Goal: Task Accomplishment & Management: Complete application form

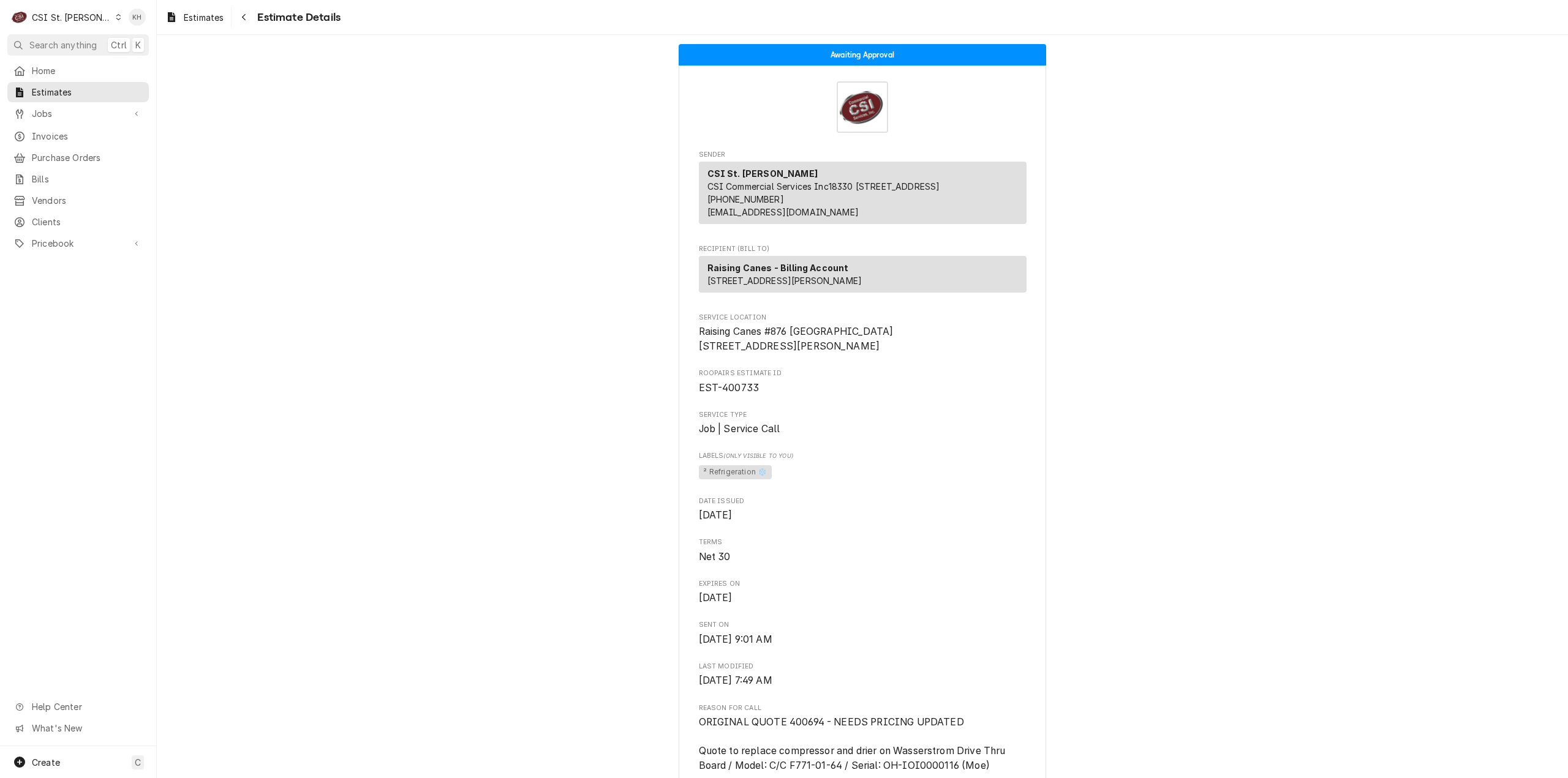
scroll to position [2922, 0]
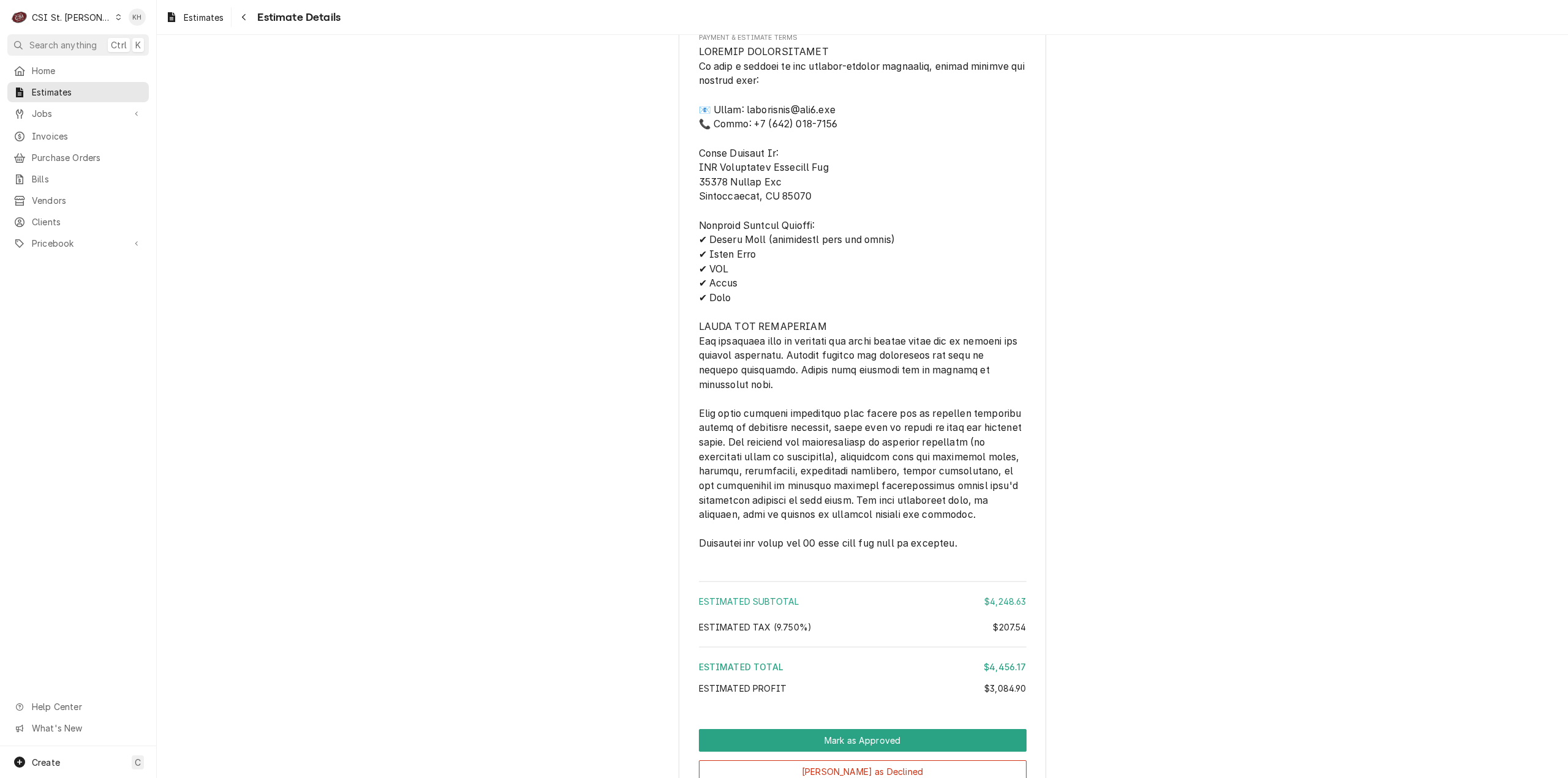
click at [53, 16] on div "CSI St. [PERSON_NAME]" at bounding box center [72, 18] width 80 height 13
click at [163, 62] on div "CSI St. [PERSON_NAME]" at bounding box center [179, 67] width 145 height 13
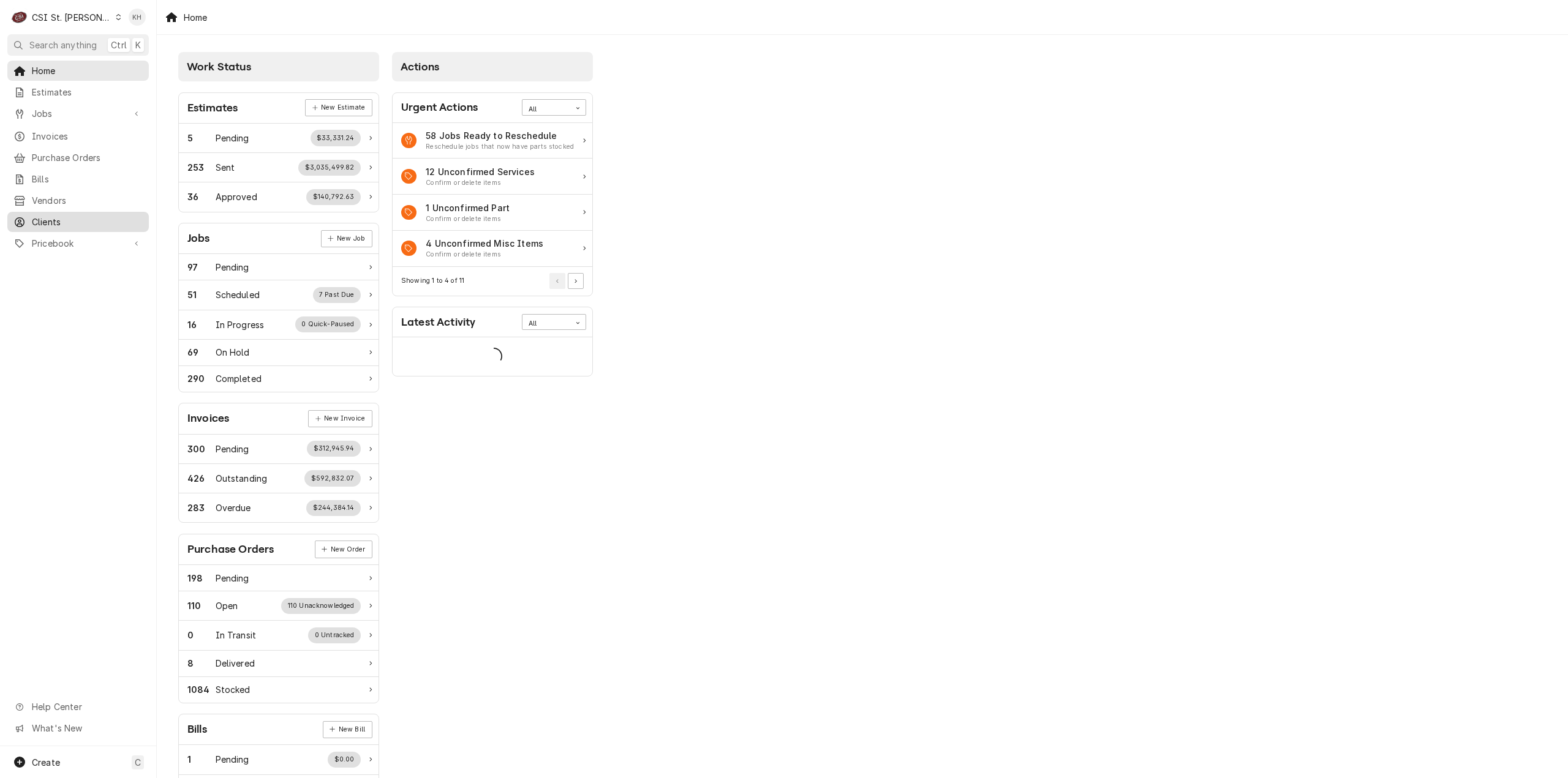
click at [70, 219] on span "Clients" at bounding box center [88, 222] width 111 height 13
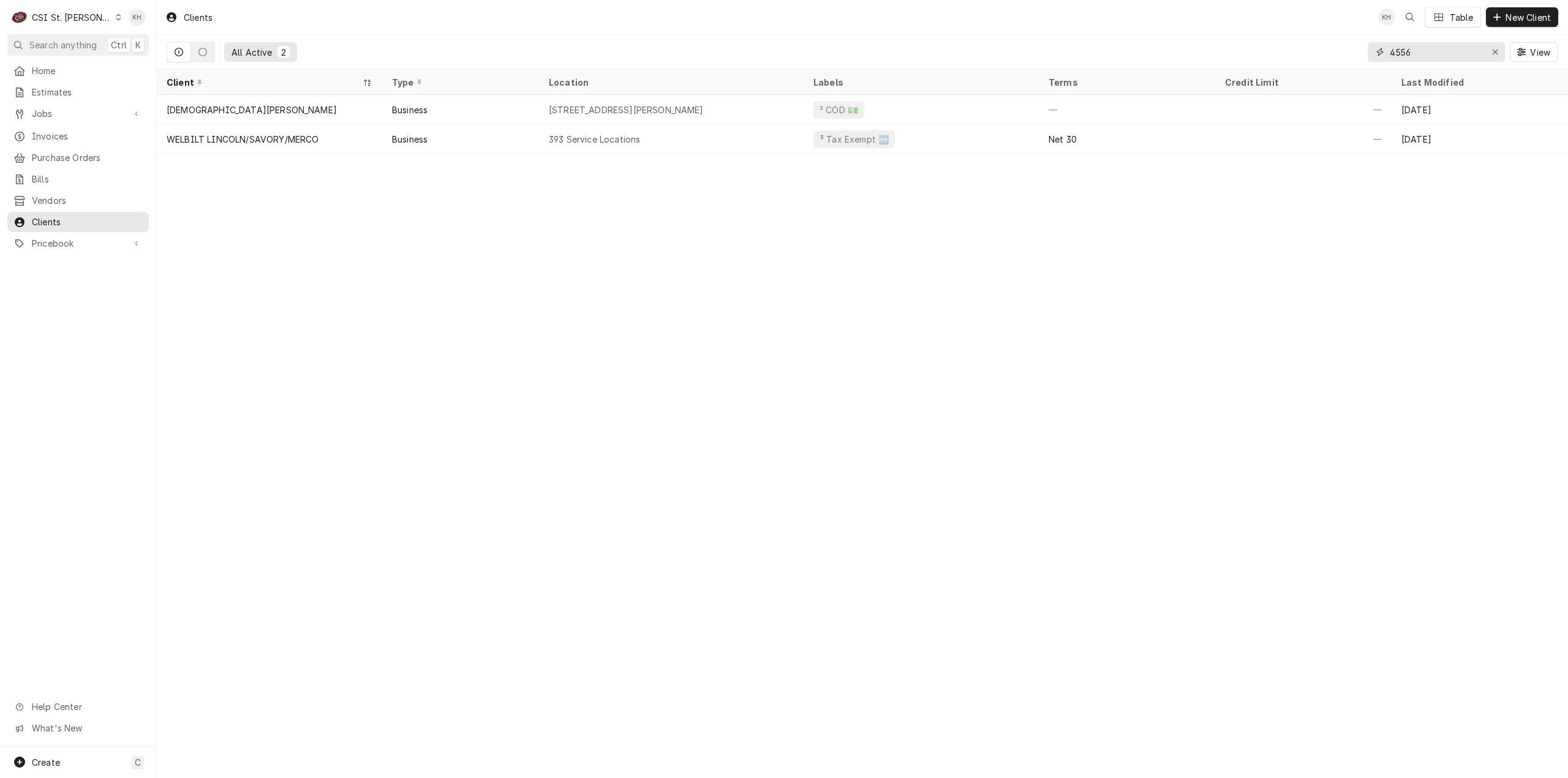
drag, startPoint x: 1450, startPoint y: 53, endPoint x: 1234, endPoint y: 62, distance: 216.2
click at [1234, 62] on div "All Active 2 4556 View" at bounding box center [862, 51] width 1391 height 35
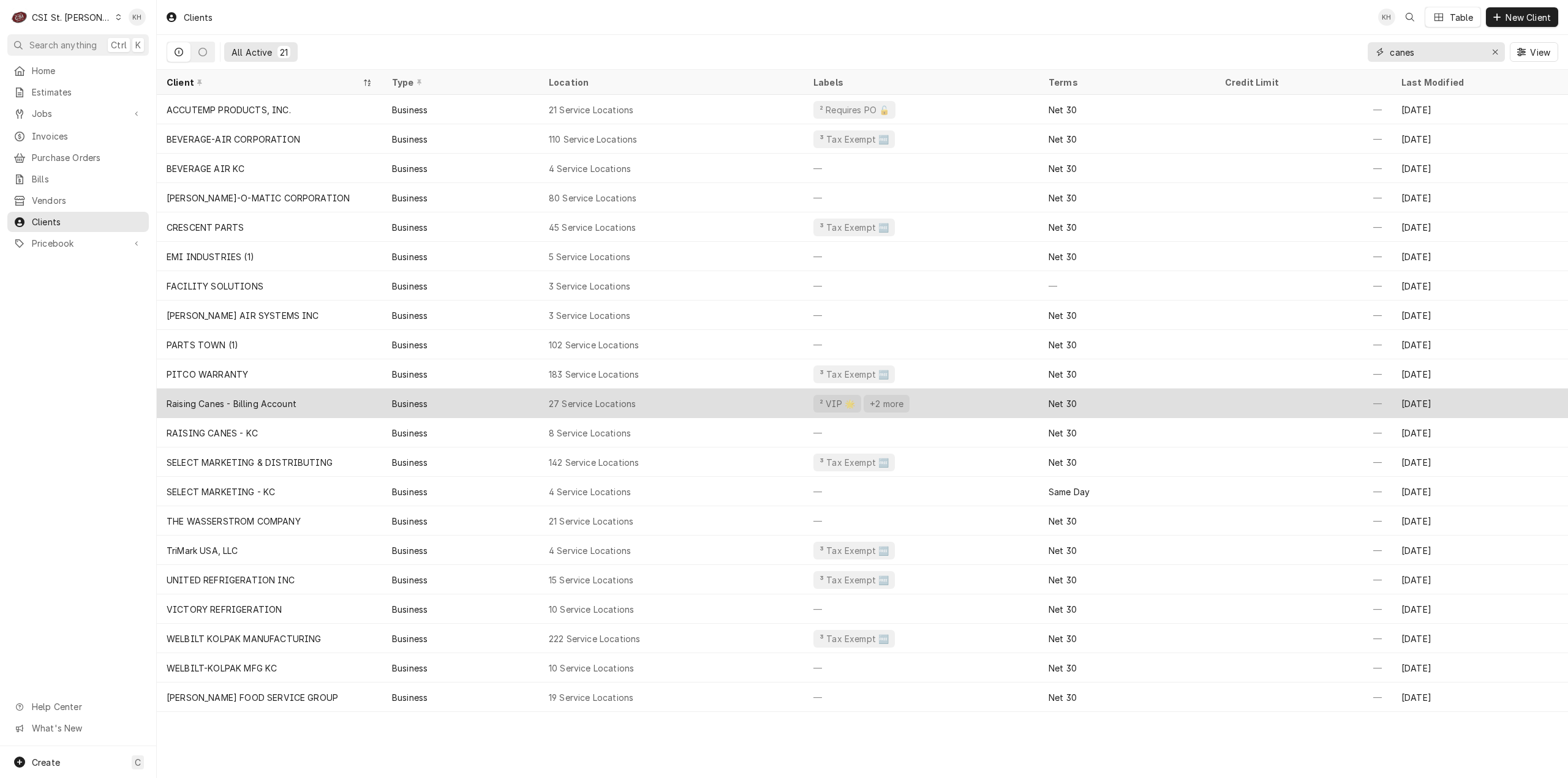
type input "canes"
click at [332, 406] on div "Raising Canes - Billing Account" at bounding box center [269, 403] width 225 height 30
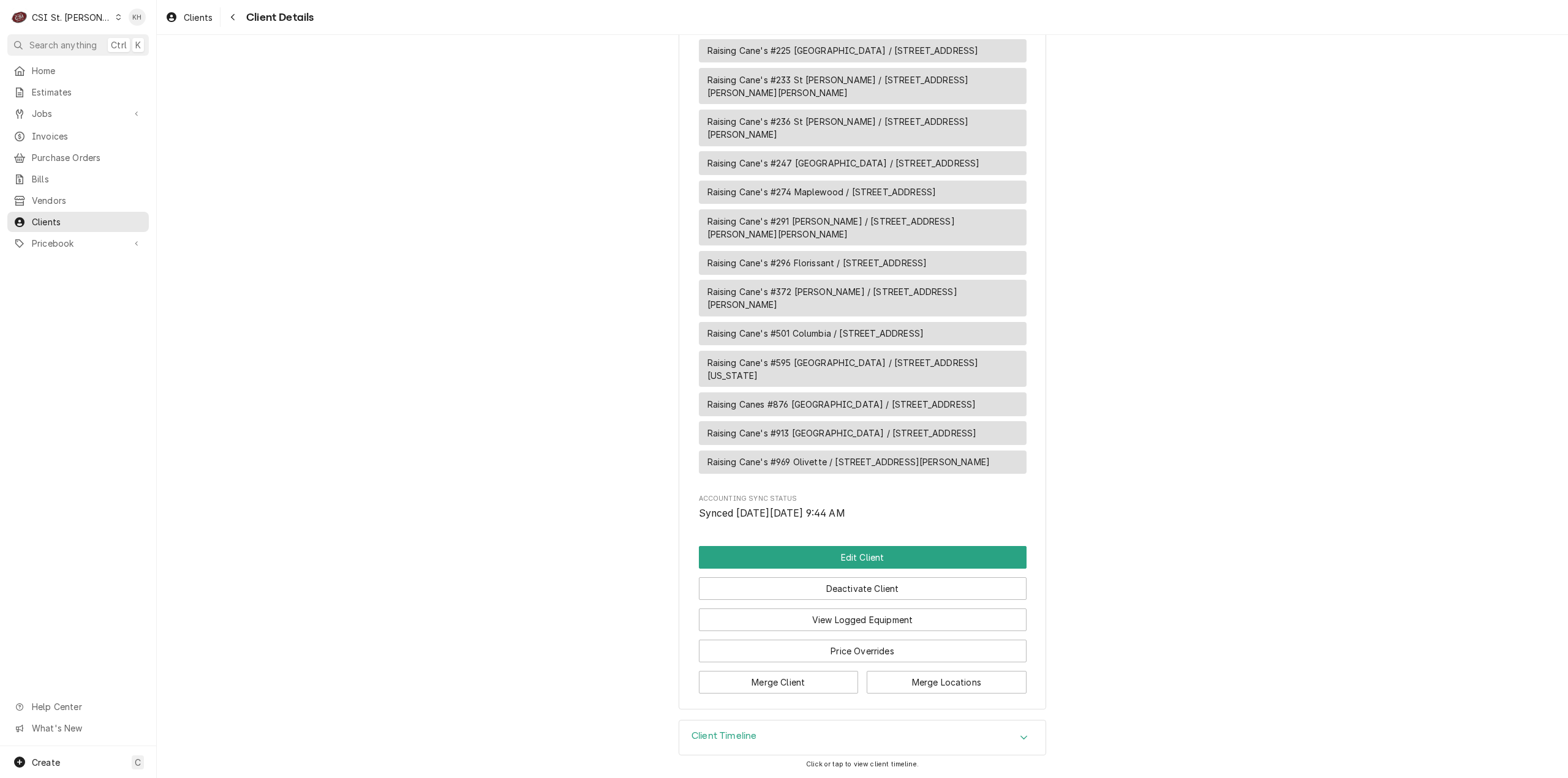
scroll to position [1282, 0]
click at [876, 567] on button "Edit Client" at bounding box center [862, 558] width 328 height 23
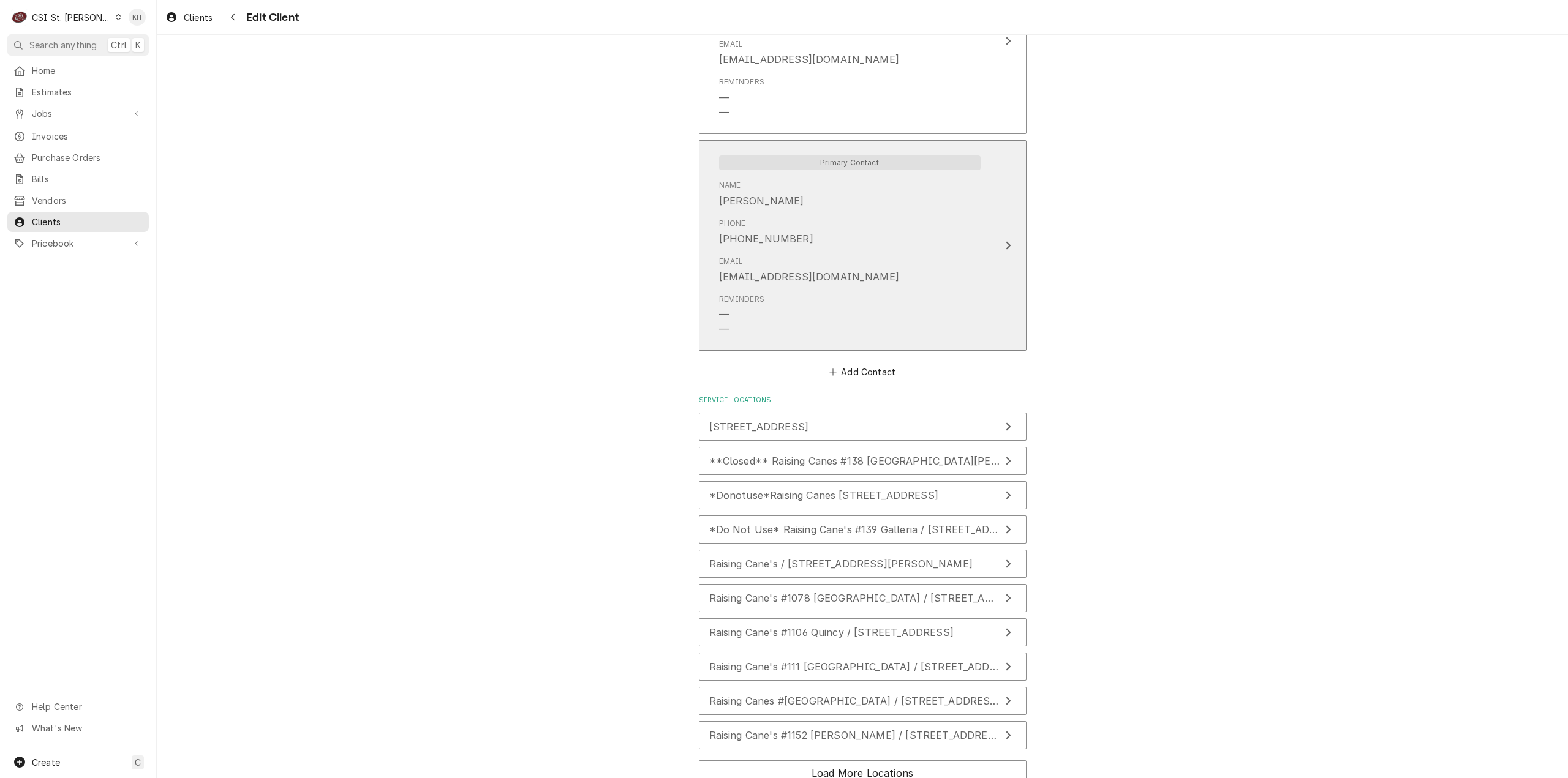
scroll to position [858, 0]
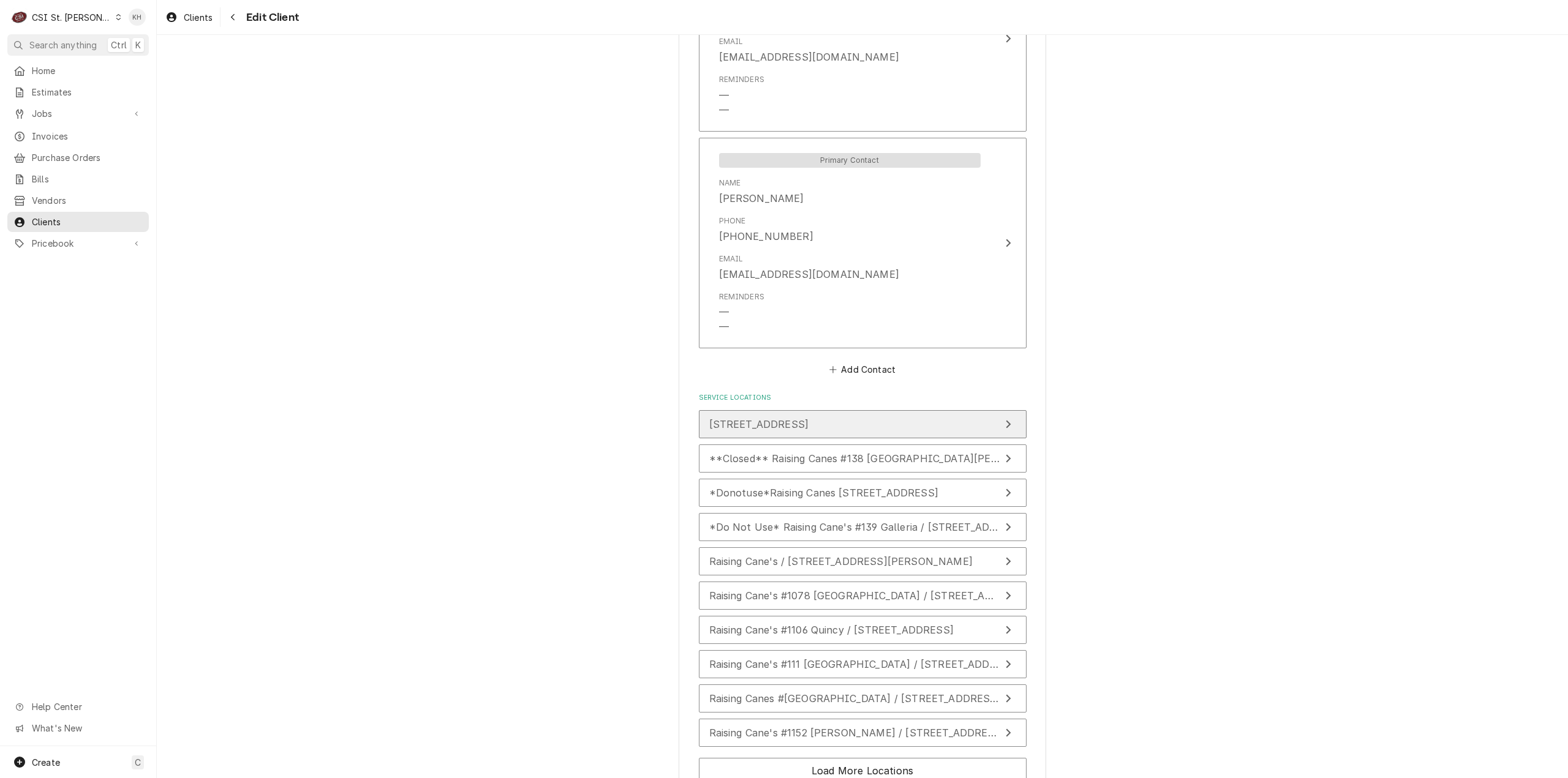
click at [929, 421] on button "15698 Manchester Rd, Ellisville, MO 63011" at bounding box center [862, 424] width 328 height 28
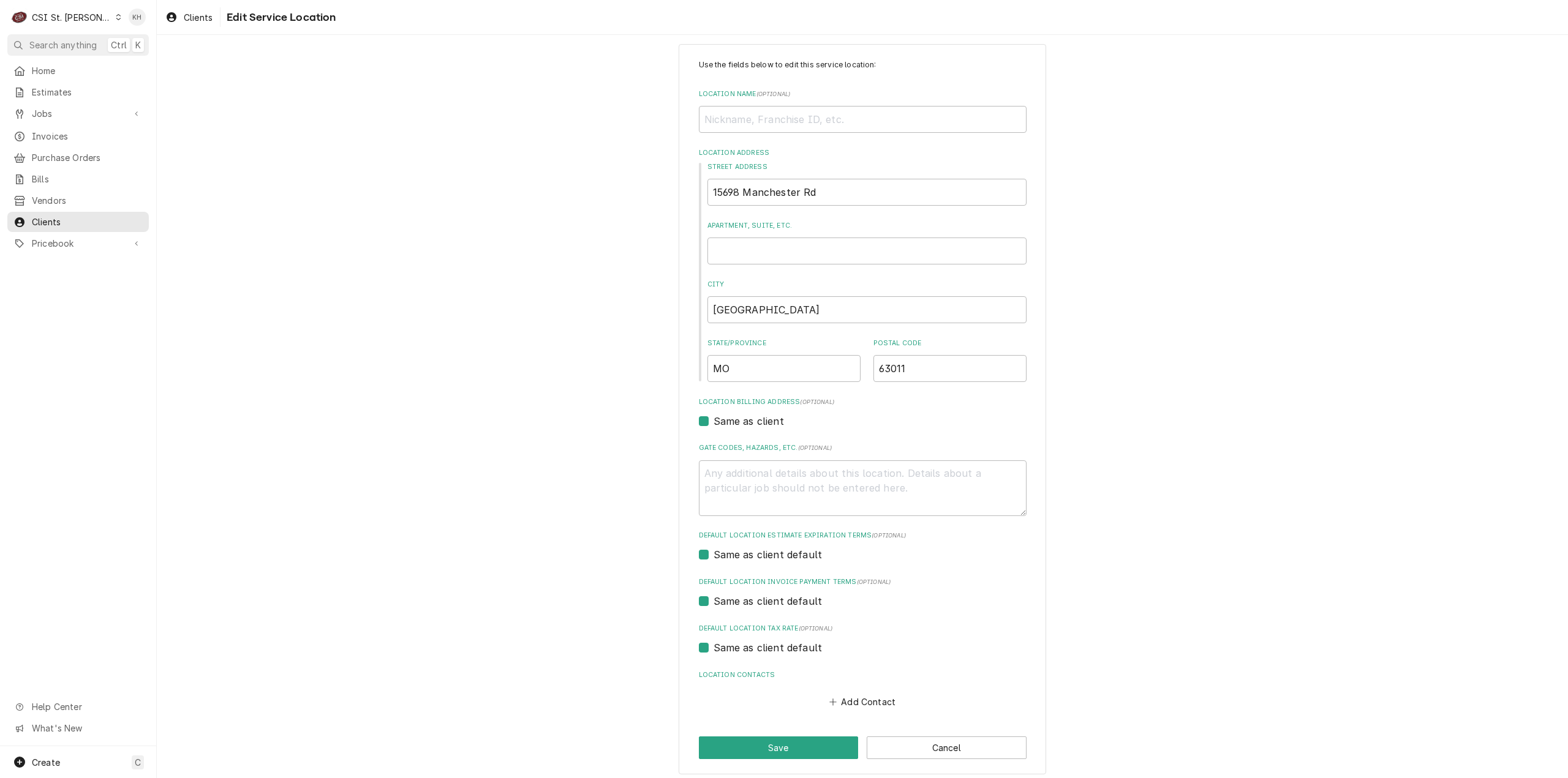
scroll to position [21, 0]
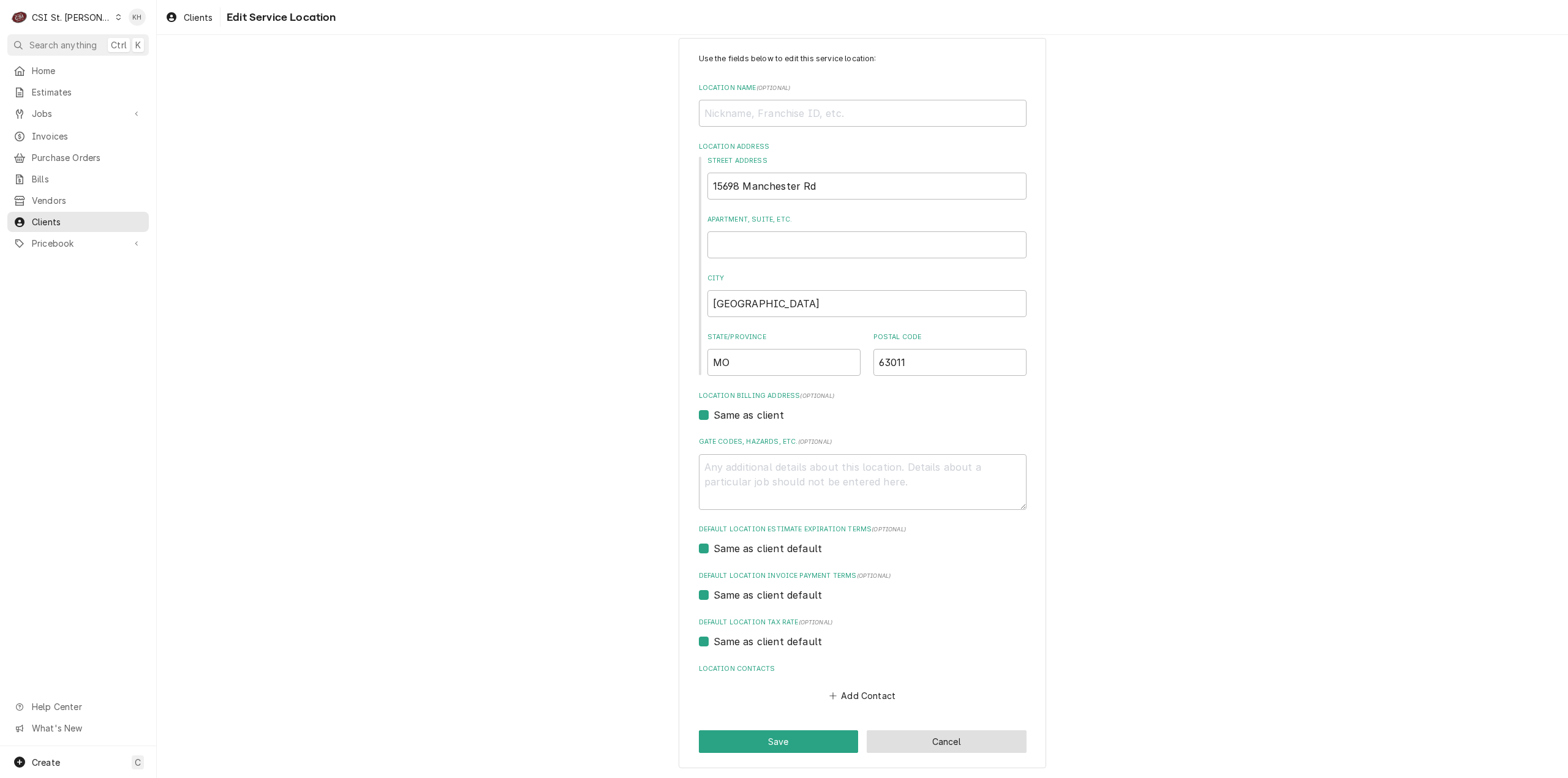
click at [916, 735] on button "Cancel" at bounding box center [946, 742] width 160 height 23
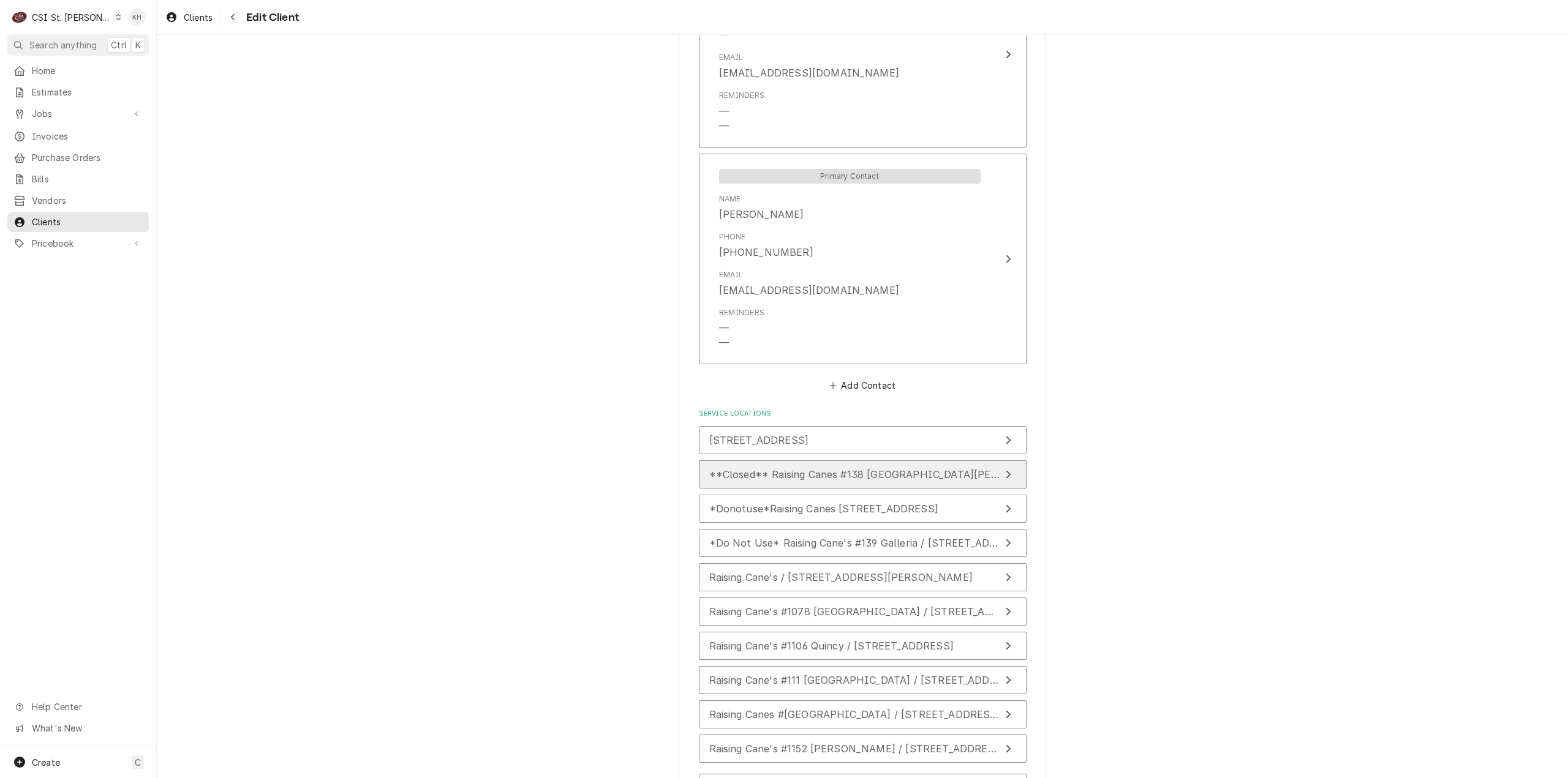
scroll to position [861, 0]
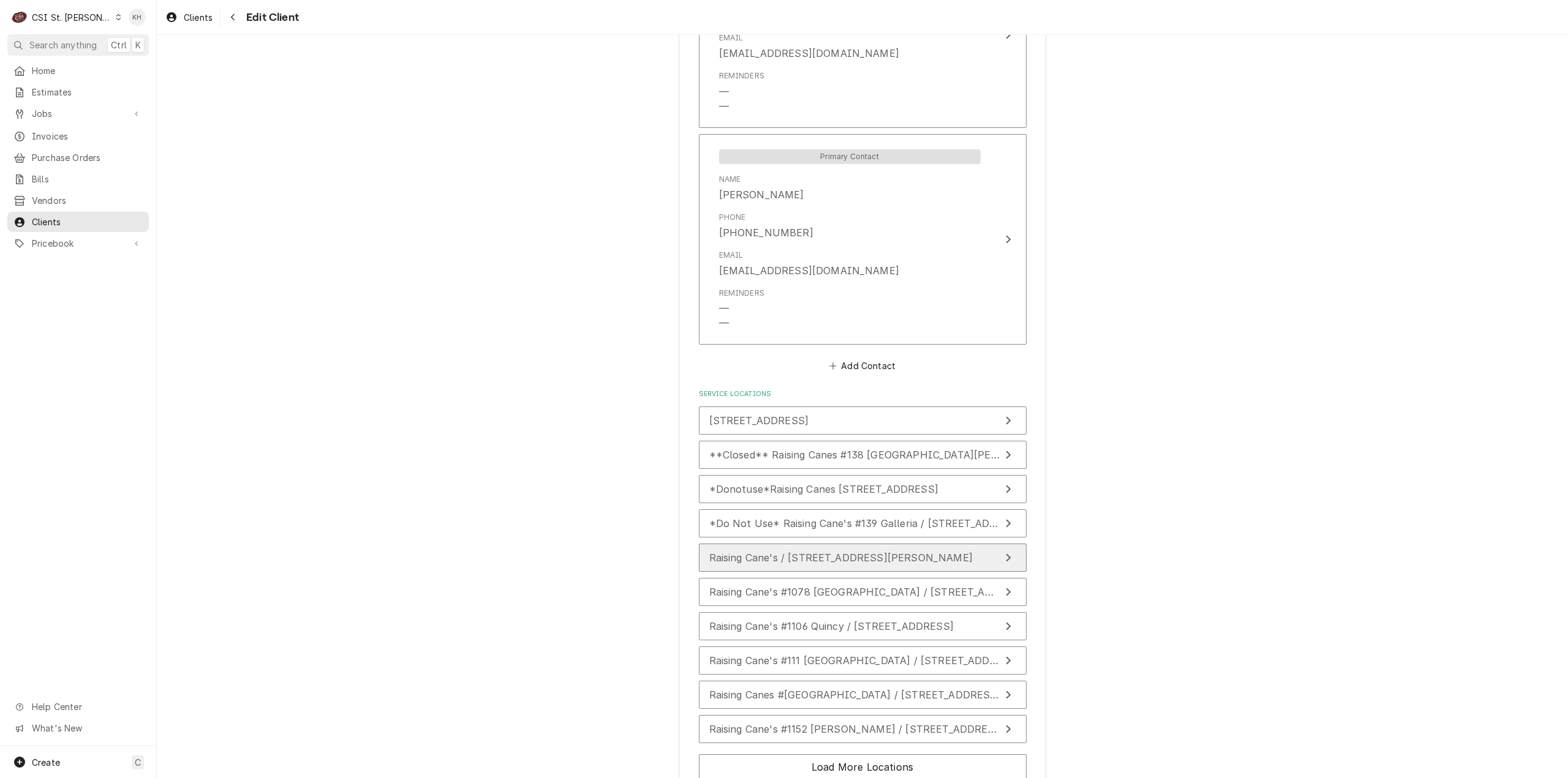
click at [915, 549] on button "Raising Cane's / [STREET_ADDRESS][PERSON_NAME]" at bounding box center [862, 558] width 328 height 28
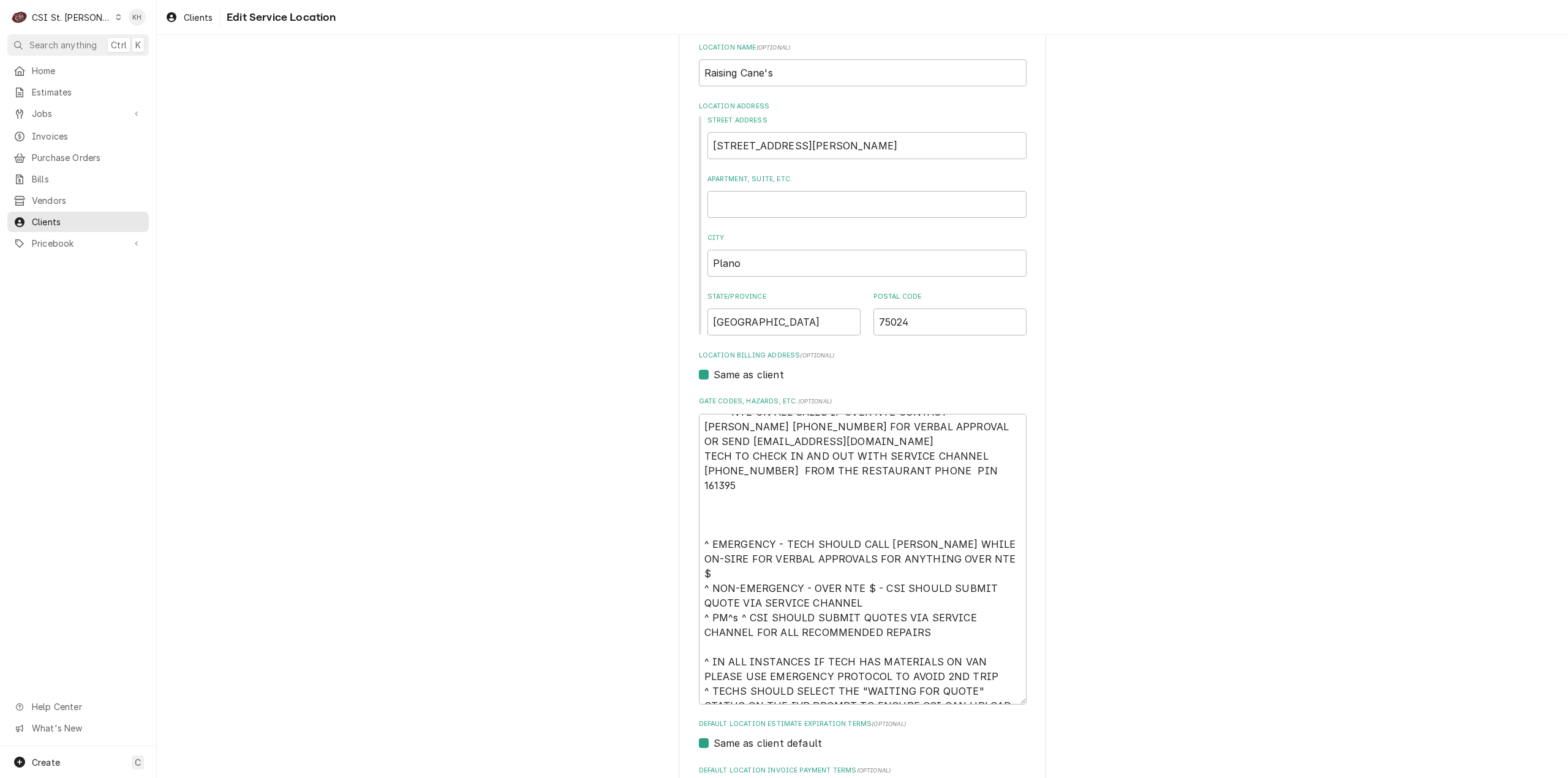
scroll to position [30, 0]
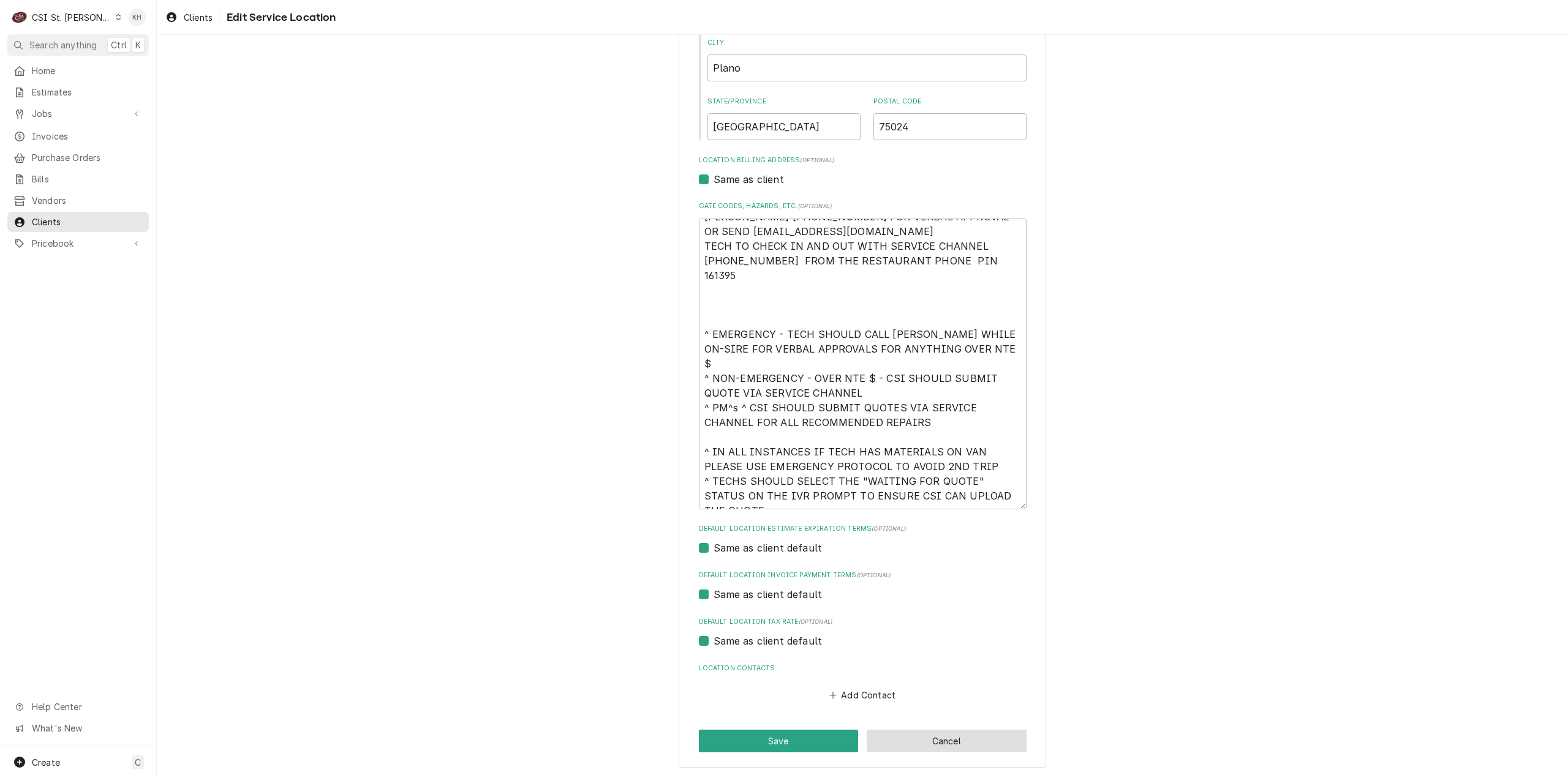
click at [945, 742] on button "Cancel" at bounding box center [946, 741] width 160 height 23
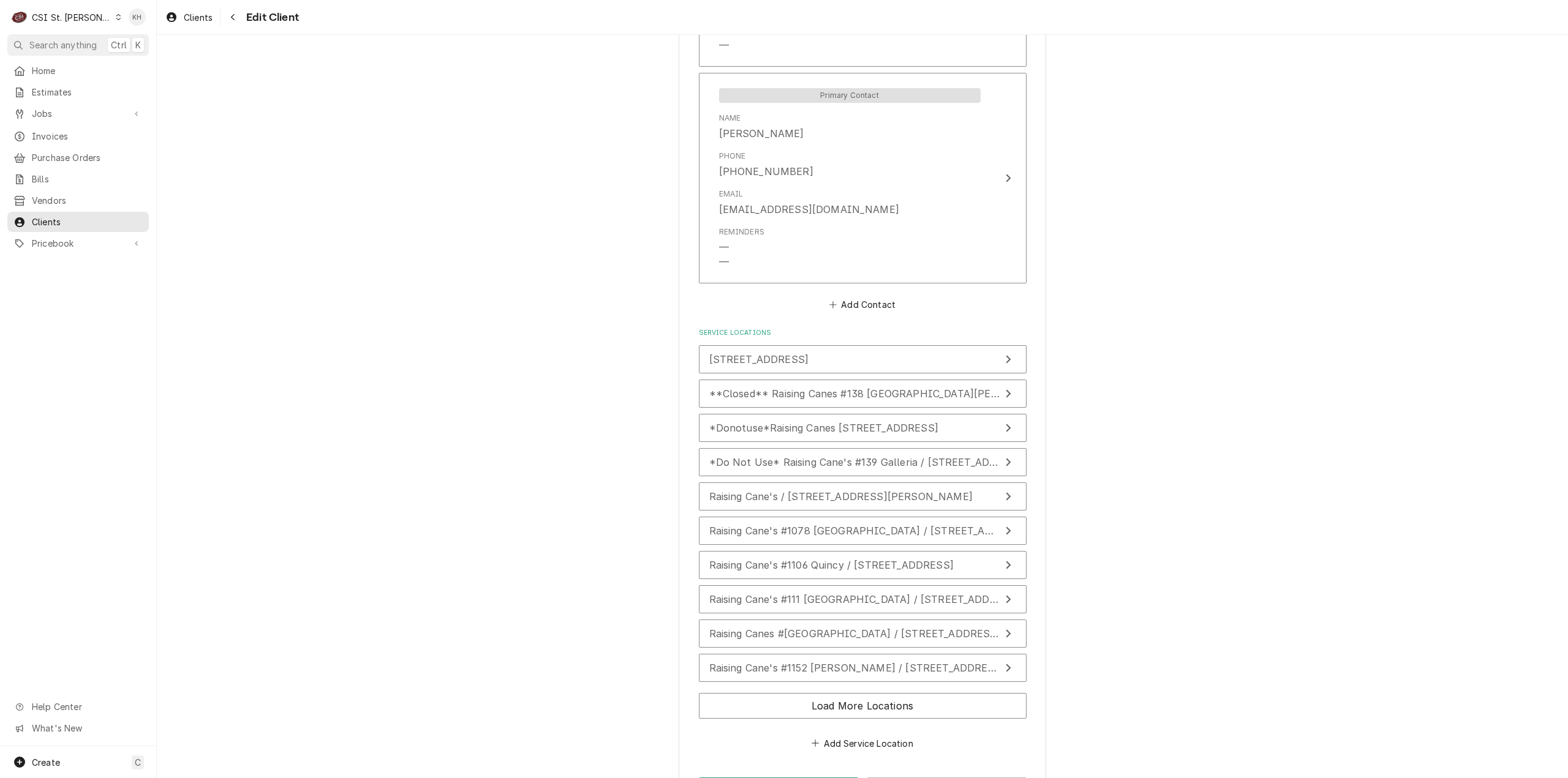
scroll to position [922, 0]
click at [968, 534] on span "Raising Cane's #1078 [GEOGRAPHIC_DATA] / [STREET_ADDRESS][PERSON_NAME]" at bounding box center [911, 530] width 406 height 12
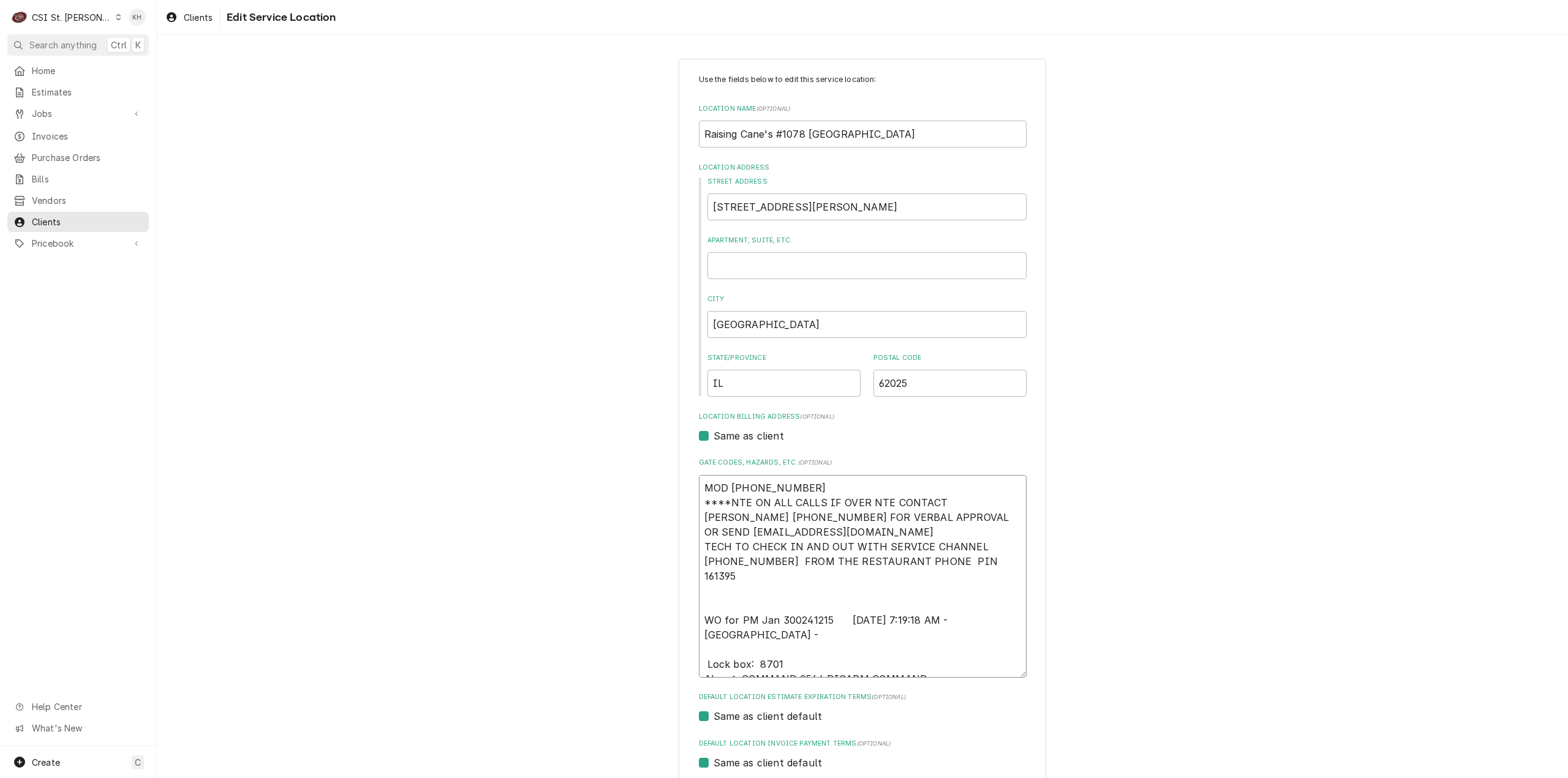
drag, startPoint x: 996, startPoint y: 606, endPoint x: 684, endPoint y: 588, distance: 312.5
click at [684, 588] on div "Use the fields below to edit this service location: Location Name ( optional ) …" at bounding box center [862, 523] width 367 height 929
type textarea "x"
type textarea "MOD (217) 361-0995 ****NTE ON ALL CALLS IF OVER NTE CONTACT JEFF COSTA 636-399-…"
type textarea "x"
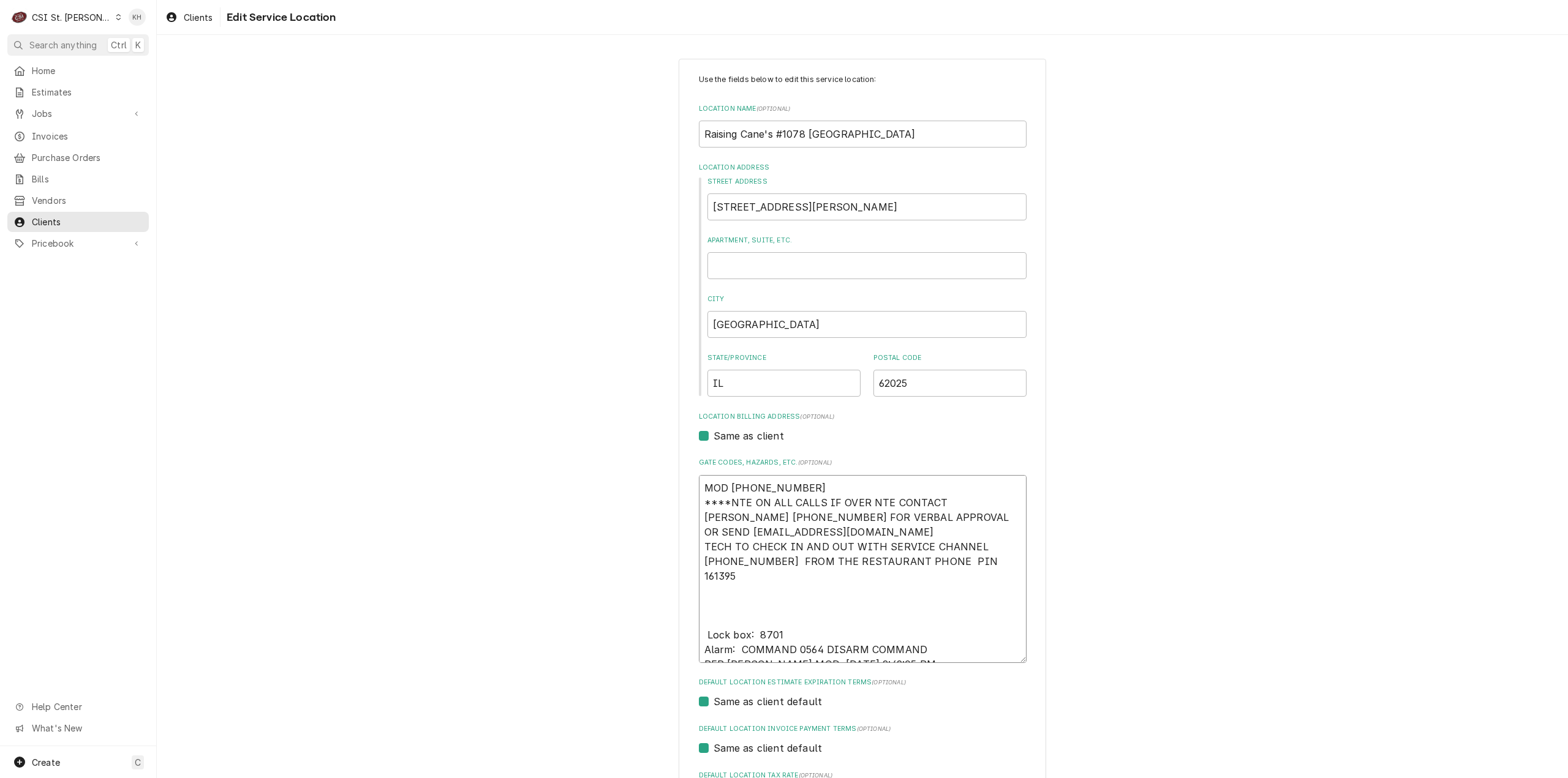
type textarea "MOD (217) 361-0995 ****NTE ON ALL CALLS IF OVER NTE CONTACT JEFF COSTA 636-399-…"
type textarea "x"
type textarea "MOD (217) 361-0995 ****NTE ON ALL CALLS IF OVER NTE CONTACT JEFF COSTA 636-399-…"
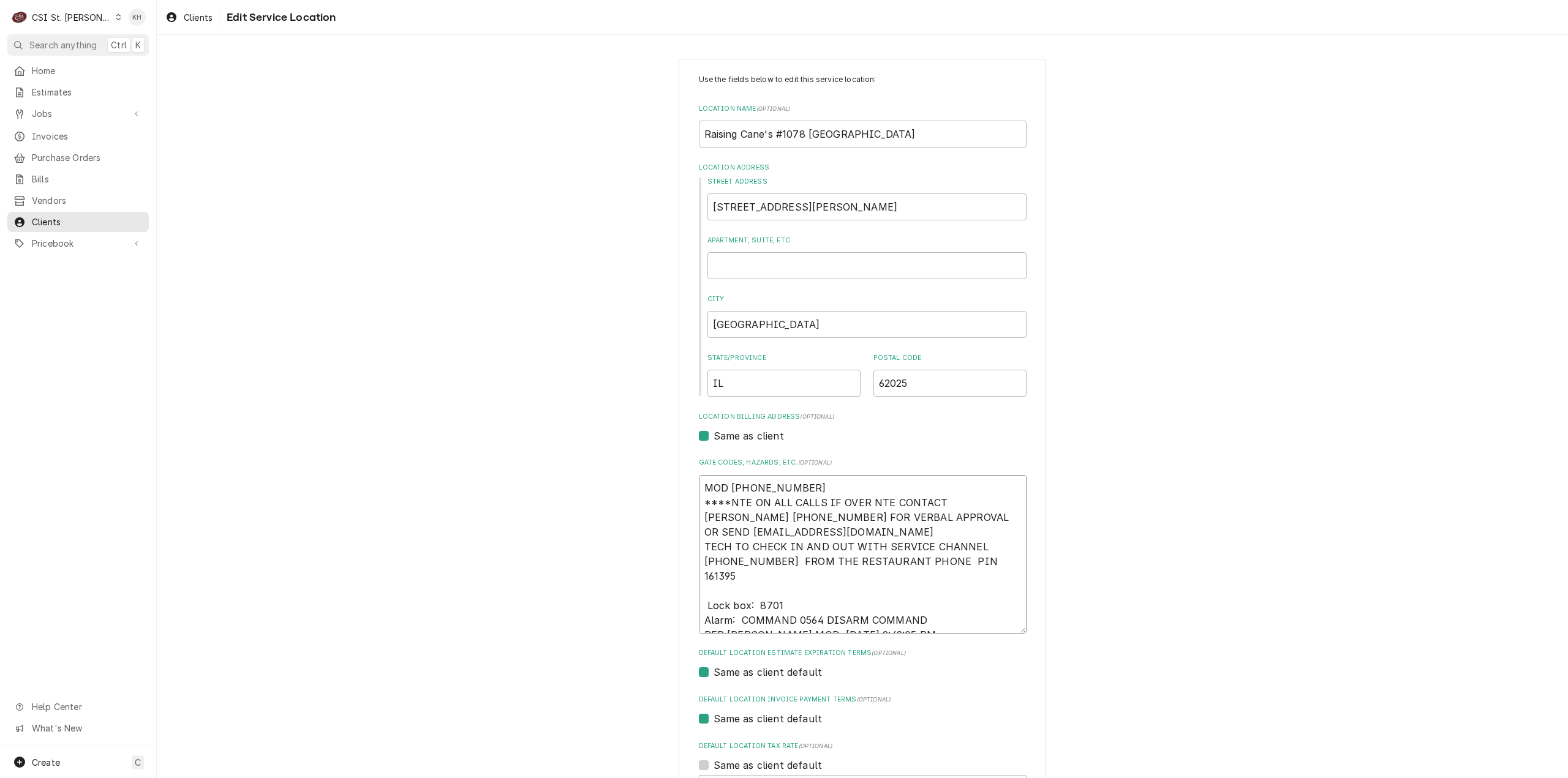
drag, startPoint x: 940, startPoint y: 621, endPoint x: 669, endPoint y: 634, distance: 271.3
click at [669, 634] on div "Use the fields below to edit this service location: Location Name ( optional ) …" at bounding box center [862, 501] width 1410 height 907
type textarea "x"
type textarea "MOD (217) 361-0995 ****NTE ON ALL CALLS IF OVER NTE CONTACT JEFF COSTA 636-399-…"
type textarea "x"
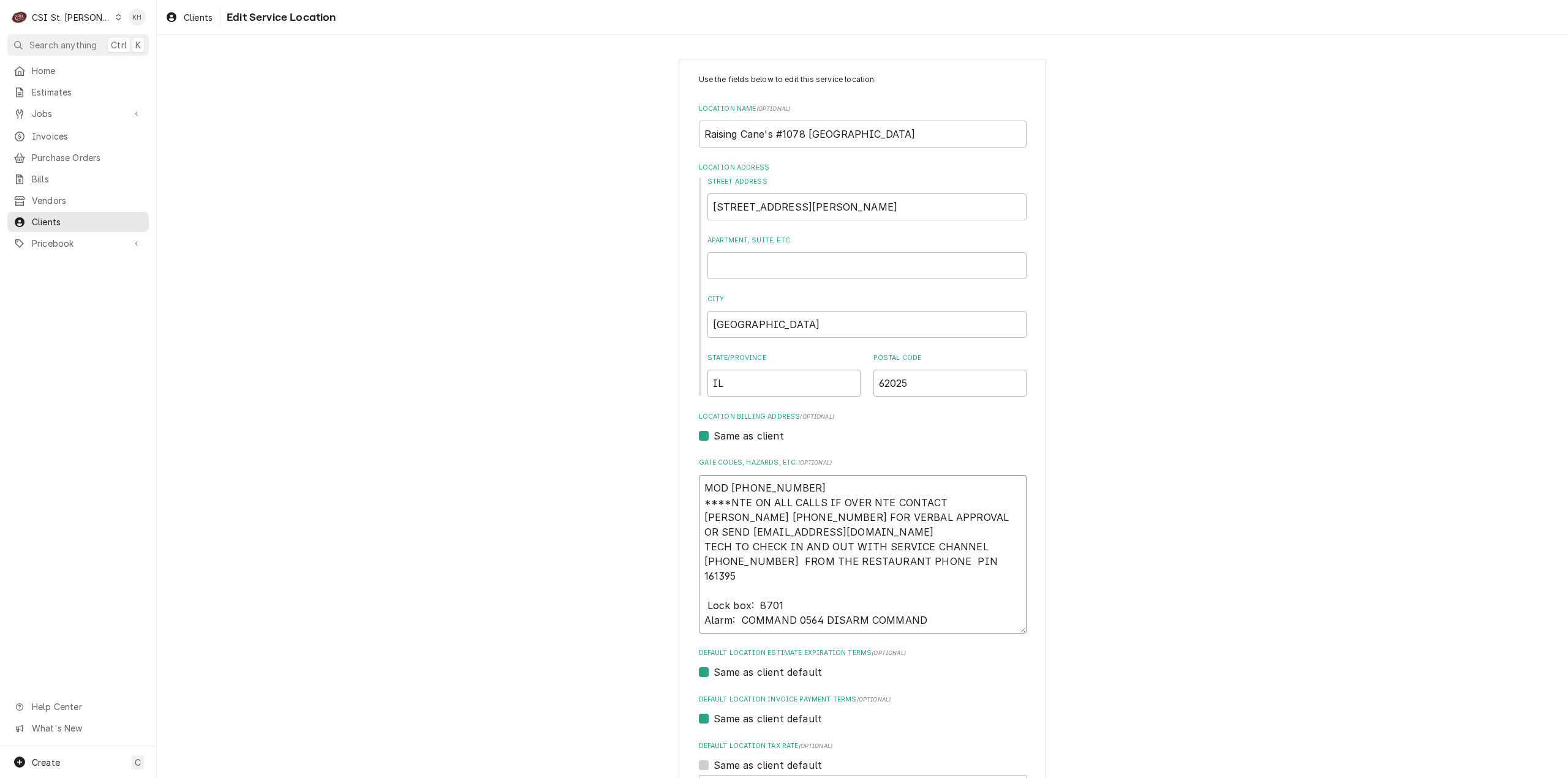
type textarea "MOD (217) 361-0995 ****NTE ON ALL CALLS IF OVER NTE CONTACT JEFF COSTA 636-399-…"
drag, startPoint x: 809, startPoint y: 487, endPoint x: 662, endPoint y: 487, distance: 147.0
click at [662, 487] on div "Use the fields below to edit this service location: Location Name ( optional ) …" at bounding box center [862, 493] width 1410 height 891
click at [971, 560] on textarea "MOD (217) 361-0995 ****NTE ON ALL CALLS IF OVER NTE CONTACT JEFF COSTA 636-399-…" at bounding box center [862, 547] width 328 height 144
type textarea "x"
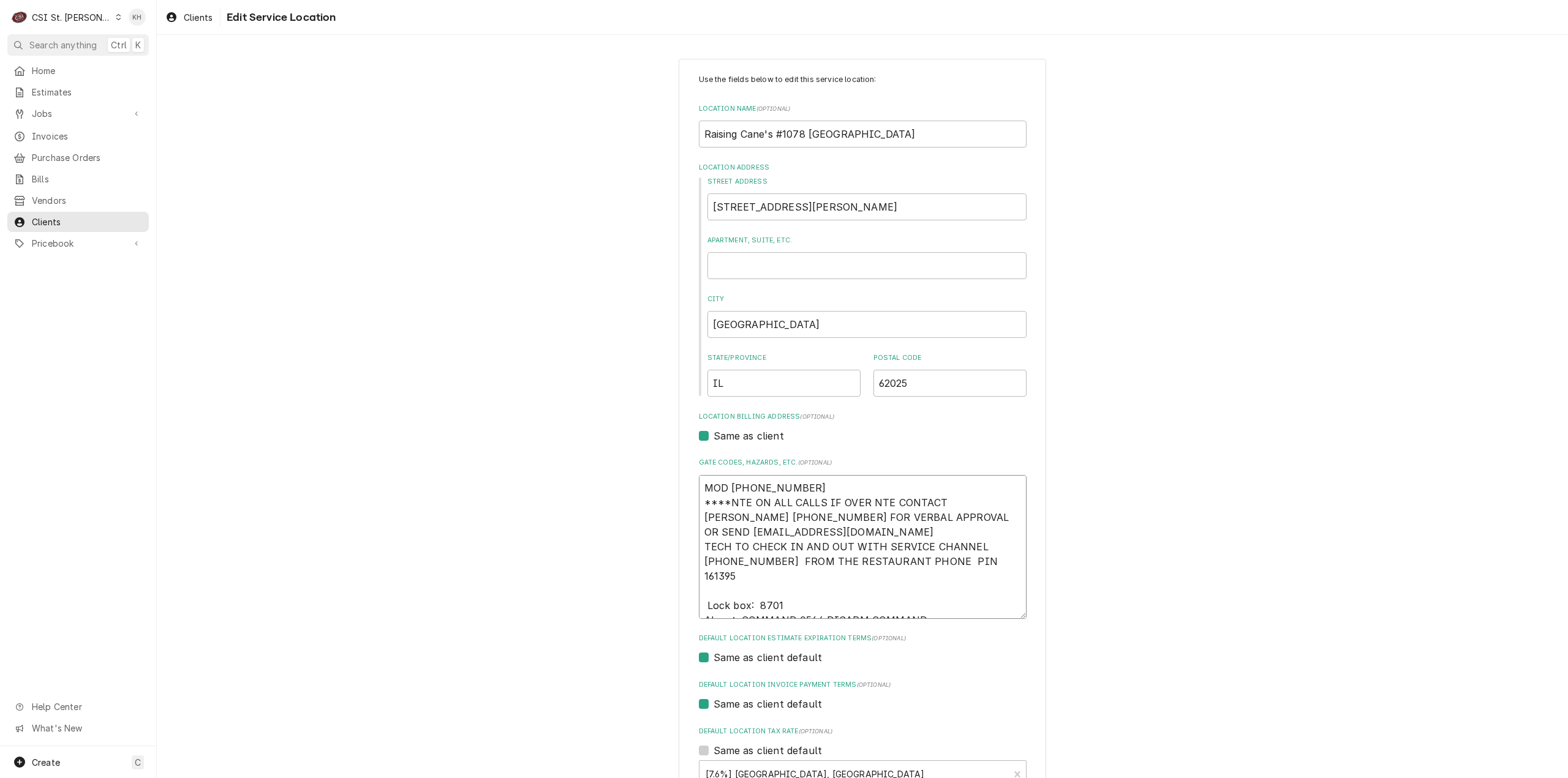
type textarea "MOD (217) 361-0995 ****NTE ON ALL CALLS IF OVER NTE CONTACT JEFF COSTA 636-399-…"
paste textarea "MOD (217) 361-0995"
type textarea "x"
type textarea "MOD (217) 361-0995 ****NTE ON ALL CALLS IF OVER NTE CONTACT JEFF COSTA 636-399-…"
drag, startPoint x: 699, startPoint y: 503, endPoint x: 690, endPoint y: 485, distance: 20.1
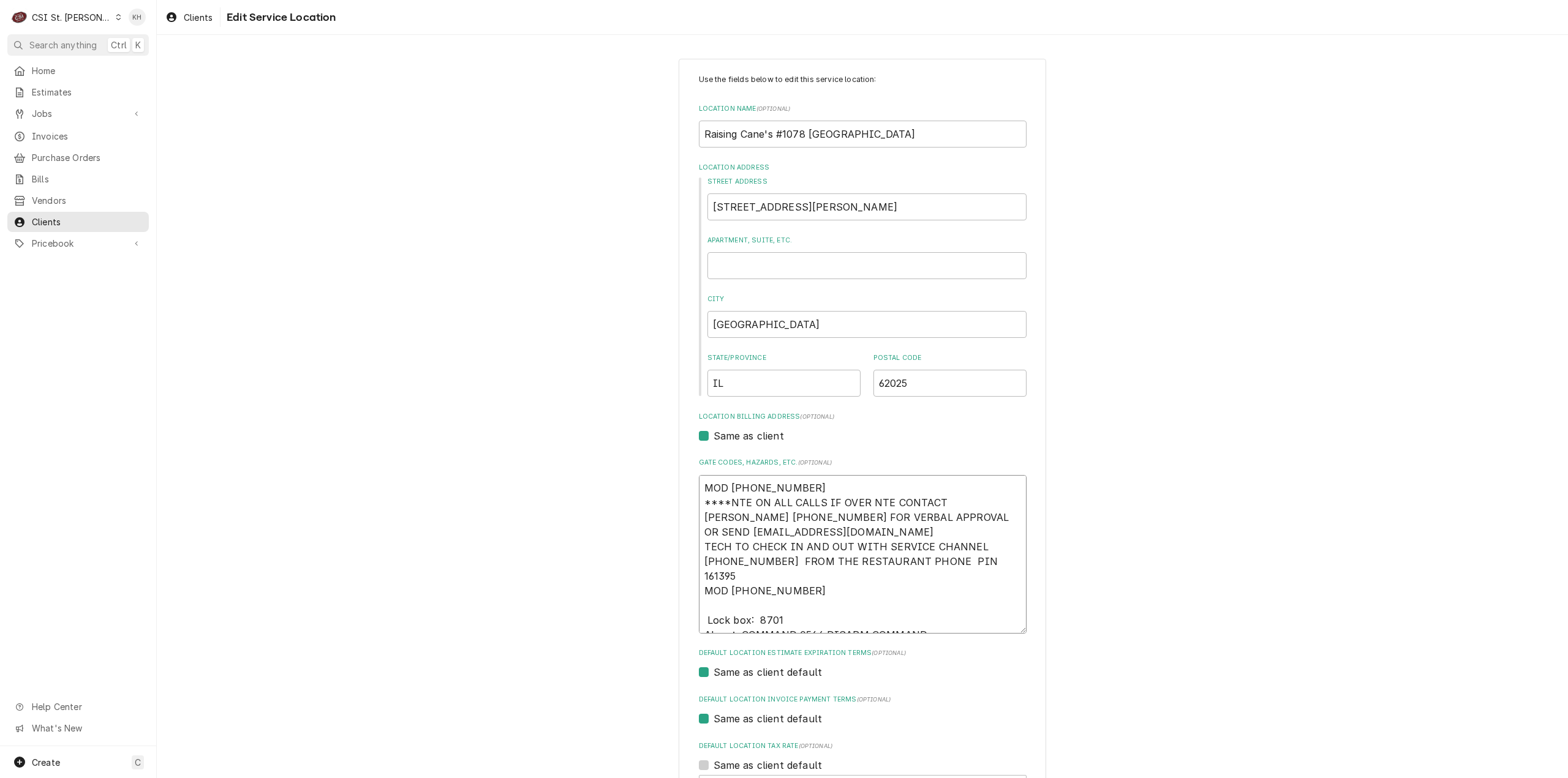
click at [690, 485] on div "Use the fields below to edit this service location: Location Name ( optional ) …" at bounding box center [862, 501] width 367 height 885
type textarea "x"
type textarea "****NTE ON ALL CALLS IF OVER NTE CONTACT JEFF COSTA 636-399-1299 FOR VERBAL APP…"
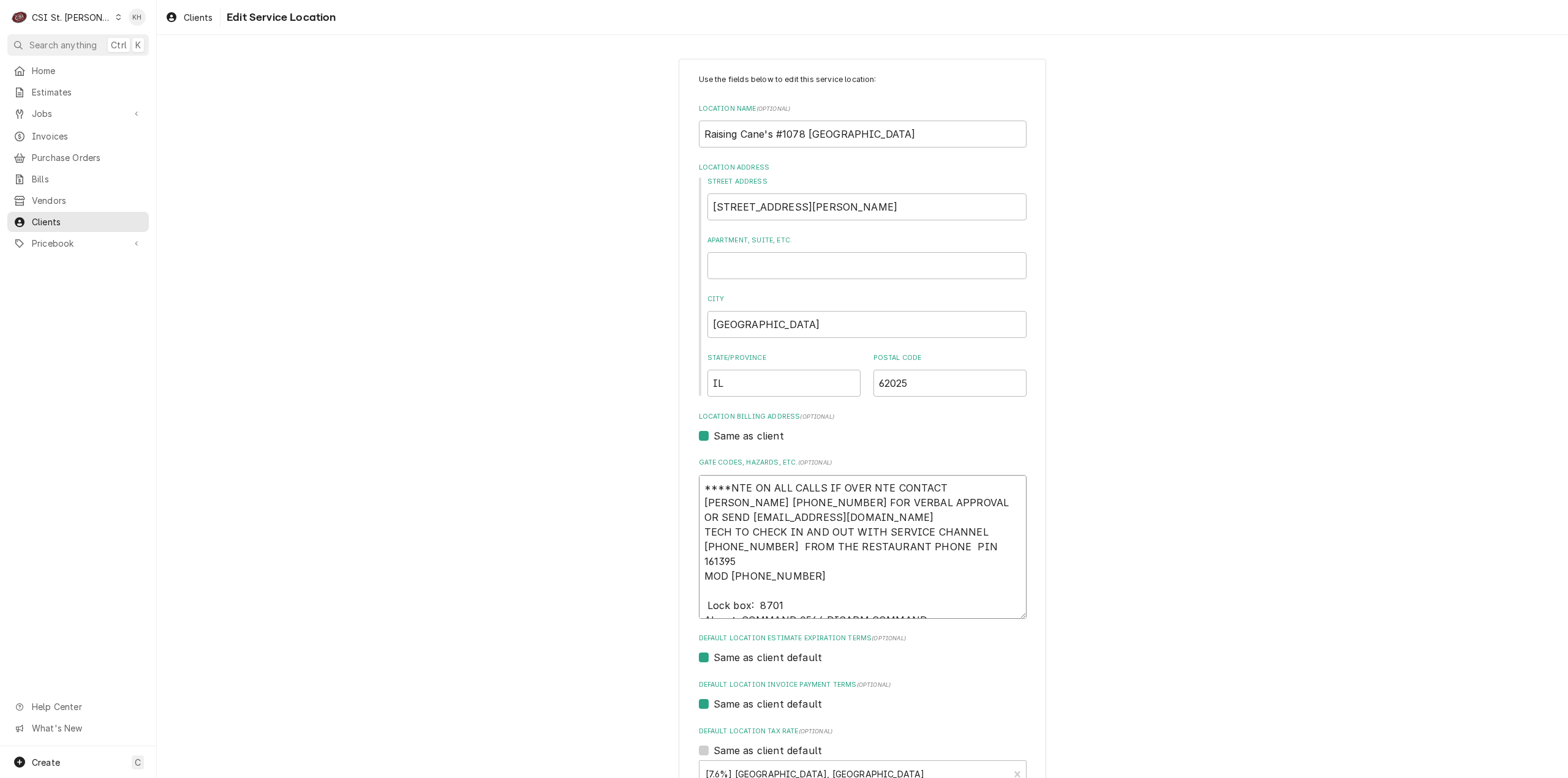
click at [920, 520] on textarea "****NTE ON ALL CALLS IF OVER NTE CONTACT JEFF COSTA 636-399-1299 FOR VERBAL APP…" at bounding box center [862, 547] width 328 height 144
type textarea "x"
type textarea "****NTE ON ALL CALLS IF OVER NTE CONTACT JEFF COSTA 636-399-1299 FOR VERBAL APP…"
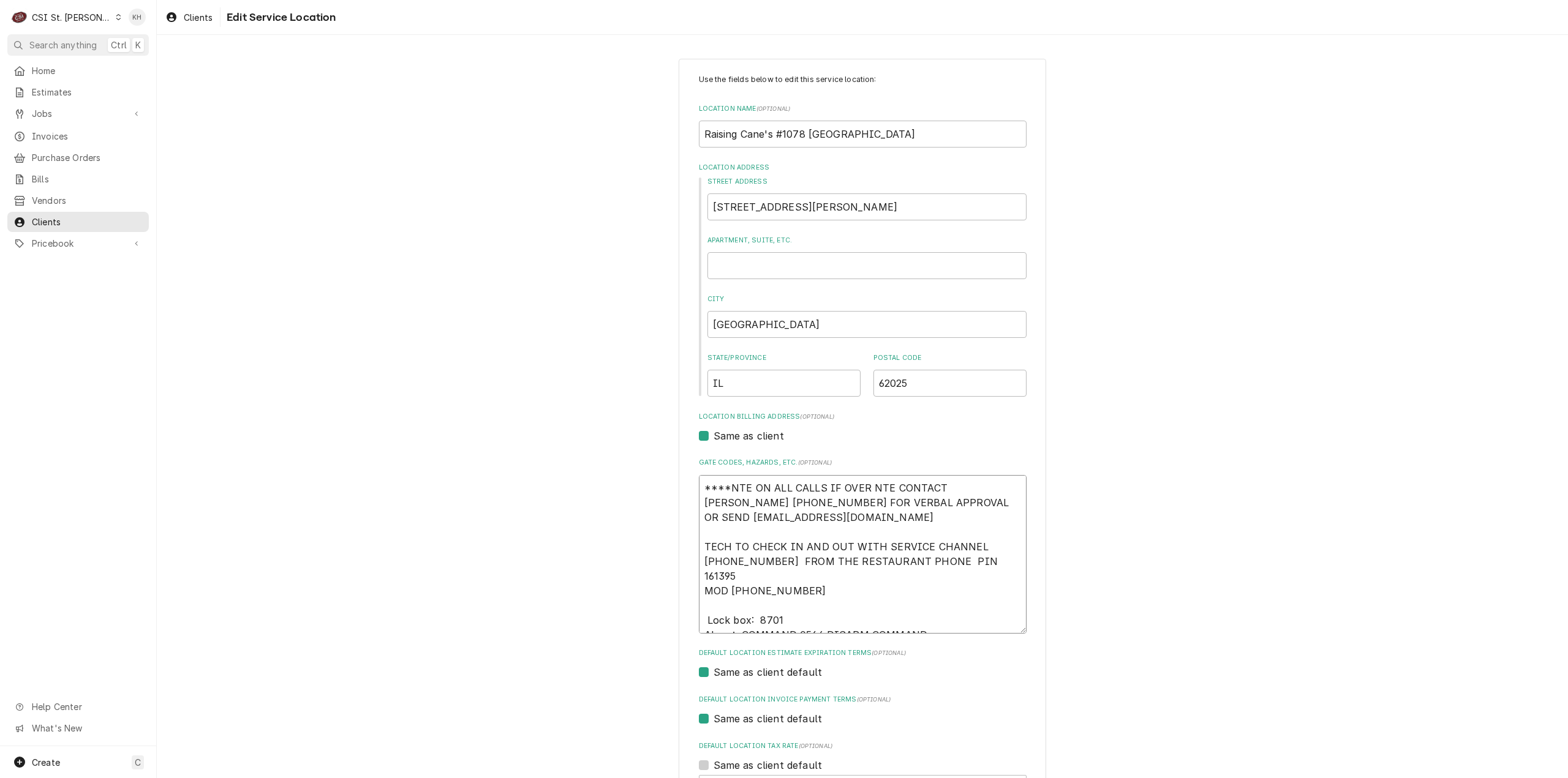
type textarea "x"
type textarea "****NTE ON ALL CALLS IF OVER NTE CONTACT JEFF COSTA 636-399-1299 FOR VERBAL APP…"
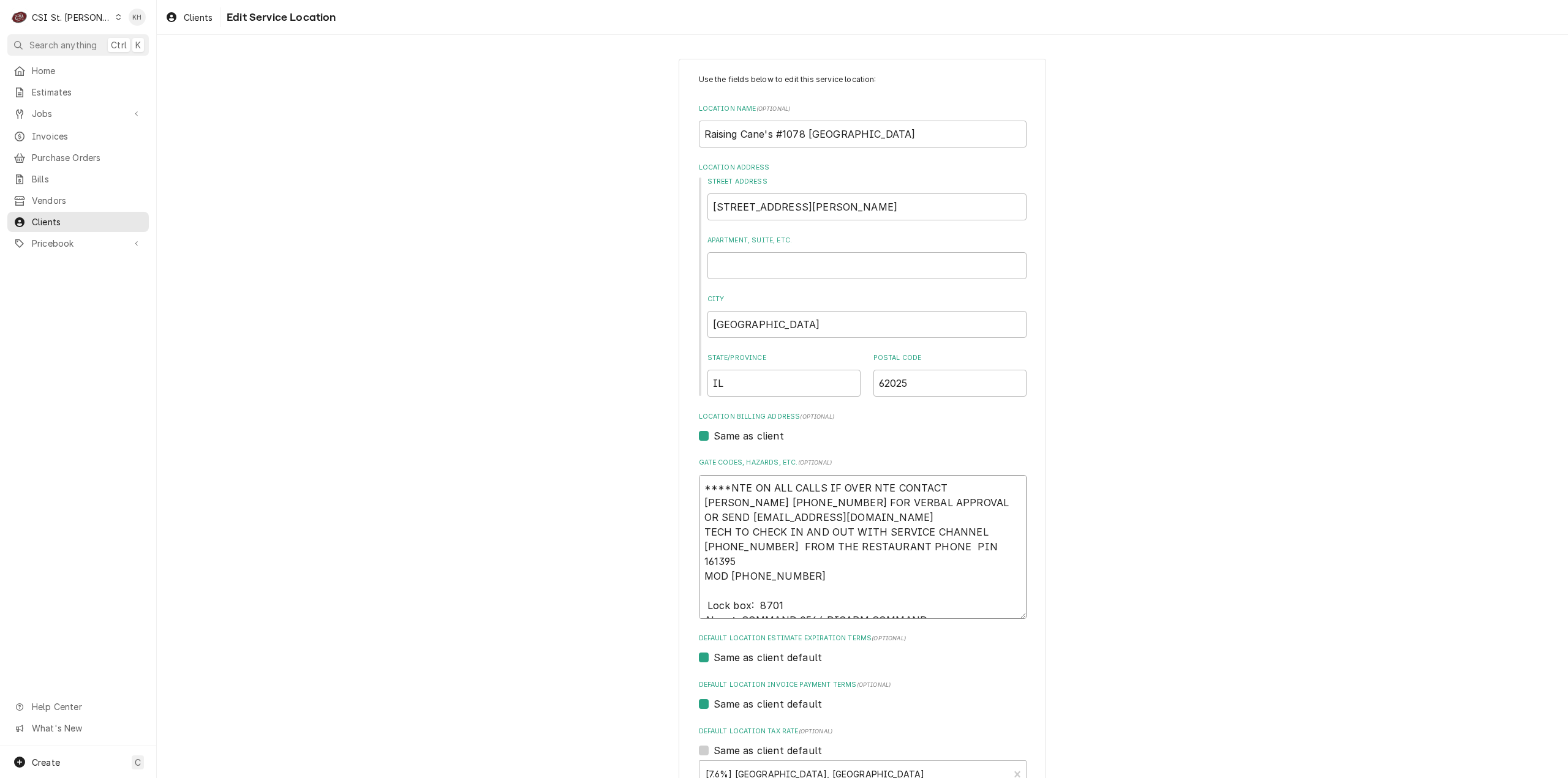
drag, startPoint x: 800, startPoint y: 559, endPoint x: 665, endPoint y: 567, distance: 135.2
click at [665, 567] on div "Use the fields below to edit this service location: Location Name ( optional ) …" at bounding box center [862, 493] width 1410 height 891
click at [959, 609] on textarea "****NTE ON ALL CALLS IF OVER NTE CONTACT JEFF COSTA 636-399-1299 FOR VERBAL APP…" at bounding box center [862, 547] width 328 height 144
type textarea "x"
type textarea "****NTE ON ALL CALLS IF OVER NTE CONTACT JEFF COSTA 636-399-1299 FOR VERBAL APP…"
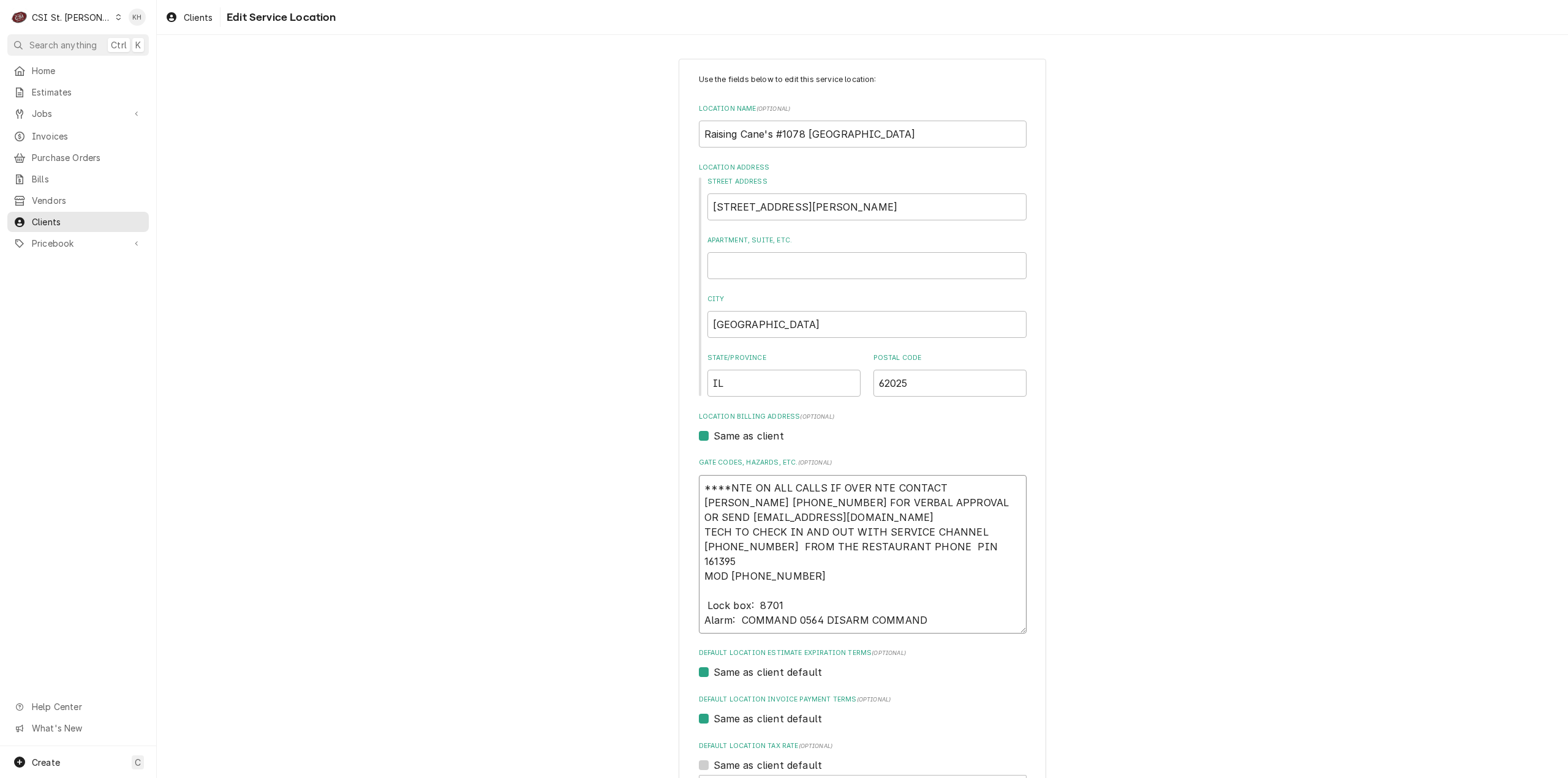
paste textarea "MOD (217) 361-0995"
type textarea "x"
type textarea "****NTE ON ALL CALLS IF OVER NTE CONTACT JEFF COSTA 636-399-1299 FOR VERBAL APP…"
drag, startPoint x: 816, startPoint y: 563, endPoint x: 649, endPoint y: 559, distance: 167.0
click at [649, 562] on div "Use the fields below to edit this service location: Location Name ( optional ) …" at bounding box center [862, 501] width 1410 height 907
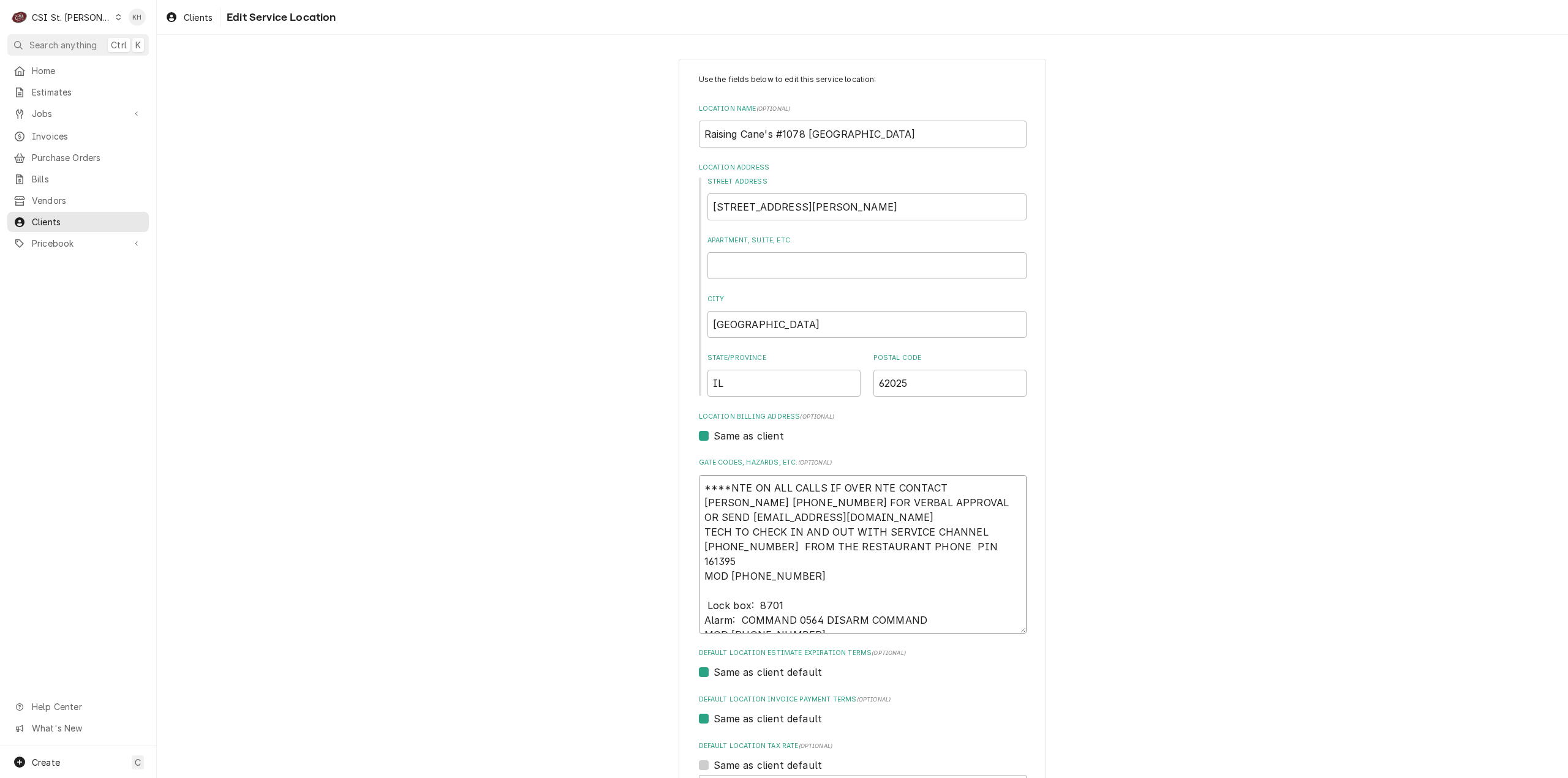
type textarea "x"
type textarea "****NTE ON ALL CALLS IF OVER NTE CONTACT JEFF COSTA 636-399-1299 FOR VERBAL APP…"
type textarea "x"
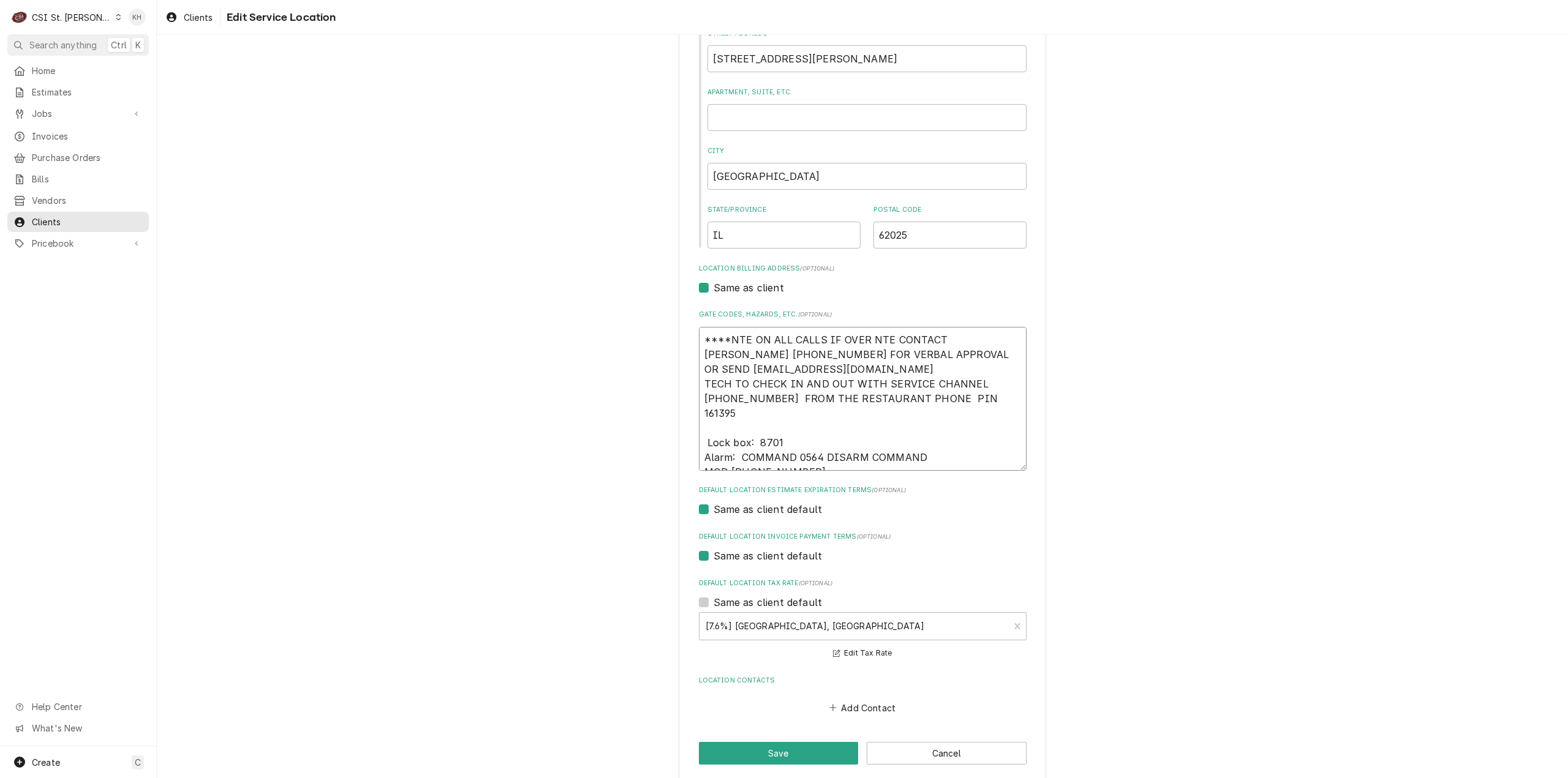
scroll to position [161, 0]
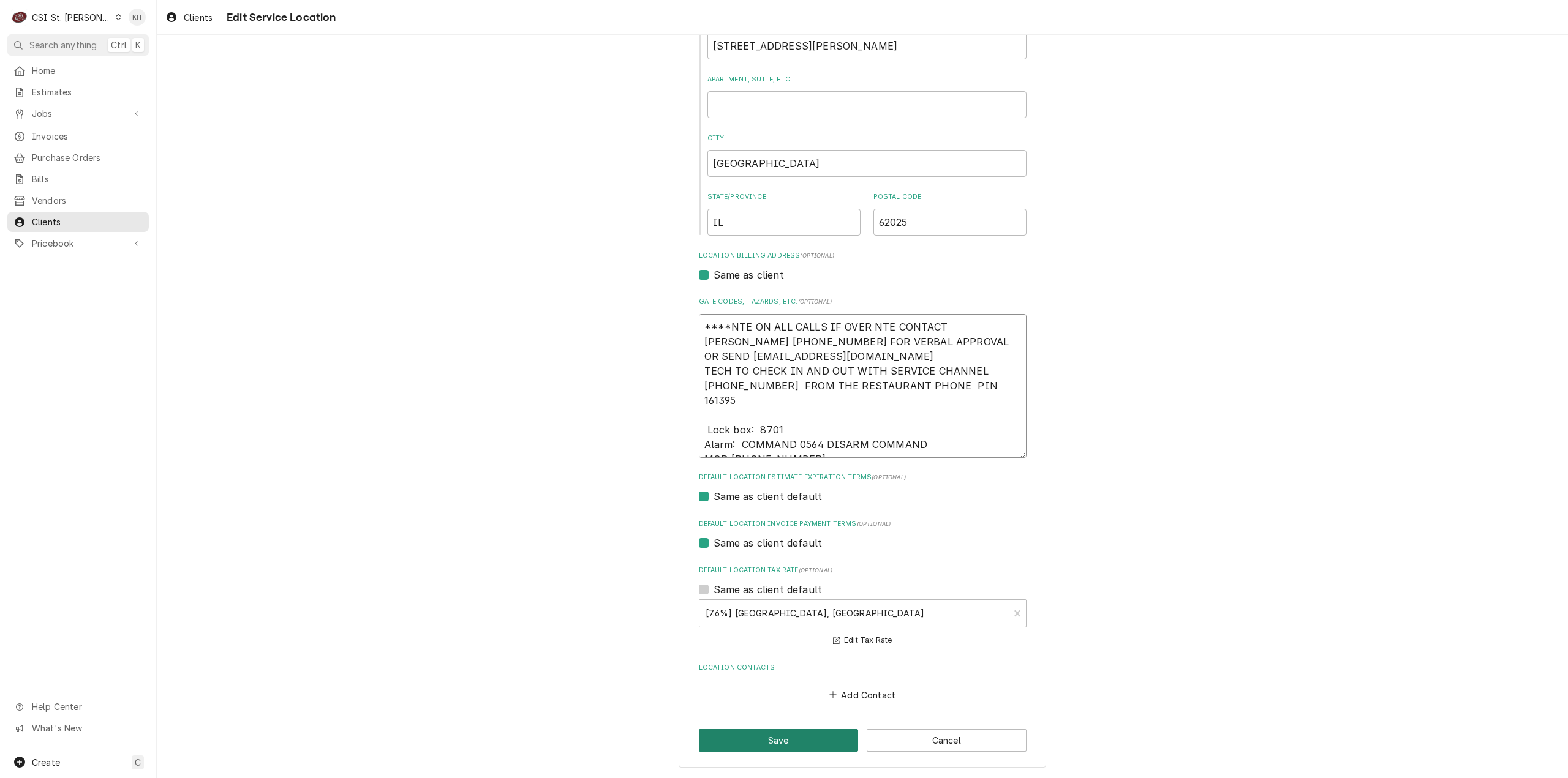
type textarea "****NTE ON ALL CALLS IF OVER NTE CONTACT JEFF COSTA 636-399-1299 FOR VERBAL APP…"
click at [796, 735] on button "Save" at bounding box center [778, 740] width 160 height 23
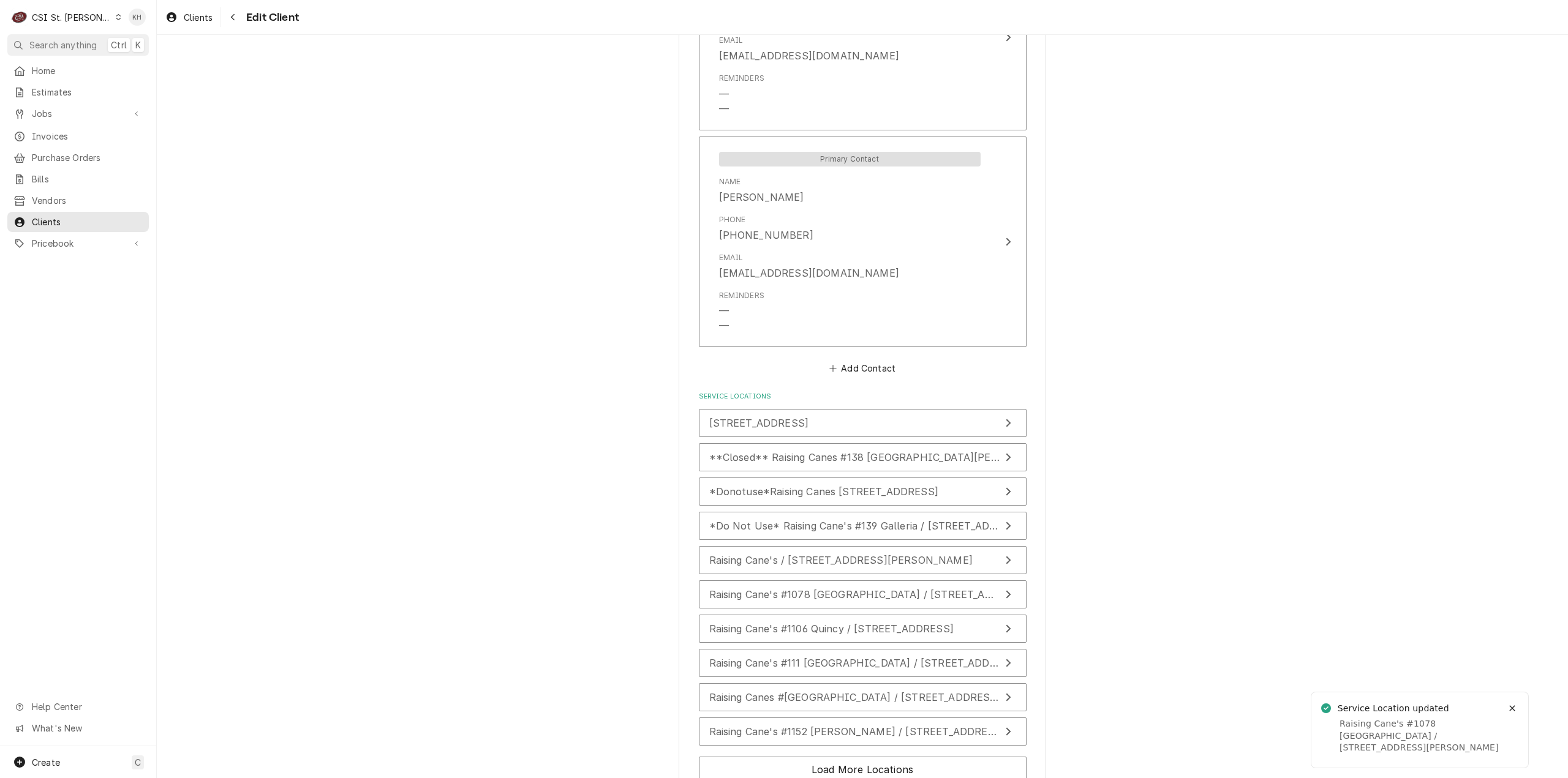
scroll to position [861, 0]
click at [941, 627] on span "Raising Cane's #1106 Quincy / [STREET_ADDRESS]" at bounding box center [831, 626] width 244 height 12
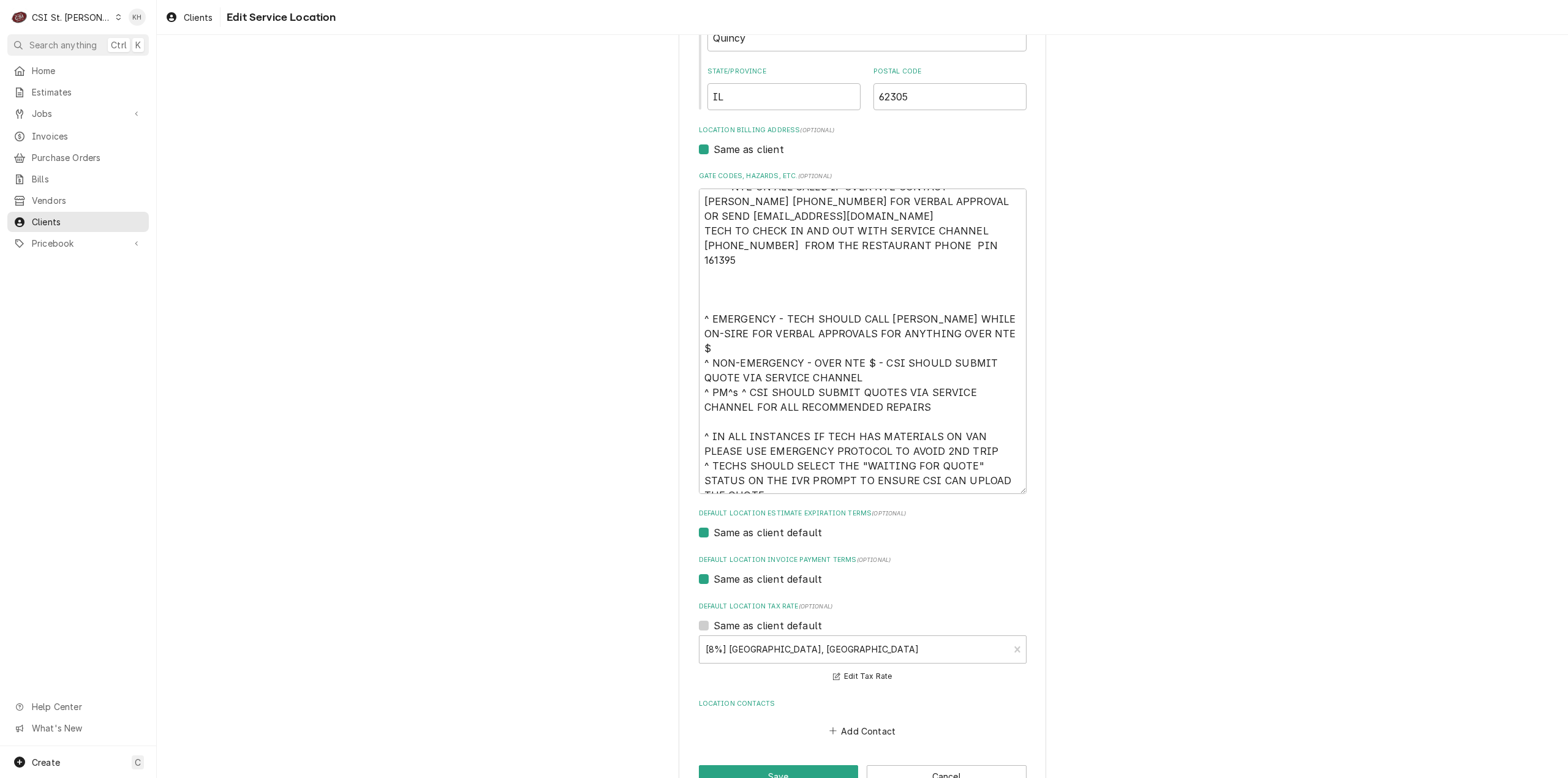
scroll to position [323, 0]
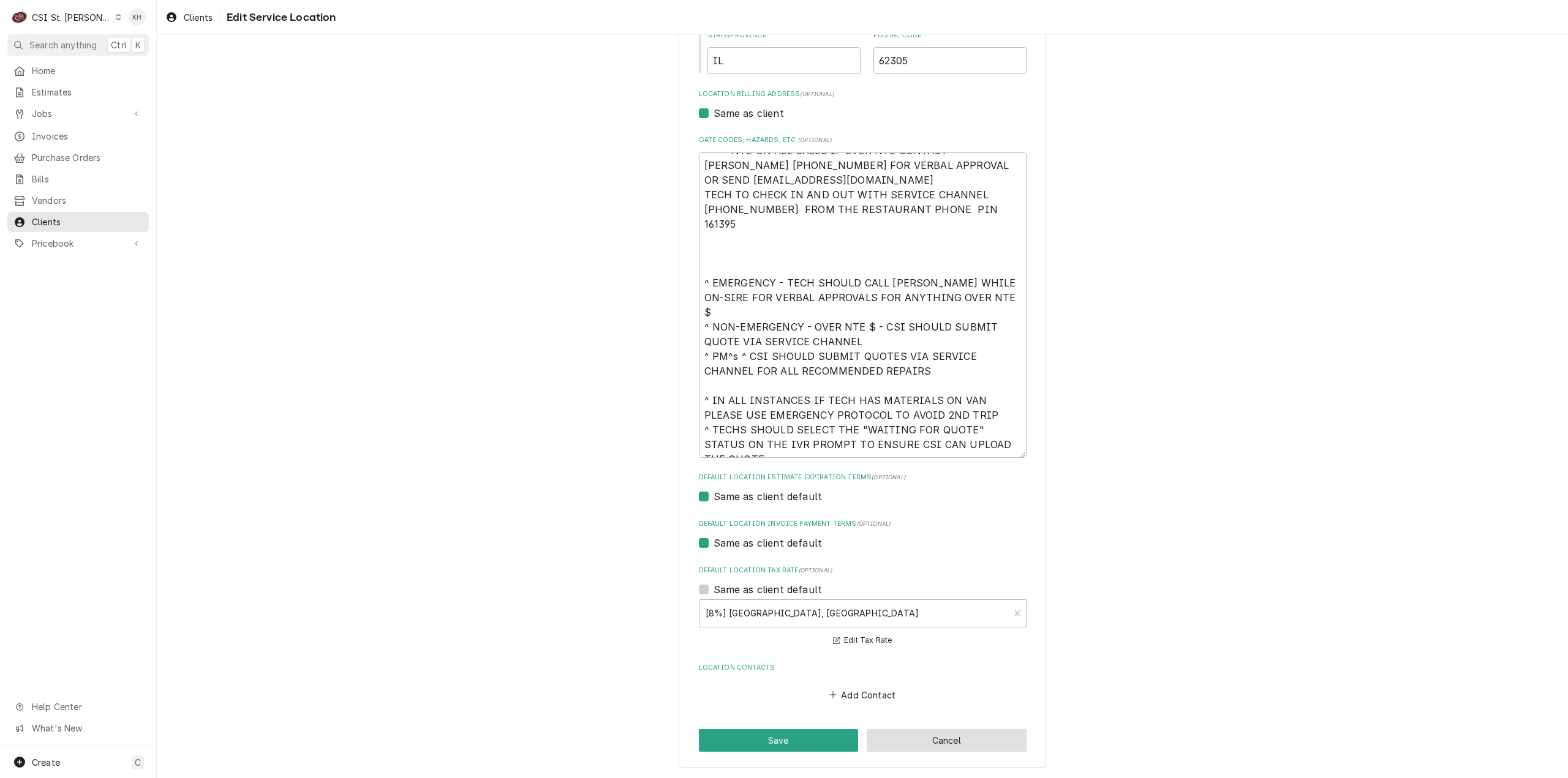
click at [911, 735] on button "Cancel" at bounding box center [946, 740] width 160 height 23
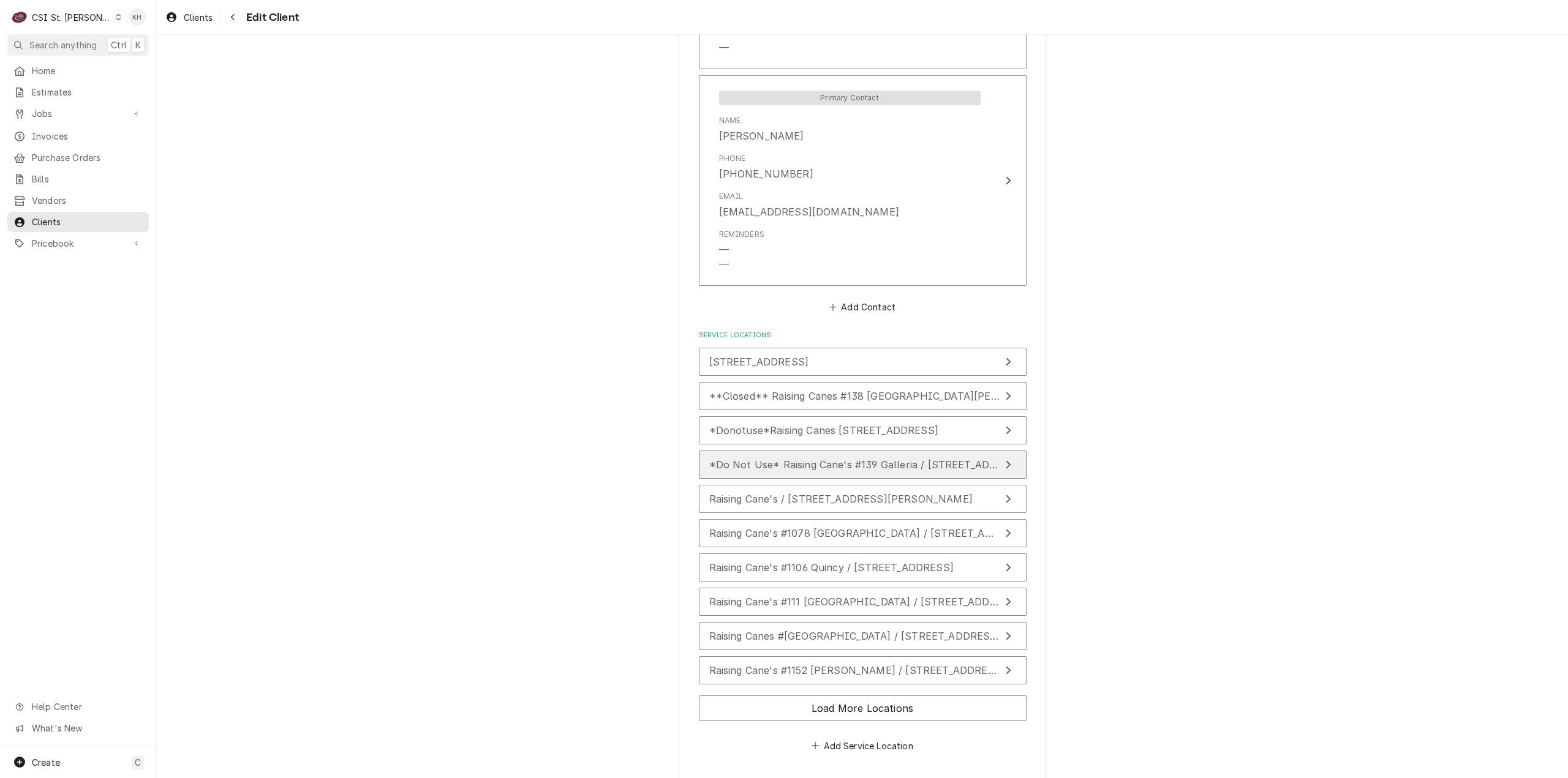
scroll to position [922, 0]
click at [927, 629] on div "Raising Canes #[GEOGRAPHIC_DATA] / [STREET_ADDRESS][US_STATE]" at bounding box center [854, 633] width 291 height 14
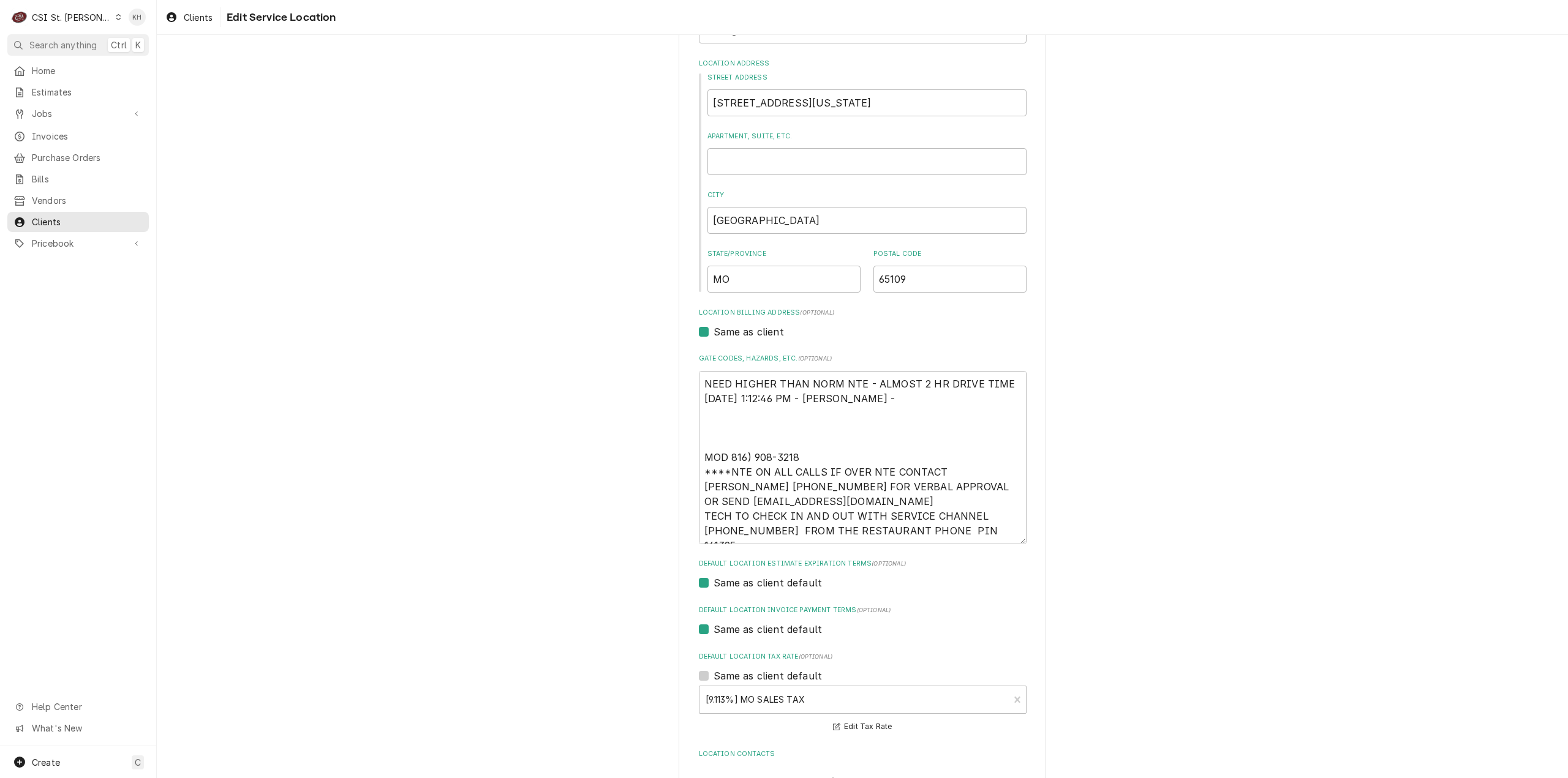
scroll to position [122, 0]
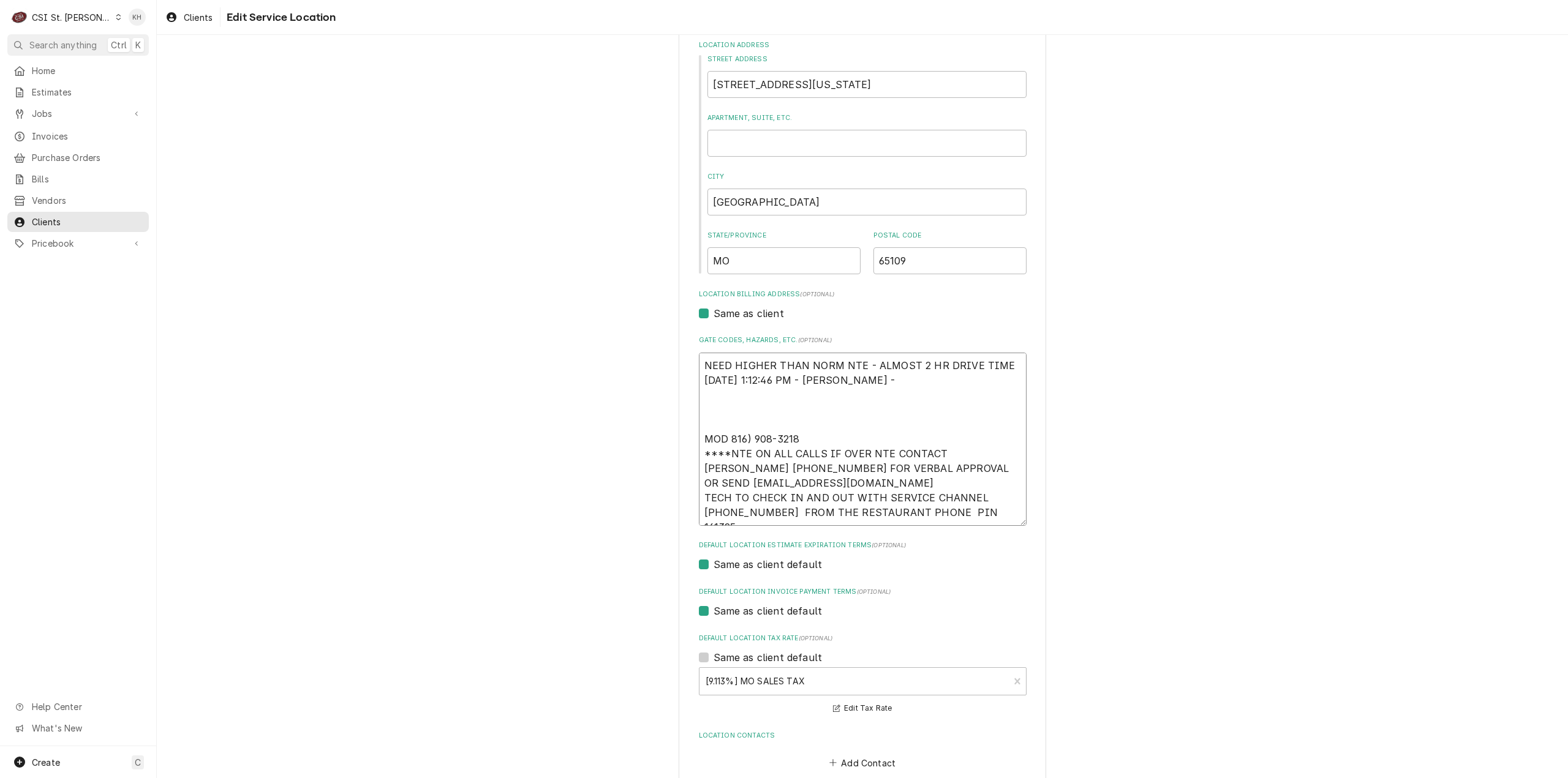
click at [727, 439] on textarea "NEED HIGHER THAN NORM NTE - ALMOST 2 HR DRIVE TIME 10/28/2024 1:12:46 PM - NANC…" at bounding box center [862, 440] width 328 height 174
type textarea "x"
type textarea "NEED HIGHER THAN NORM NTE - ALMOST 2 HR DRIVE TIME 10/28/2024 1:12:46 PM - NANC…"
drag, startPoint x: 806, startPoint y: 438, endPoint x: 678, endPoint y: 433, distance: 128.1
click at [678, 433] on div "Use the fields below to edit this service location: Location Name ( optional ) …" at bounding box center [862, 386] width 367 height 899
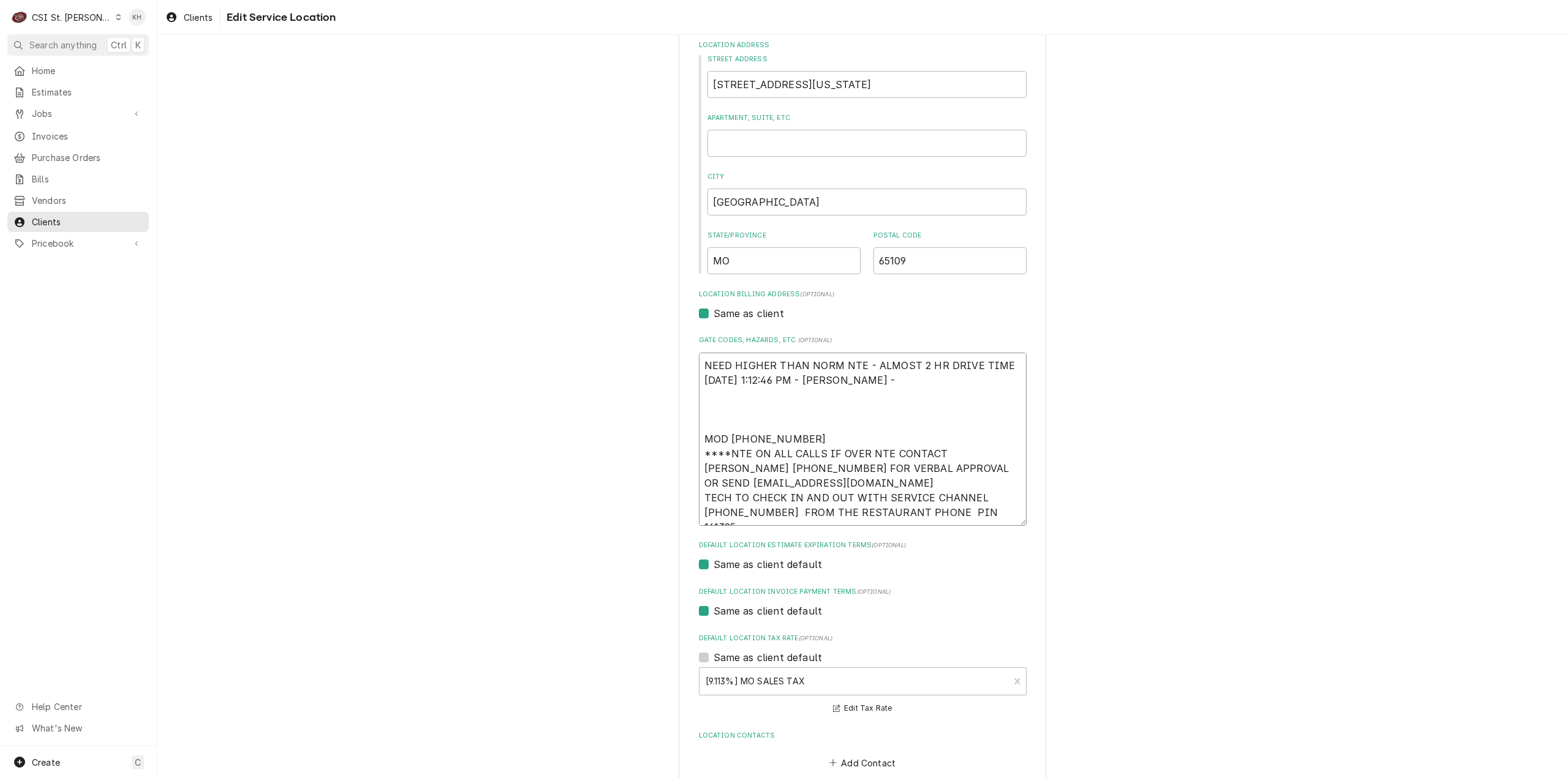
type textarea "x"
type textarea "NEED HIGHER THAN NORM NTE - ALMOST 2 HR DRIVE TIME 10/28/2024 1:12:46 PM - NANC…"
type textarea "x"
type textarea "NEED HIGHER THAN NORM NTE - ALMOST 2 HR DRIVE TIME 10/28/2024 1:12:46 PM - NANC…"
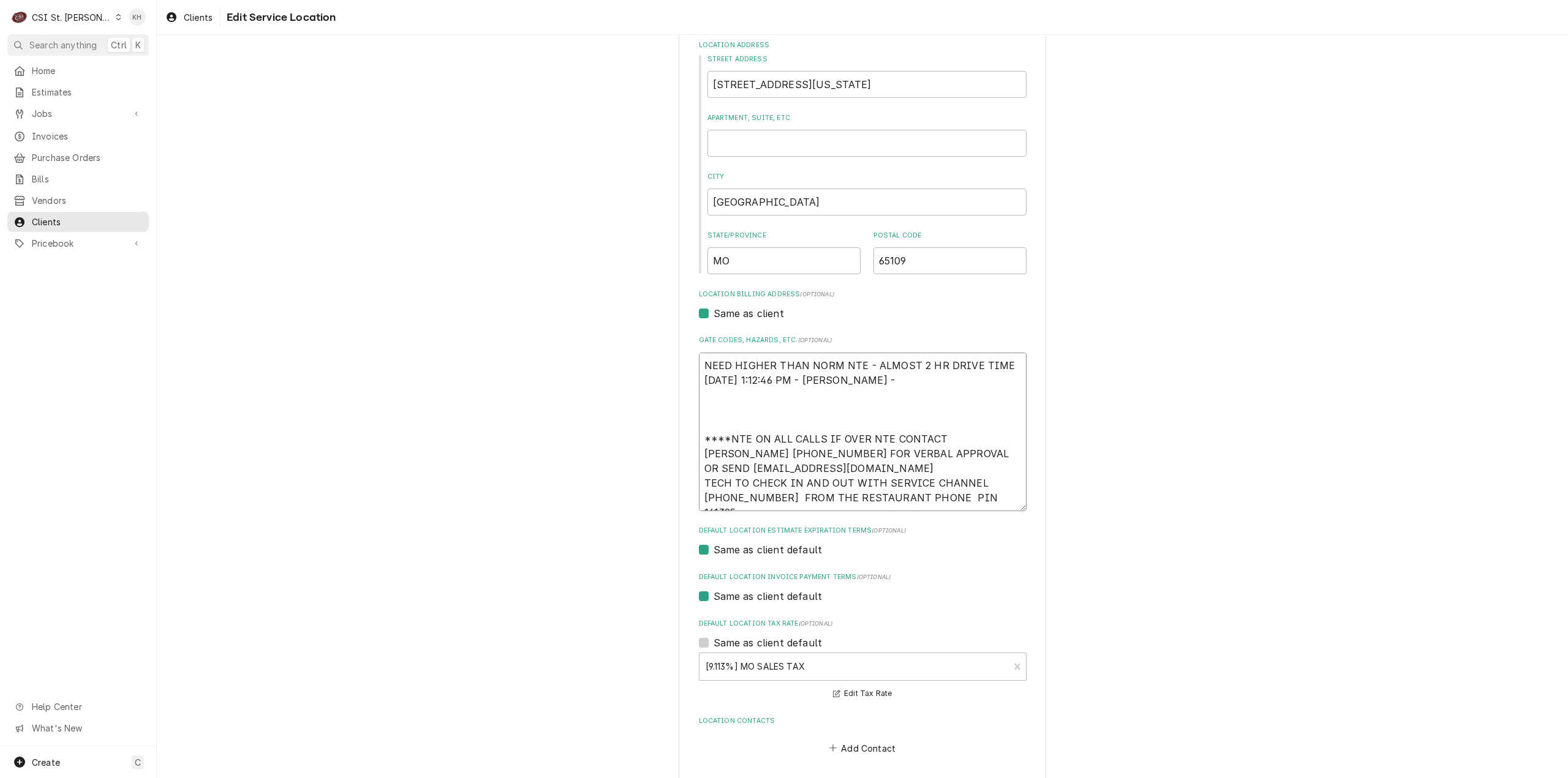
click at [973, 495] on textarea "NEED HIGHER THAN NORM NTE - ALMOST 2 HR DRIVE TIME 10/28/2024 1:12:46 PM - NANC…" at bounding box center [862, 432] width 328 height 158
type textarea "x"
type textarea "NEED HIGHER THAN NORM NTE - ALMOST 2 HR DRIVE TIME 10/28/2024 1:12:46 PM - NANC…"
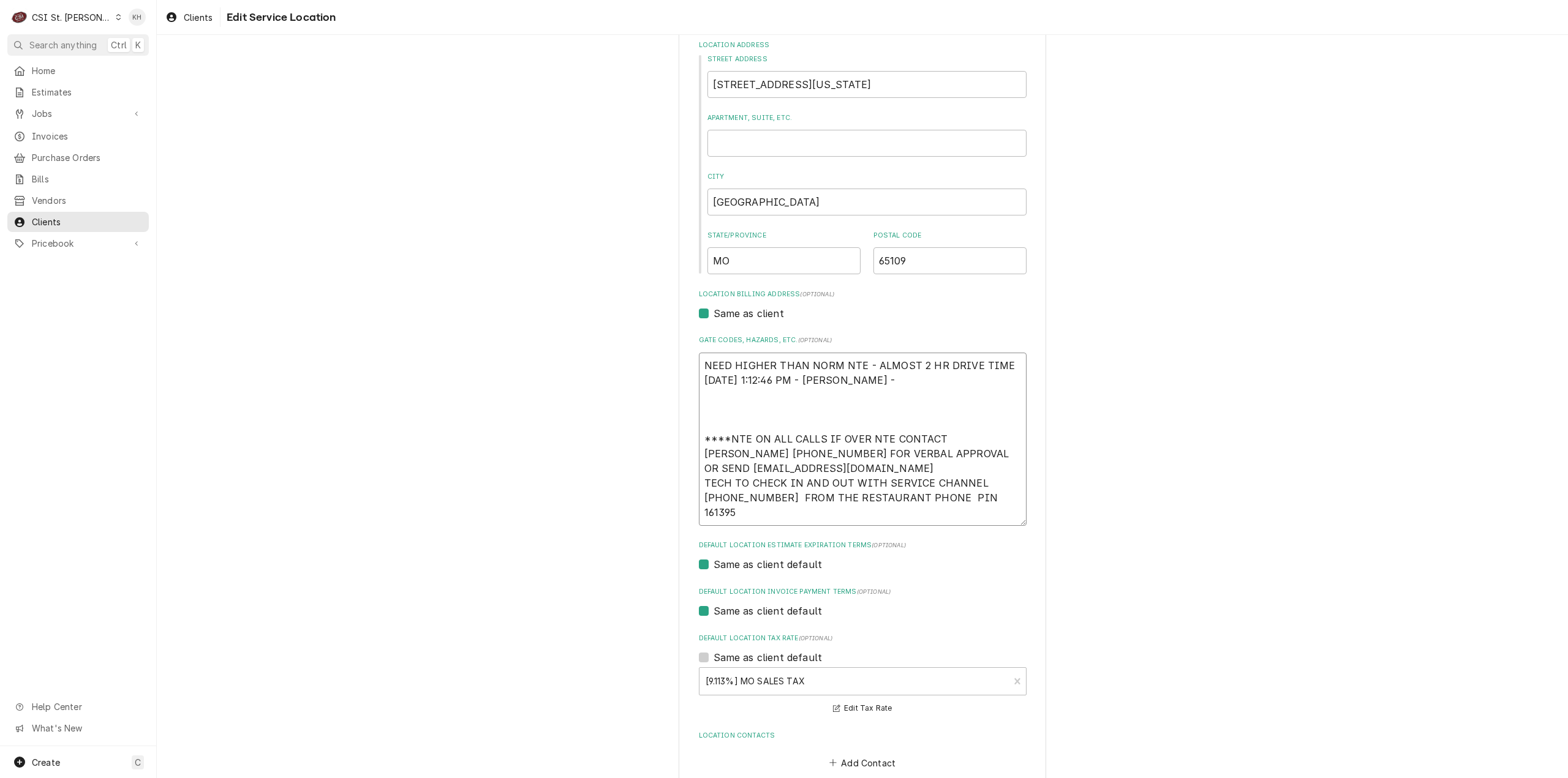
paste textarea "MOD (816) 908-3218"
type textarea "x"
type textarea "NEED HIGHER THAN NORM NTE - ALMOST 2 HR DRIVE TIME 10/28/2024 1:12:46 PM - NANC…"
drag, startPoint x: 817, startPoint y: 514, endPoint x: 683, endPoint y: 508, distance: 134.1
click at [683, 508] on div "Use the fields below to edit this service location: Location Name ( optional ) …" at bounding box center [862, 386] width 367 height 899
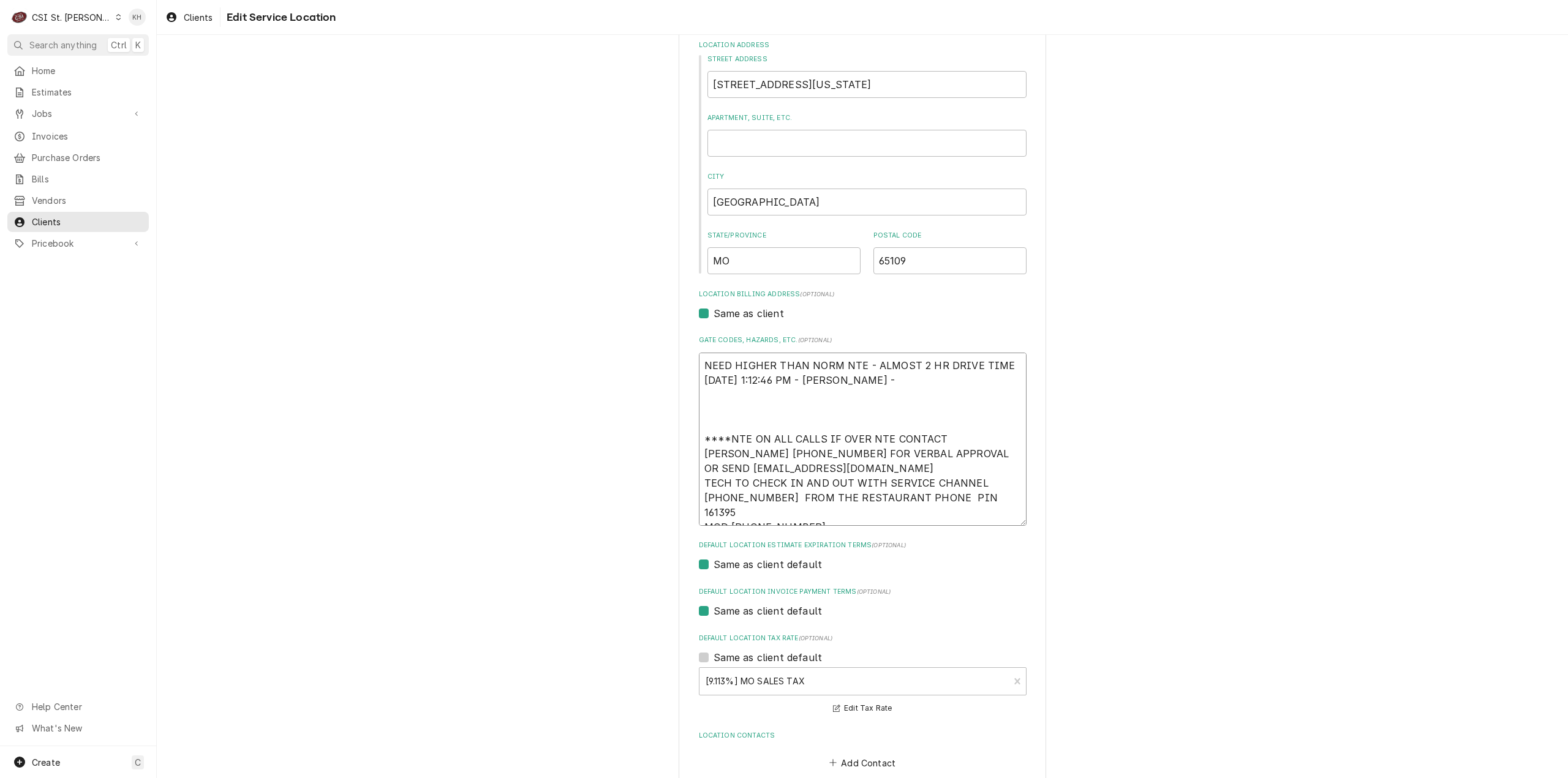
type textarea "x"
type textarea "NEED HIGHER THAN NORM NTE - ALMOST 2 HR DRIVE TIME 10/28/2024 1:12:46 PM - NANC…"
type textarea "x"
type textarea "NEED HIGHER THAN NORM NTE - ALMOST 2 HR DRIVE TIME 10/28/2024 1:12:46 PM - NANC…"
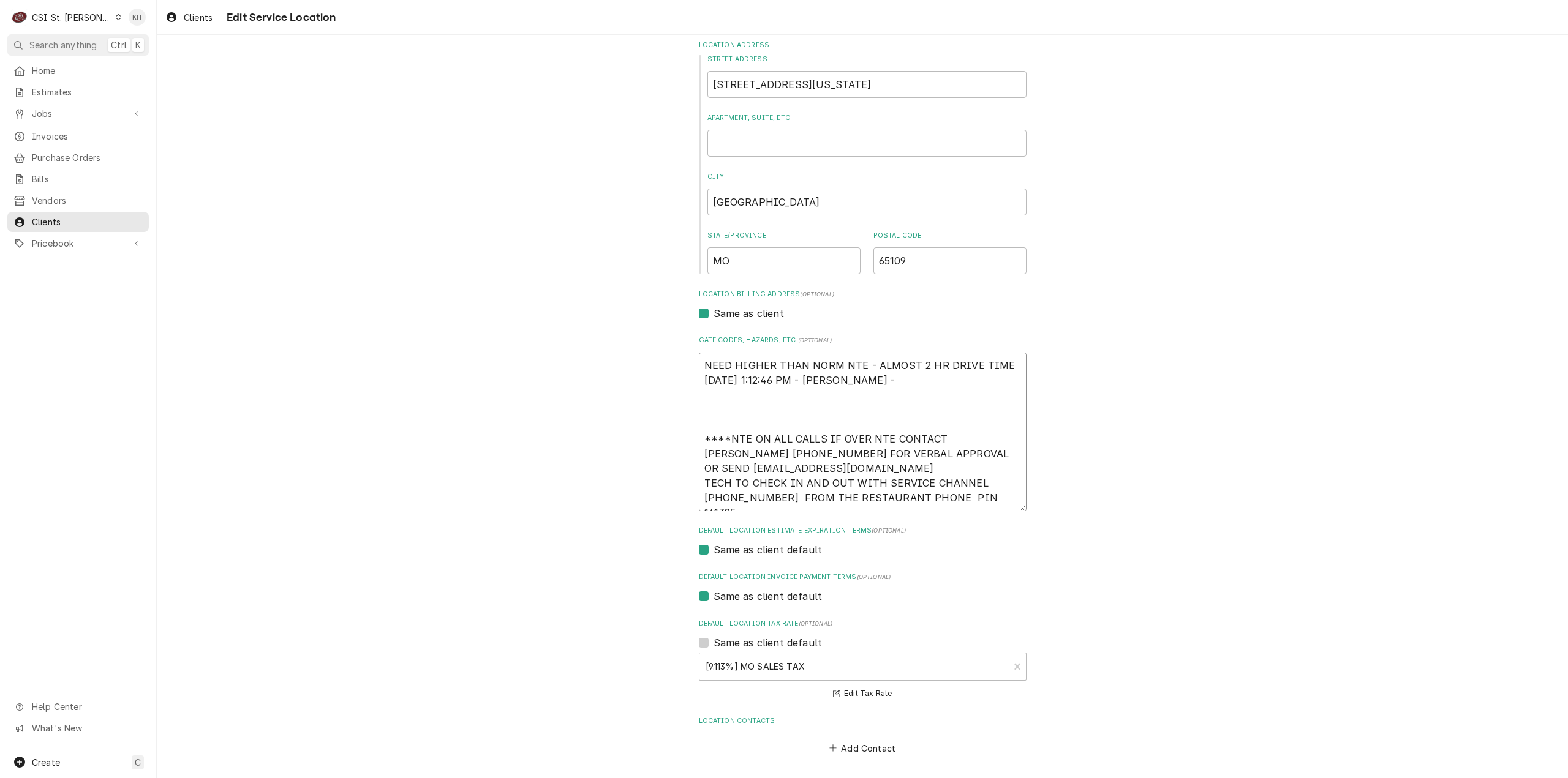
click at [742, 422] on textarea "NEED HIGHER THAN NORM NTE - ALMOST 2 HR DRIVE TIME 10/28/2024 1:12:46 PM - NANC…" at bounding box center [862, 432] width 328 height 158
paste textarea "MOD (816) 908-3218"
type textarea "x"
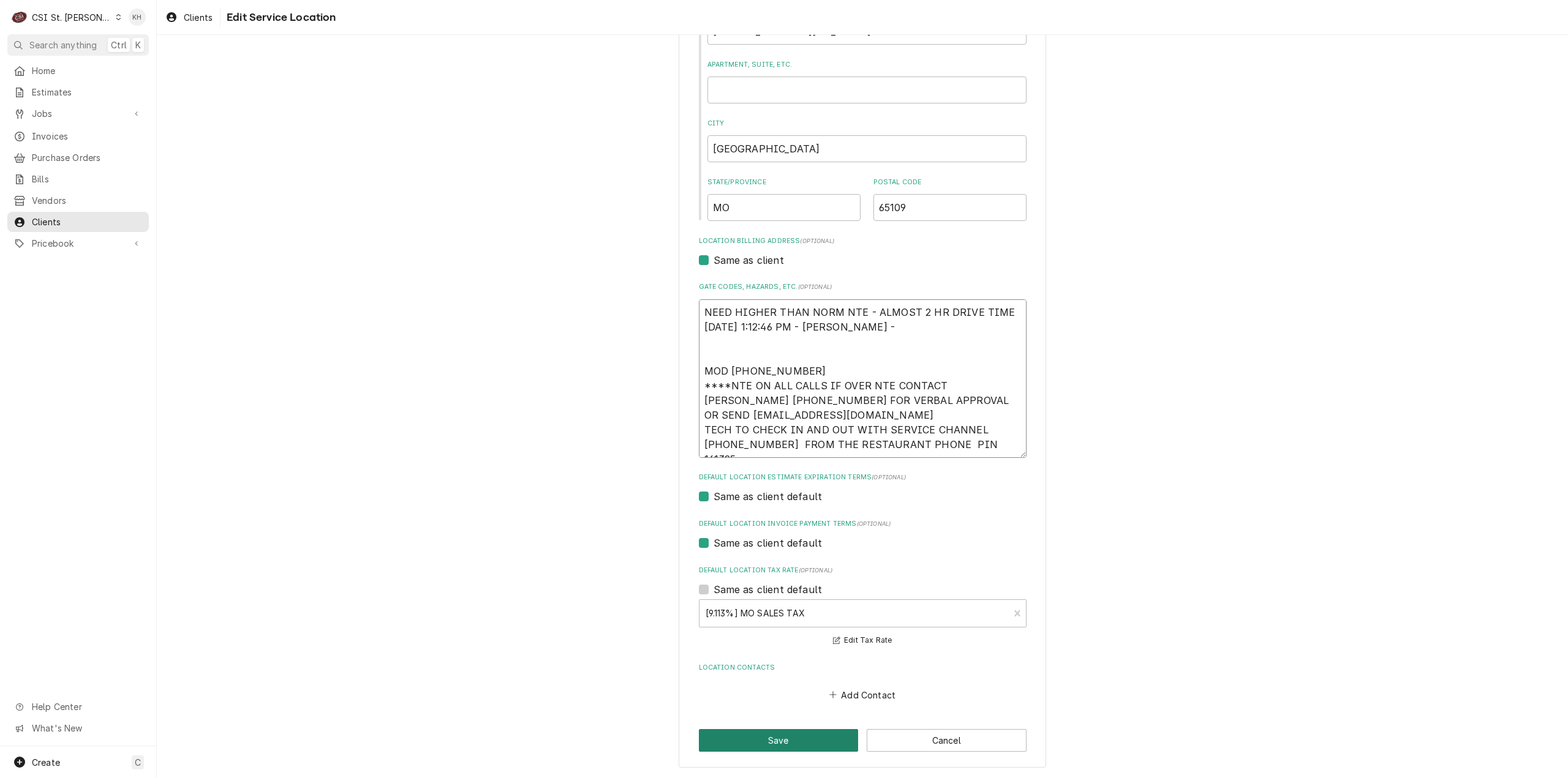
type textarea "NEED HIGHER THAN NORM NTE - ALMOST 2 HR DRIVE TIME 10/28/2024 1:12:46 PM - NANC…"
click at [770, 750] on button "Save" at bounding box center [778, 740] width 160 height 23
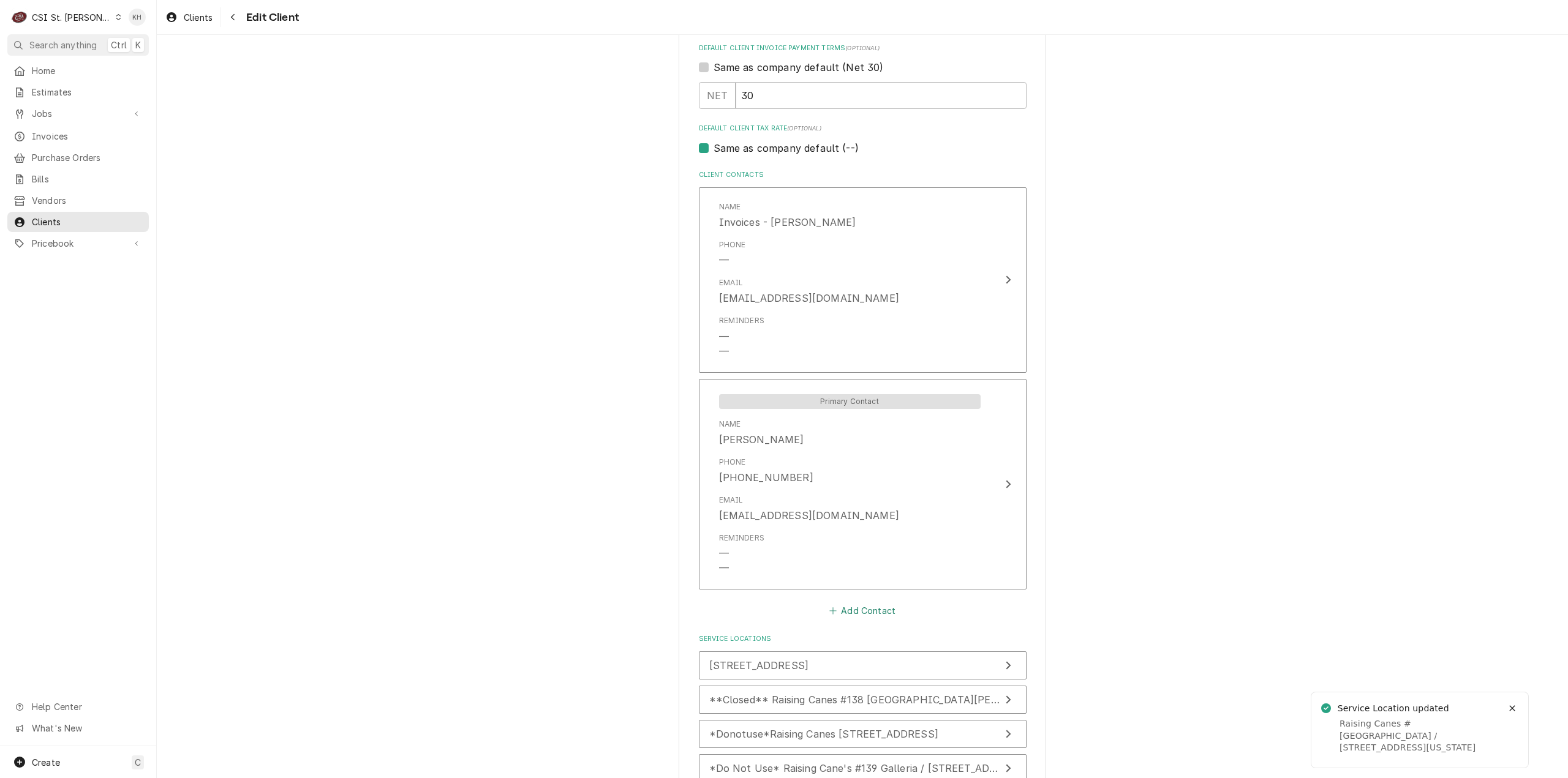
scroll to position [739, 0]
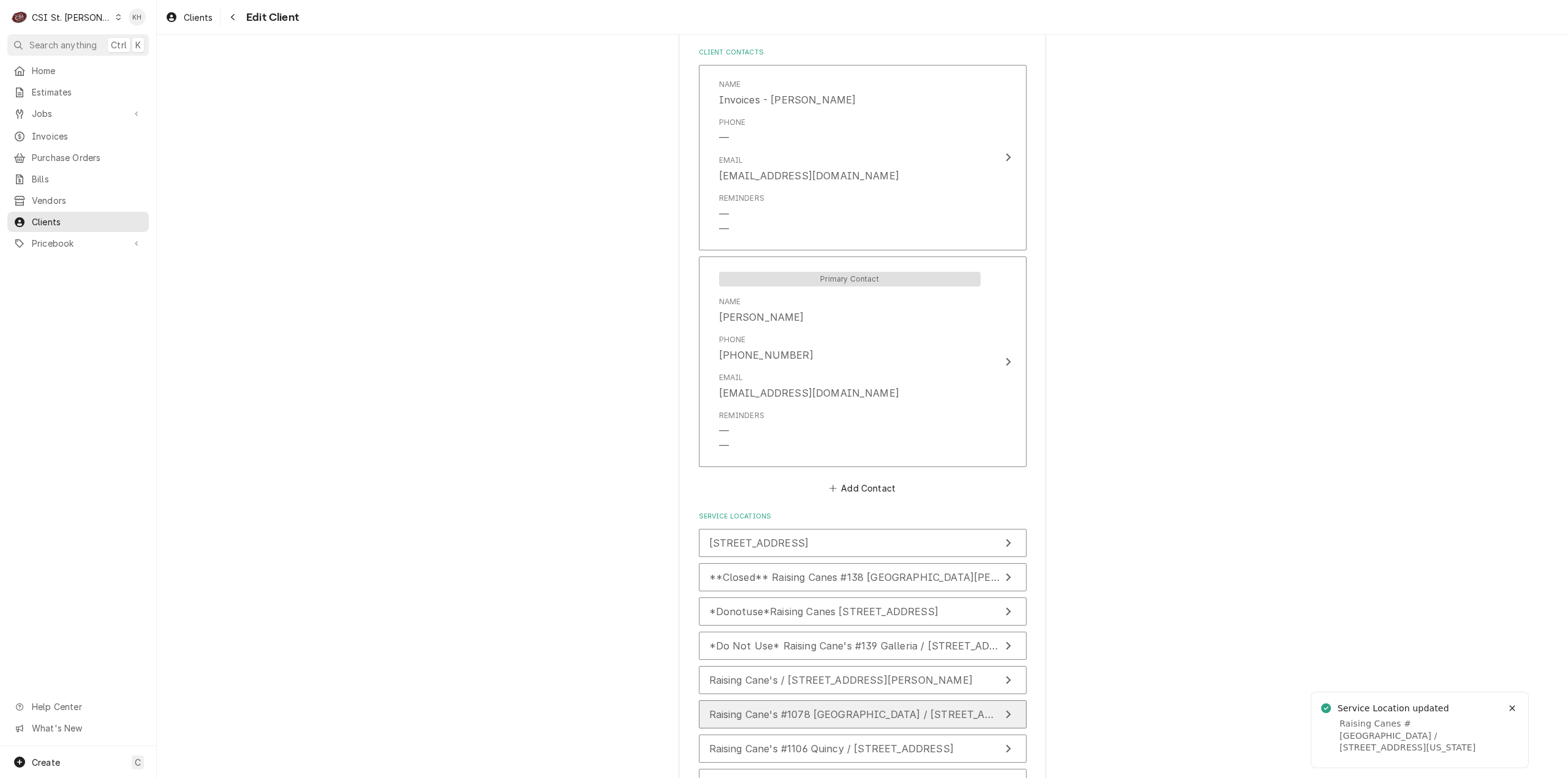
click at [841, 713] on span "Raising Cane's #1078 [GEOGRAPHIC_DATA] / [STREET_ADDRESS][PERSON_NAME]" at bounding box center [911, 715] width 406 height 12
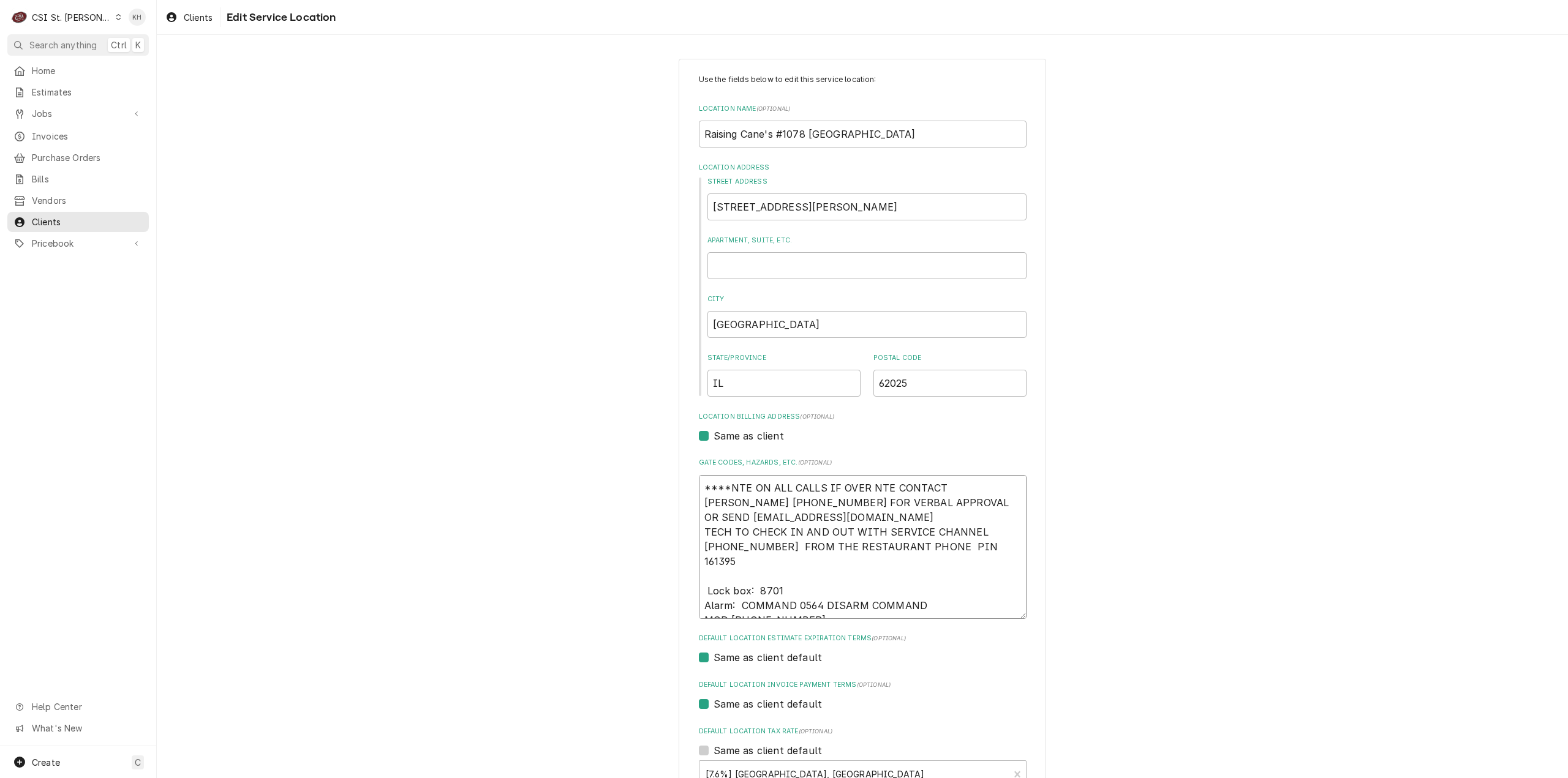
drag, startPoint x: 801, startPoint y: 606, endPoint x: 708, endPoint y: 611, distance: 93.1
click at [691, 608] on div "Use the fields below to edit this service location: Location Name ( optional ) …" at bounding box center [862, 493] width 367 height 870
click at [845, 623] on div "Use the fields below to edit this service location: Location Name ( optional ) …" at bounding box center [862, 469] width 328 height 791
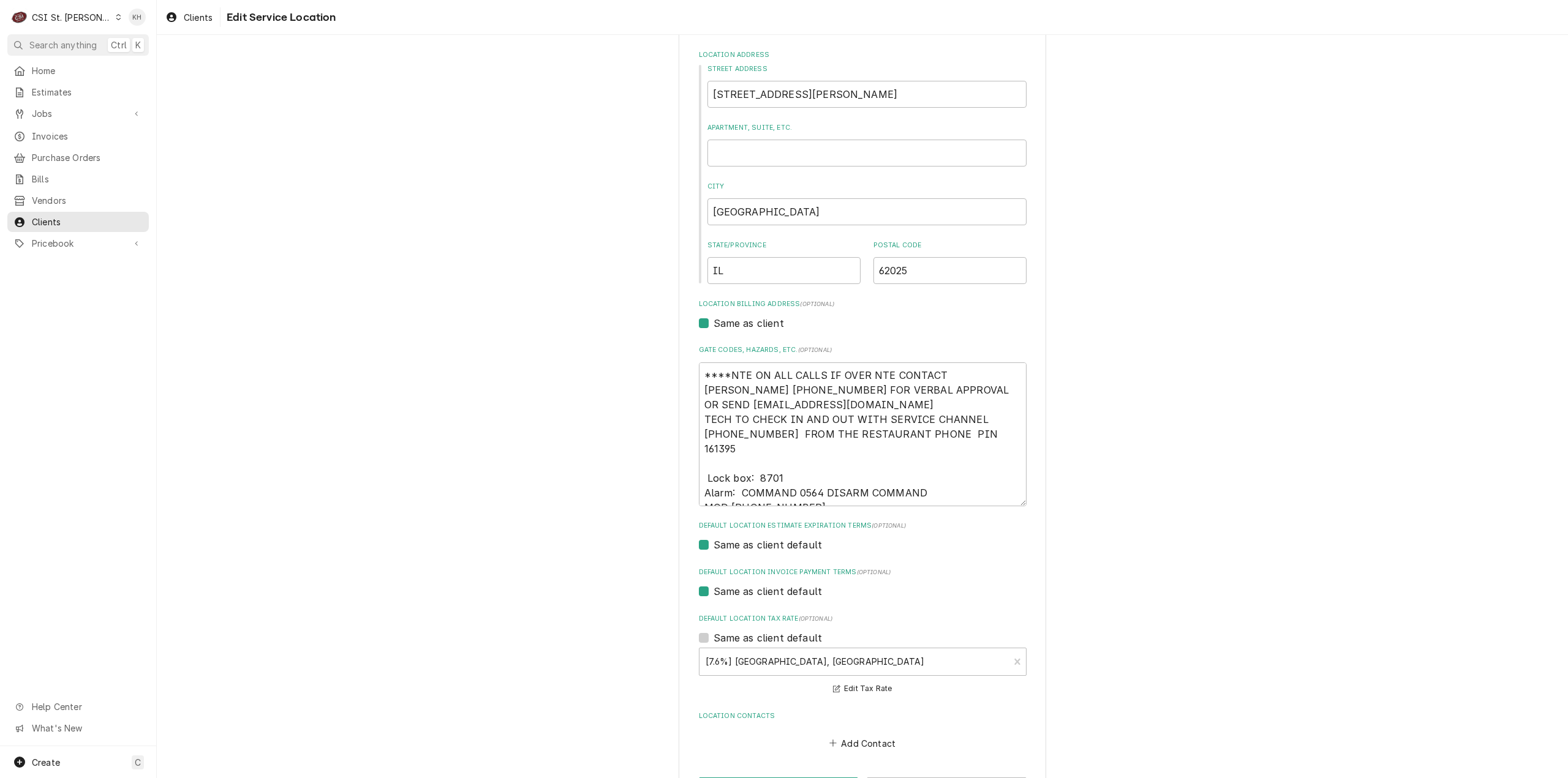
scroll to position [161, 0]
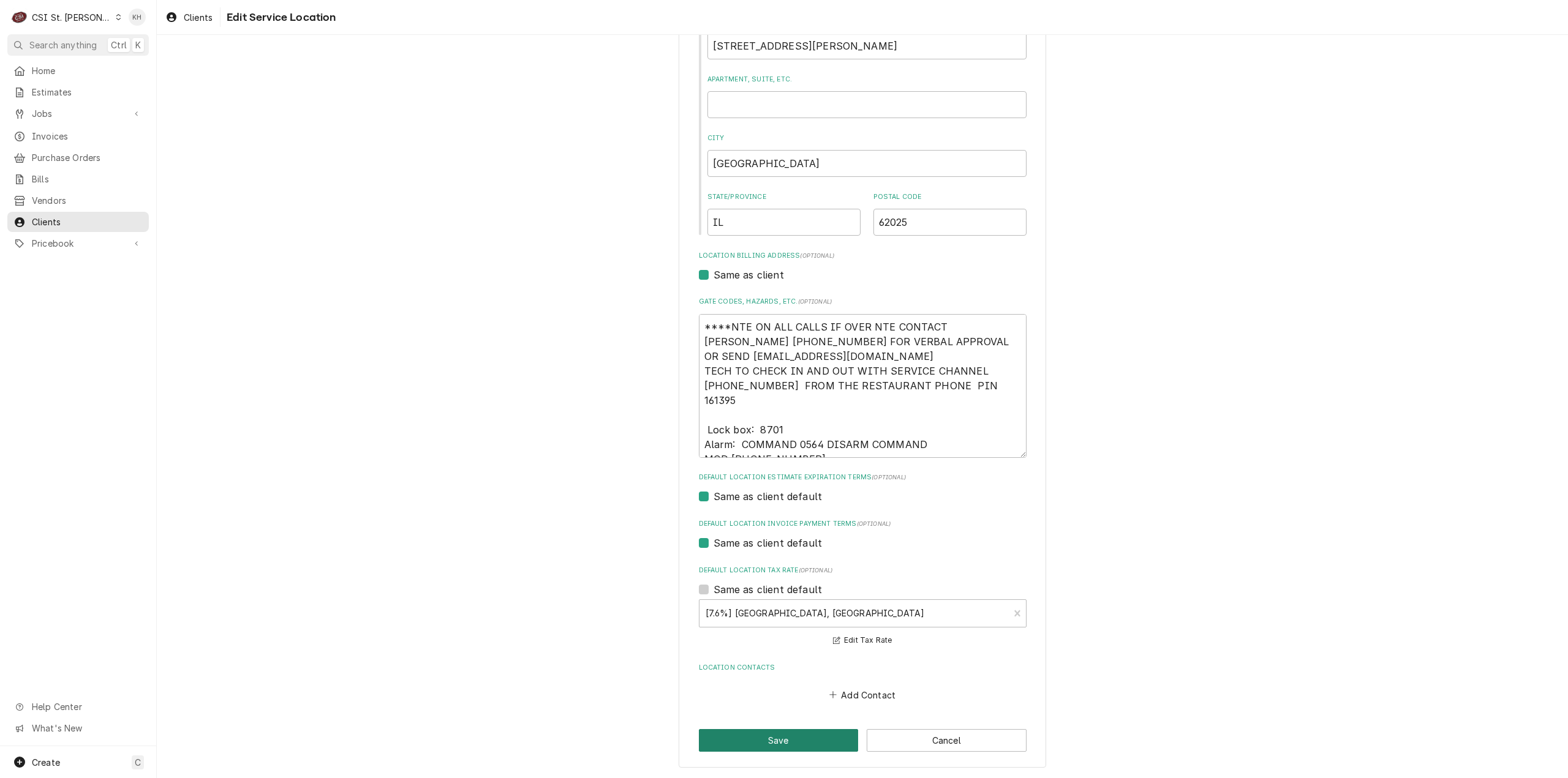
click at [799, 737] on button "Save" at bounding box center [778, 740] width 160 height 23
type textarea "x"
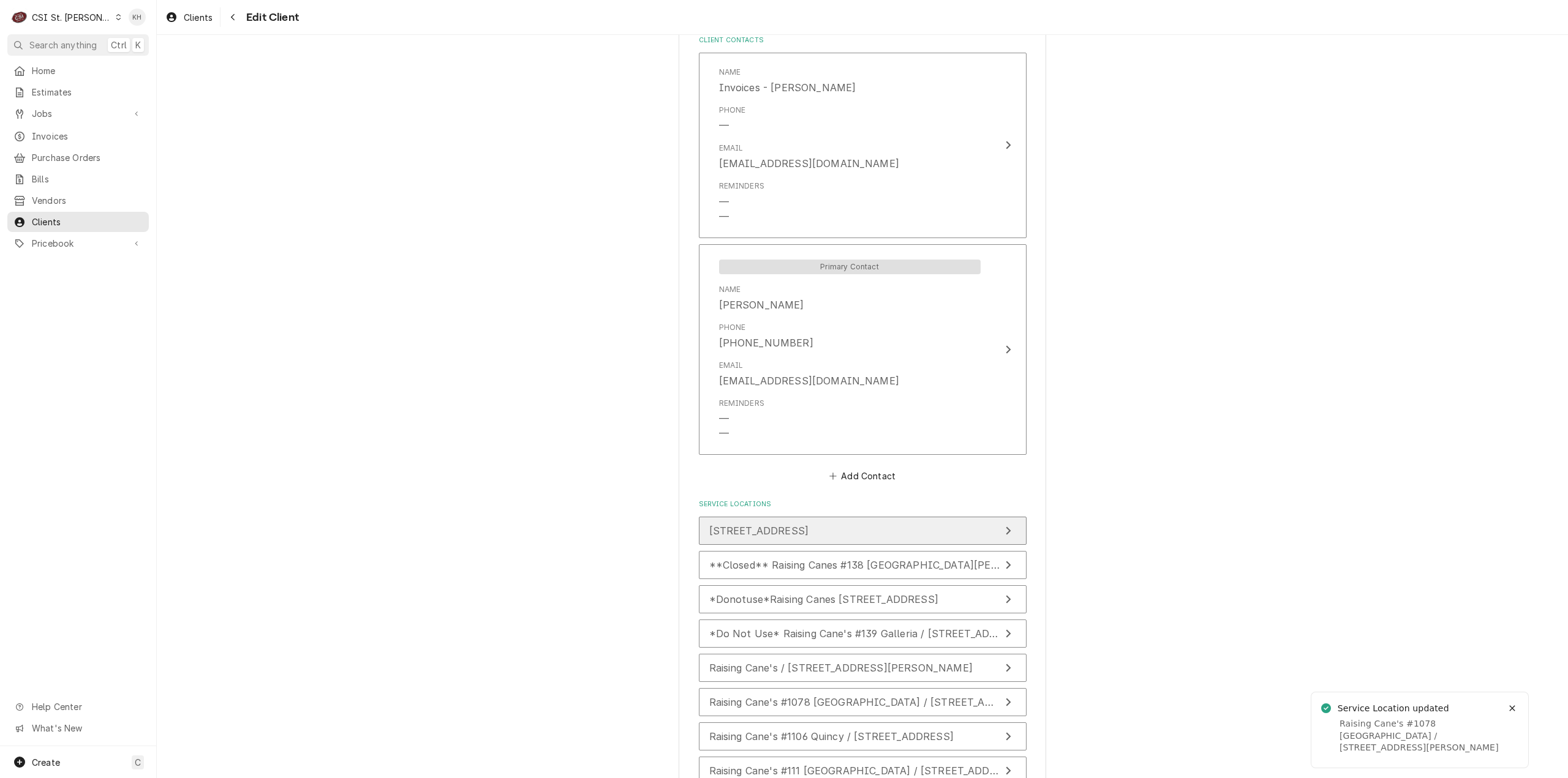
scroll to position [922, 0]
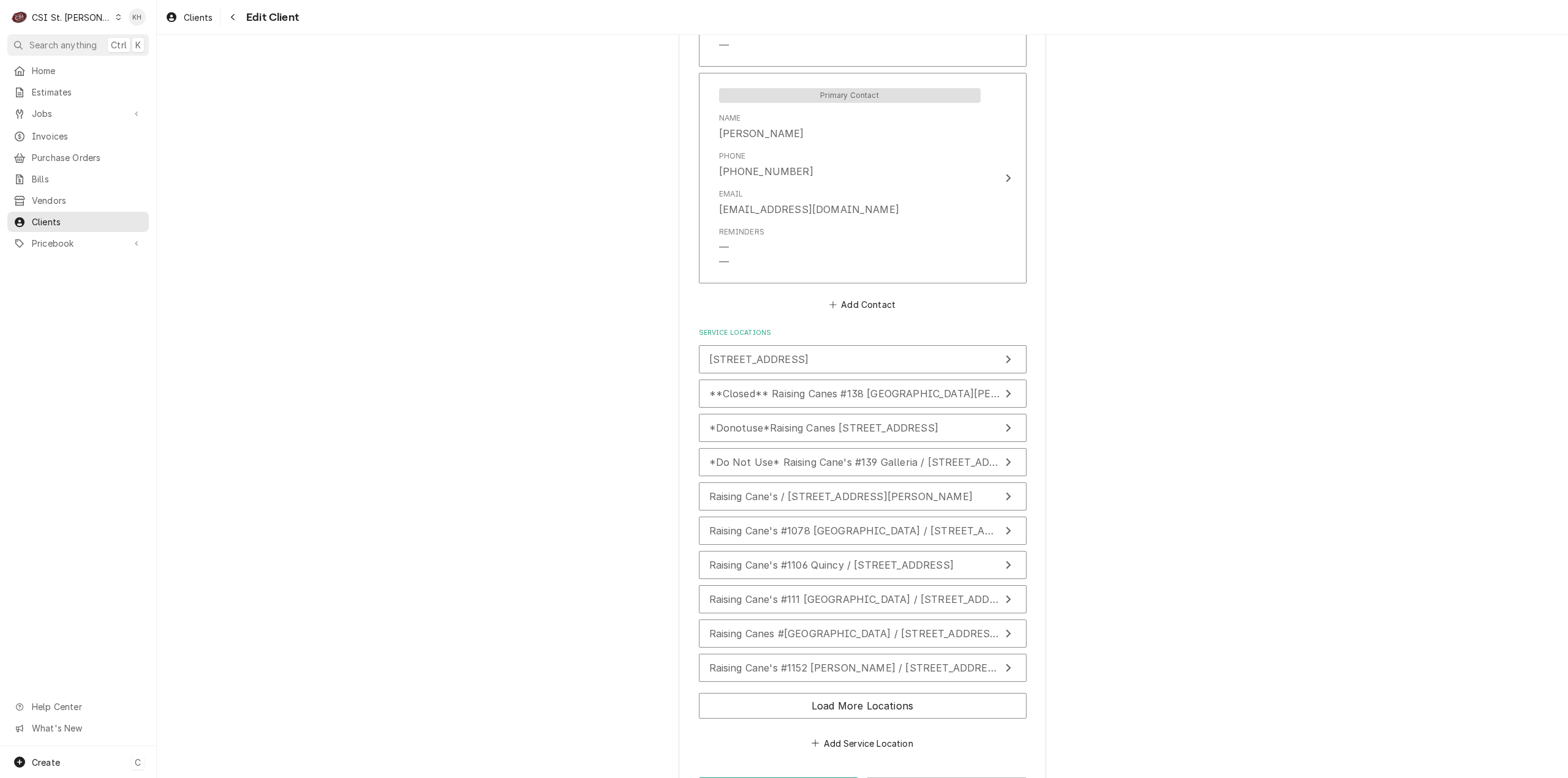
click at [64, 760] on div "Create C" at bounding box center [78, 763] width 156 height 32
click at [218, 644] on link "Job" at bounding box center [219, 636] width 110 height 20
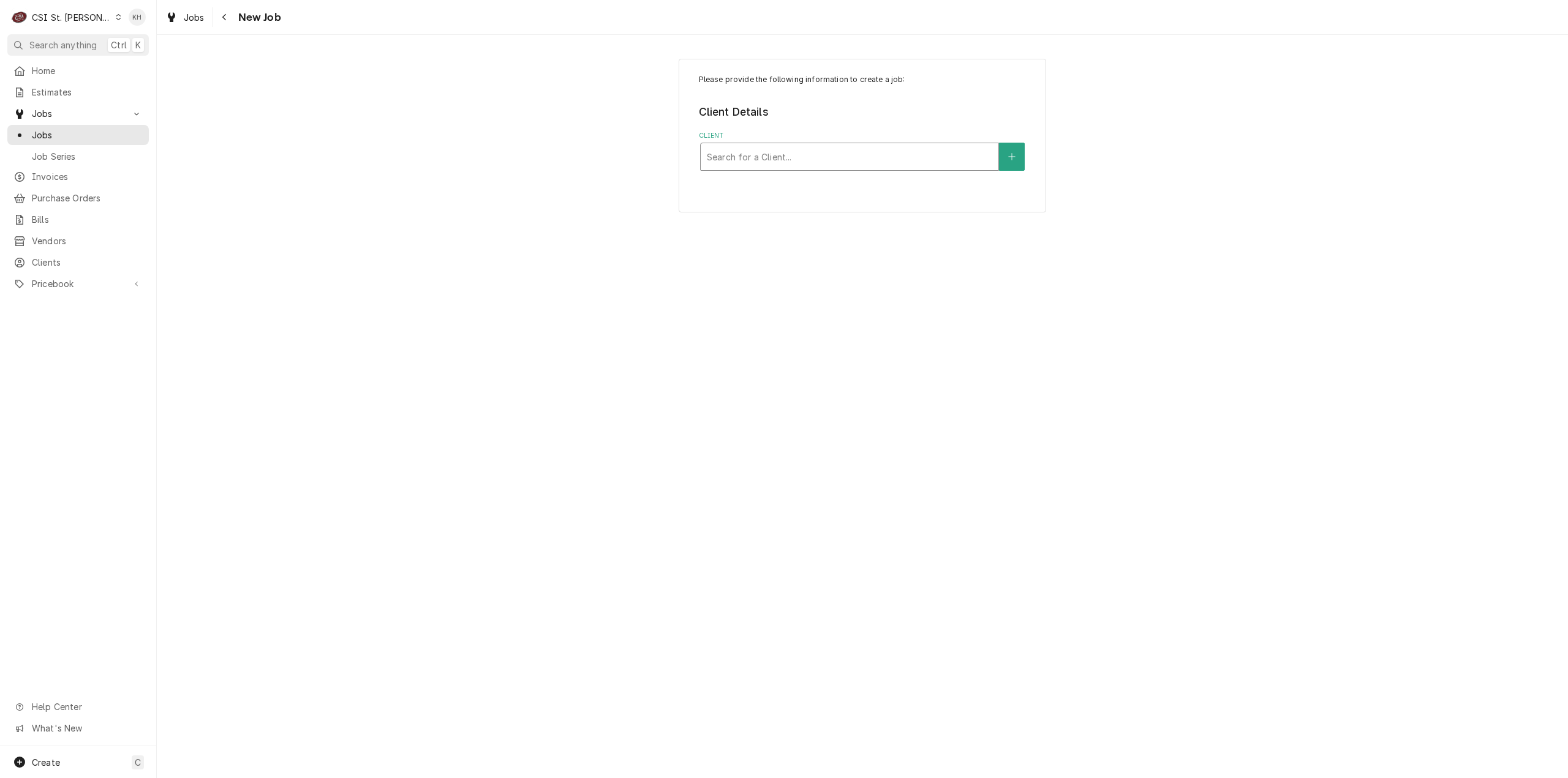
click at [858, 151] on div "Client" at bounding box center [849, 156] width 285 height 22
type input "1840 1st"
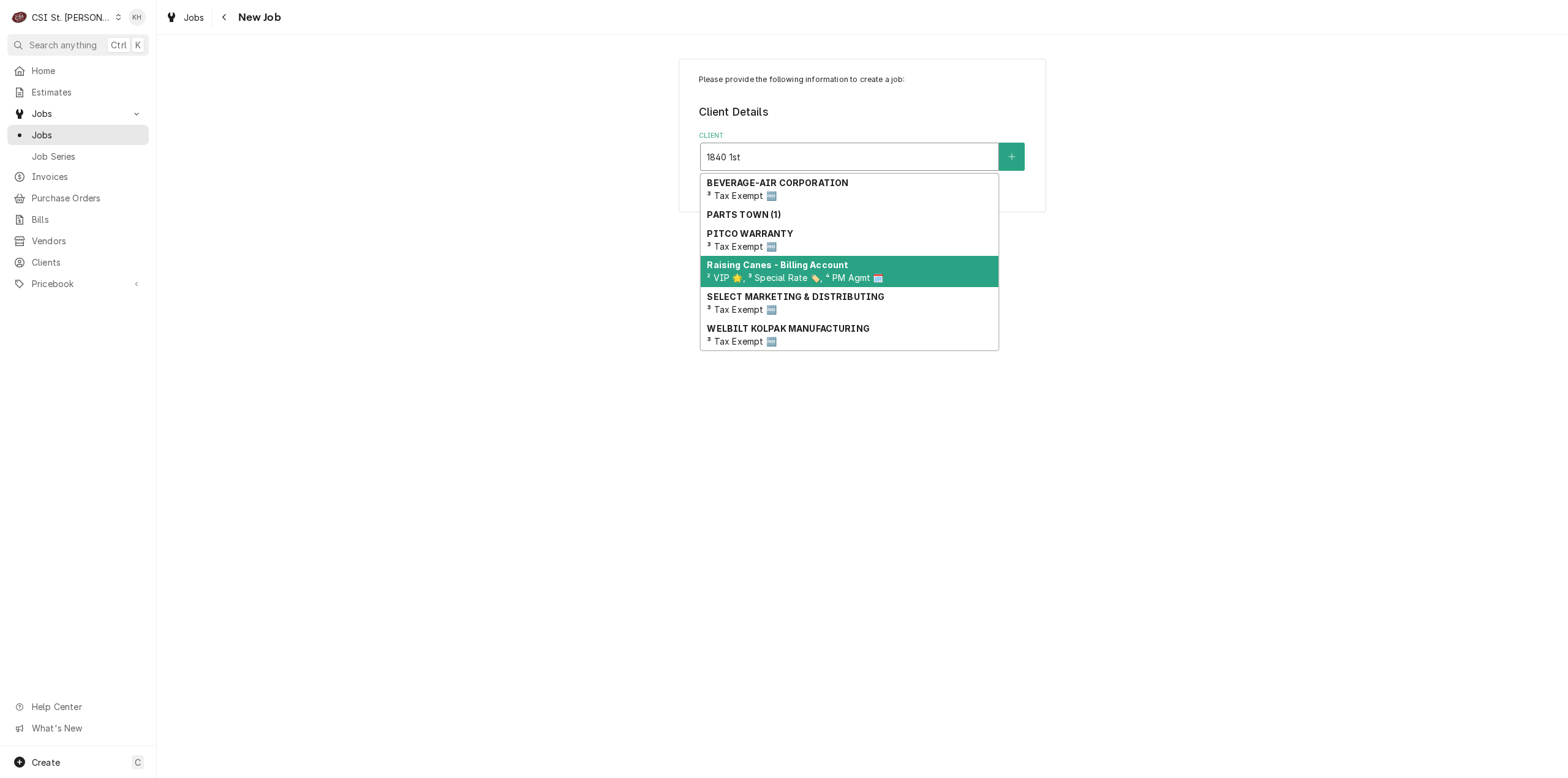
click at [809, 268] on strong "Raising Canes - Billing Account" at bounding box center [777, 264] width 141 height 10
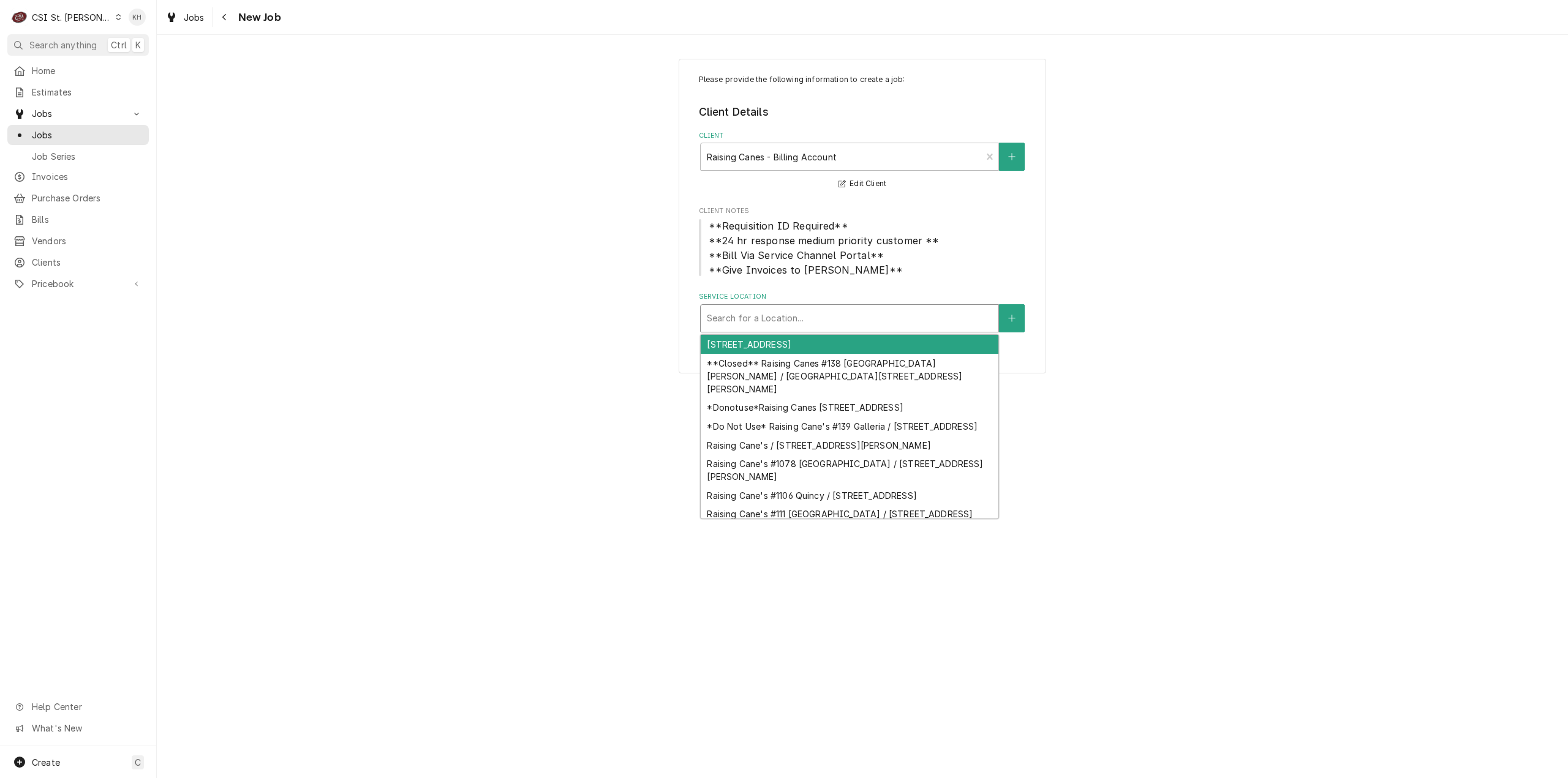
click at [821, 324] on div "Service Location" at bounding box center [849, 317] width 285 height 22
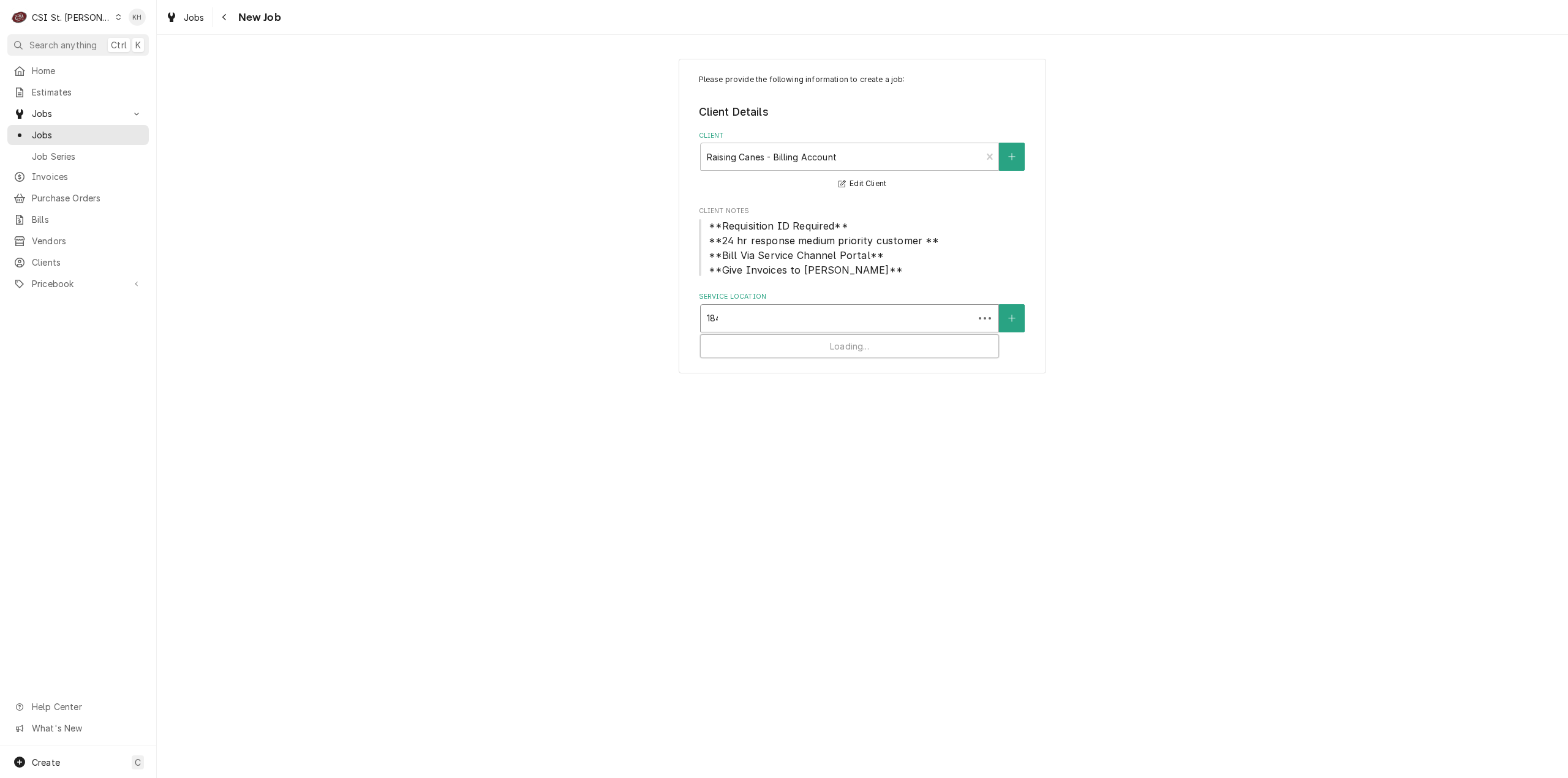
type input "1840"
click at [844, 343] on div "Raising Cane's #236 St [PERSON_NAME] / [STREET_ADDRESS][PERSON_NAME]" at bounding box center [850, 351] width 297 height 32
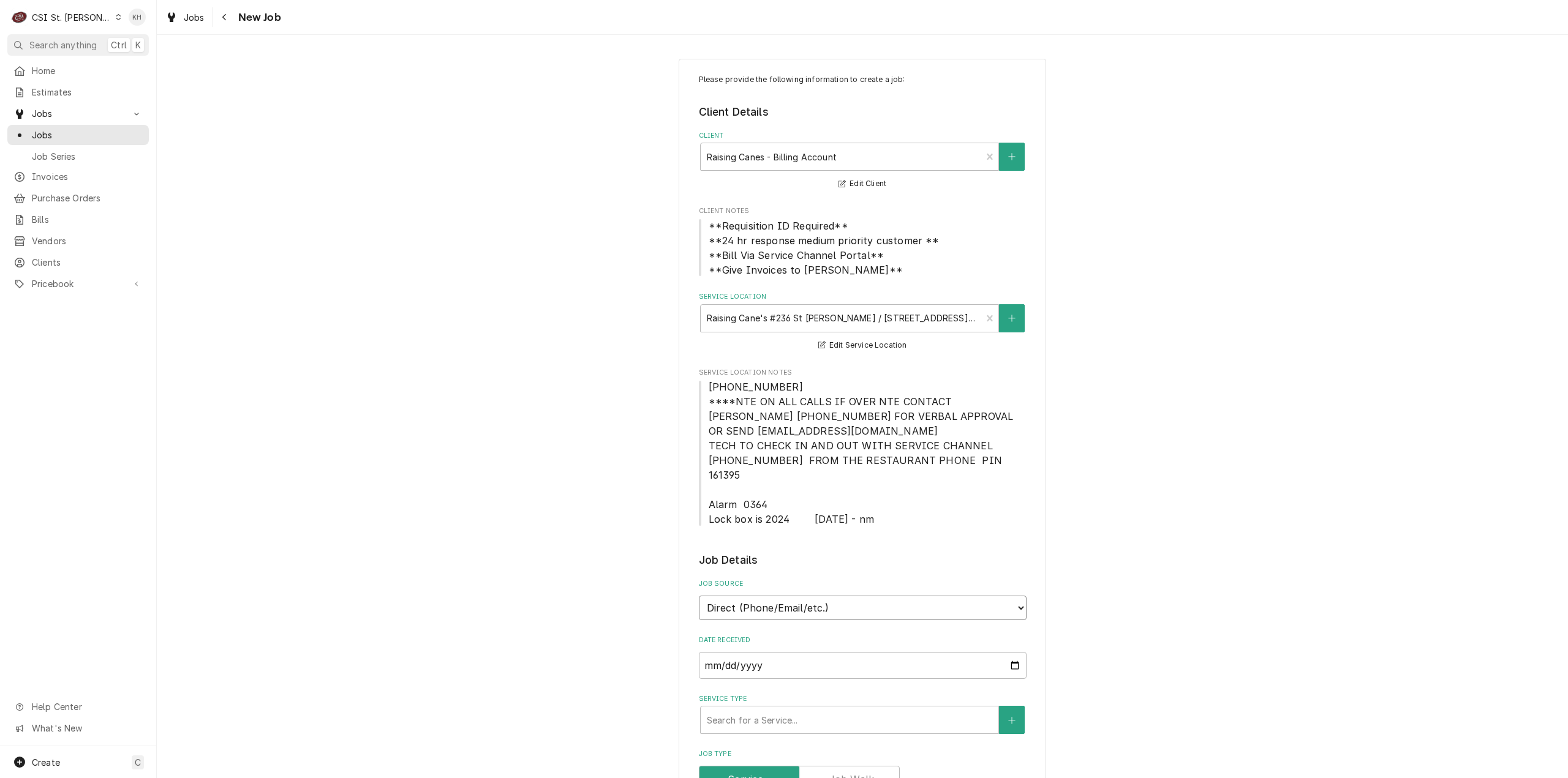
click at [780, 596] on select "Direct (Phone/Email/etc.) Service Channel Corrigo Ecotrak Other" at bounding box center [862, 608] width 328 height 24
select select "1"
click at [762, 652] on input "Service Channel ID" at bounding box center [862, 665] width 328 height 27
paste input "326013301"
type textarea "x"
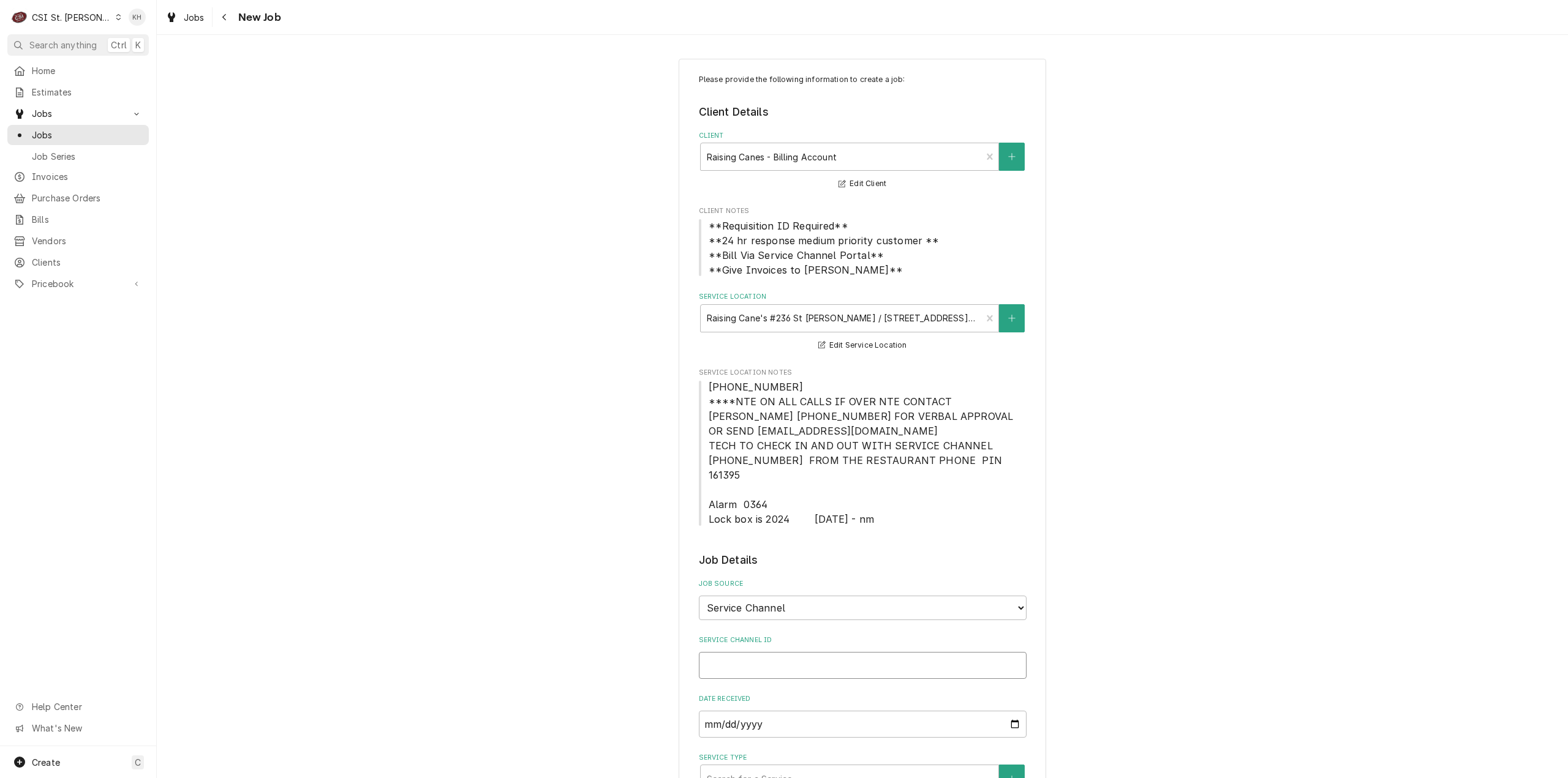
type input "326013301"
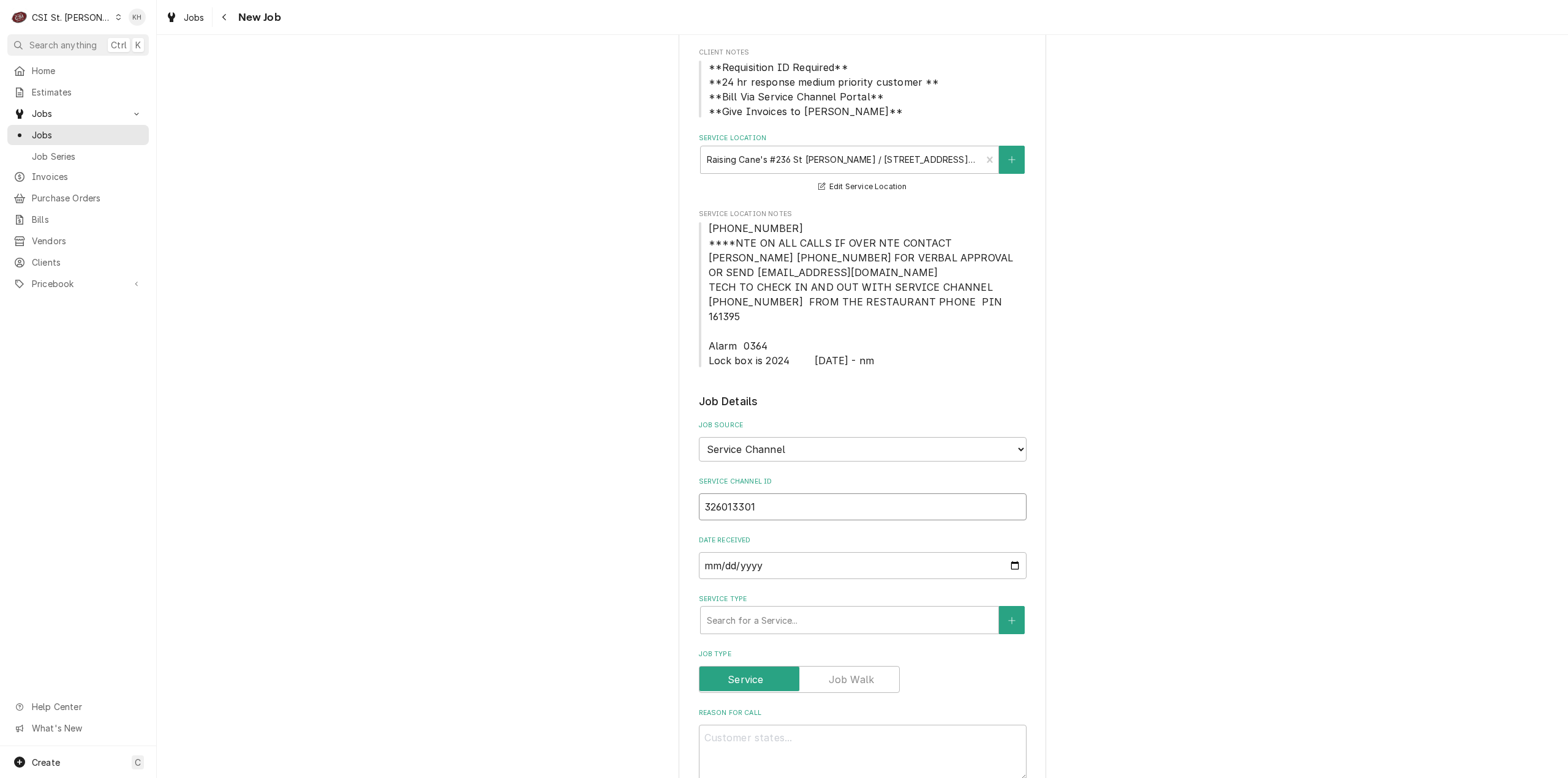
type textarea "x"
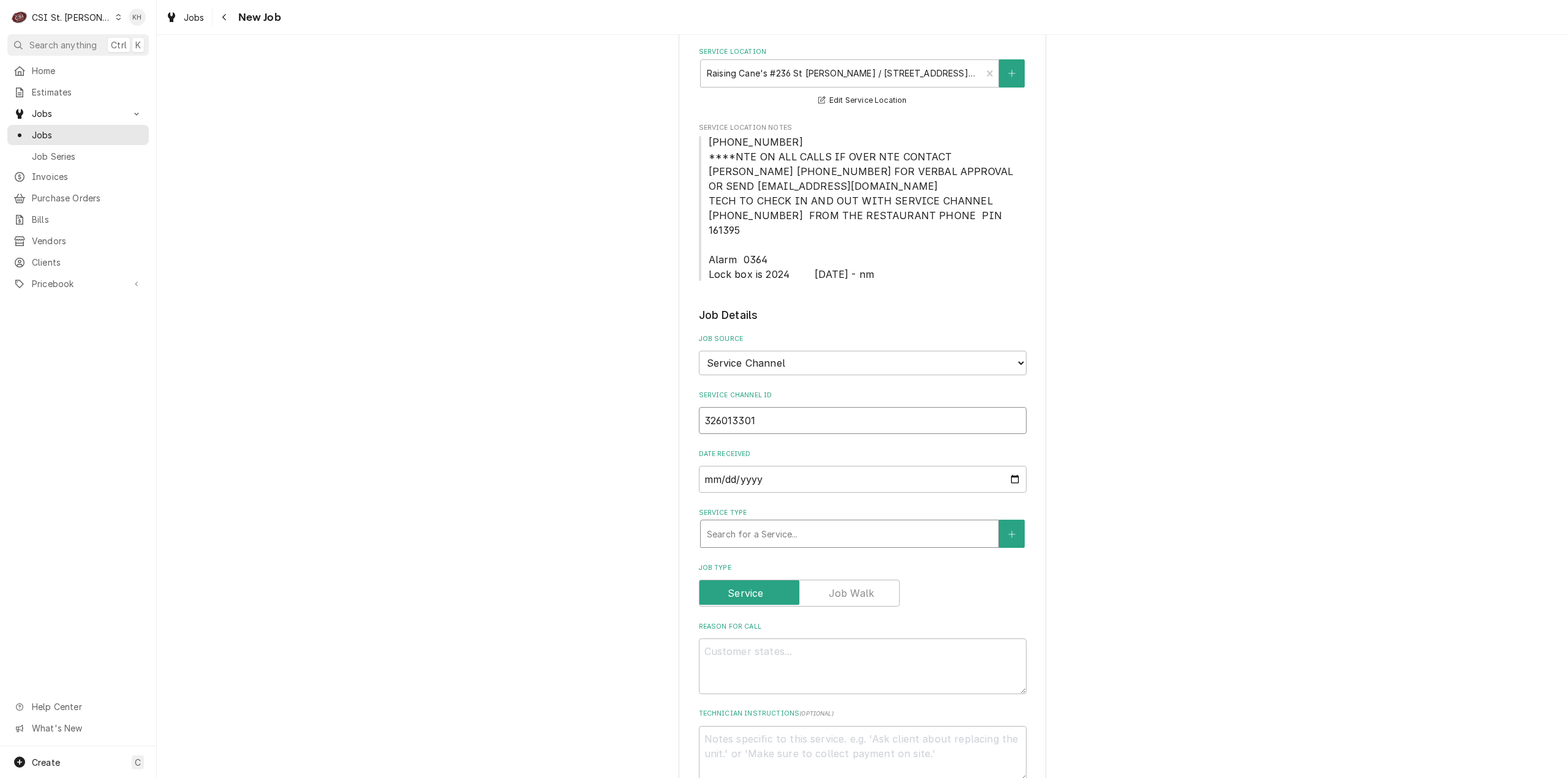
type input "326013301"
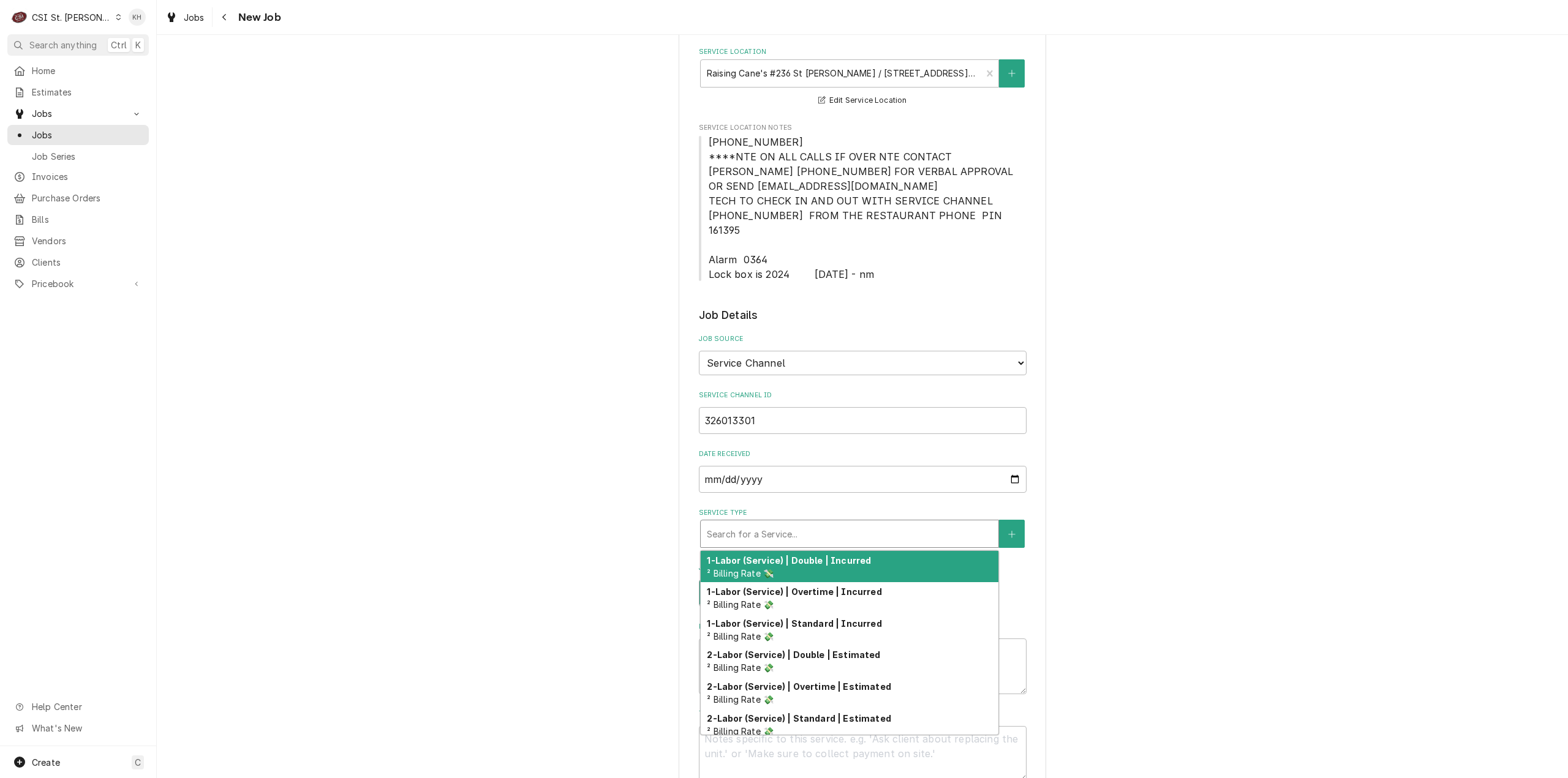
click at [784, 527] on div "Service Type" at bounding box center [849, 534] width 285 height 22
type textarea "x"
type input "s"
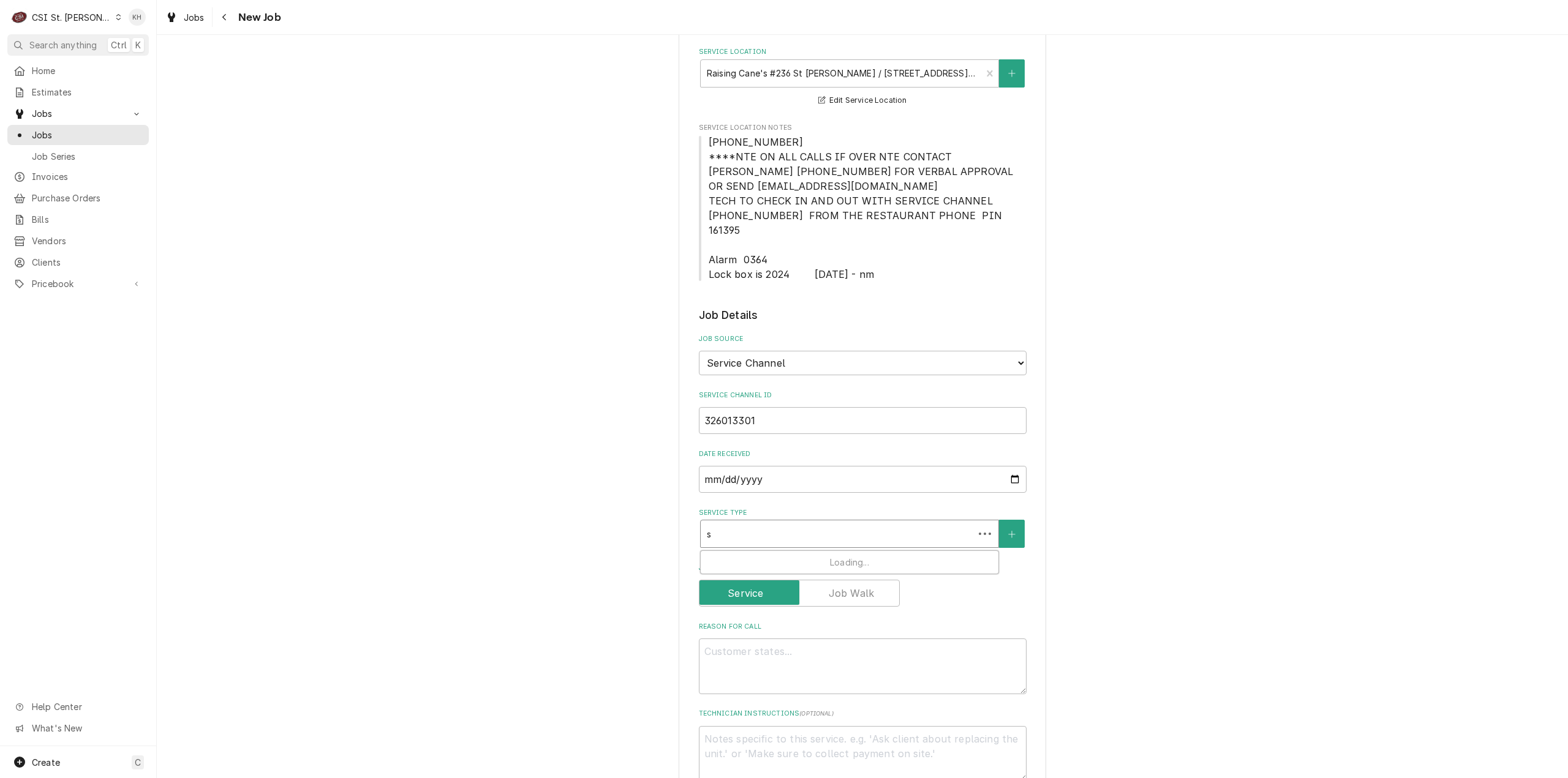
type textarea "x"
type input "ser"
type textarea "x"
type input "serv"
type textarea "x"
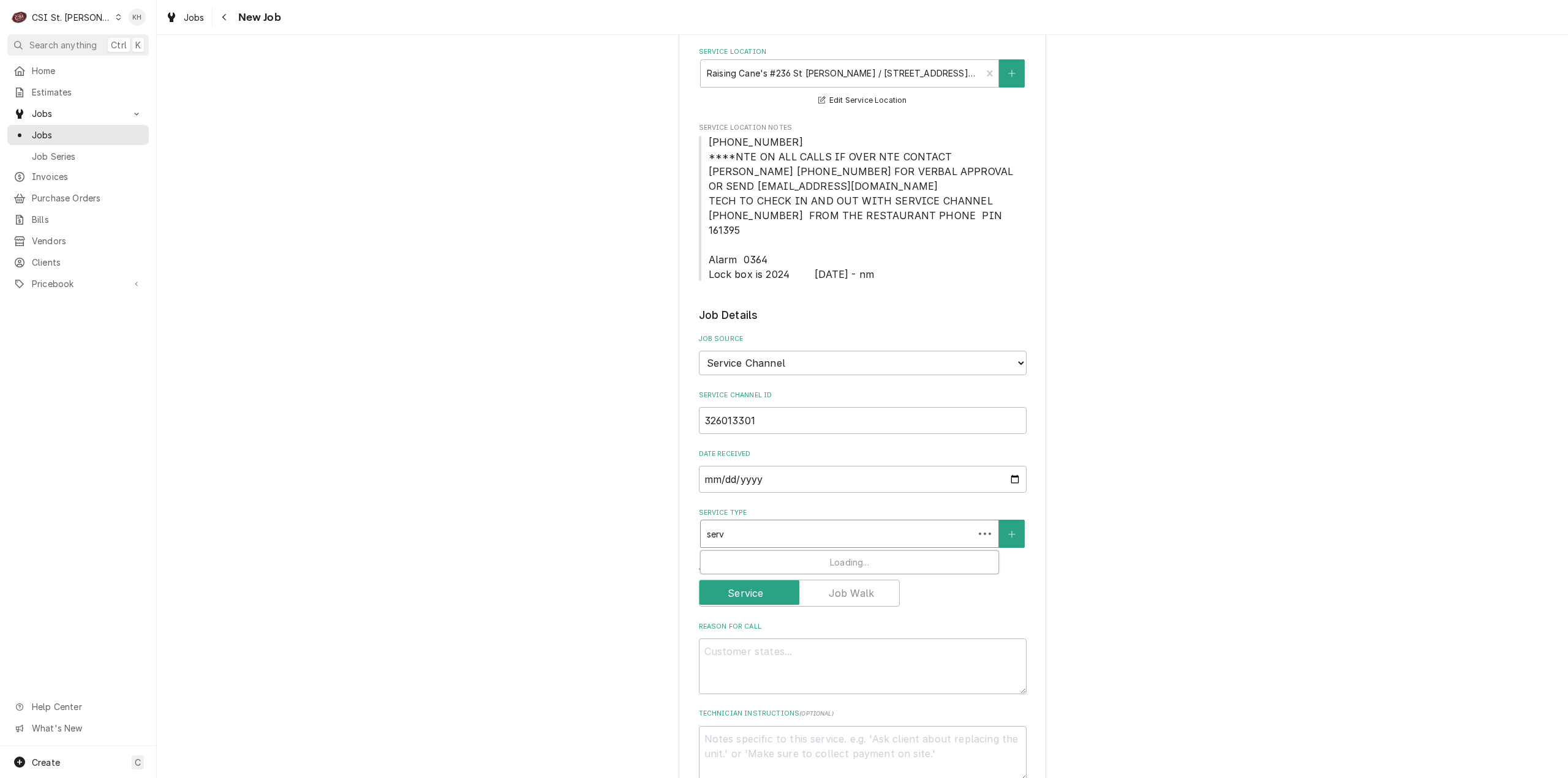
type input "servi"
type textarea "x"
type input "servic"
type textarea "x"
type input "service"
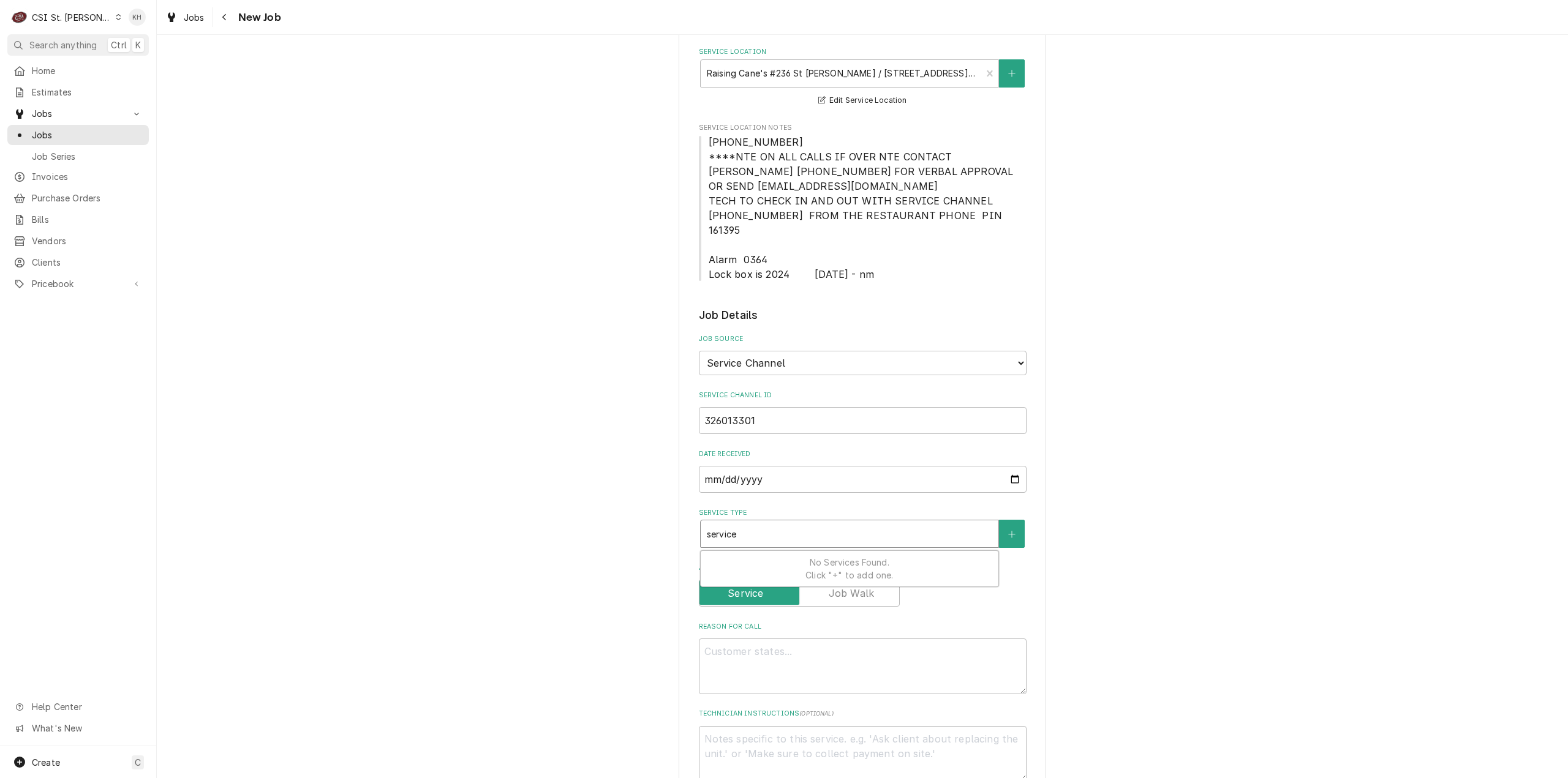
type textarea "x"
type input "service"
type textarea "x"
type input "service c"
type textarea "x"
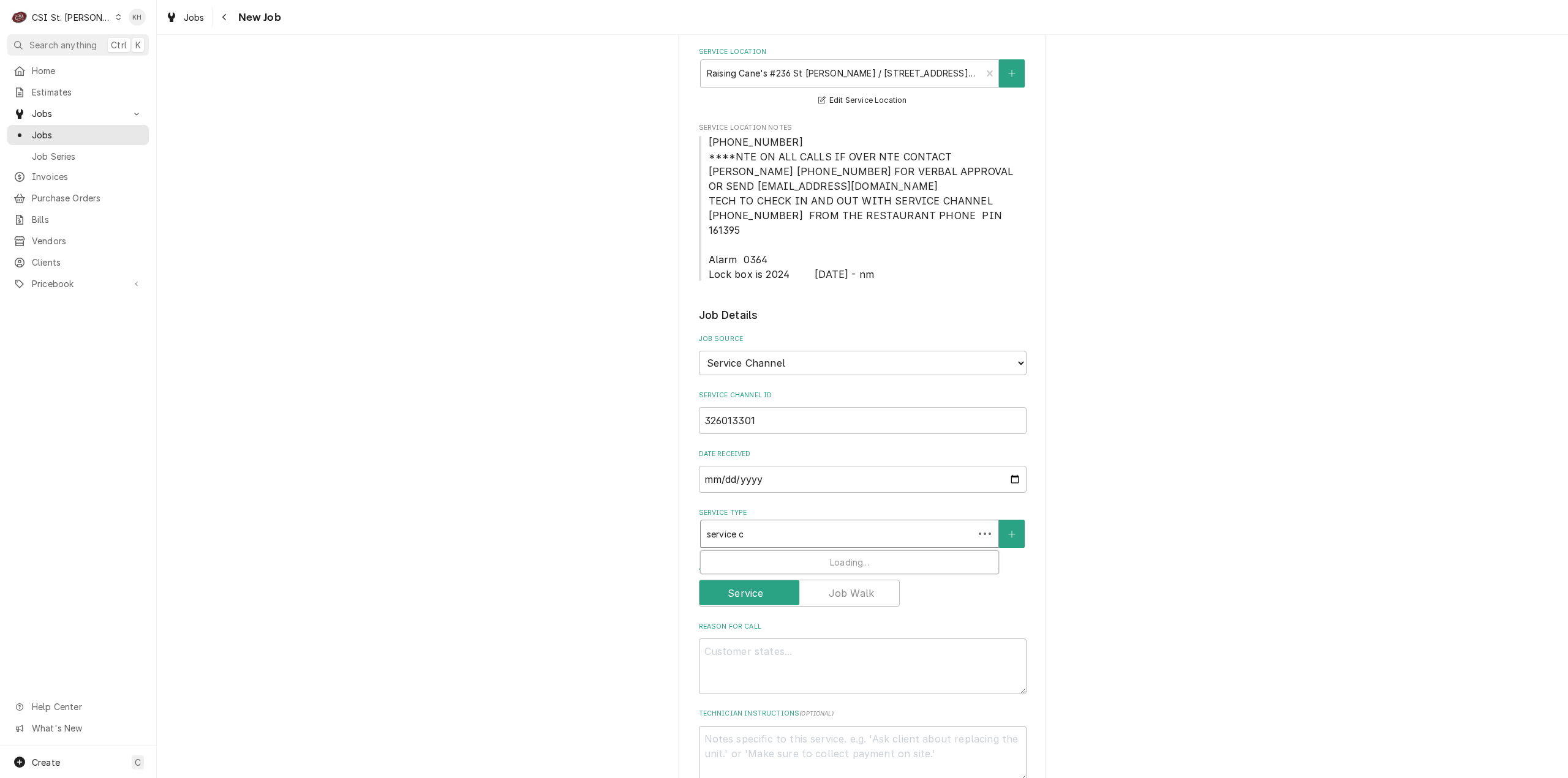
type input "service ca"
type textarea "x"
type input "service cal"
type textarea "x"
type input "service call"
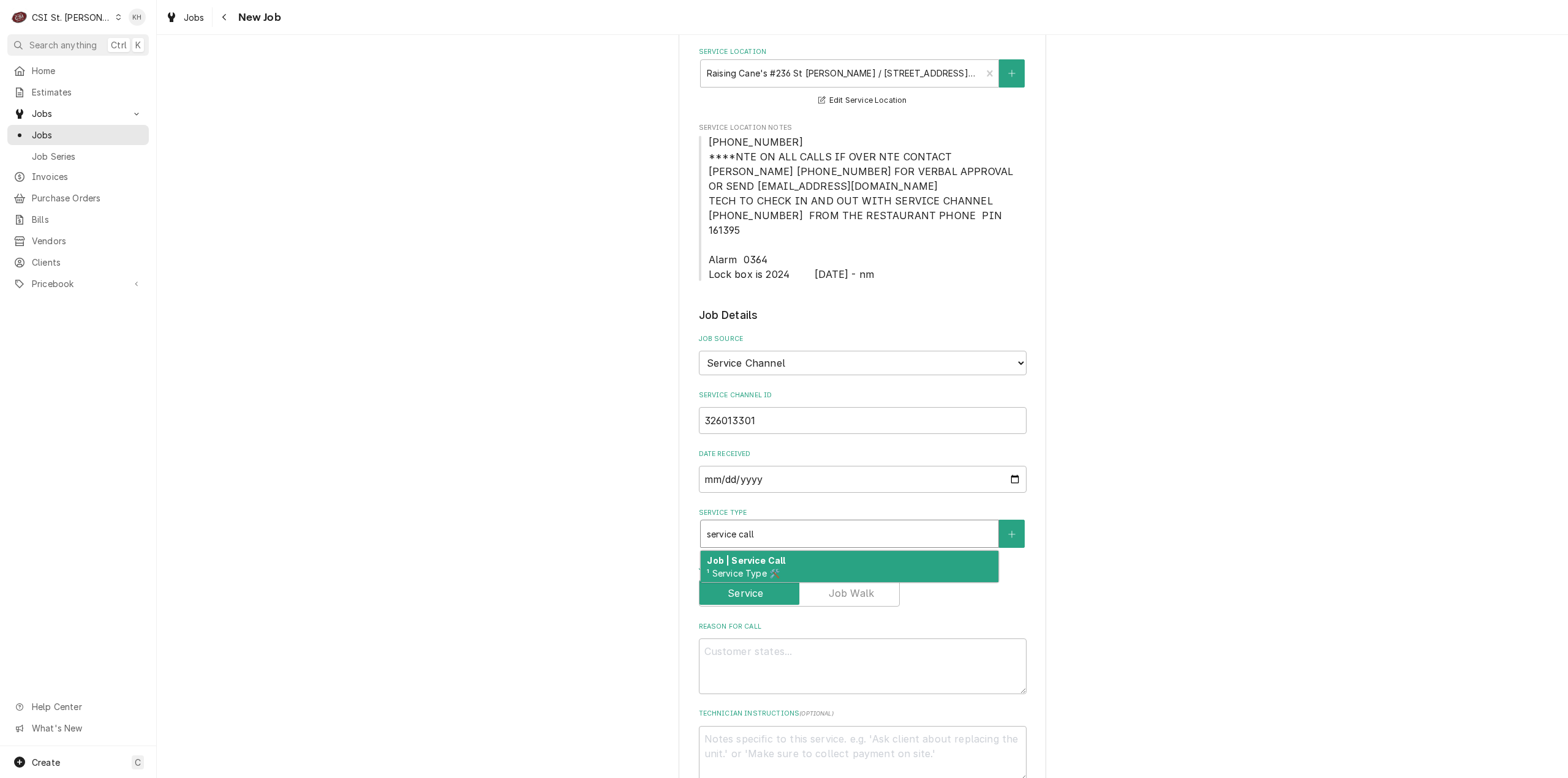
drag, startPoint x: 790, startPoint y: 548, endPoint x: 194, endPoint y: 502, distance: 597.8
click at [788, 551] on div "Job | Service Call ¹ Service Type 🛠️" at bounding box center [850, 567] width 297 height 32
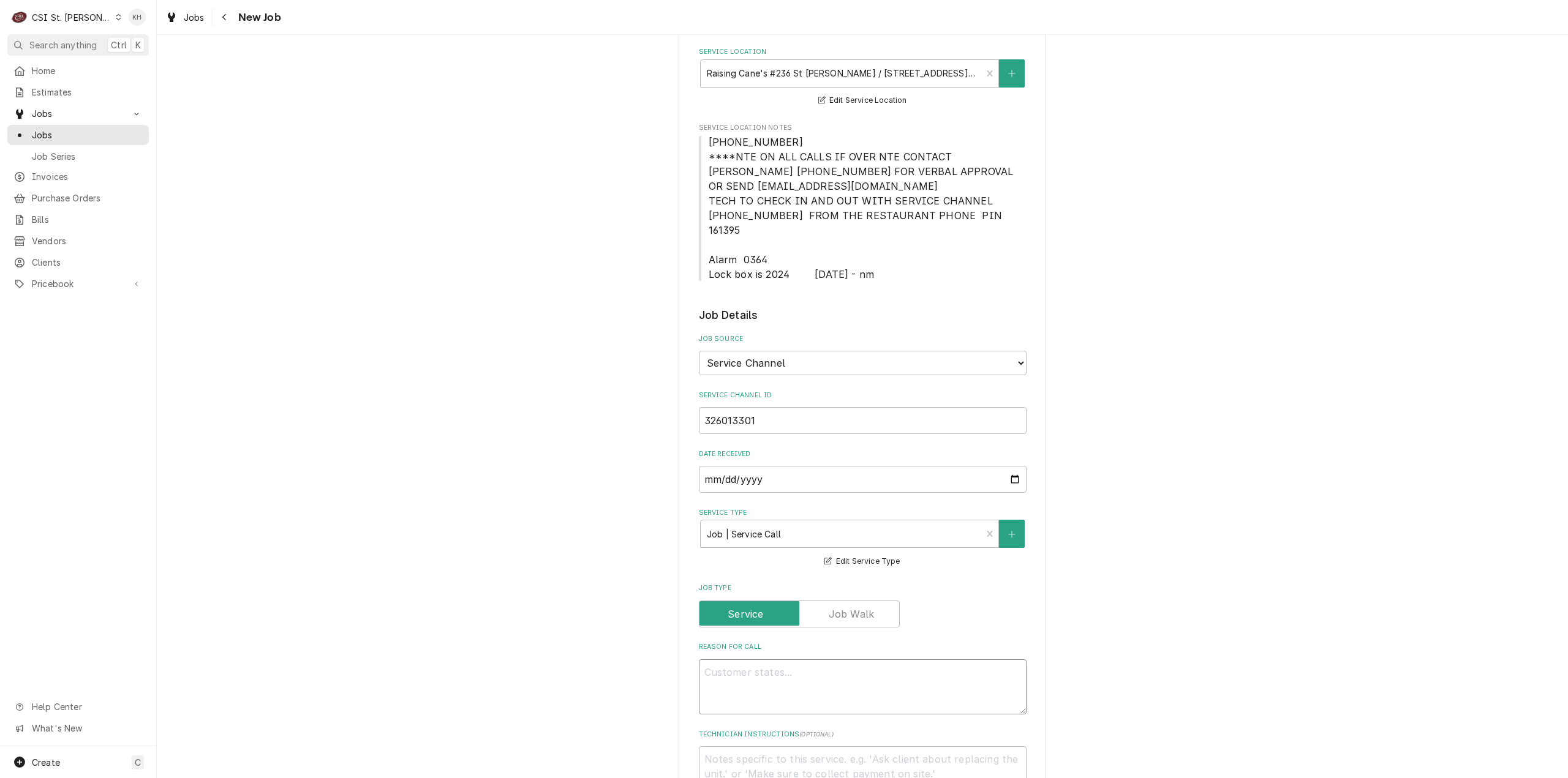
click at [842, 680] on textarea "Reason For Call" at bounding box center [862, 687] width 328 height 55
paste textarea "KITCHEN / Hot Side / Toast Grill "Equip:" KITCHEN/HOT SIDE - LOBBY "Tag ID"0106…"
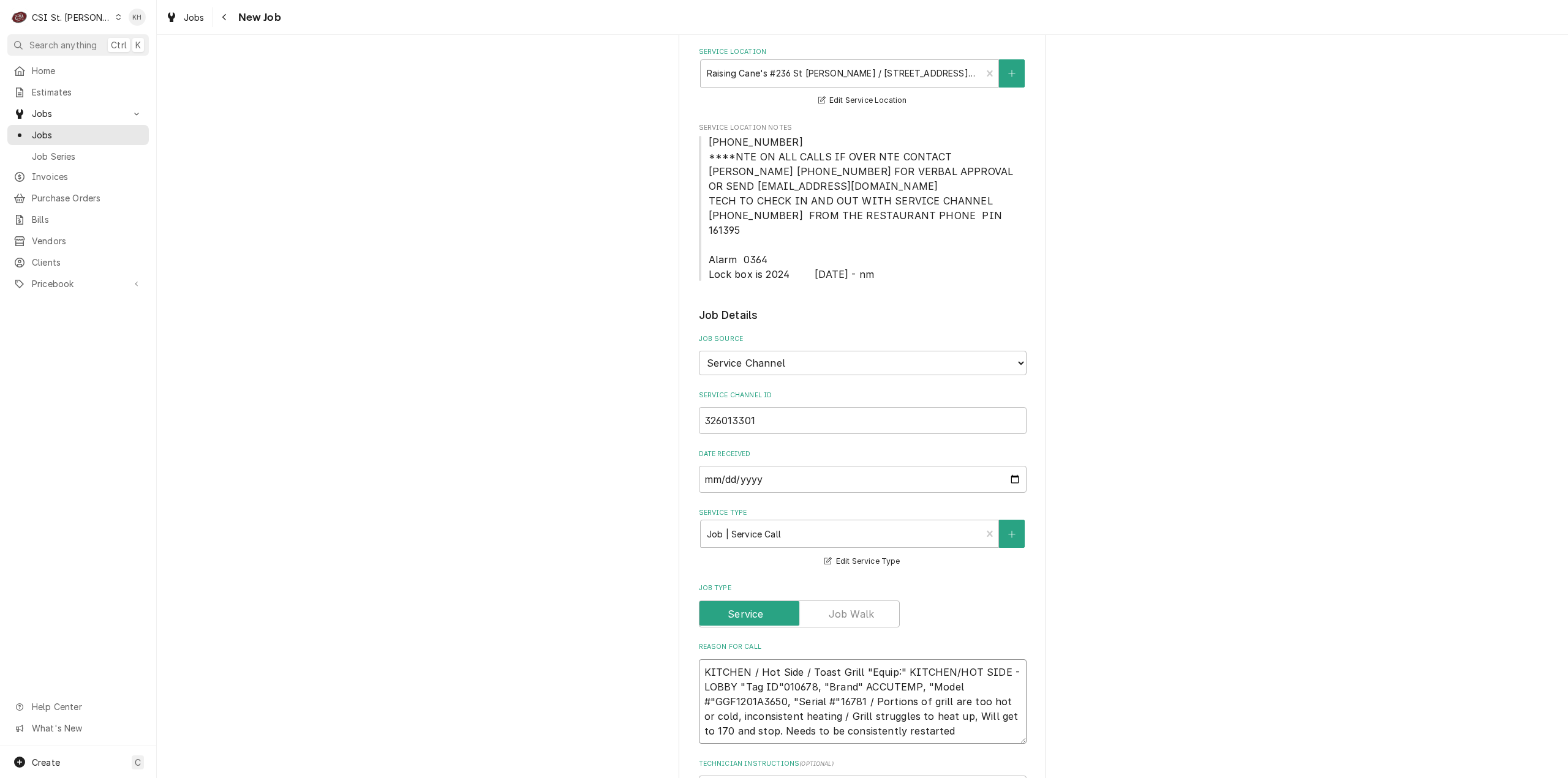
type textarea "x"
type textarea "KITCHEN / Hot Side / Toast Grill "Equip:" KITCHEN/HOT SIDE - LOBBY "Tag ID"0106…"
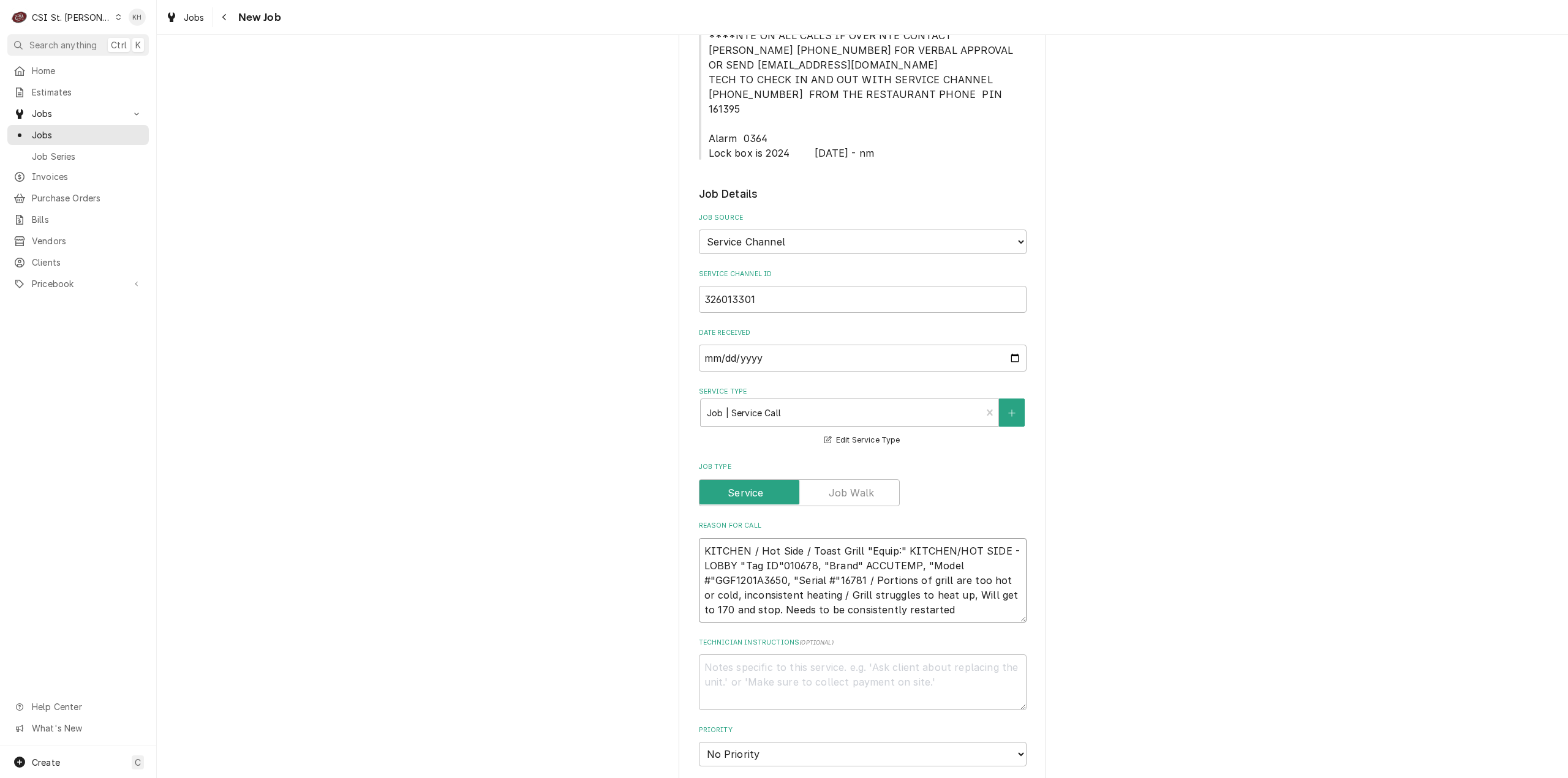
scroll to position [367, 0]
type textarea "x"
type textarea "KITCHEN / Hot Side / Toast Grill "Equip:" KITCHEN/HOT SIDE - LOBBY "Tag ID"0106…"
type textarea "x"
type textarea "KITCHEN / Hot Side / Toast Grill "Equip:" KITCHEN/HOT SIDE - LOBBY "Tag ID"0106…"
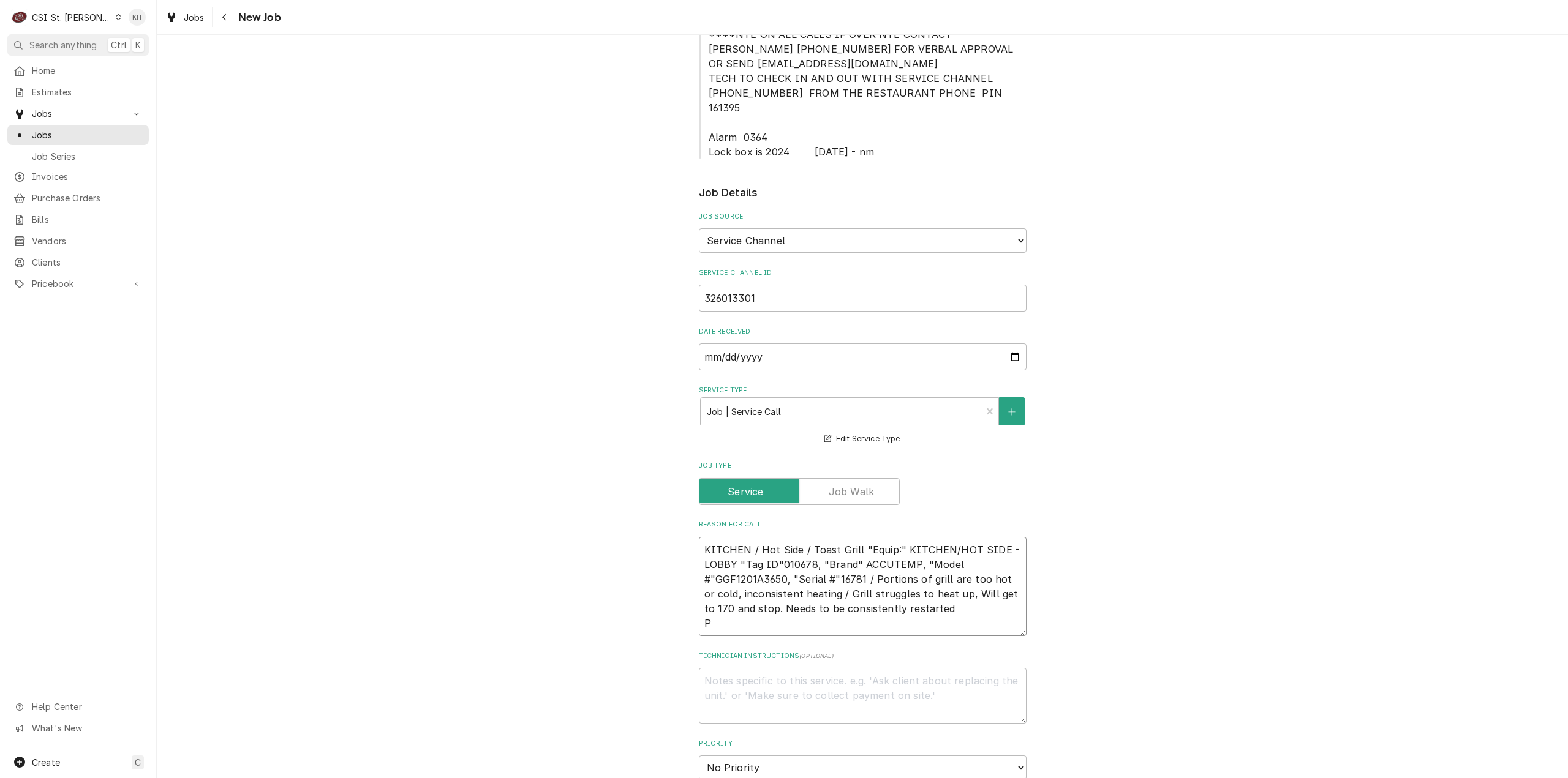
type textarea "x"
type textarea "KITCHEN / Hot Side / Toast Grill "Equip:" KITCHEN/HOT SIDE - LOBBY "Tag ID"0106…"
type textarea "x"
type textarea "KITCHEN / Hot Side / Toast Grill "Equip:" KITCHEN/HOT SIDE - LOBBY "Tag ID"0106…"
type textarea "x"
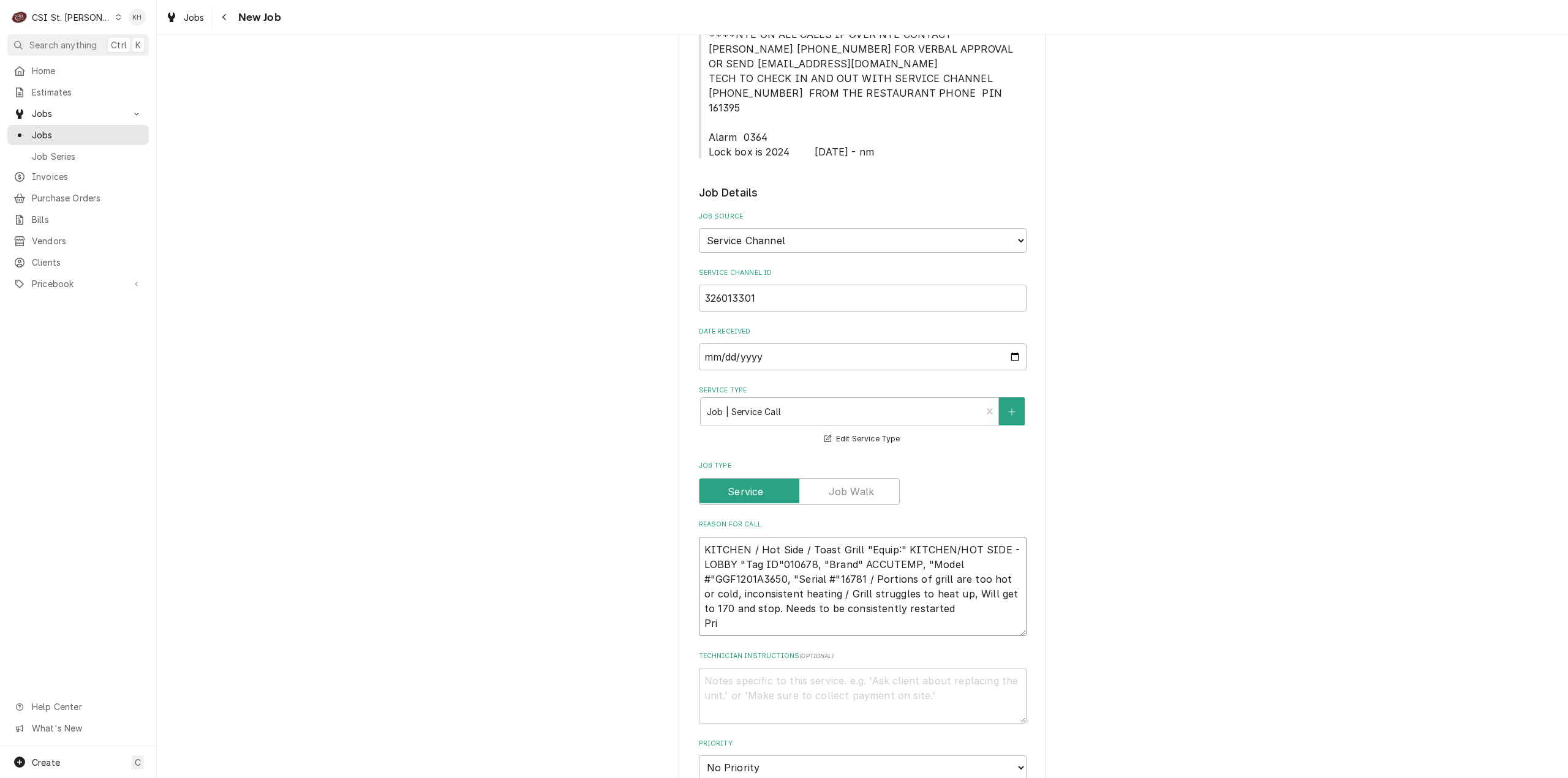
type textarea "KITCHEN / Hot Side / Toast Grill "Equip:" KITCHEN/HOT SIDE - LOBBY "Tag ID"0106…"
type textarea "x"
type textarea "KITCHEN / Hot Side / Toast Grill "Equip:" KITCHEN/HOT SIDE - LOBBY "Tag ID"0106…"
type textarea "x"
type textarea "KITCHEN / Hot Side / Toast Grill "Equip:" KITCHEN/HOT SIDE - LOBBY "Tag ID"0106…"
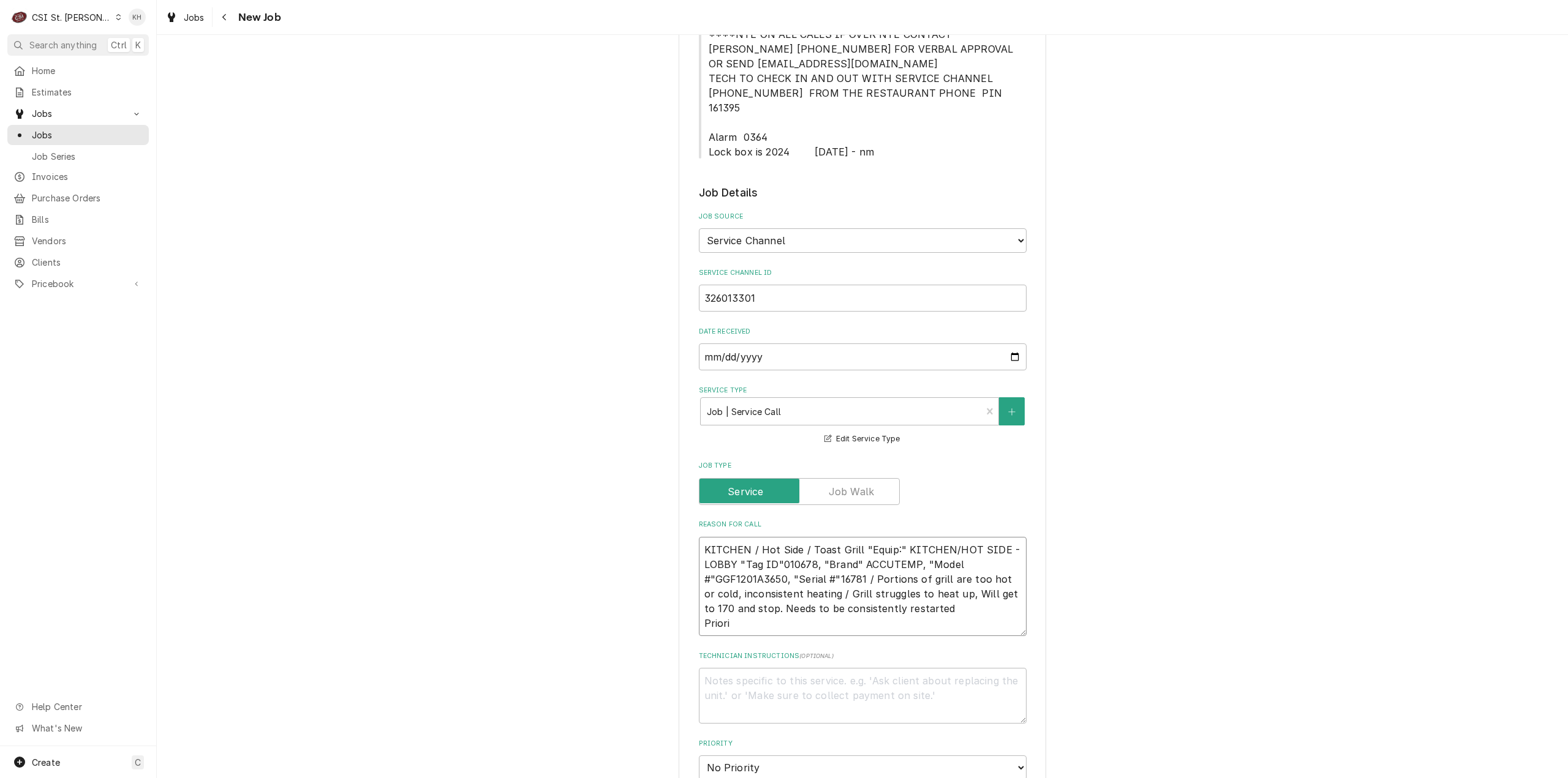
type textarea "x"
type textarea "KITCHEN / Hot Side / Toast Grill "Equip:" KITCHEN/HOT SIDE - LOBBY "Tag ID"0106…"
type textarea "x"
type textarea "KITCHEN / Hot Side / Toast Grill "Equip:" KITCHEN/HOT SIDE - LOBBY "Tag ID"0106…"
type textarea "x"
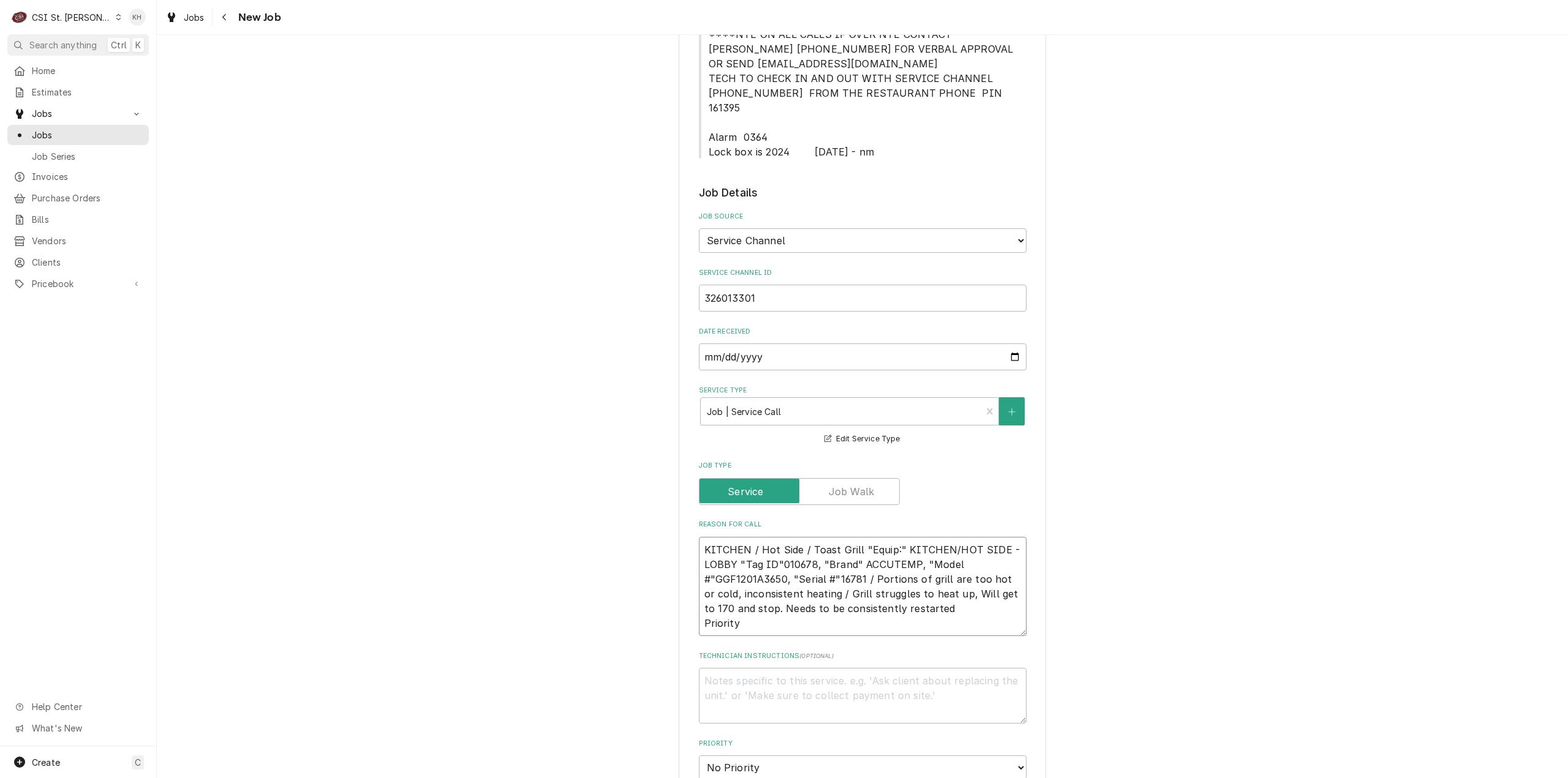
type textarea "KITCHEN / Hot Side / Toast Grill "Equip:" KITCHEN/HOT SIDE - LOBBY "Tag ID"0106…"
type textarea "x"
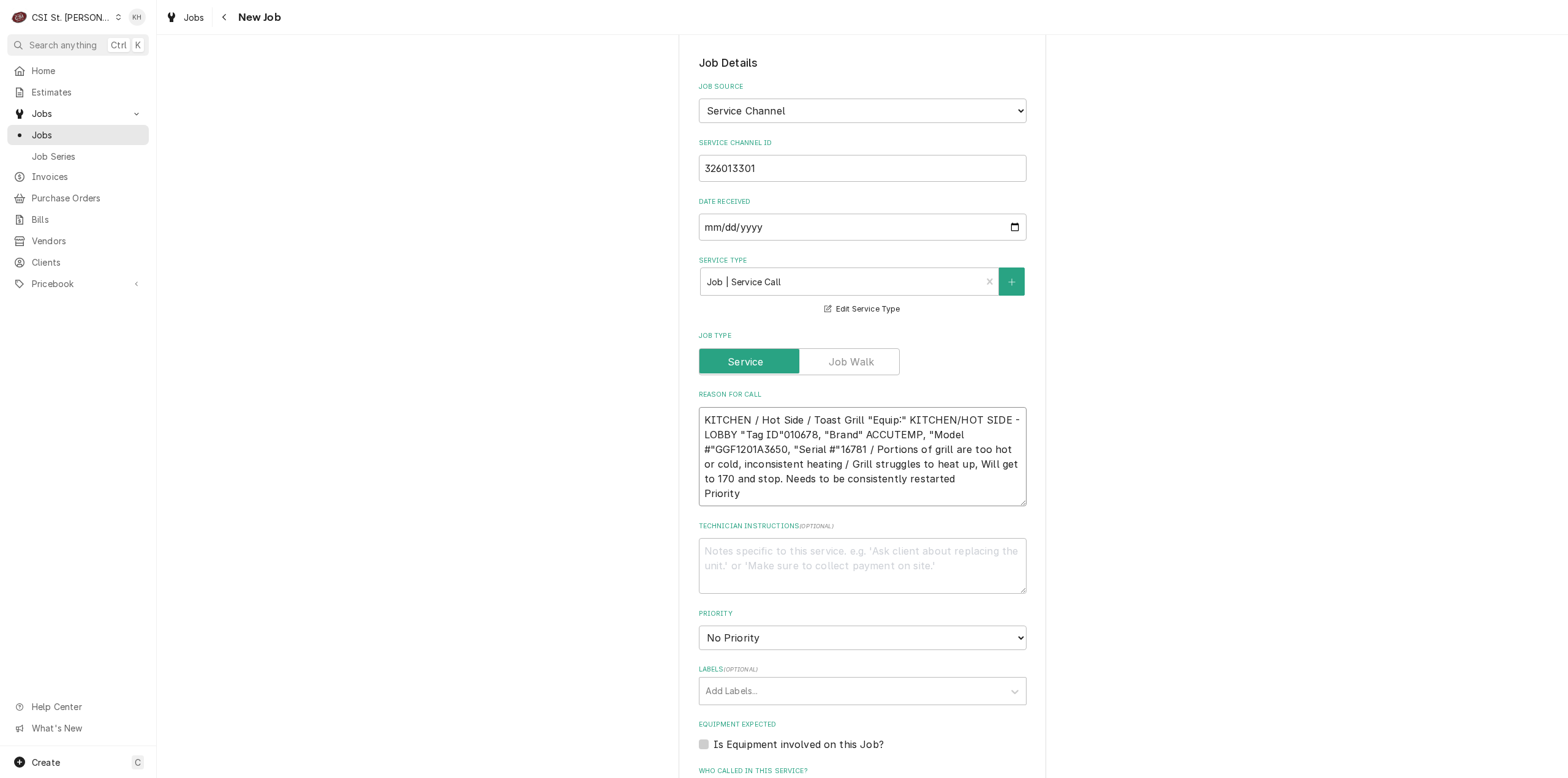
scroll to position [612, 0]
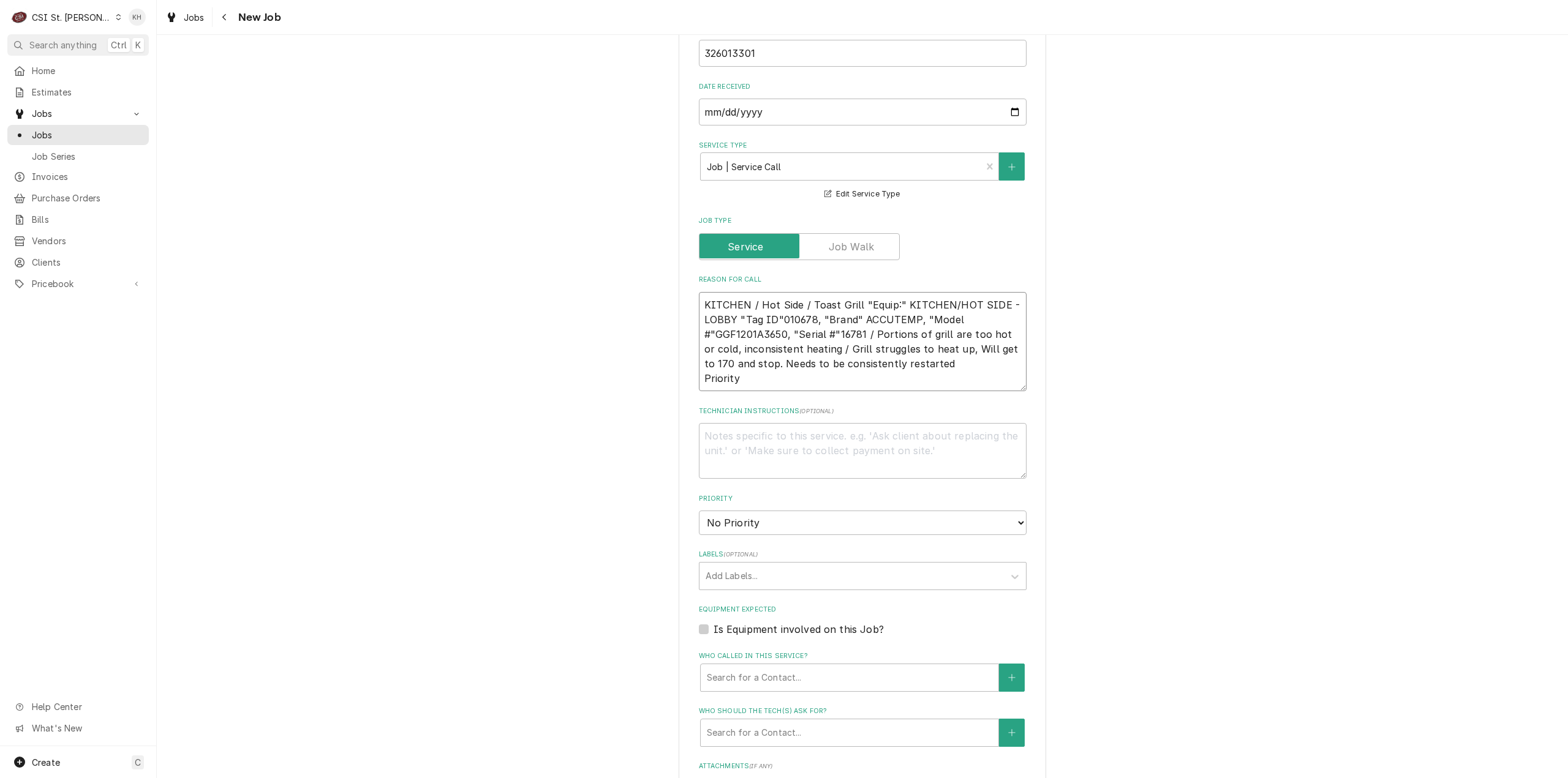
click at [845, 323] on textarea "KITCHEN / Hot Side / Toast Grill "Equip:" KITCHEN/HOT SIDE - LOBBY "Tag ID"0106…" at bounding box center [862, 342] width 328 height 100
type textarea "KITCHEN / Hot Side / Toast Grill "Equip:" KITCHEN/HOT SIDE - LOBBY "Tag ID"0106…"
drag, startPoint x: 698, startPoint y: 613, endPoint x: 722, endPoint y: 634, distance: 31.9
click at [714, 622] on label "Is Equipment involved on this Job?" at bounding box center [799, 629] width 170 height 14
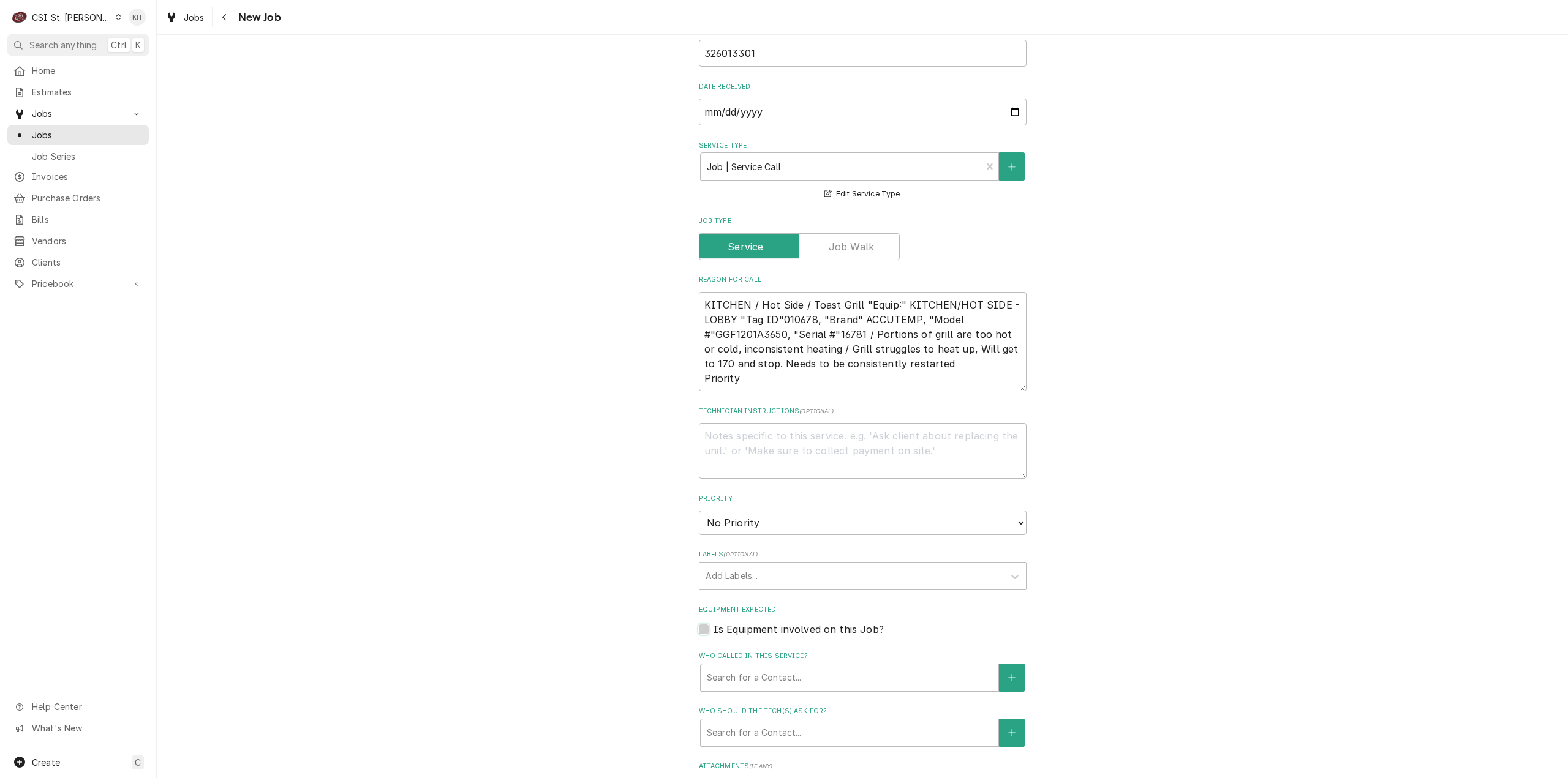
click at [714, 622] on input "Equipment Expected" at bounding box center [878, 636] width 328 height 27
checkbox input "true"
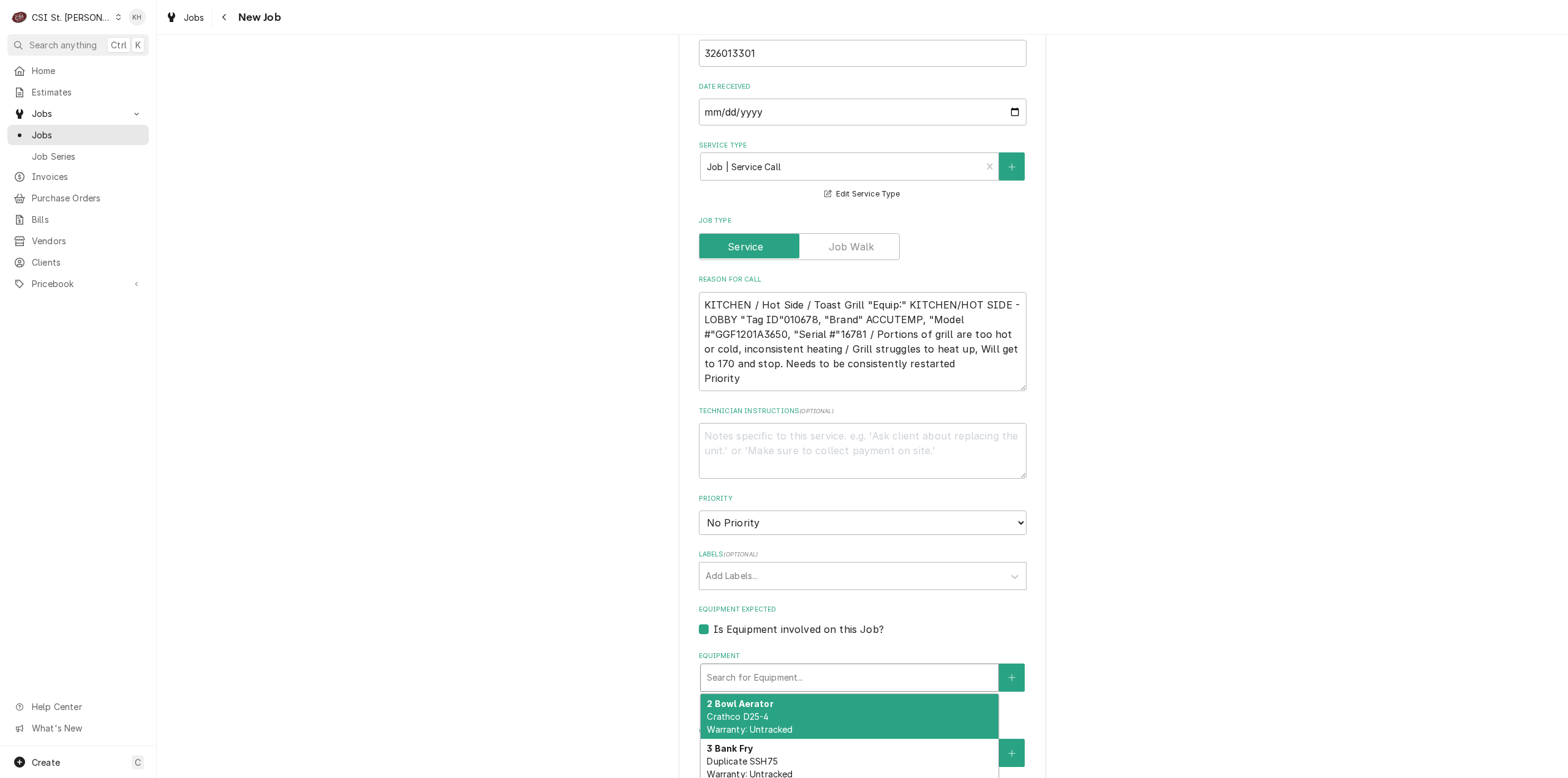
click at [746, 667] on div "Equipment" at bounding box center [849, 678] width 285 height 22
paste input "16781"
type textarea "x"
type input "16781"
click at [788, 711] on span "Accutemp GGF1201A3650 Warranty: Untracked" at bounding box center [759, 723] width 106 height 23
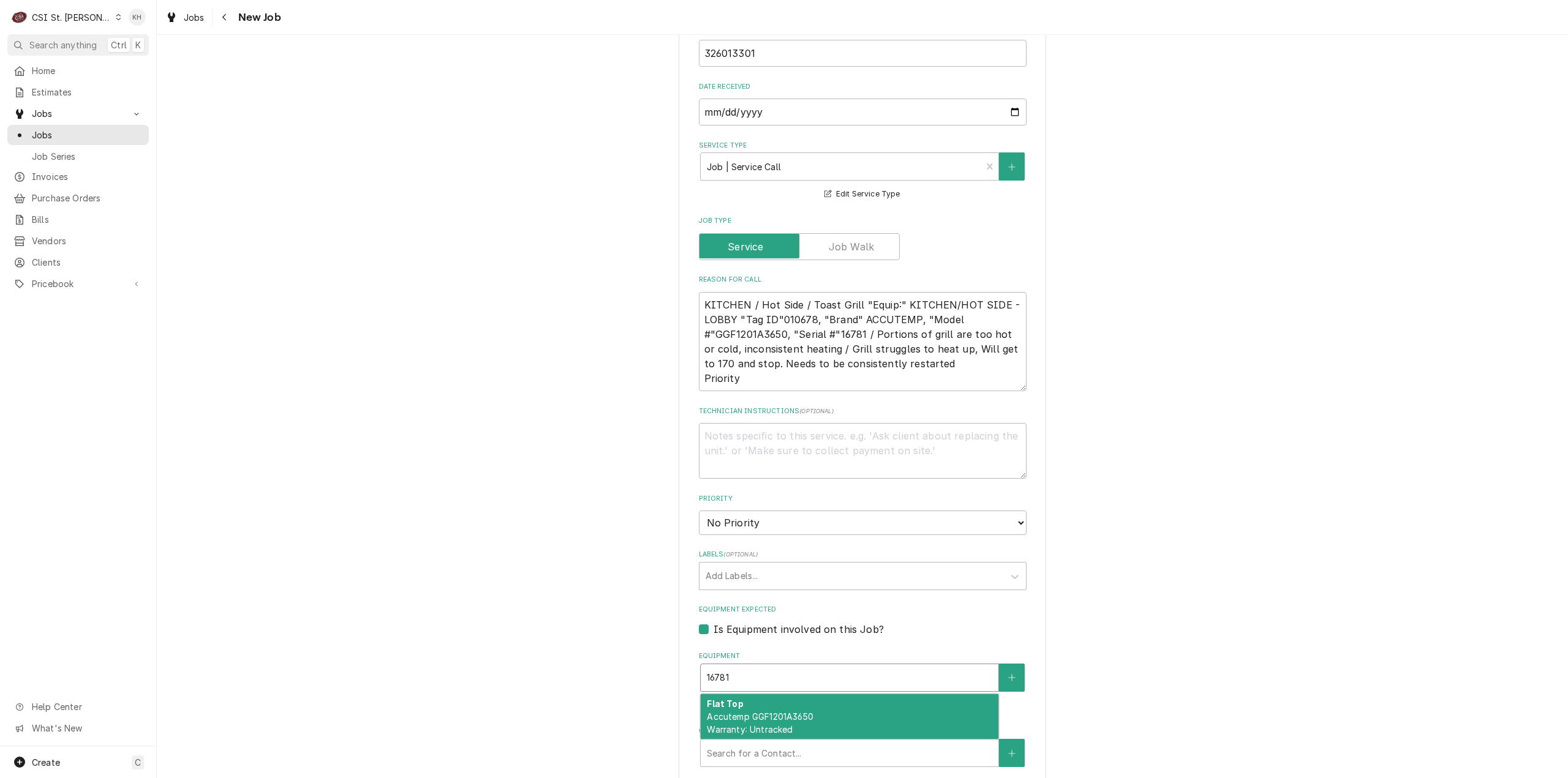
type textarea "x"
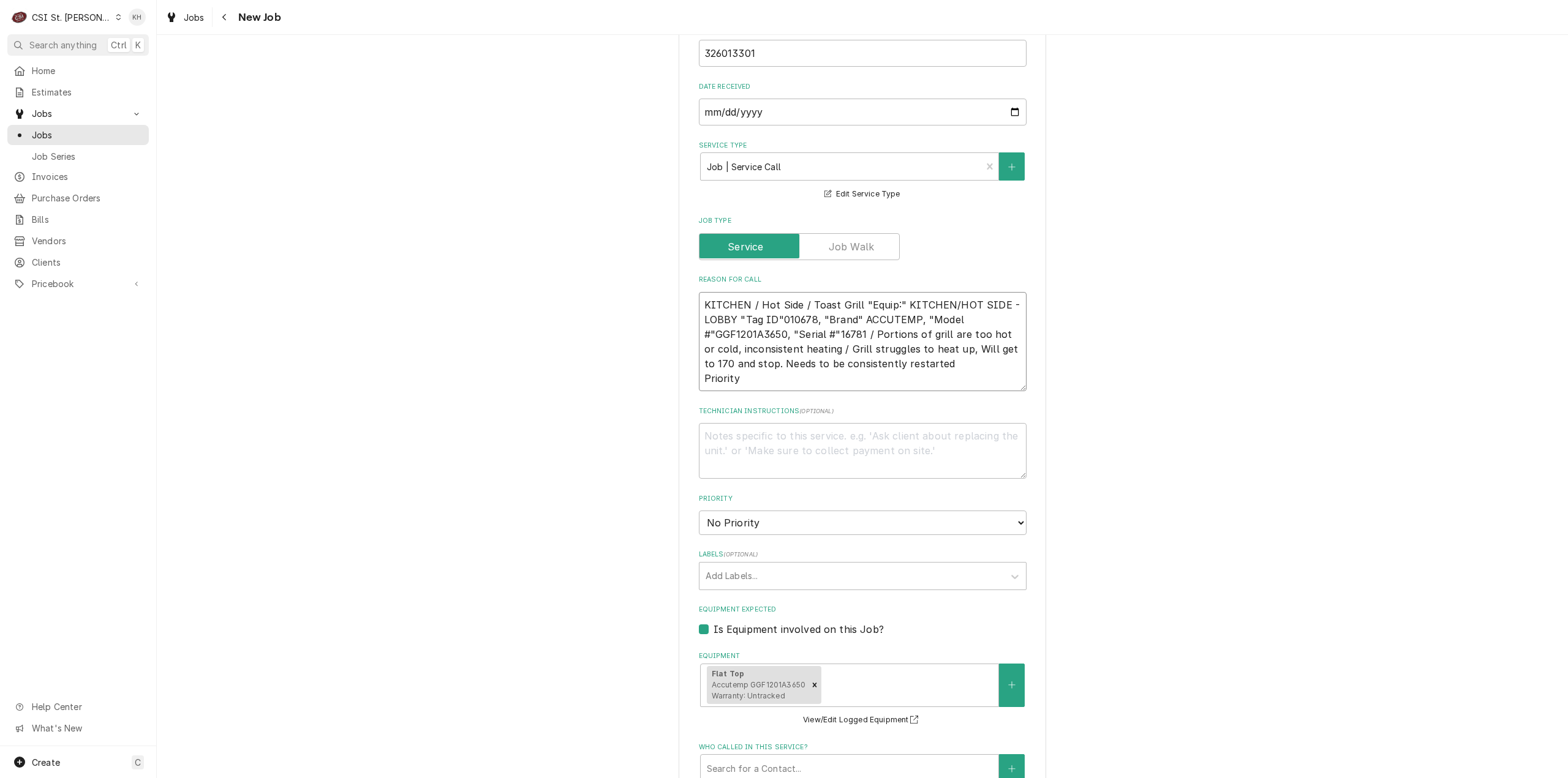
click at [793, 363] on textarea "KITCHEN / Hot Side / Toast Grill "Equip:" KITCHEN/HOT SIDE - LOBBY "Tag ID"0106…" at bounding box center [862, 342] width 328 height 100
paste textarea "Urgent - 24 Hours"
type textarea "x"
type textarea "KITCHEN / Hot Side / Toast Grill "Equip:" KITCHEN/HOT SIDE - LOBBY "Tag ID"0106…"
type textarea "x"
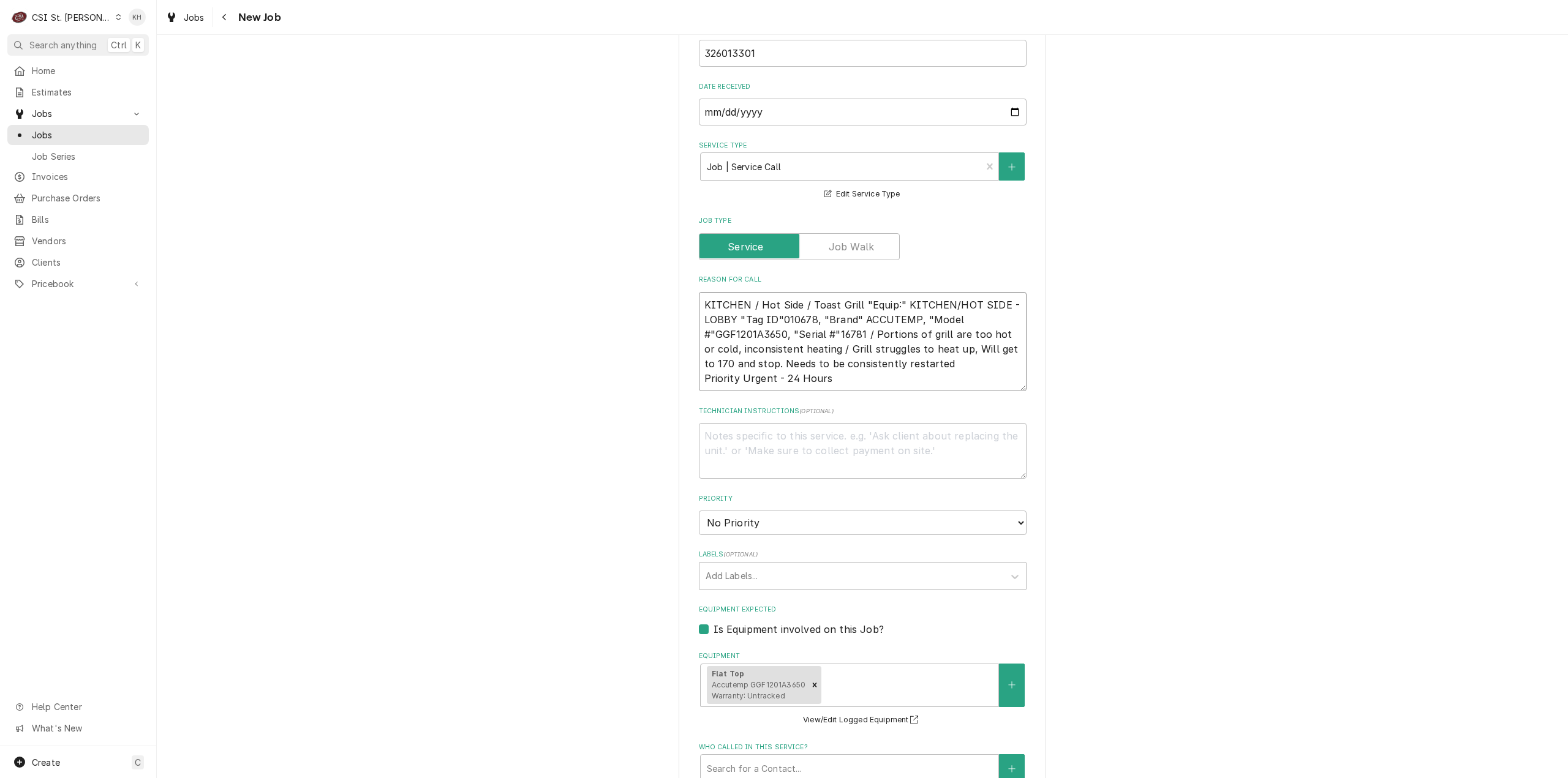
type textarea "KITCHEN / Hot Side / Toast Grill "Equip:" KITCHEN/HOT SIDE - LOBBY "Tag ID"0106…"
click at [796, 426] on textarea "Technician Instructions ( optional )" at bounding box center [862, 450] width 328 height 55
type textarea "x"
type textarea "N"
type textarea "x"
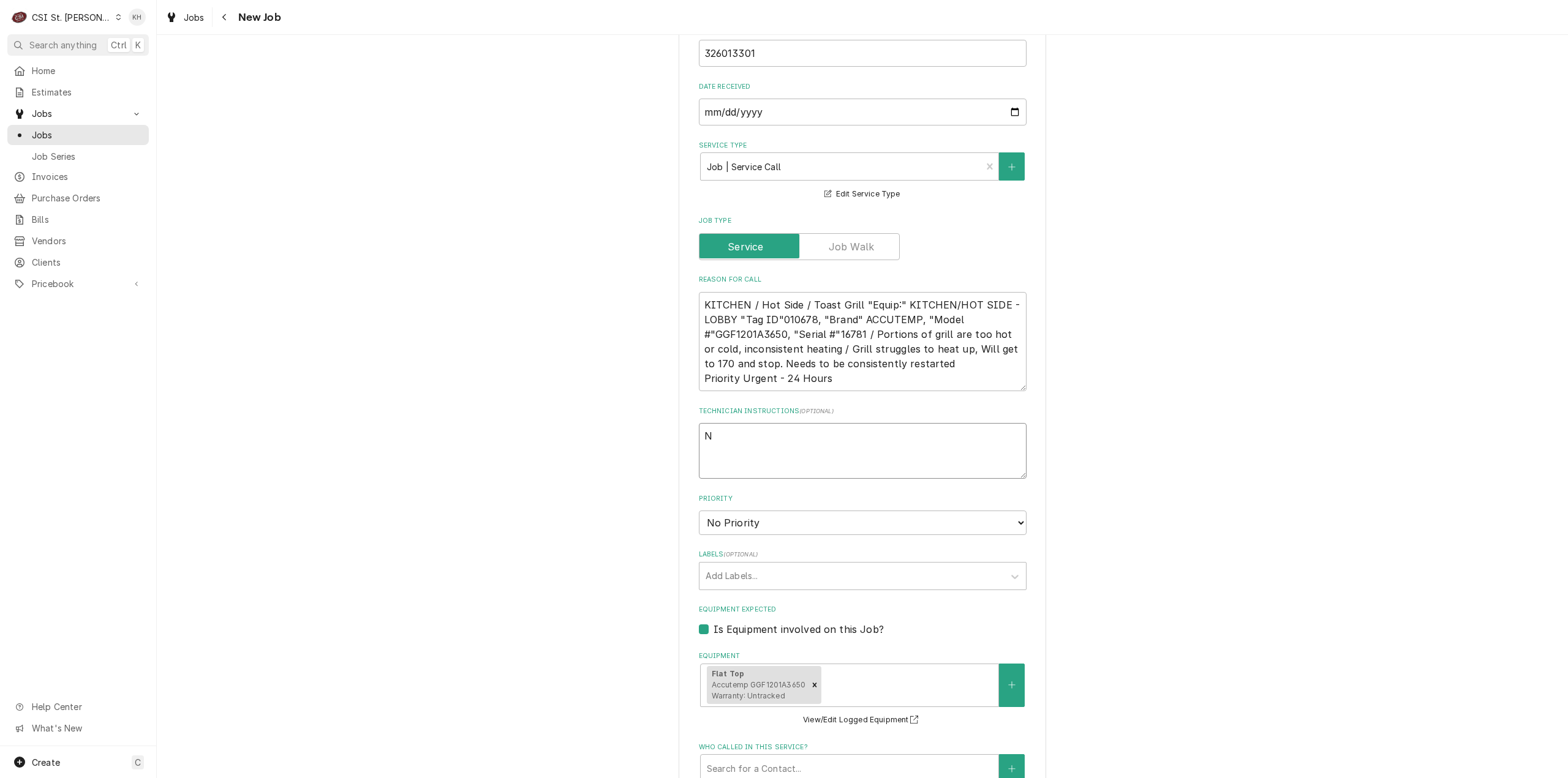
type textarea "NT"
type textarea "x"
type textarea "NTE"
type textarea "x"
type textarea "NTE"
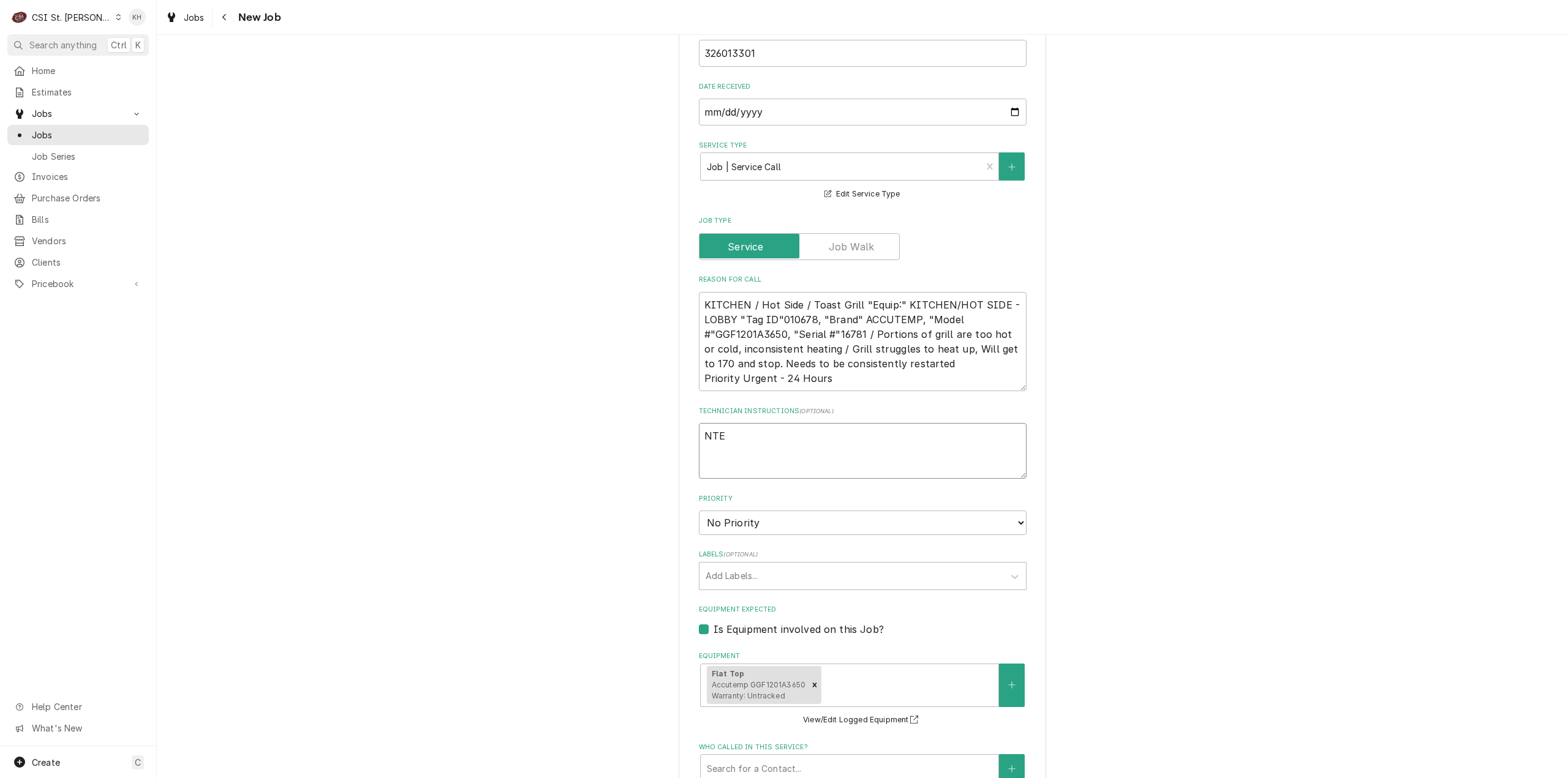
type textarea "x"
type textarea "NTE $"
type textarea "x"
type textarea "NTE $4"
type textarea "x"
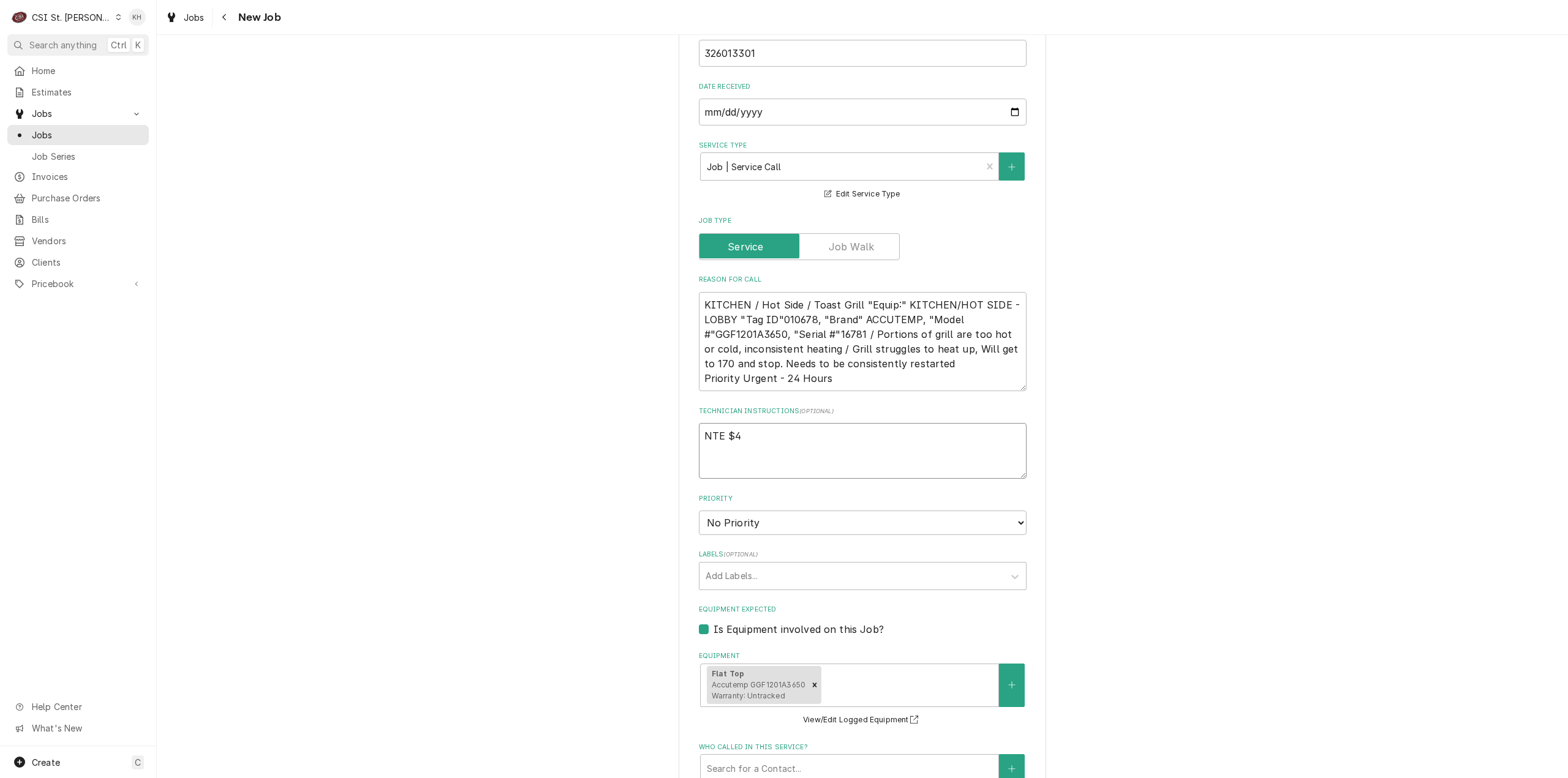
type textarea "NTE $45"
type textarea "x"
type textarea "NTE $450"
type textarea "x"
type textarea "NTE $450."
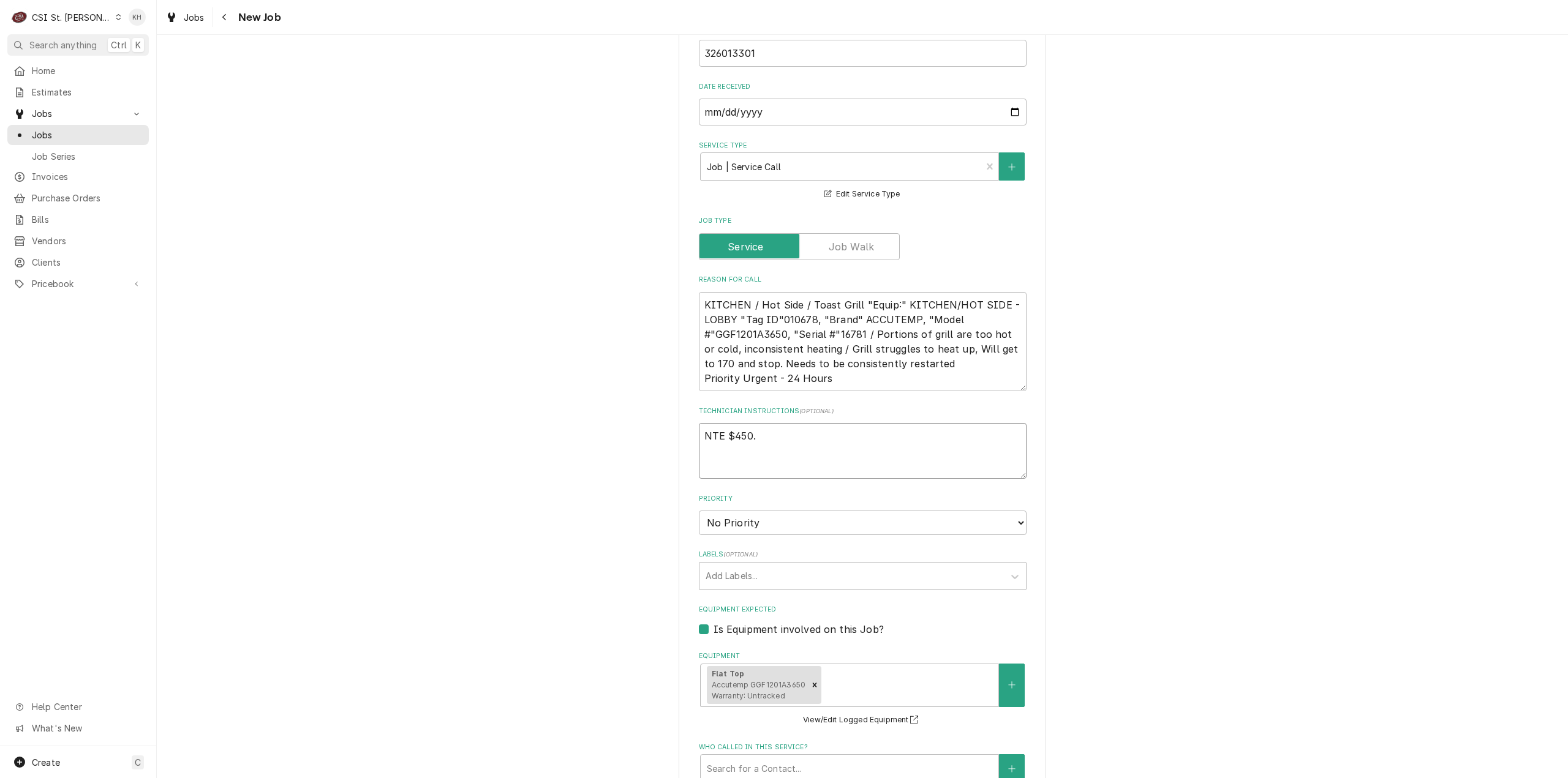
type textarea "x"
type textarea "NTE $450.0"
type textarea "x"
type textarea "NTE $450.00"
type textarea "x"
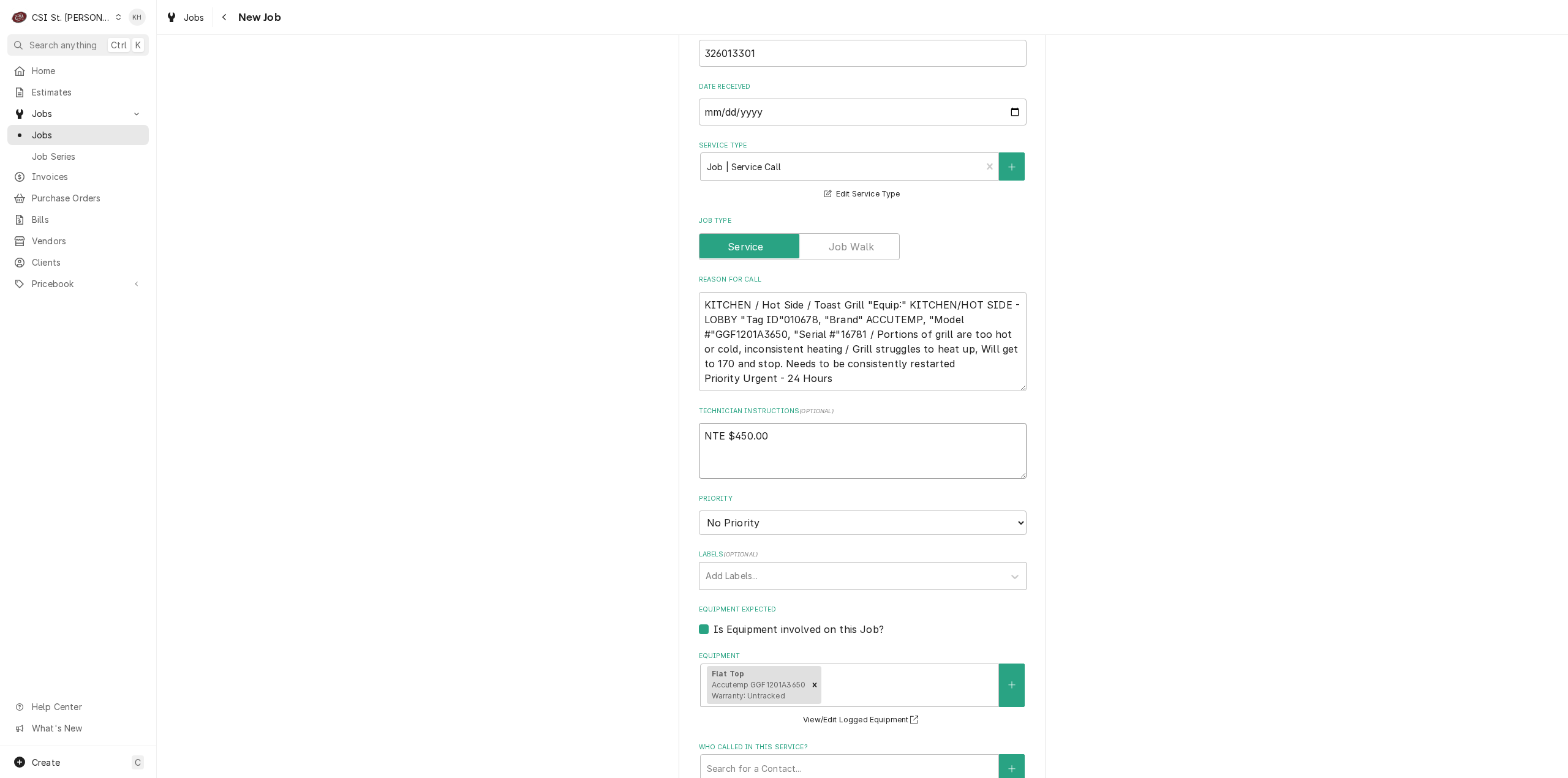
type textarea "NTE $450.00"
type textarea "x"
type textarea "NTE $450.00"
type textarea "x"
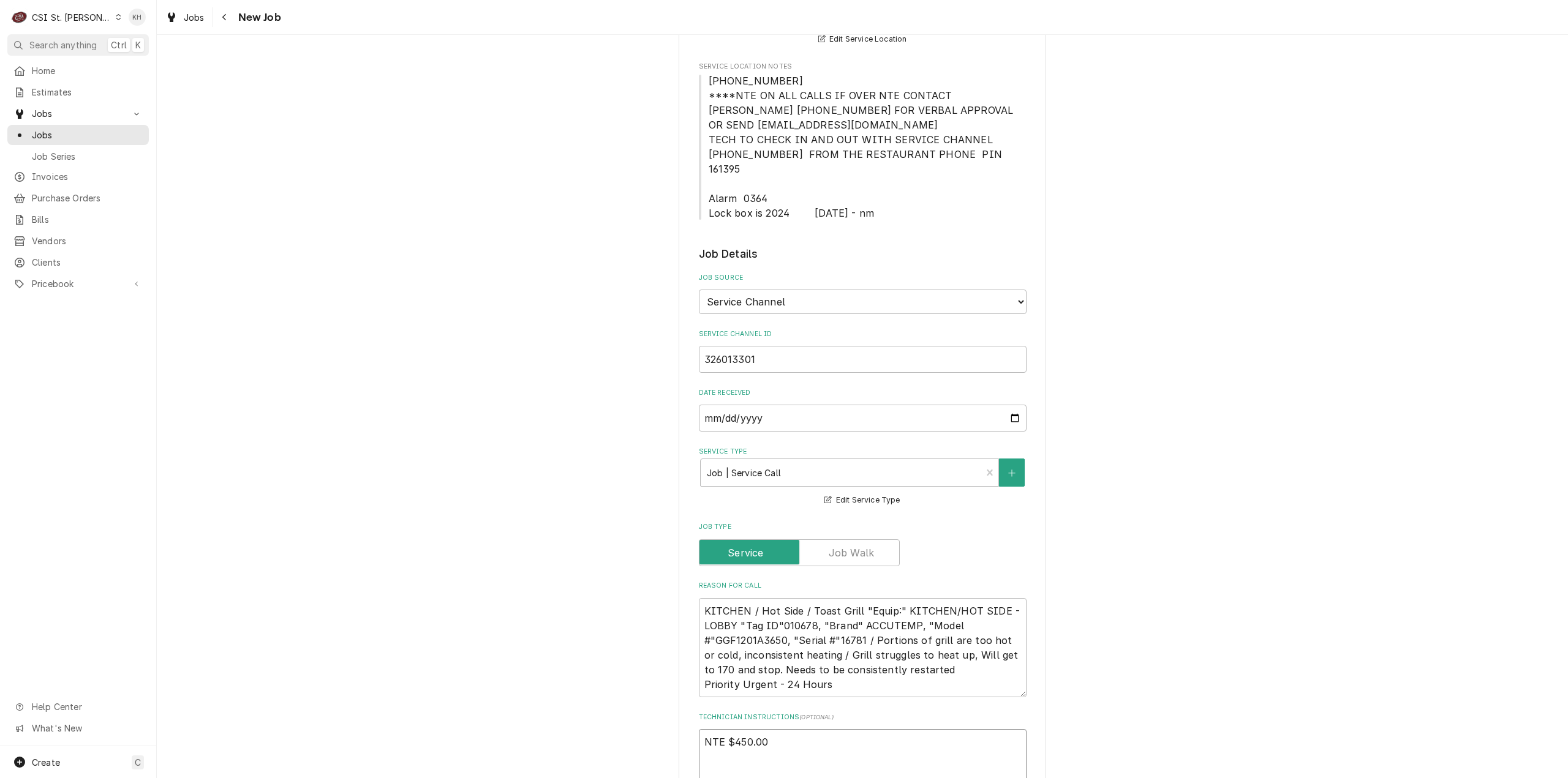
scroll to position [61, 0]
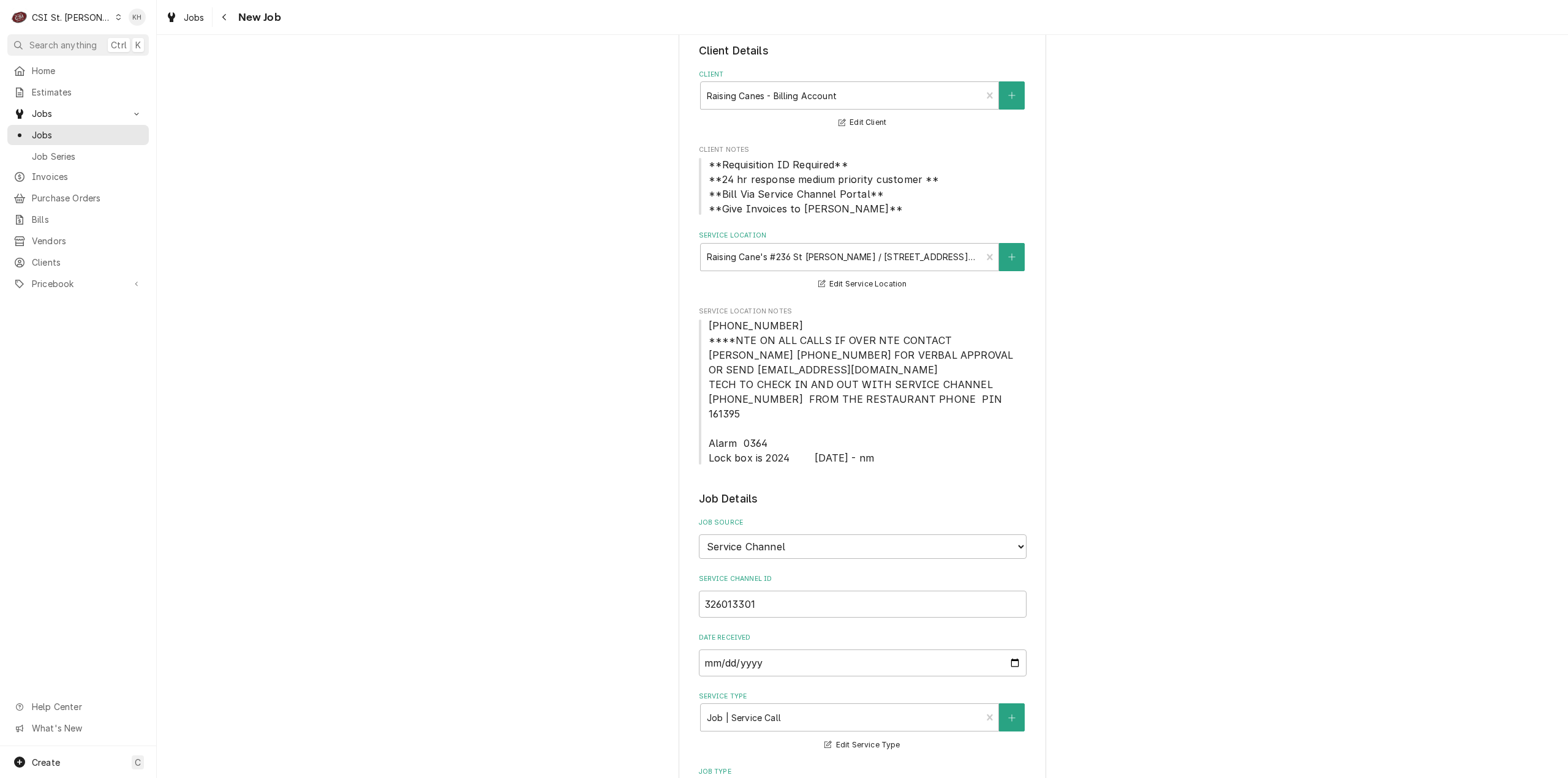
type textarea "NTE $450.00"
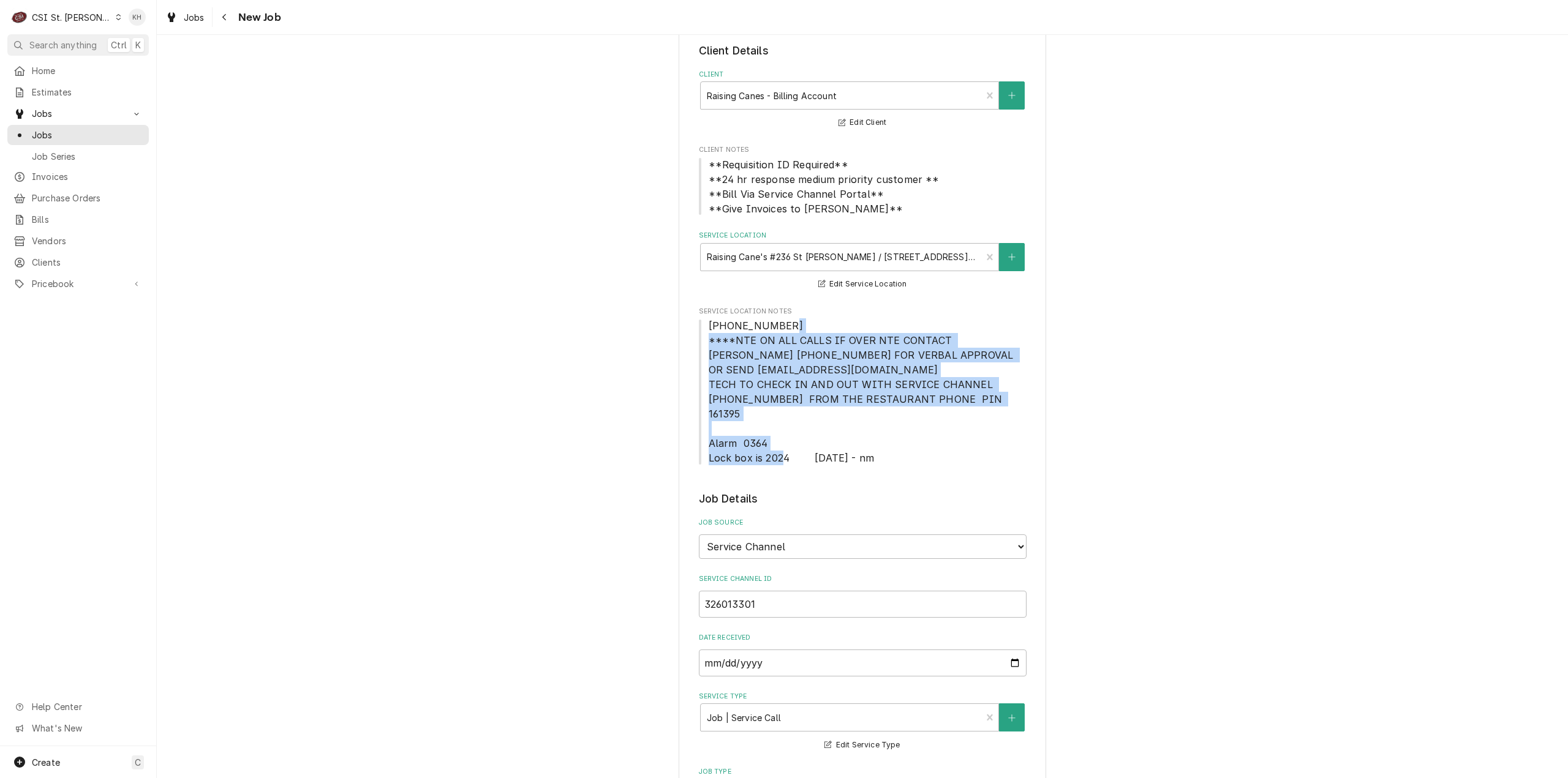
drag, startPoint x: 705, startPoint y: 341, endPoint x: 781, endPoint y: 439, distance: 124.0
click at [781, 439] on span "[PHONE_NUMBER] ****NTE ON ALL CALLS IF OVER NTE CONTACT [PERSON_NAME] [PHONE_NU…" at bounding box center [862, 392] width 308 height 145
copy span "****NTE ON ALL CALLS IF OVER NTE CONTACT JEFF COSTA 636-399-1299 FOR VERBAL APP…"
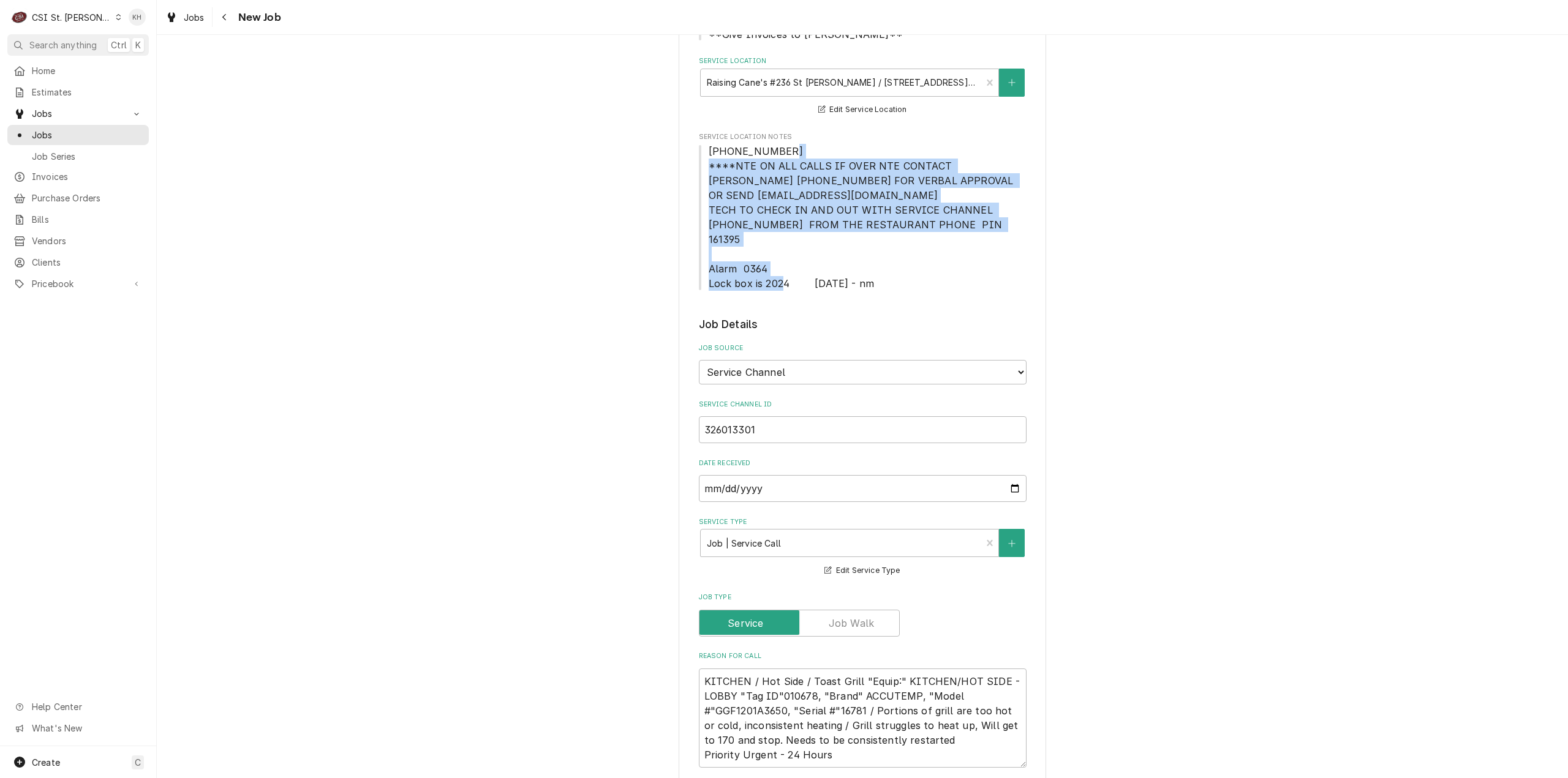
scroll to position [490, 0]
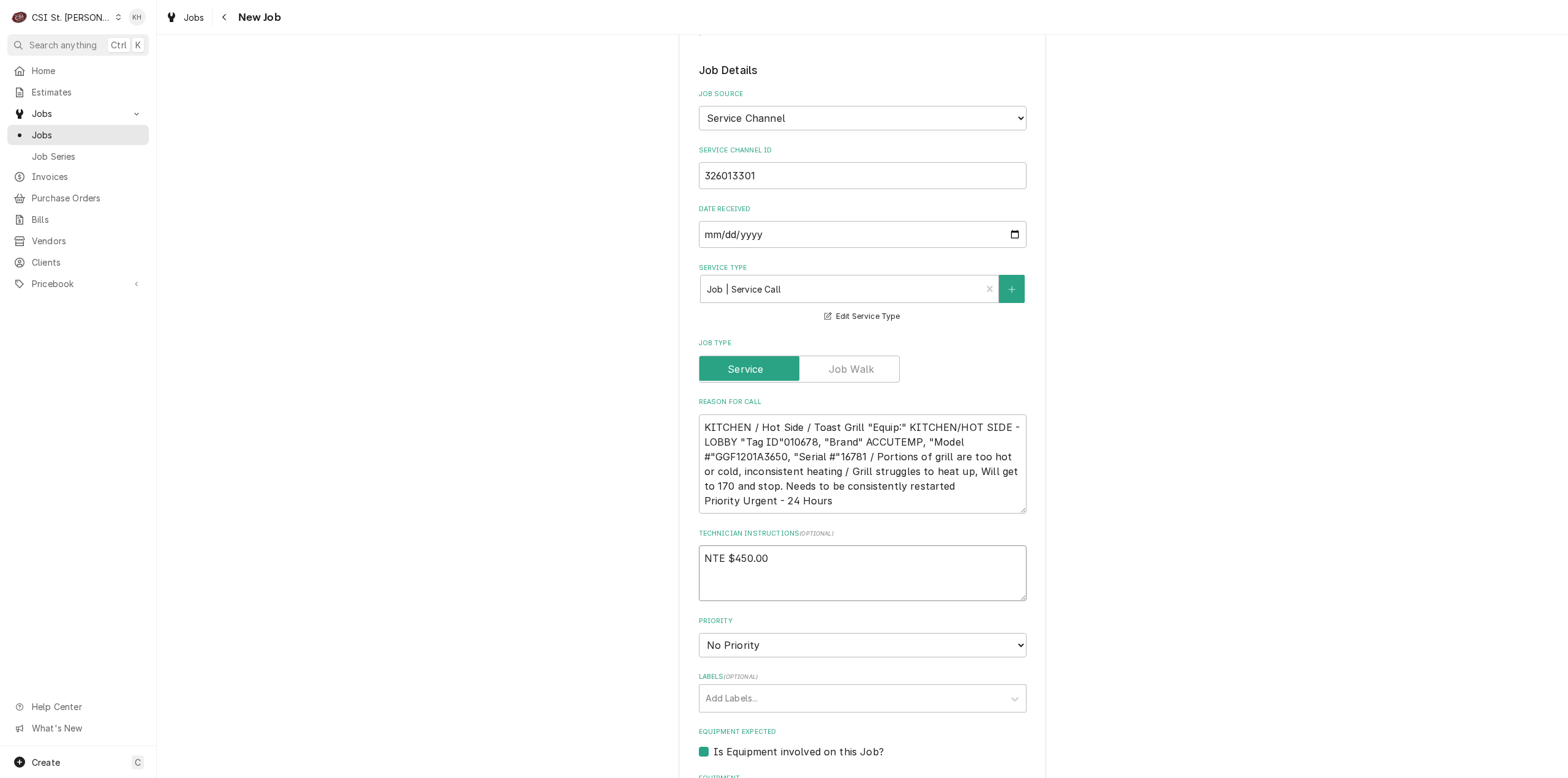
click at [746, 567] on textarea "NTE $450.00" at bounding box center [862, 573] width 328 height 55
paste textarea "****NTE ON ALL CALLS IF OVER NTE CONTACT [PERSON_NAME] [PHONE_NUMBER] FOR VERBA…"
type textarea "x"
type textarea "NTE $450.00 ****NTE ON ALL CALLS IF OVER NTE CONTACT JEFF COSTA 636-399-1299 FO…"
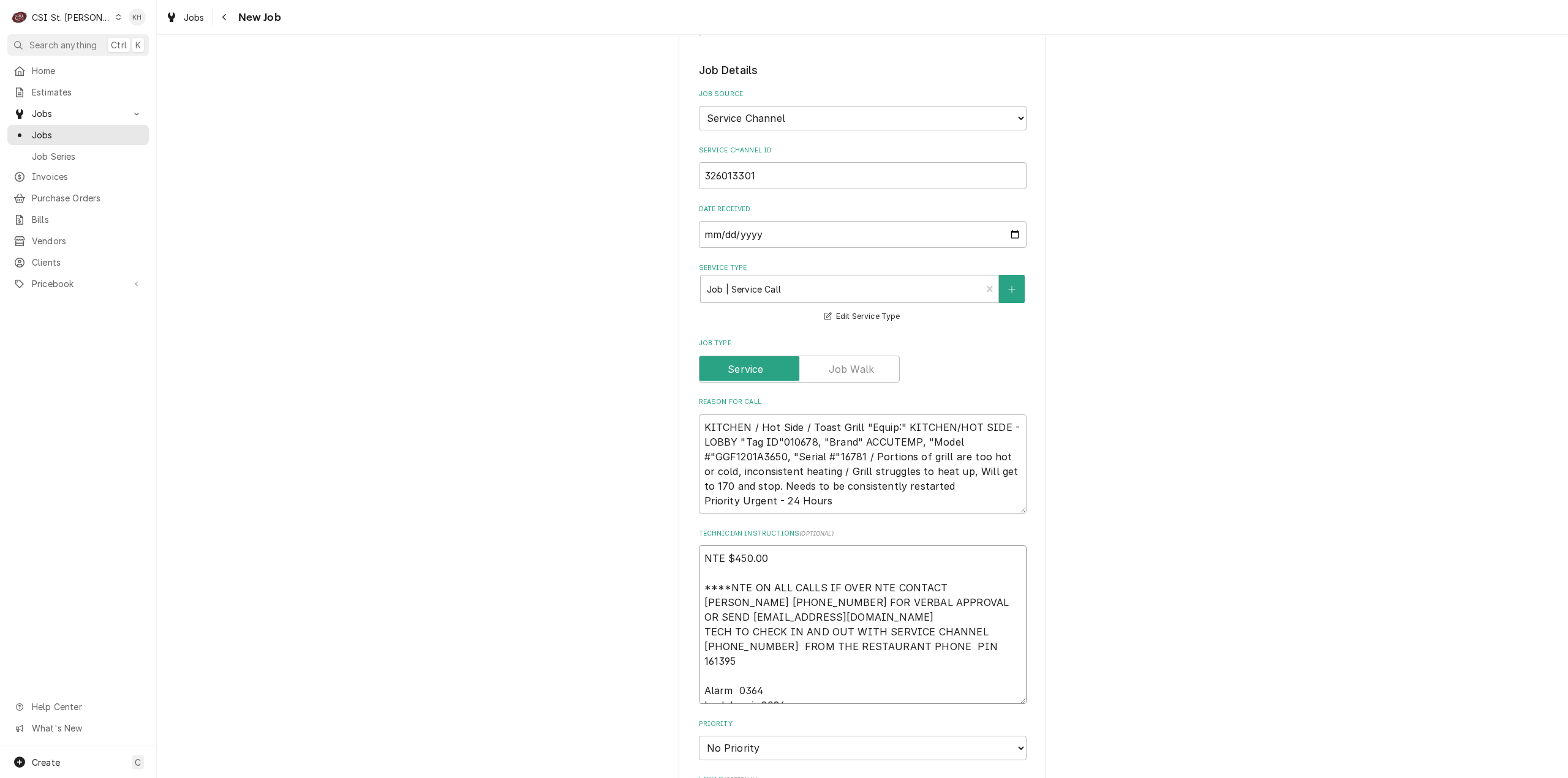
type textarea "x"
type textarea "NTE $450.00 ****NTE ON ALL CALLS IF OVER NTE CONTACT JEFF COSTA 636-399-1299 FO…"
type textarea "x"
type textarea "NTE $450.00 ****NTE ON ALL CALLS IF OVER NTE CONTACT JEFF COSTA 636-399-1299 FO…"
type textarea "x"
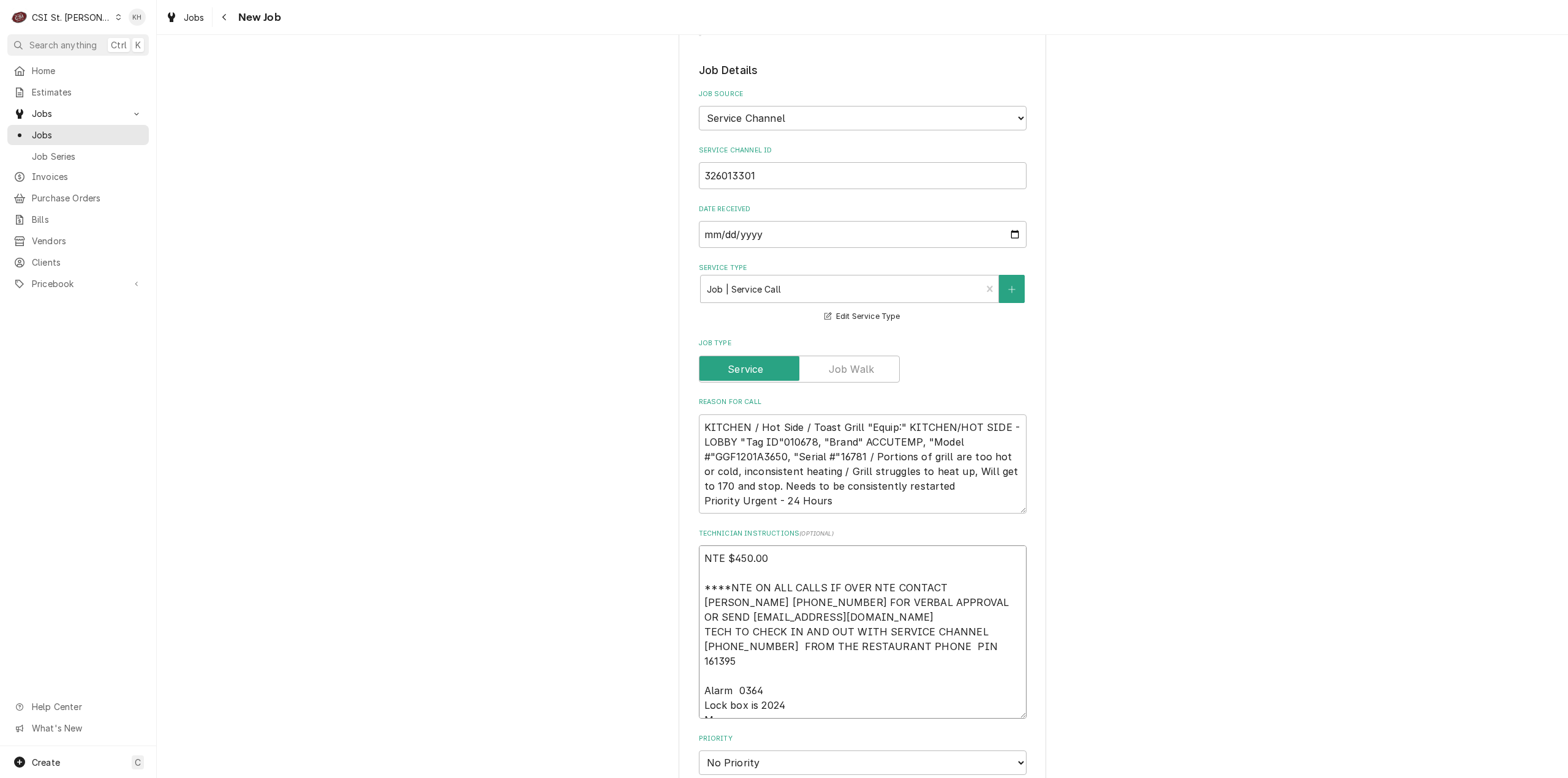
type textarea "NTE $450.00 ****NTE ON ALL CALLS IF OVER NTE CONTACT JEFF COSTA 636-399-1299 FO…"
type textarea "x"
type textarea "NTE $450.00 ****NTE ON ALL CALLS IF OVER NTE CONTACT JEFF COSTA 636-399-1299 FO…"
type textarea "x"
type textarea "NTE $450.00 ****NTE ON ALL CALLS IF OVER NTE CONTACT JEFF COSTA 636-399-1299 FO…"
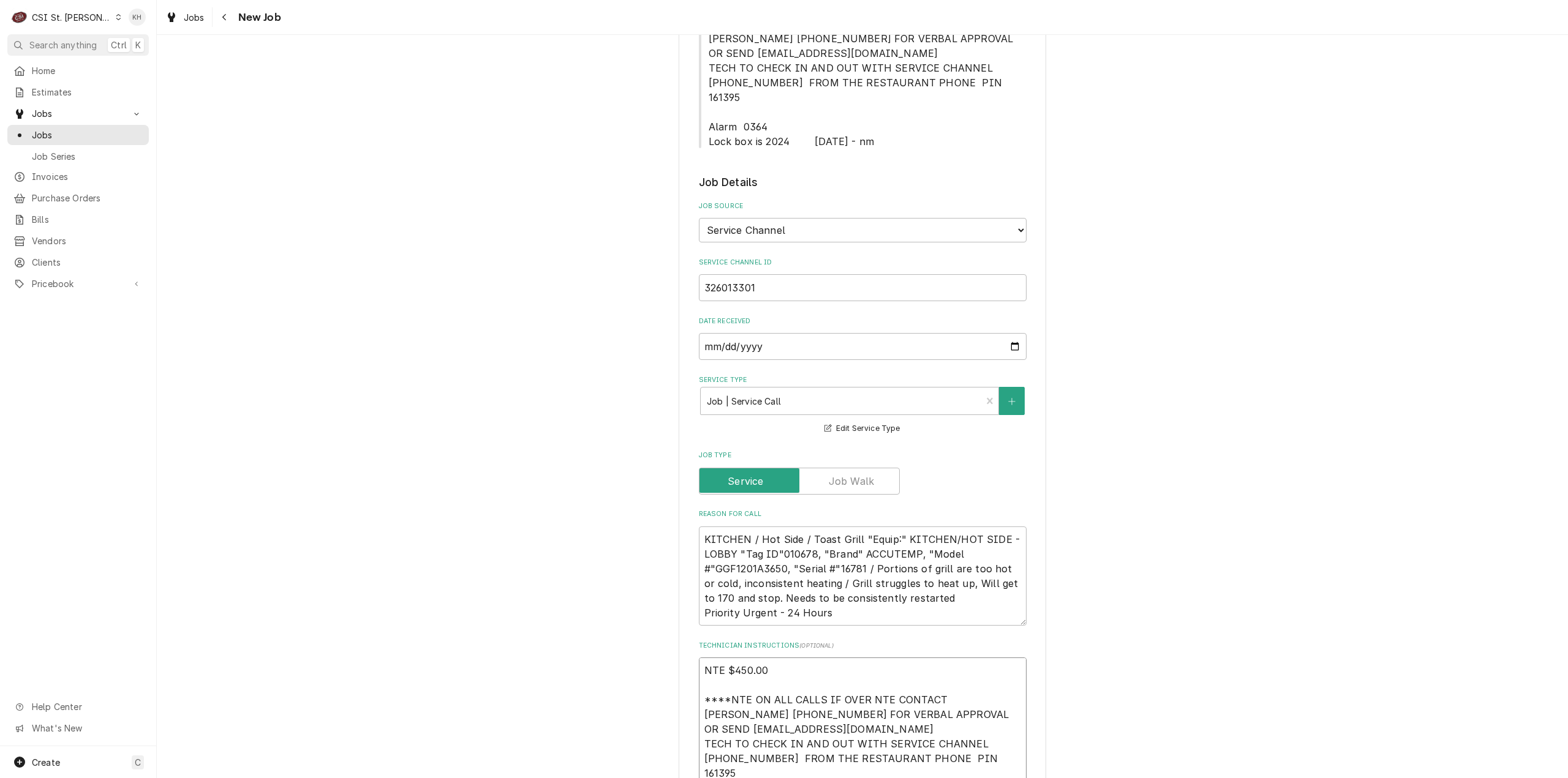
type textarea "x"
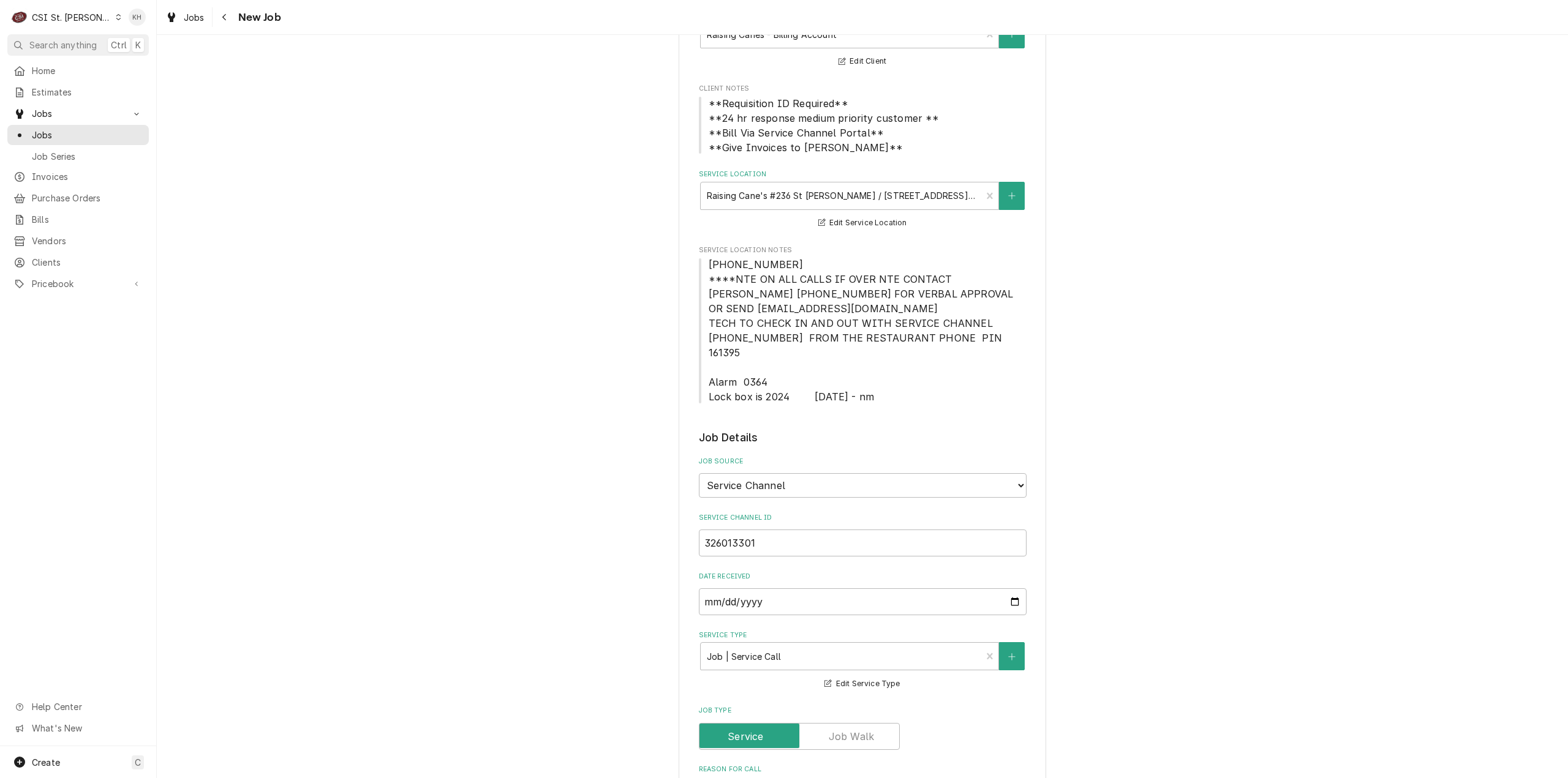
type textarea "NTE $450.00 ****NTE ON ALL CALLS IF OVER NTE CONTACT JEFF COSTA 636-399-1299 FO…"
drag, startPoint x: 768, startPoint y: 265, endPoint x: 703, endPoint y: 268, distance: 65.1
click at [709, 268] on span "[PHONE_NUMBER] ****NTE ON ALL CALLS IF OVER NTE CONTACT [PERSON_NAME] [PHONE_NU…" at bounding box center [862, 331] width 308 height 145
copy span "[PHONE_NUMBER]"
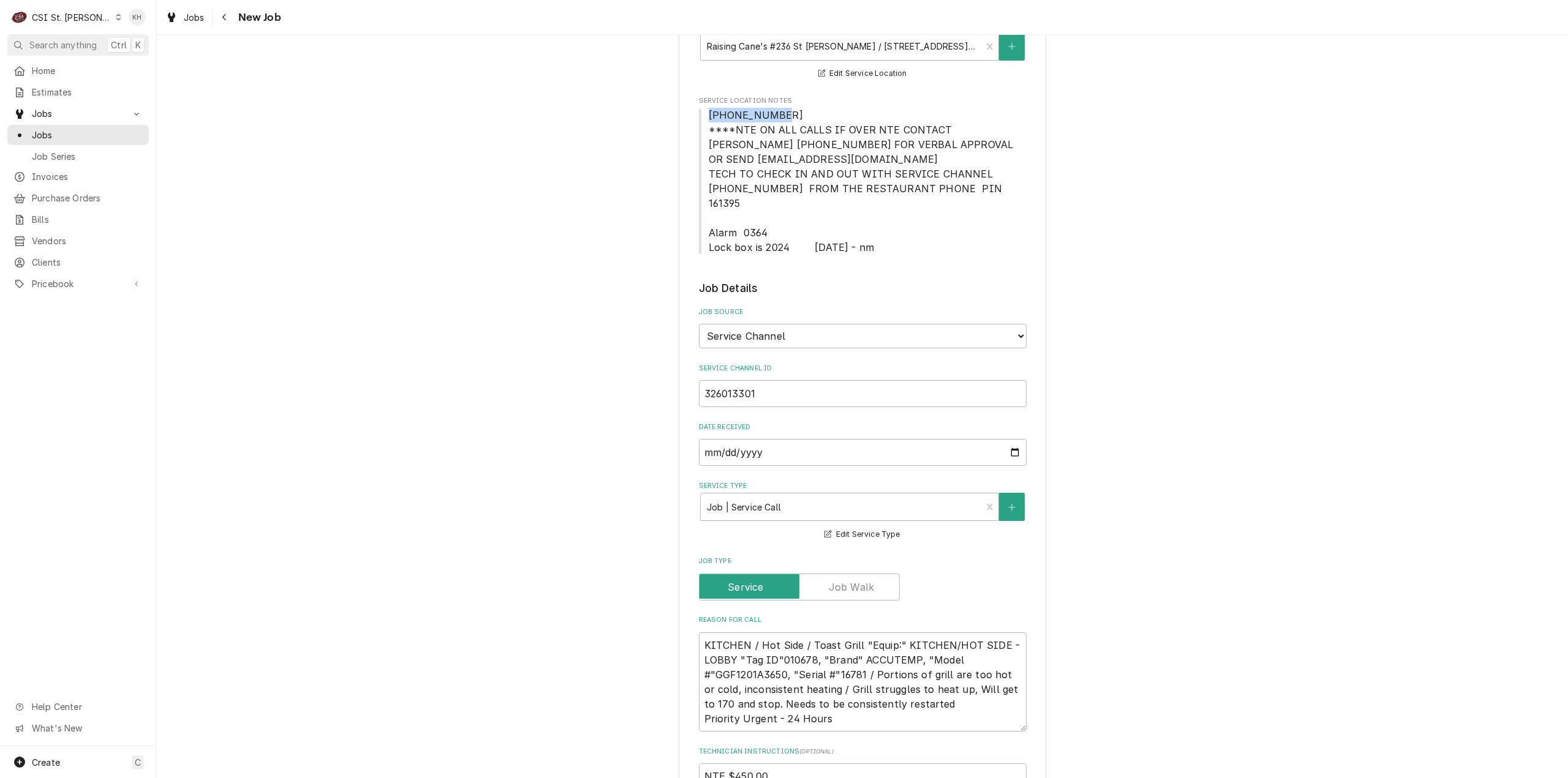
scroll to position [490, 0]
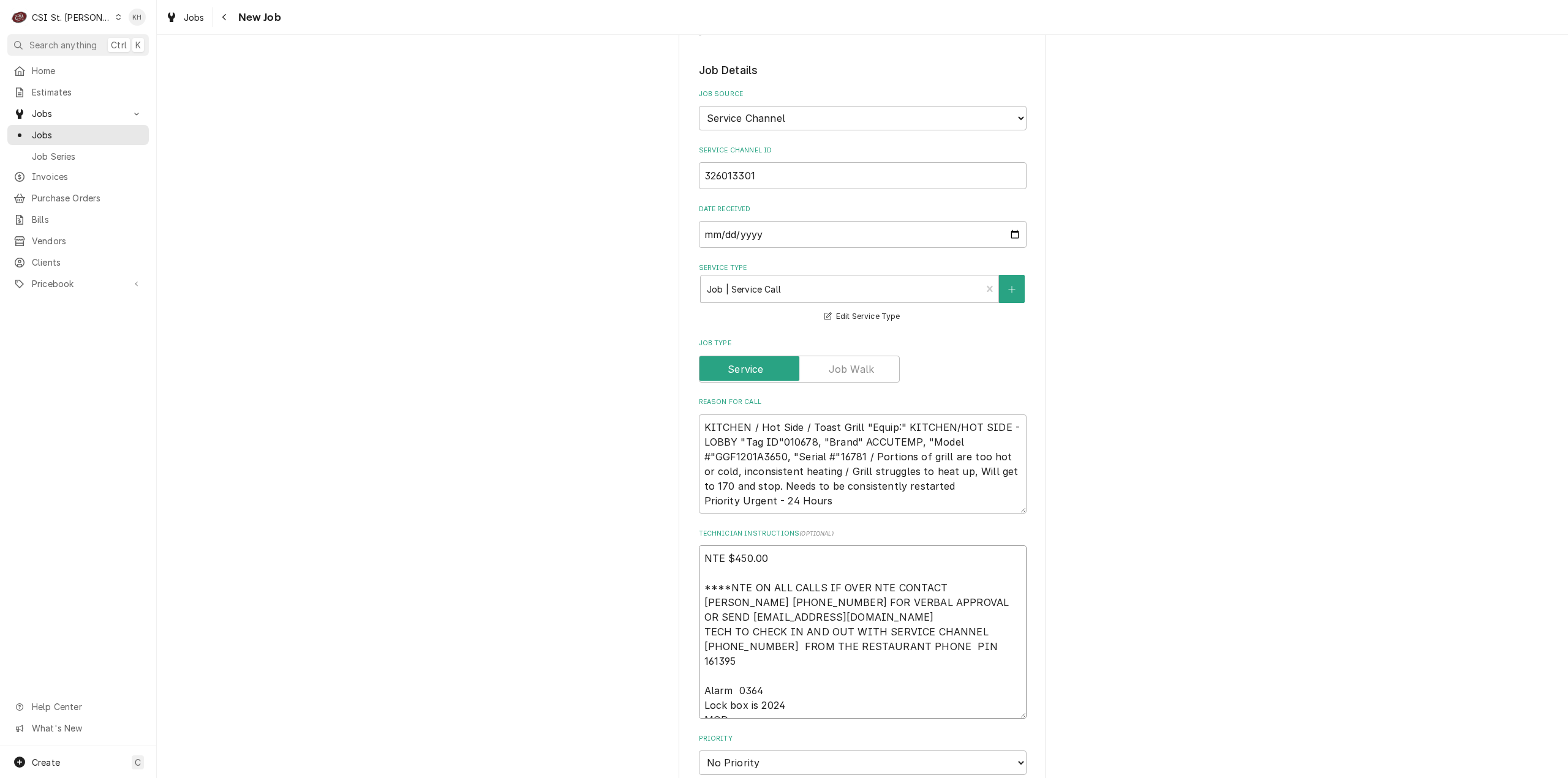
click at [753, 692] on textarea "NTE $450.00 ****NTE ON ALL CALLS IF OVER NTE CONTACT JEFF COSTA 636-399-1299 FO…" at bounding box center [862, 633] width 328 height 174
paste textarea "[PHONE_NUMBER]"
type textarea "x"
type textarea "NTE $450.00 ****NTE ON ALL CALLS IF OVER NTE CONTACT JEFF COSTA 636-399-1299 FO…"
type textarea "x"
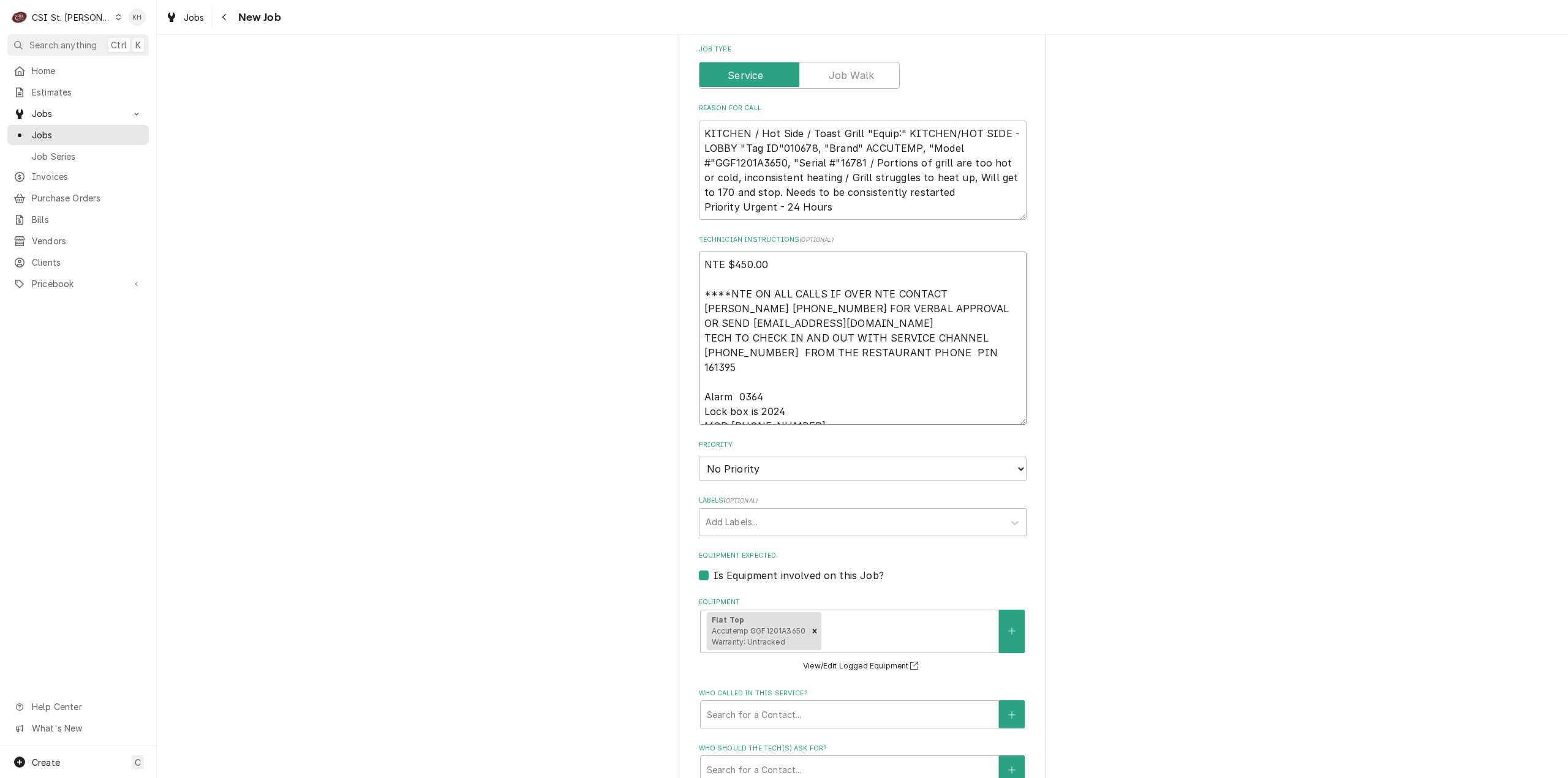
scroll to position [796, 0]
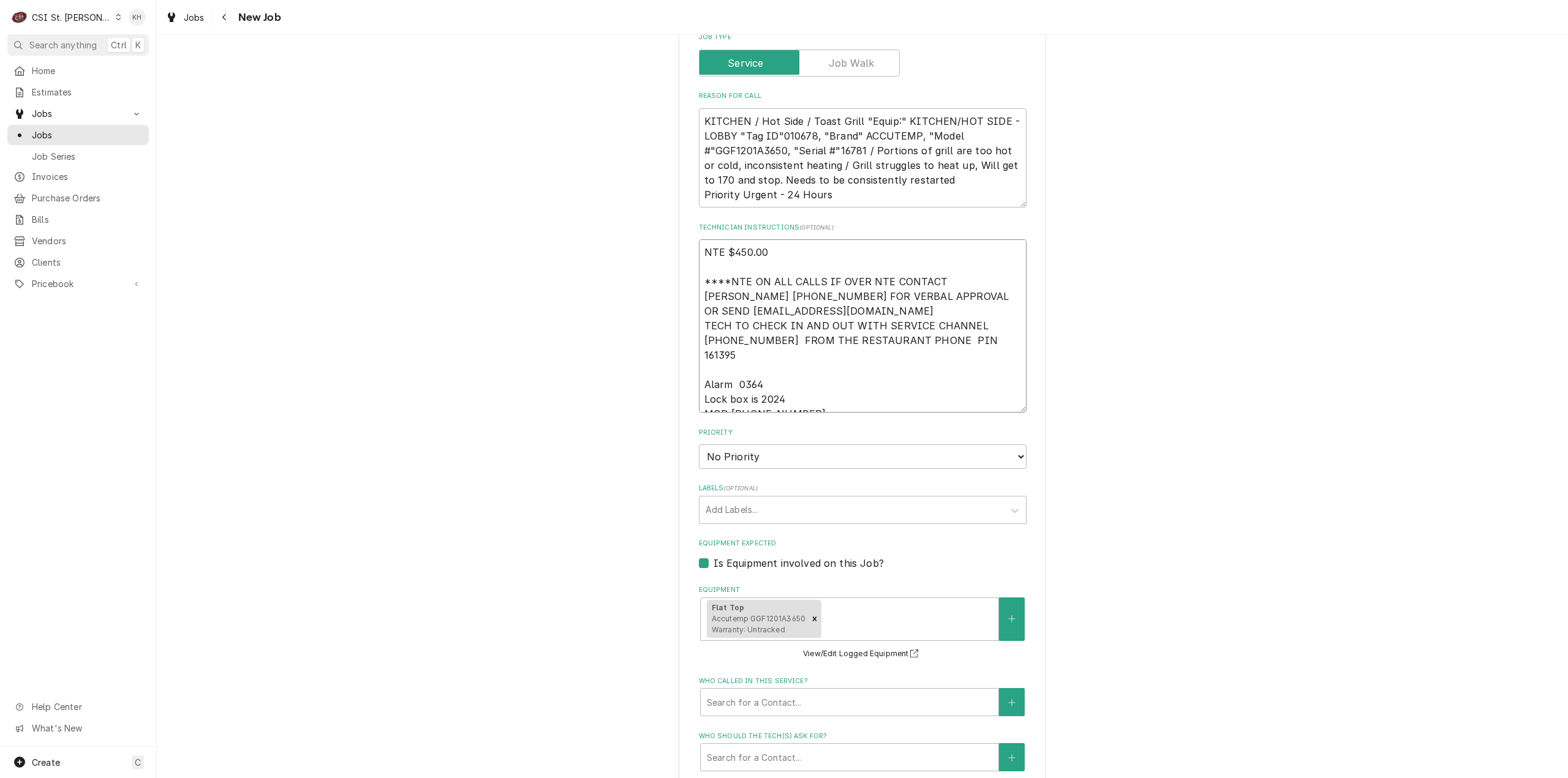
type textarea "NTE $450.00 ****NTE ON ALL CALLS IF OVER NTE CONTACT JEFF COSTA 636-399-1299 FO…"
click at [747, 452] on select "No Priority Urgent High Medium Low" at bounding box center [862, 457] width 328 height 24
select select "3"
click at [698, 444] on select "No Priority Urgent High Medium Low" at bounding box center [862, 457] width 328 height 24
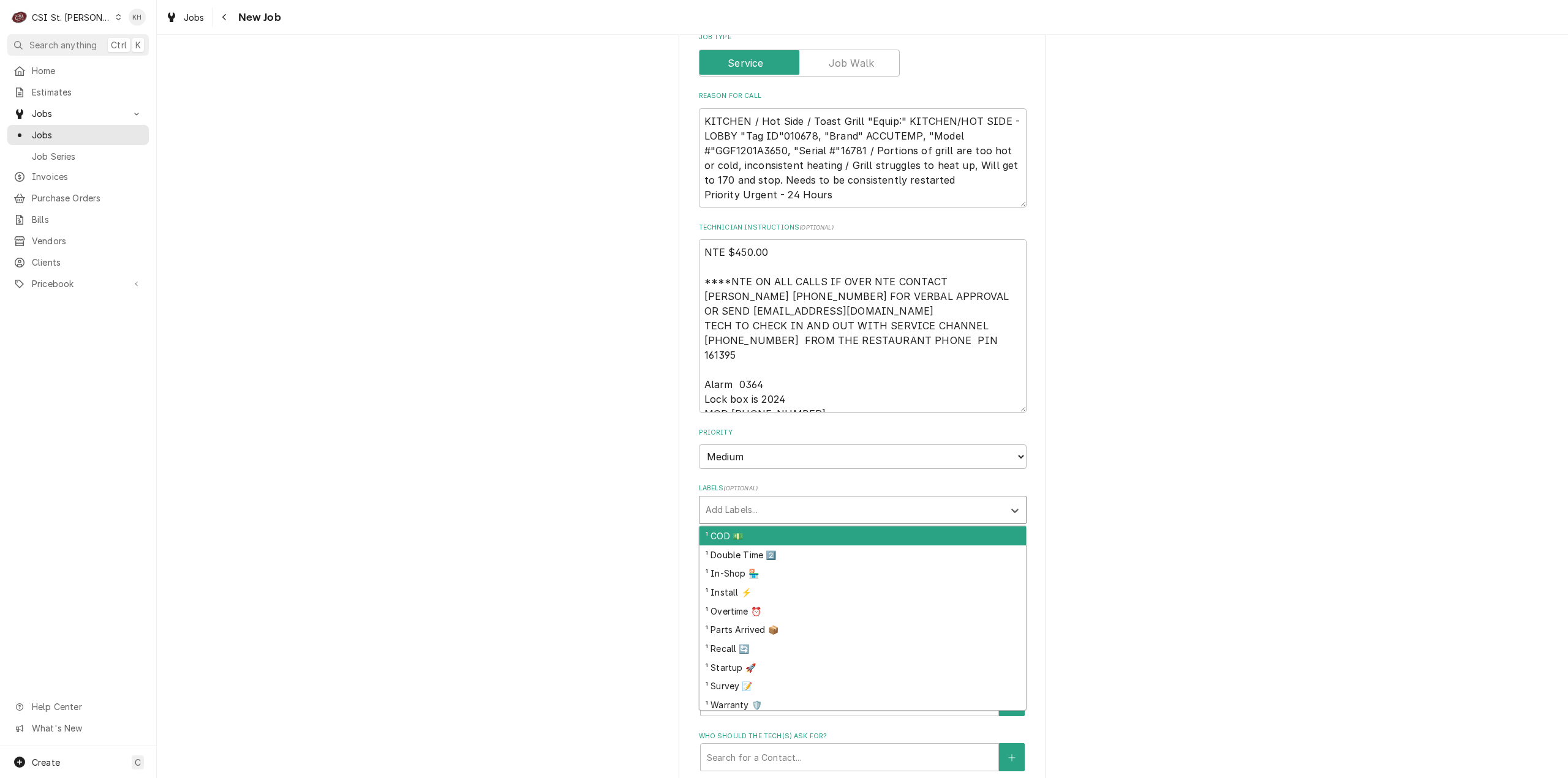
click at [751, 504] on div "Labels" at bounding box center [851, 510] width 292 height 22
type textarea "x"
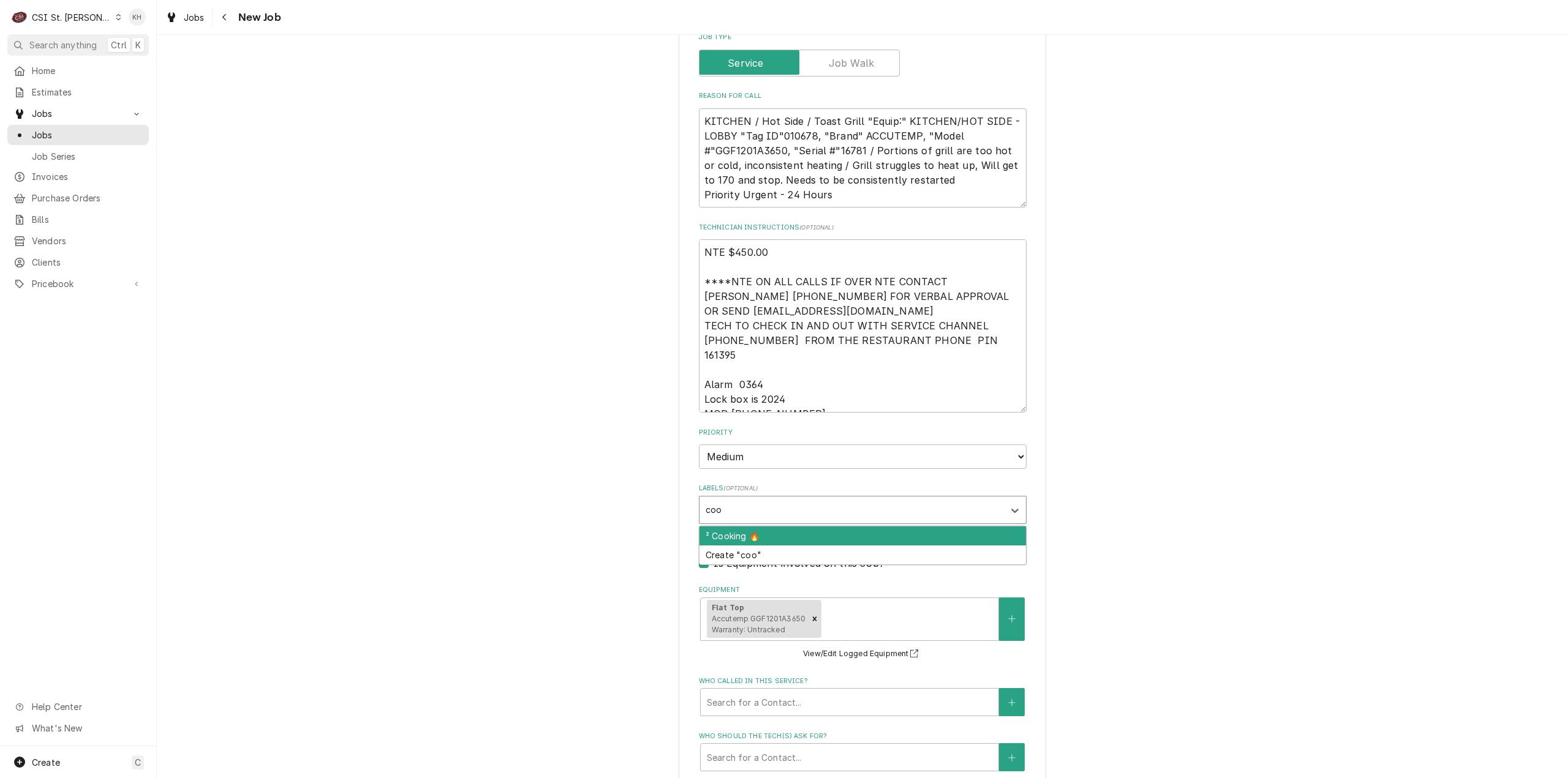
type input "cook"
click at [759, 526] on div "² Cooking 🔥" at bounding box center [862, 536] width 326 height 19
type textarea "x"
click at [788, 698] on div "Who called in this service?" at bounding box center [849, 702] width 285 height 22
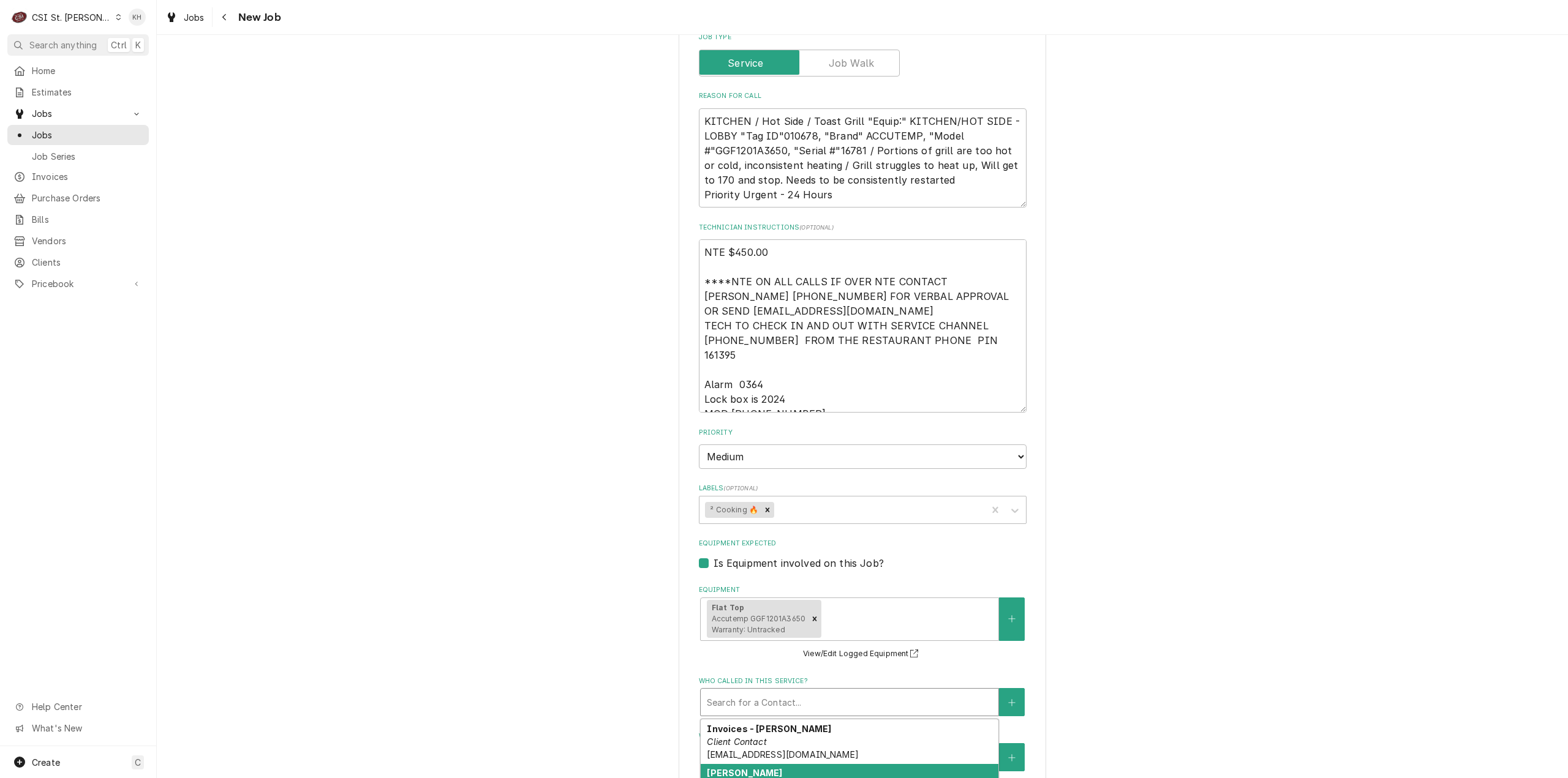
drag, startPoint x: 785, startPoint y: 765, endPoint x: 788, endPoint y: 747, distance: 18.2
click at [784, 765] on div "Jeff Costa Primary Client Contact (636) 399-1299 jcosta@raisingcanes.com" at bounding box center [850, 793] width 297 height 58
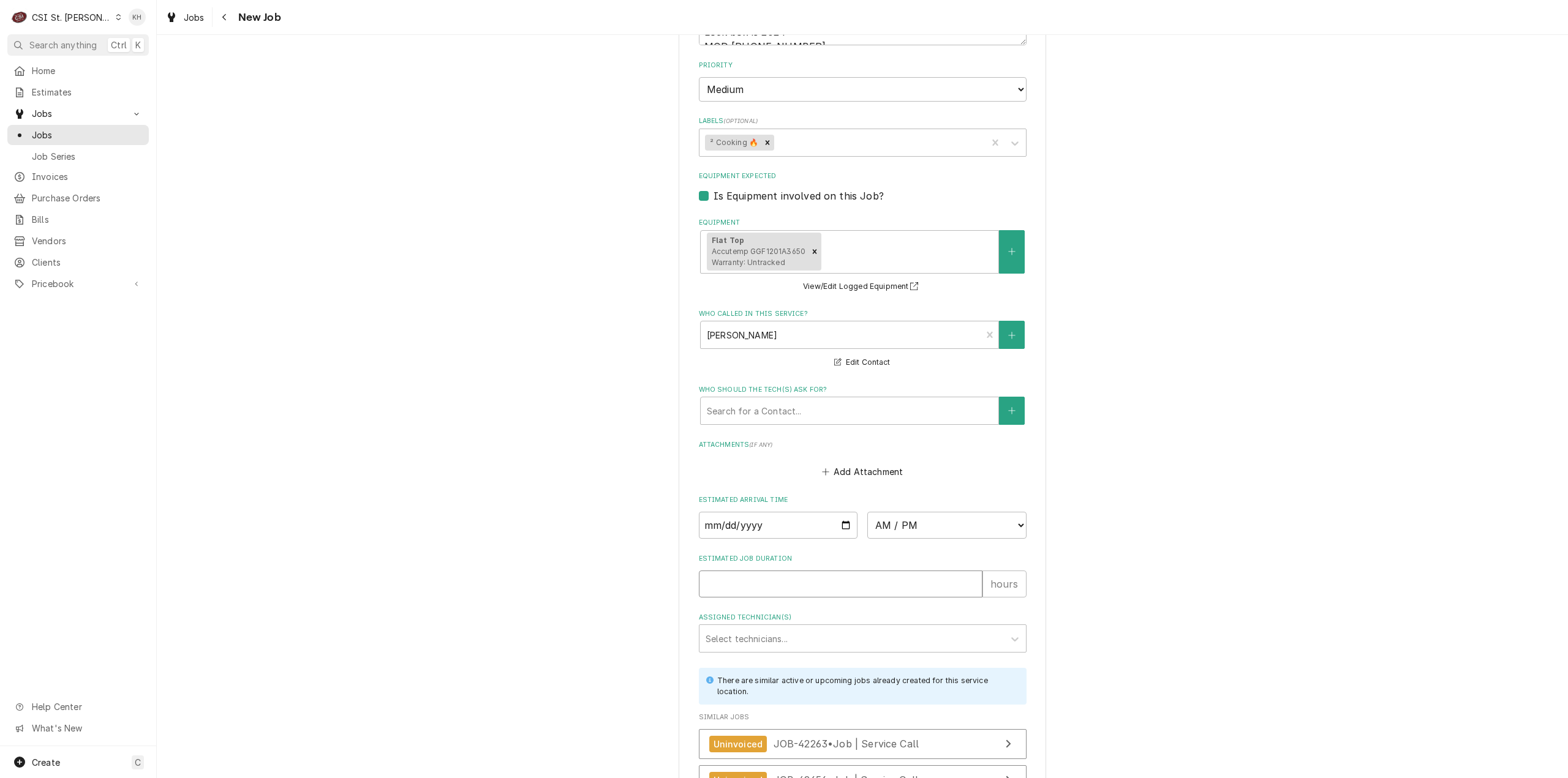
click at [736, 573] on input "Estimated Job Duration" at bounding box center [840, 584] width 284 height 27
type textarea "x"
type input "2"
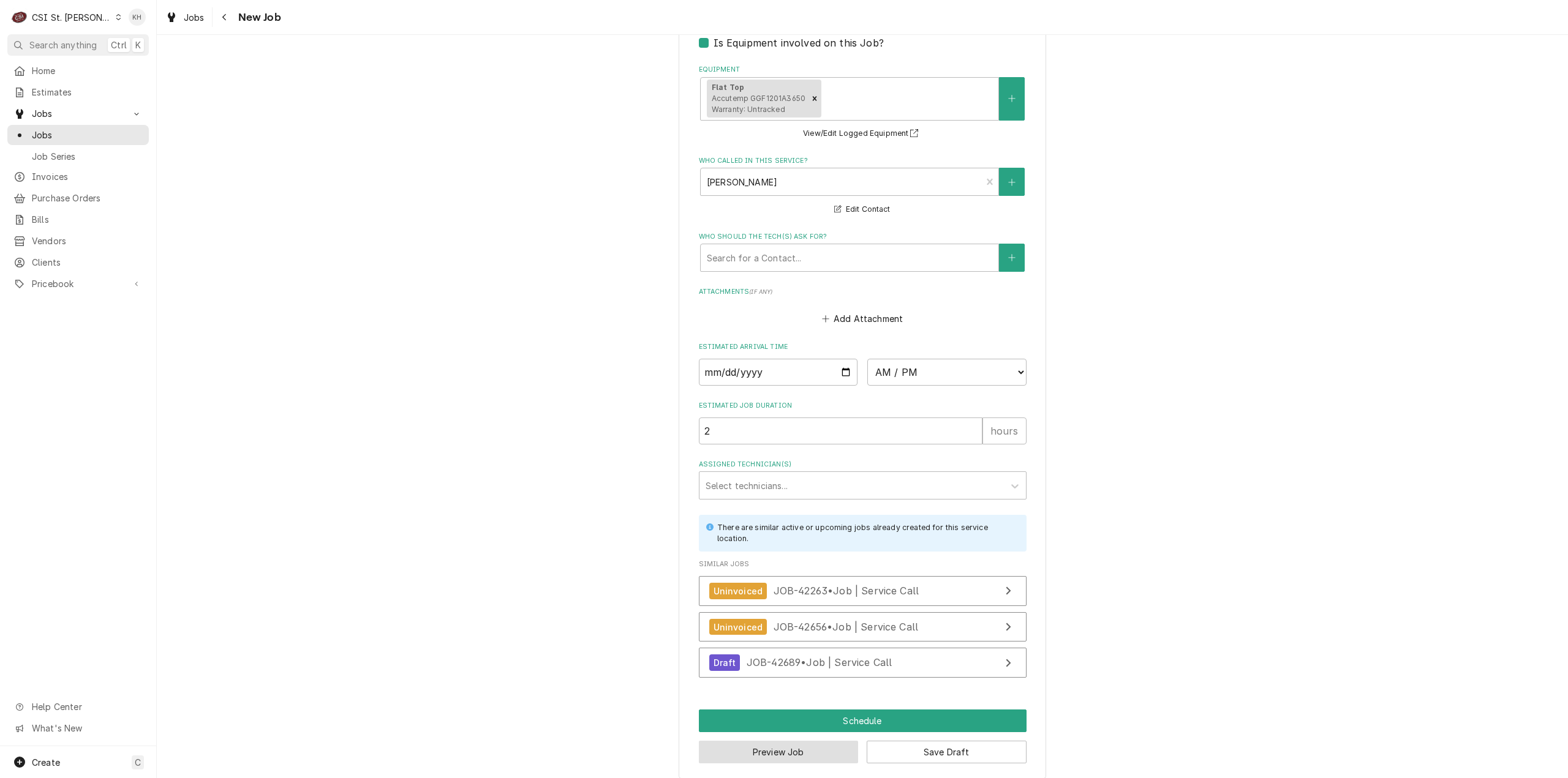
click at [776, 747] on button "Preview Job" at bounding box center [778, 752] width 160 height 23
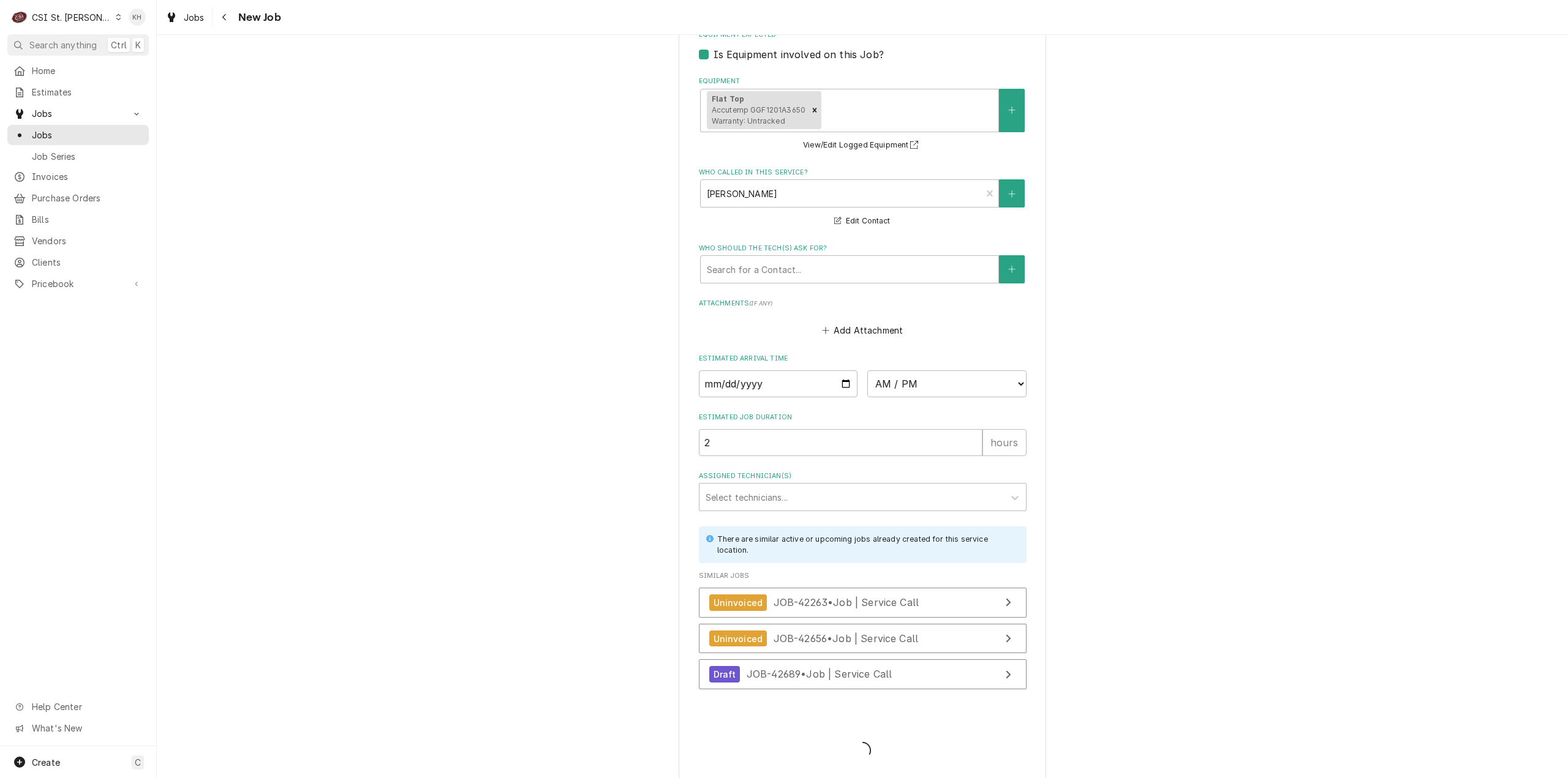
type textarea "x"
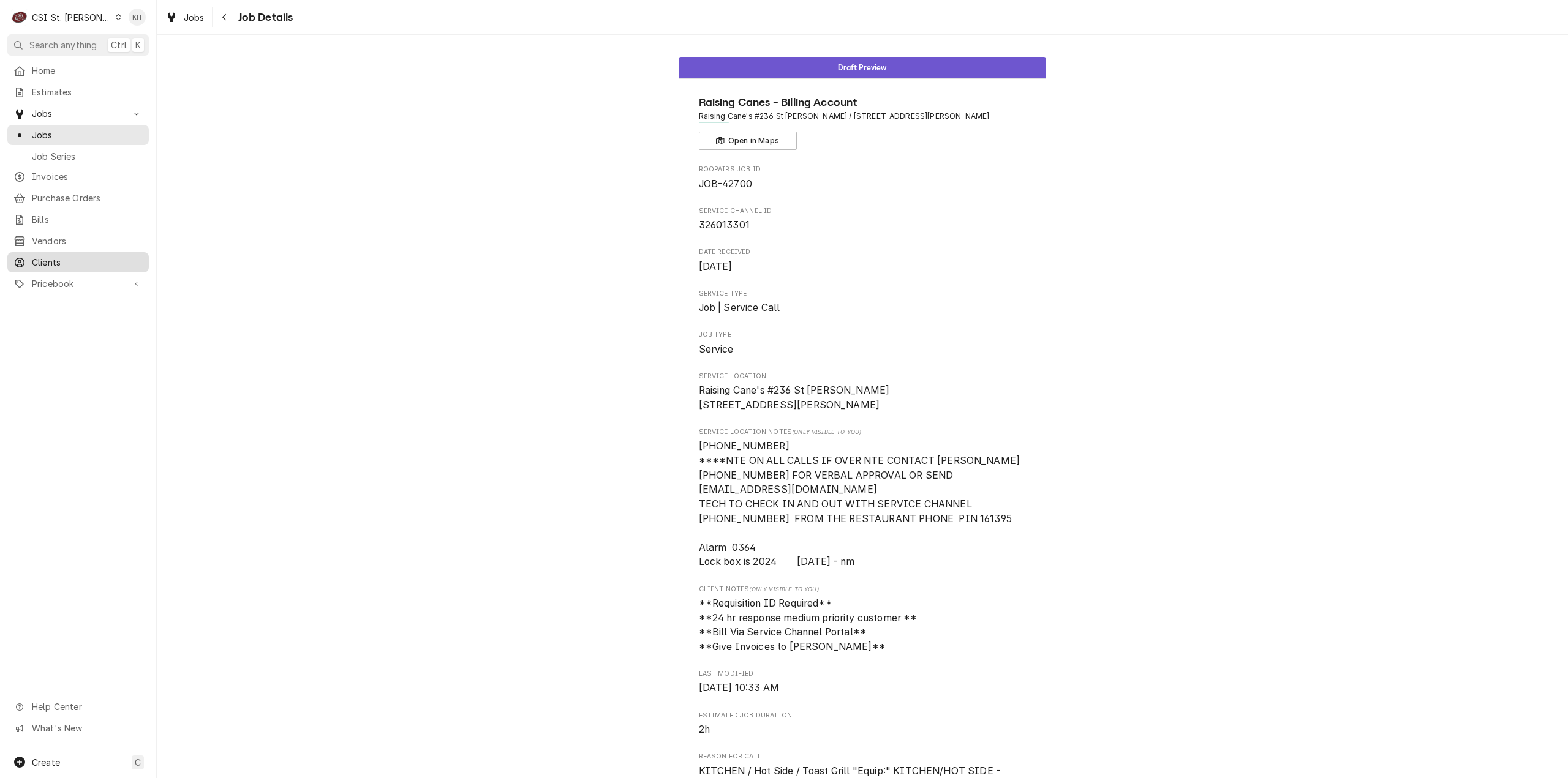
click at [68, 255] on div "Clients" at bounding box center [78, 262] width 137 height 15
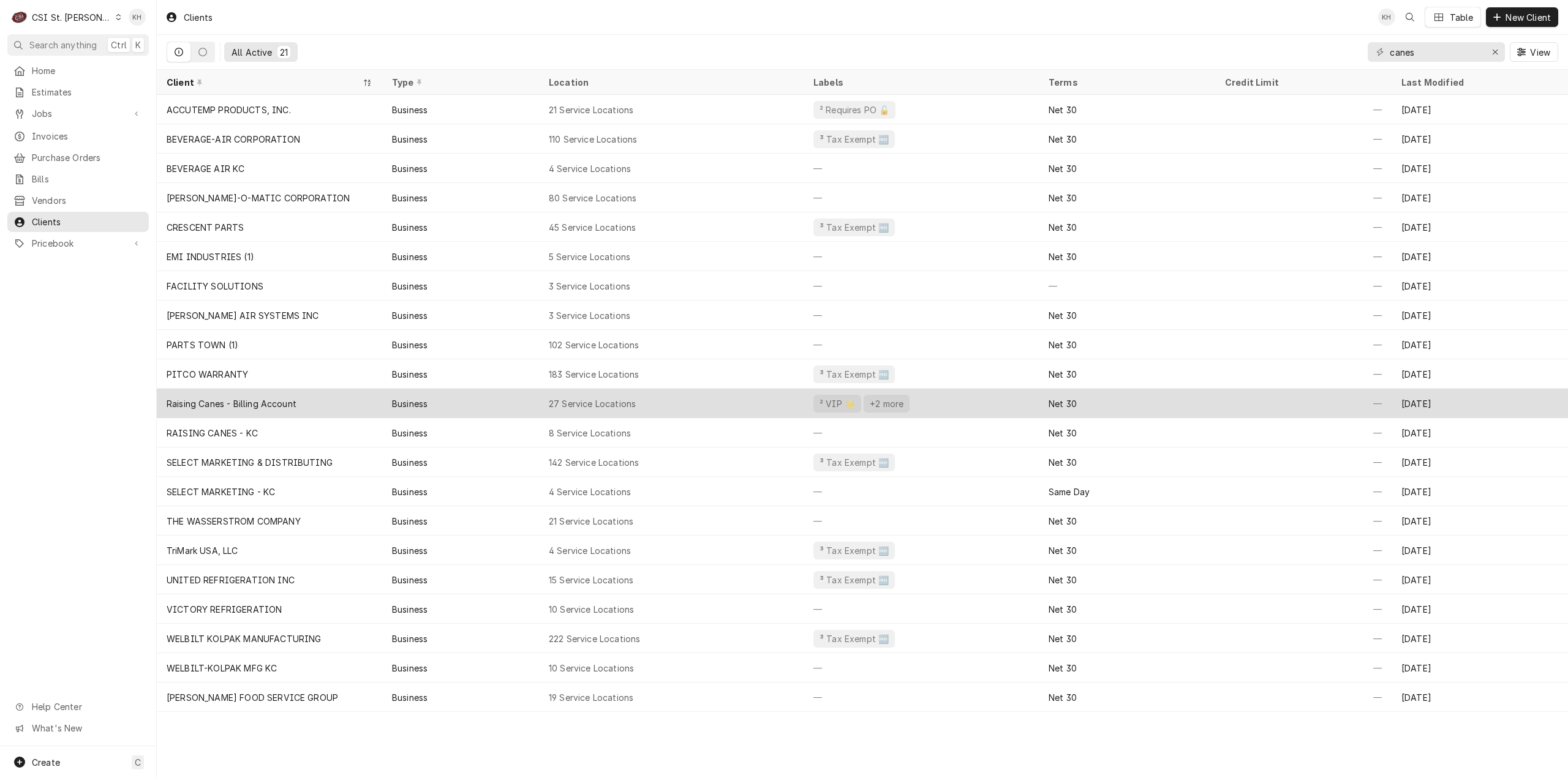
click at [274, 400] on div "Raising Canes - Billing Account" at bounding box center [231, 403] width 130 height 13
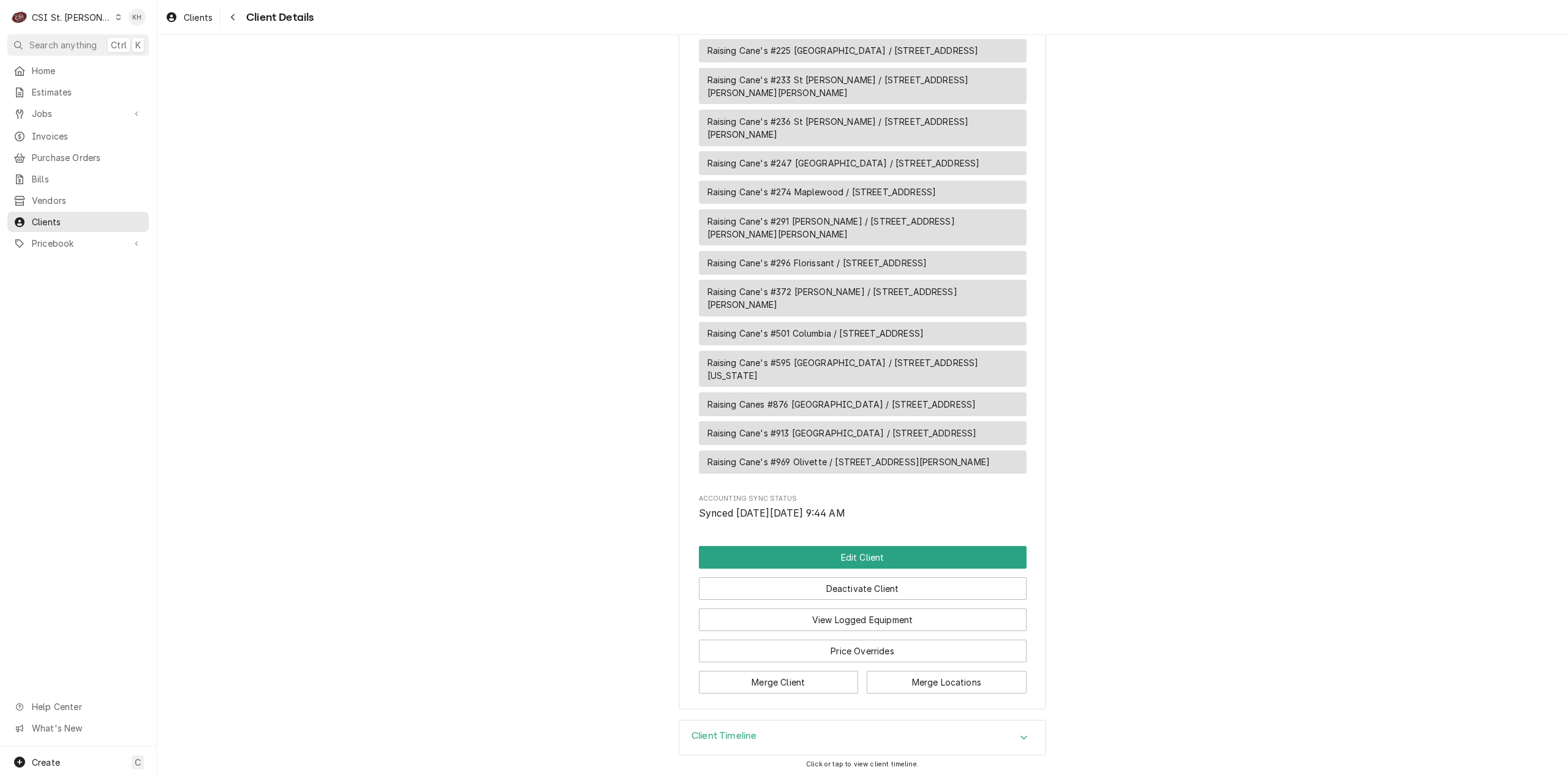
scroll to position [1282, 0]
click at [910, 556] on button "Edit Client" at bounding box center [862, 558] width 328 height 23
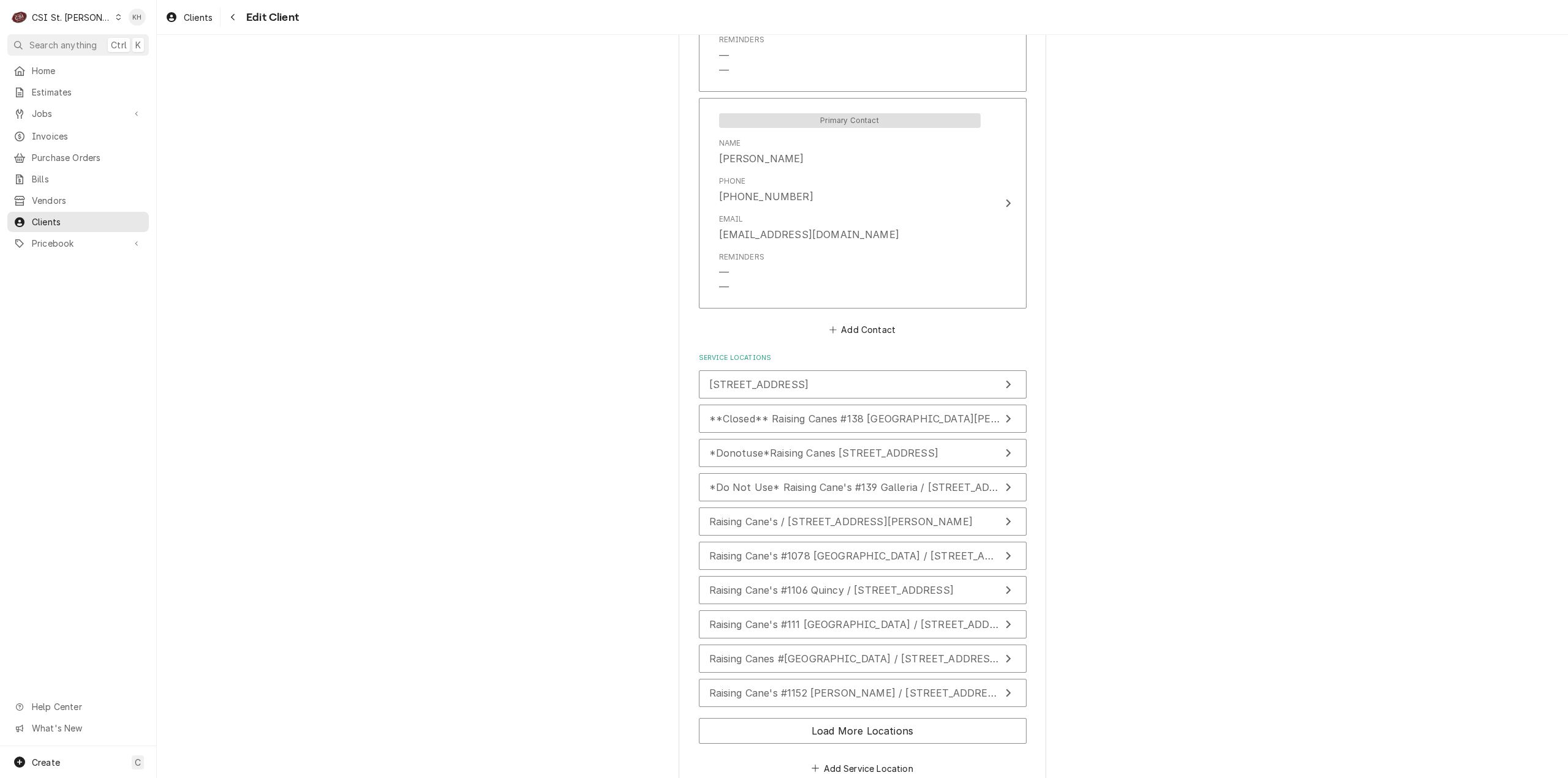
scroll to position [975, 0]
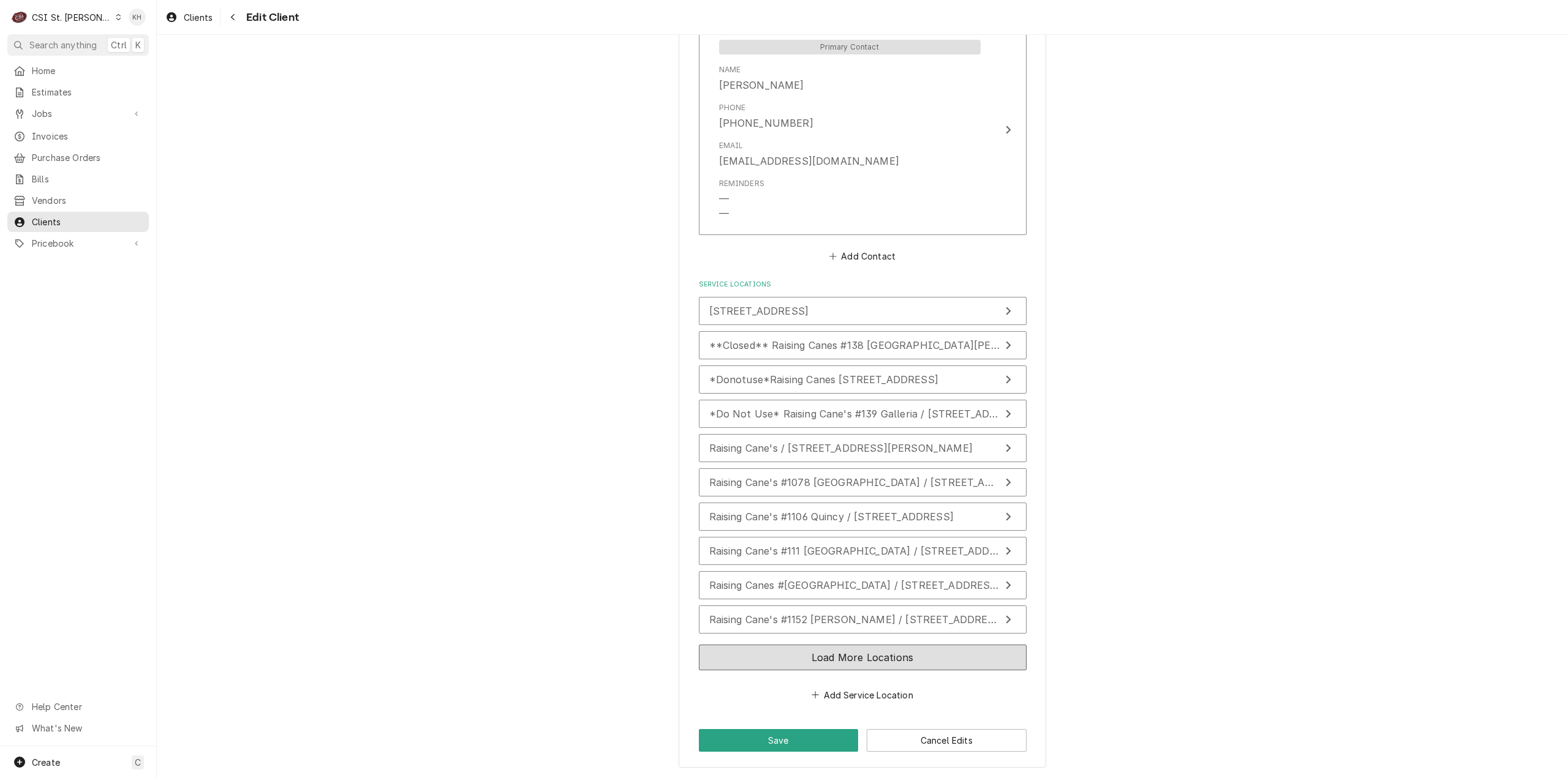
click at [878, 654] on button "Load More Locations" at bounding box center [862, 657] width 328 height 26
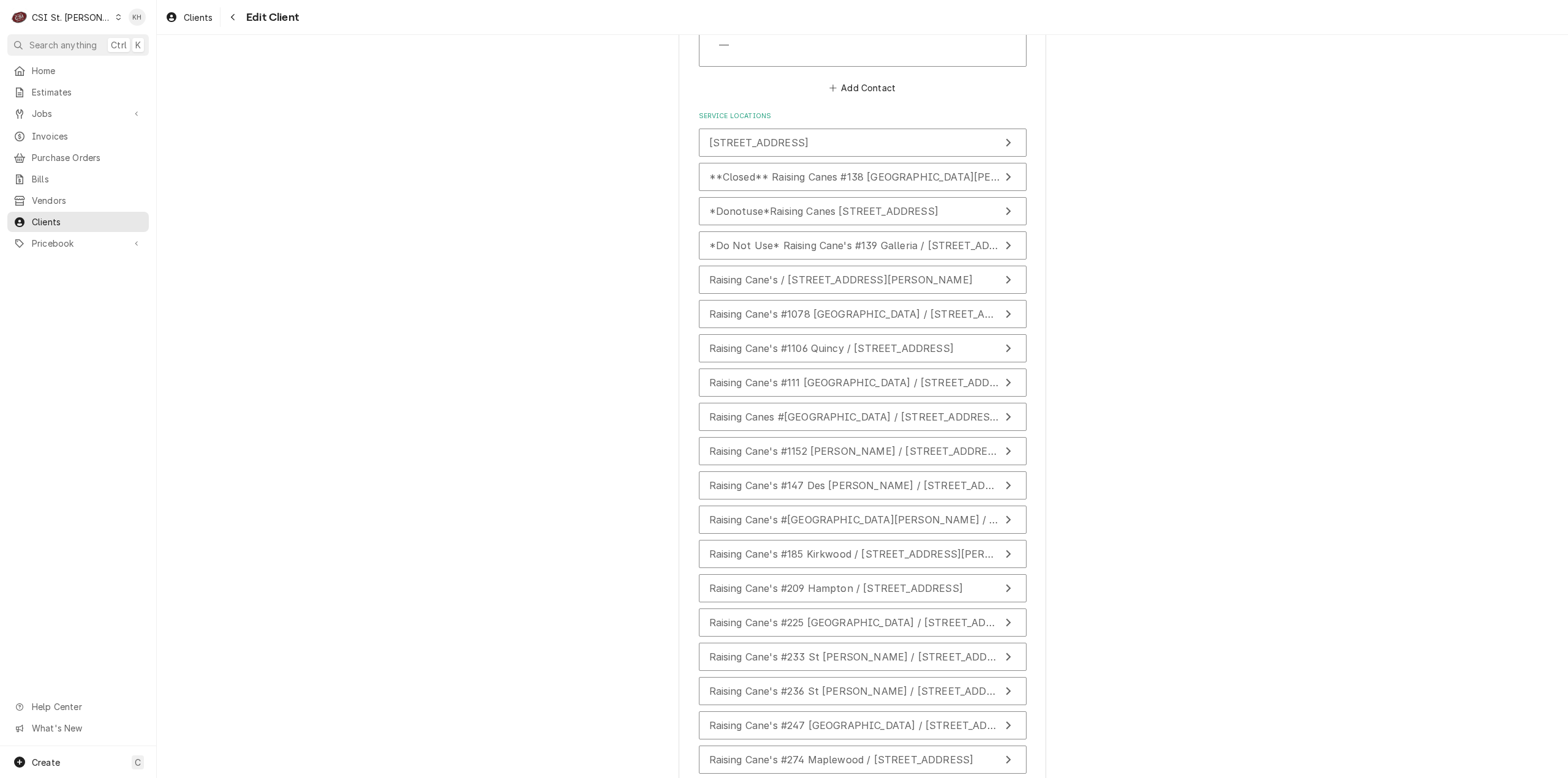
scroll to position [1159, 0]
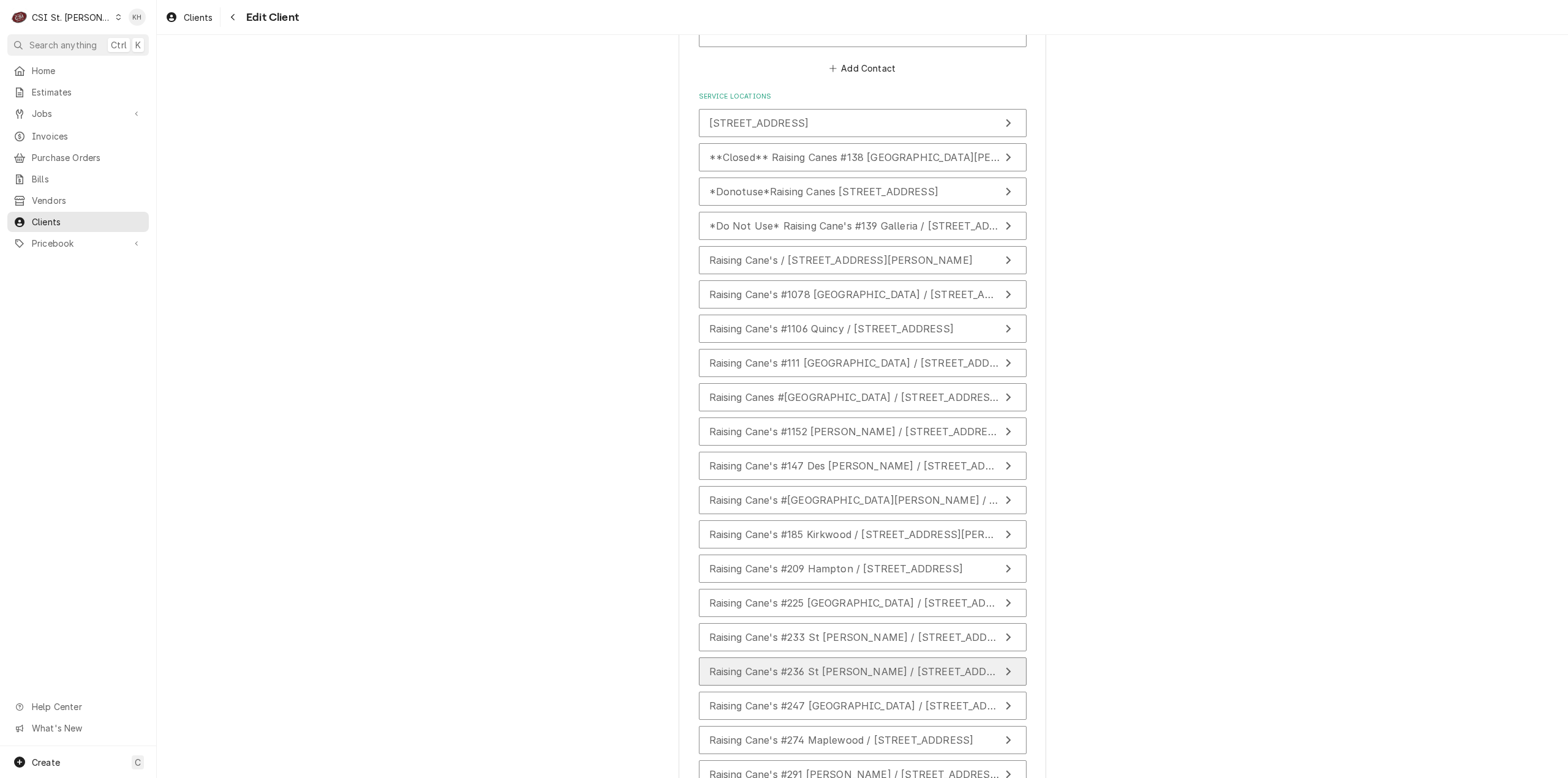
click at [870, 678] on span "Raising Cane's #236 St [PERSON_NAME] / [STREET_ADDRESS][PERSON_NAME]" at bounding box center [905, 671] width 393 height 12
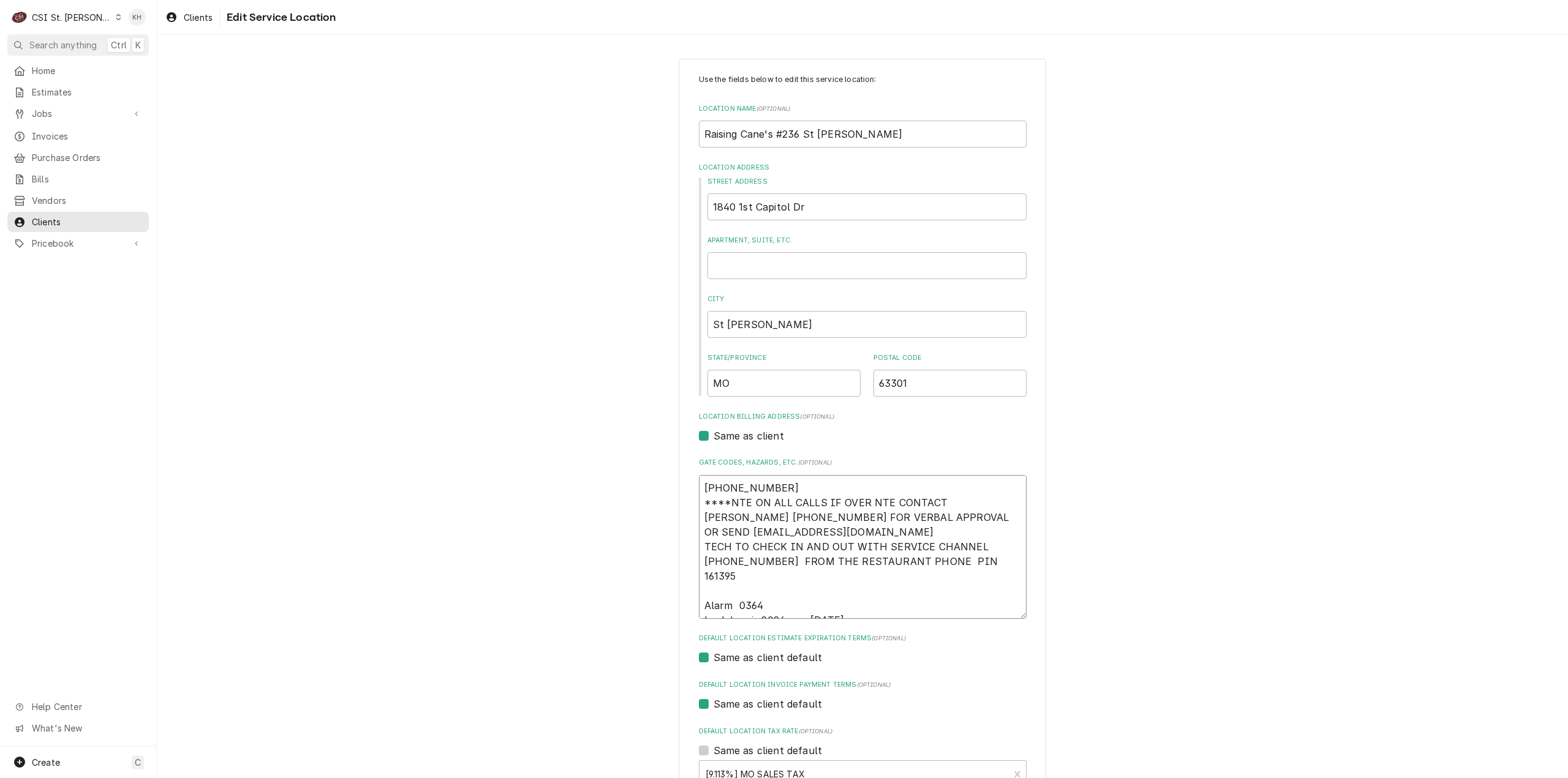
drag, startPoint x: 784, startPoint y: 492, endPoint x: 623, endPoint y: 486, distance: 161.1
click at [623, 486] on div "Use the fields below to edit this service location: Location Name ( optional ) …" at bounding box center [862, 493] width 1410 height 891
type textarea "x"
type textarea "****NTE ON ALL CALLS IF OVER NTE CONTACT [PERSON_NAME] [PHONE_NUMBER] FOR VERBA…"
type textarea "x"
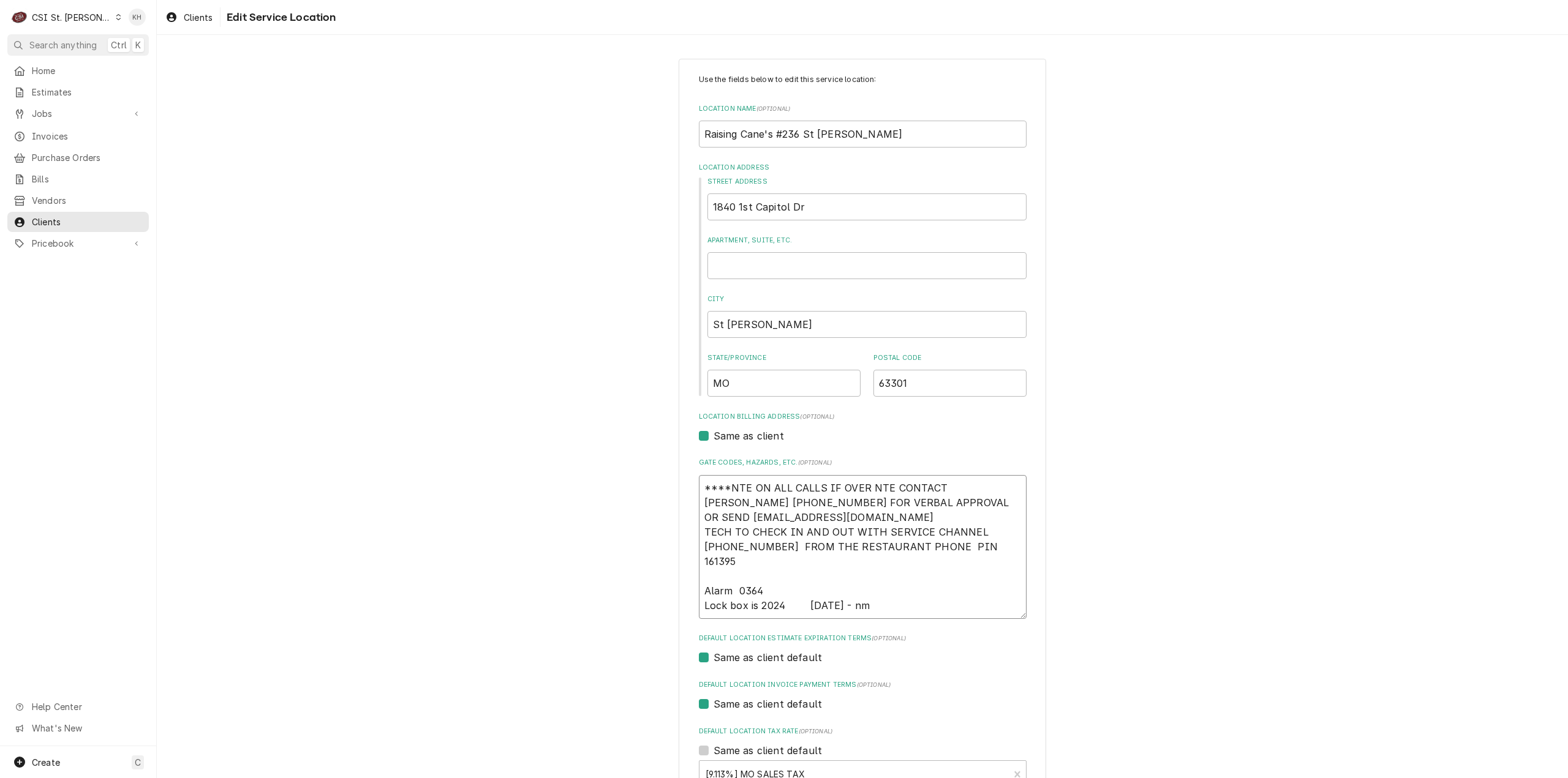
type textarea "****NTE ON ALL CALLS IF OVER NTE CONTACT [PERSON_NAME] [PHONE_NUMBER] FOR VERBA…"
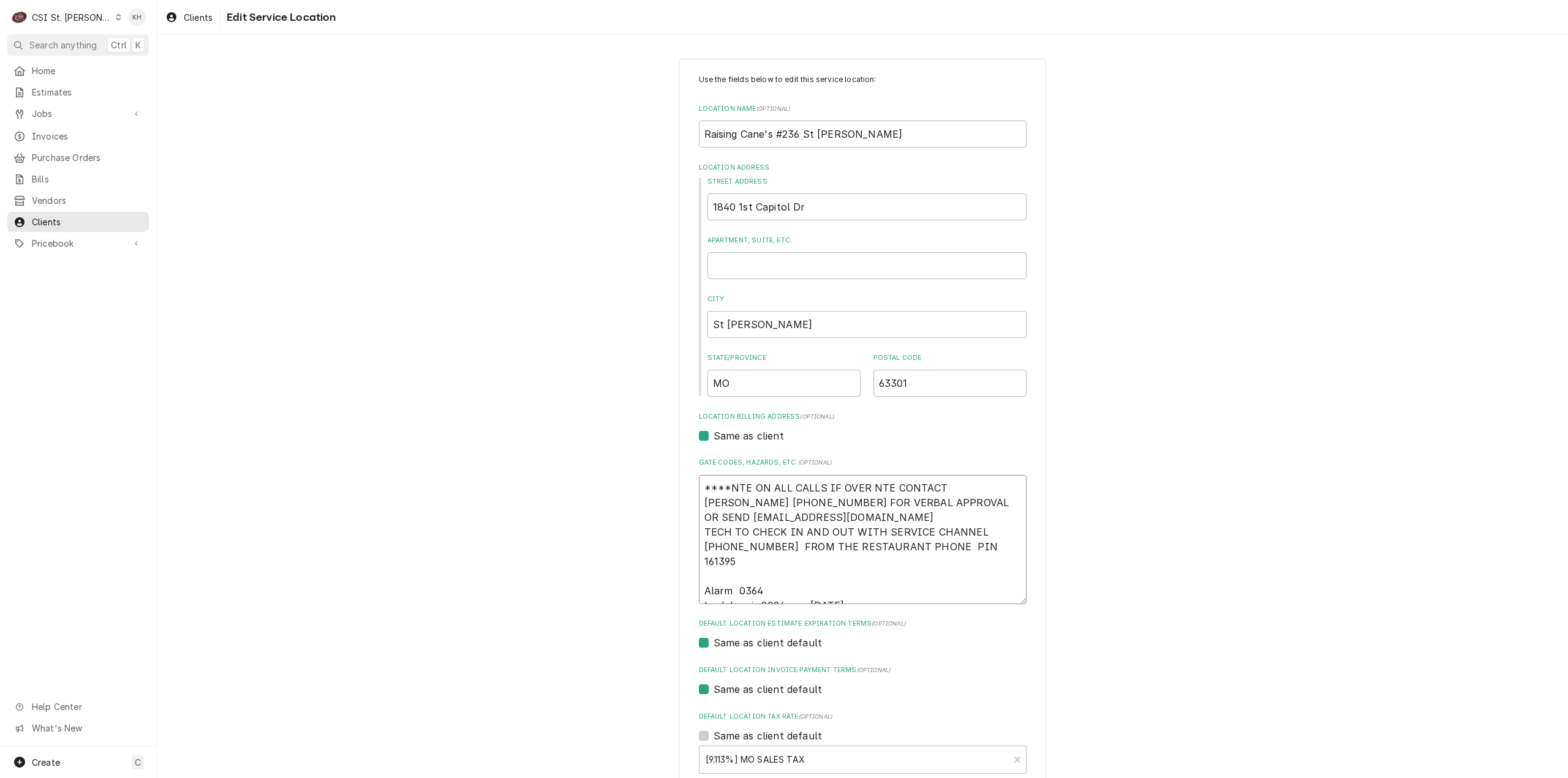
drag, startPoint x: 883, startPoint y: 595, endPoint x: 783, endPoint y: 592, distance: 100.0
click at [783, 592] on textarea "****NTE ON ALL CALLS IF OVER NTE CONTACT [PERSON_NAME] [PHONE_NUMBER] FOR VERBA…" at bounding box center [862, 539] width 328 height 129
type textarea "x"
type textarea "****NTE ON ALL CALLS IF OVER NTE CONTACT [PERSON_NAME] [PHONE_NUMBER] FOR VERBA…"
type textarea "x"
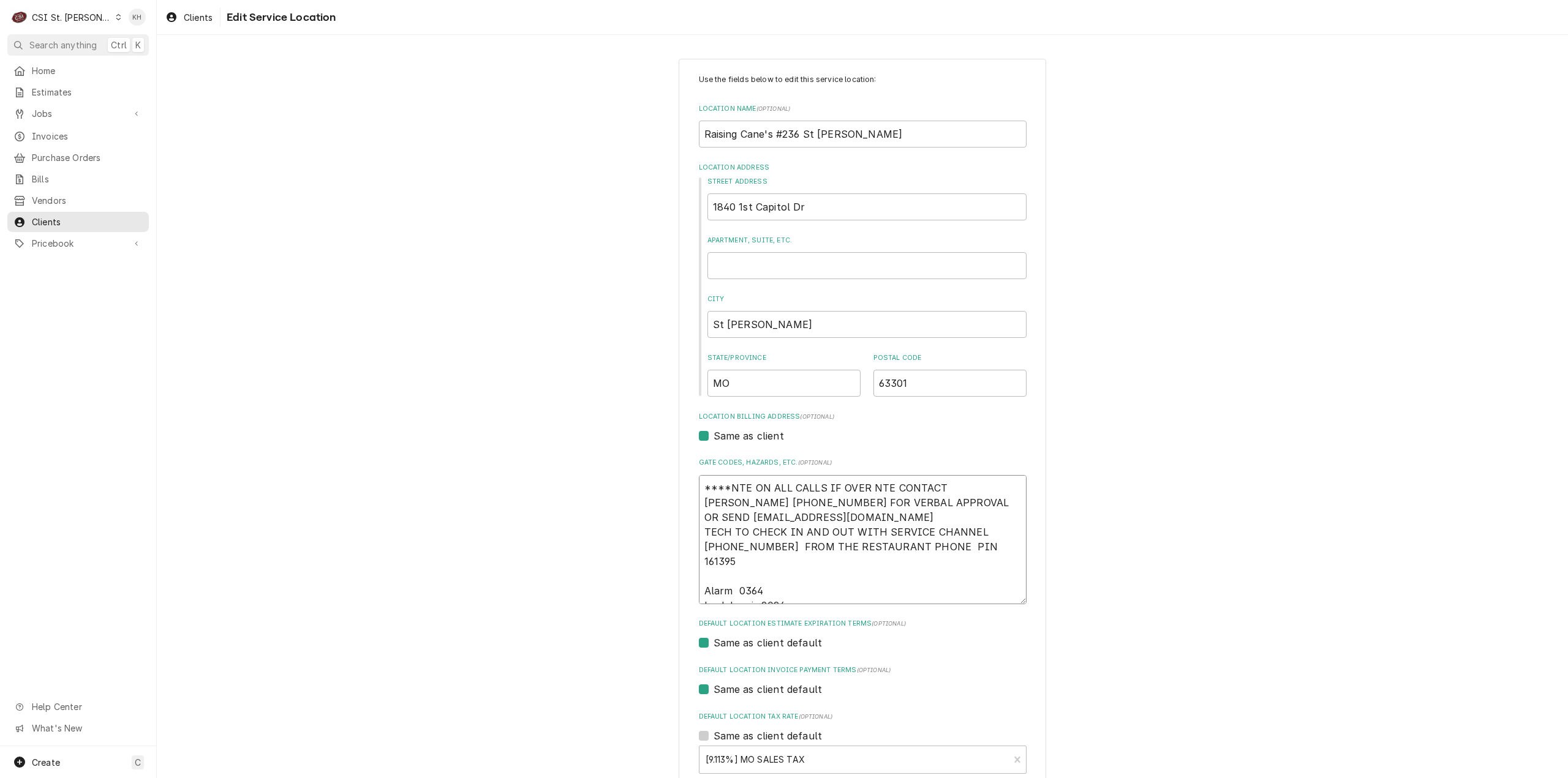
type textarea "****NTE ON ALL CALLS IF OVER NTE CONTACT [PERSON_NAME] [PHONE_NUMBER] FOR VERBA…"
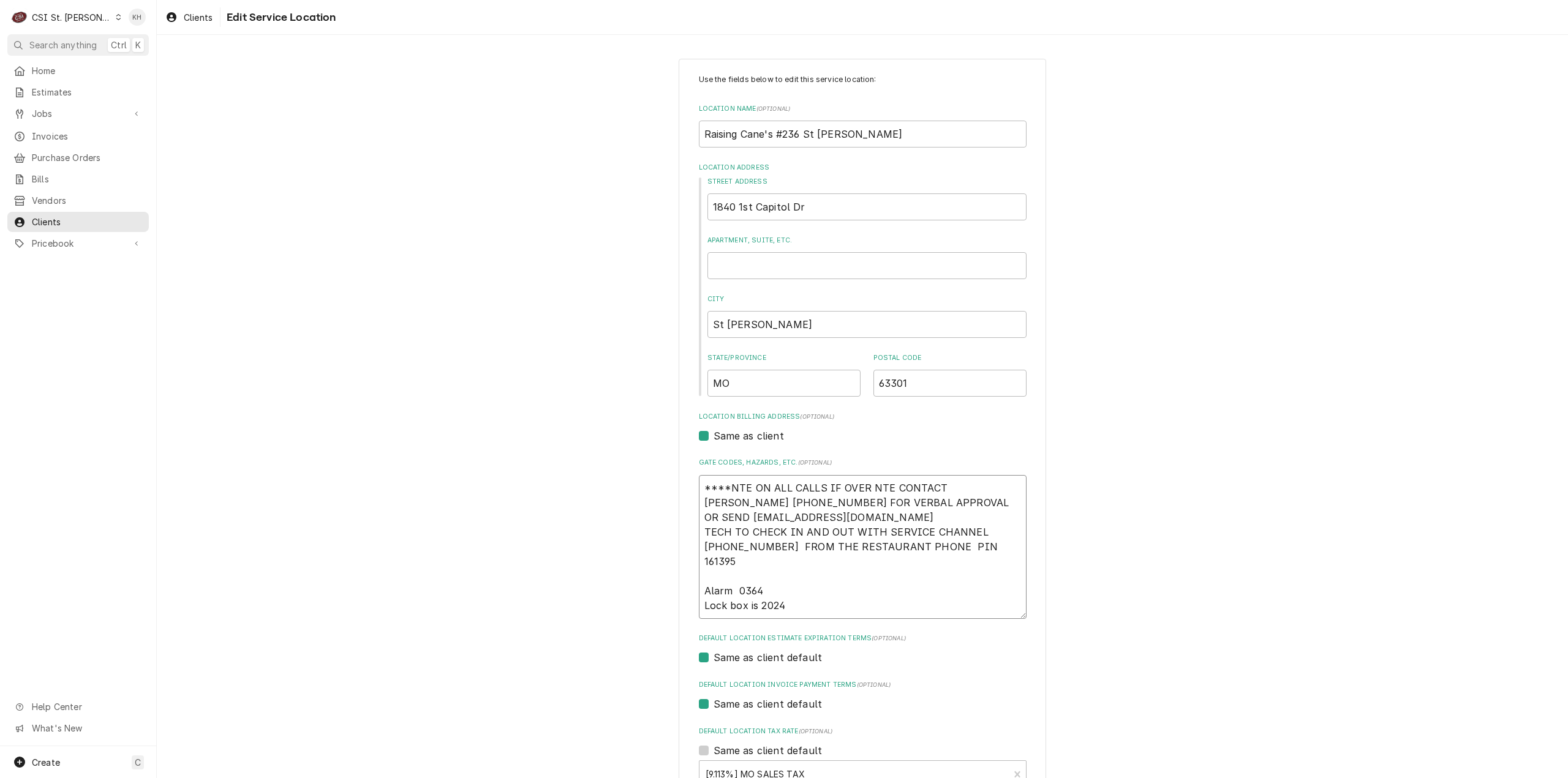
type textarea "x"
type textarea "****NTE ON ALL CALLS IF OVER NTE CONTACT [PERSON_NAME] [PHONE_NUMBER] FOR VERBA…"
type textarea "x"
type textarea "****NTE ON ALL CALLS IF OVER NTE CONTACT [PERSON_NAME] [PHONE_NUMBER] FOR VERBA…"
type textarea "x"
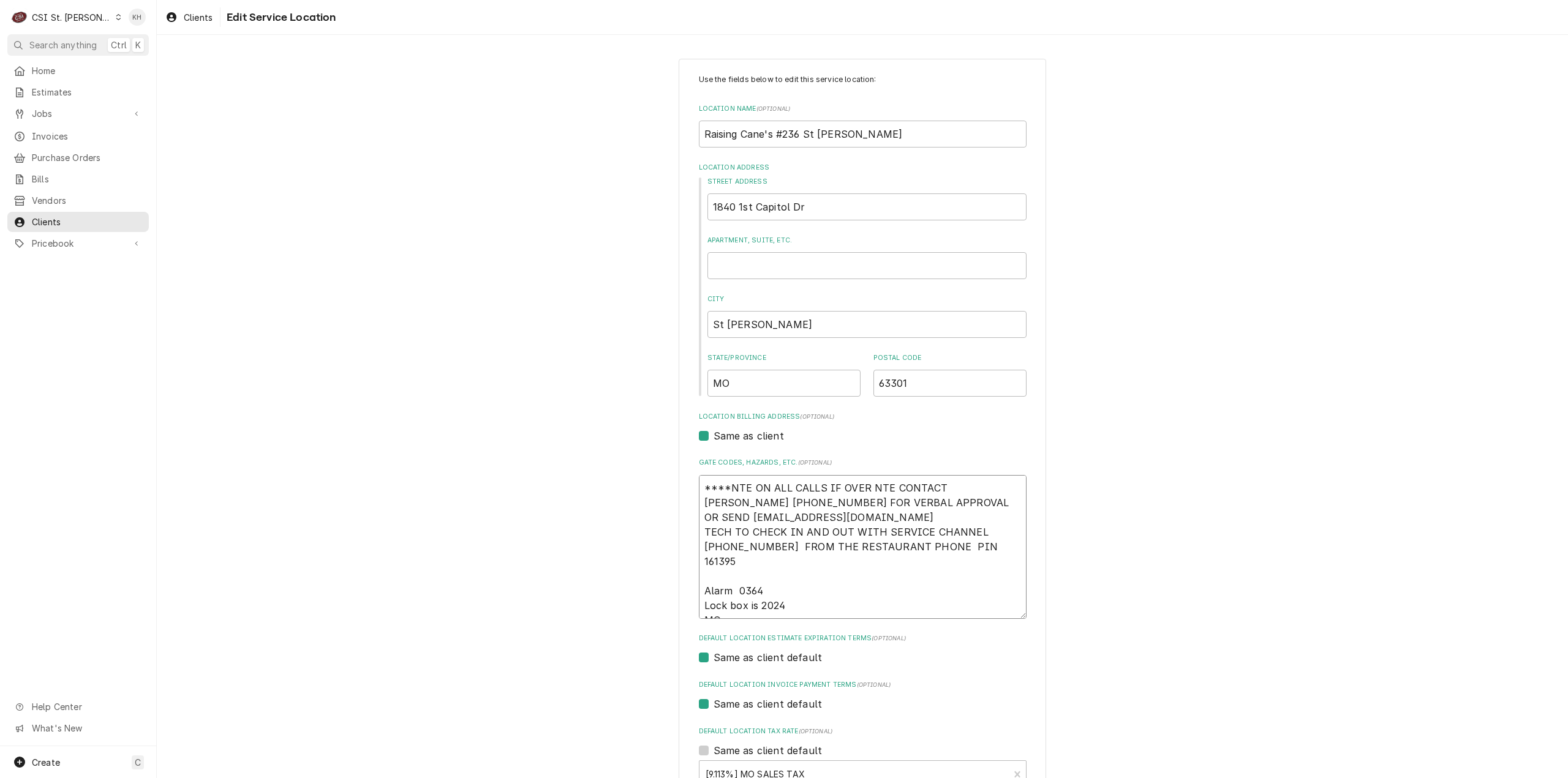
type textarea "****NTE ON ALL CALLS IF OVER NTE CONTACT [PERSON_NAME] [PHONE_NUMBER] FOR VERBA…"
type textarea "x"
type textarea "****NTE ON ALL CALLS IF OVER NTE CONTACT [PERSON_NAME] [PHONE_NUMBER] FOR VERBA…"
paste textarea "[PHONE_NUMBER]"
type textarea "x"
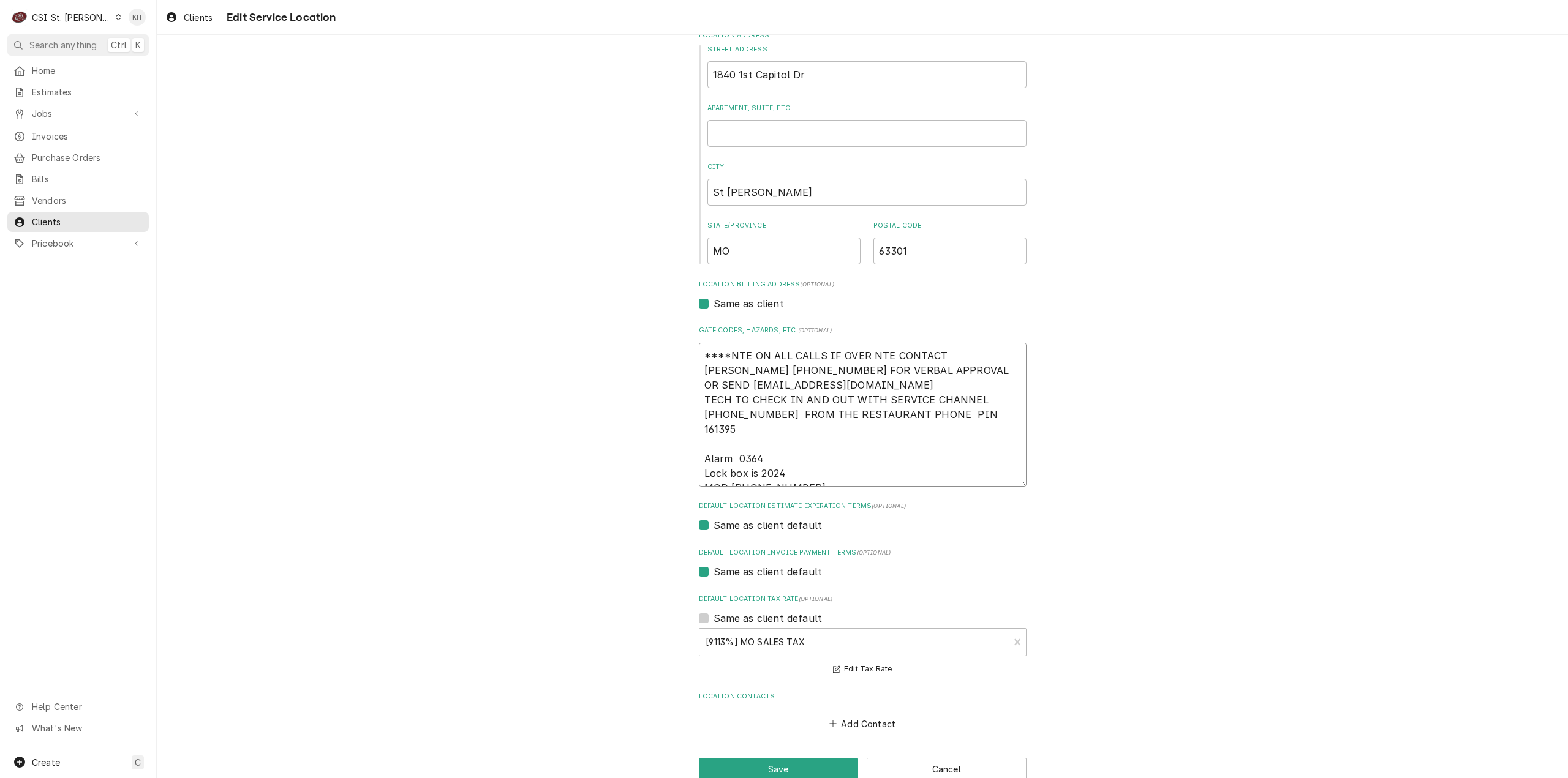
scroll to position [161, 0]
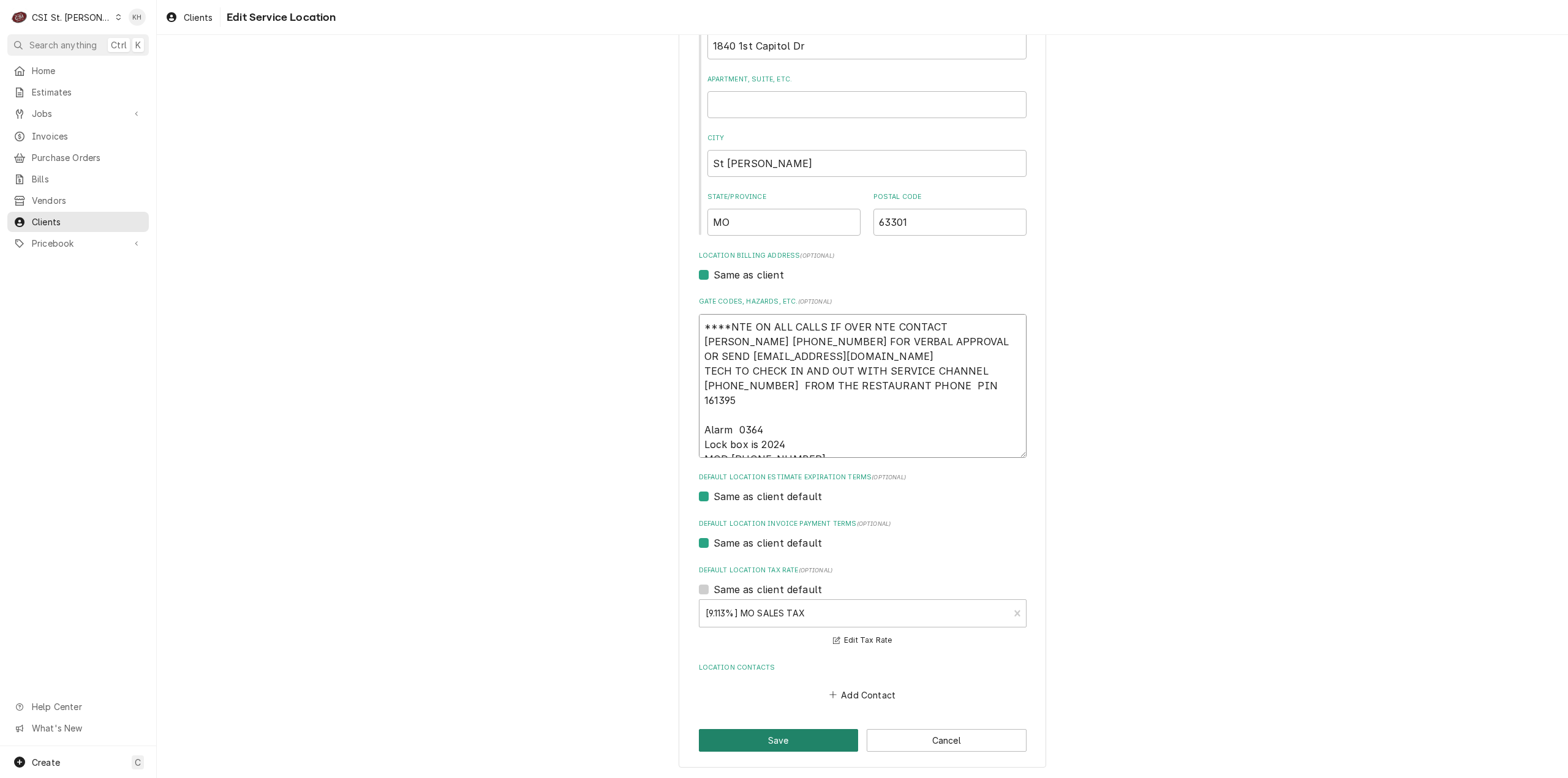
type textarea "****NTE ON ALL CALLS IF OVER NTE CONTACT [PERSON_NAME] [PHONE_NUMBER] FOR VERBA…"
click at [779, 742] on button "Save" at bounding box center [778, 740] width 160 height 23
type textarea "x"
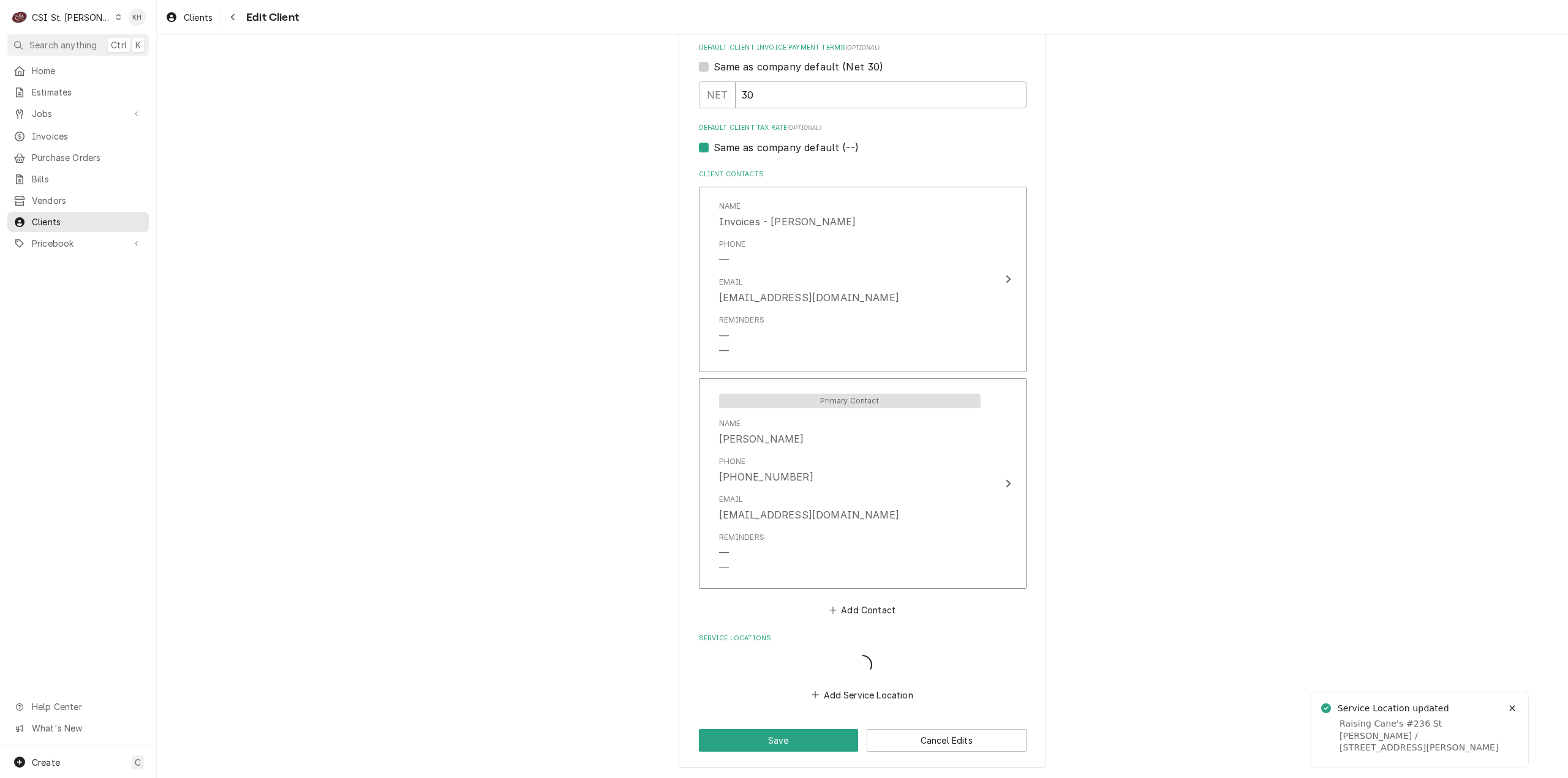
scroll to position [616, 0]
